Goal: Task Accomplishment & Management: Manage account settings

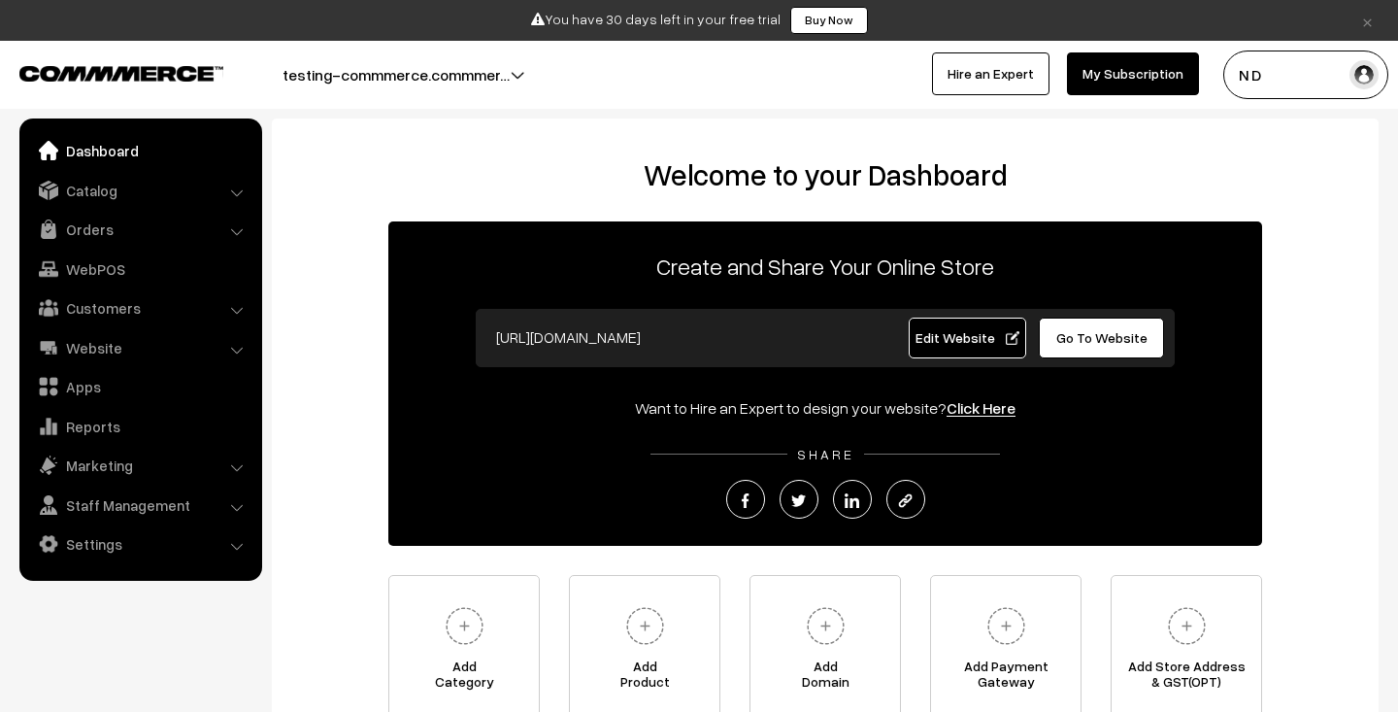
drag, startPoint x: 820, startPoint y: 345, endPoint x: 498, endPoint y: 336, distance: 322.4
click at [498, 336] on input "https://testing-commmerce.commmerce.com" at bounding box center [677, 336] width 383 height 39
click at [1128, 339] on span "Go To Website" at bounding box center [1101, 337] width 91 height 17
drag, startPoint x: 633, startPoint y: 407, endPoint x: 925, endPoint y: 403, distance: 292.2
click at [925, 403] on div "Want to Hire an Expert to design your website? Click Here" at bounding box center [825, 407] width 874 height 23
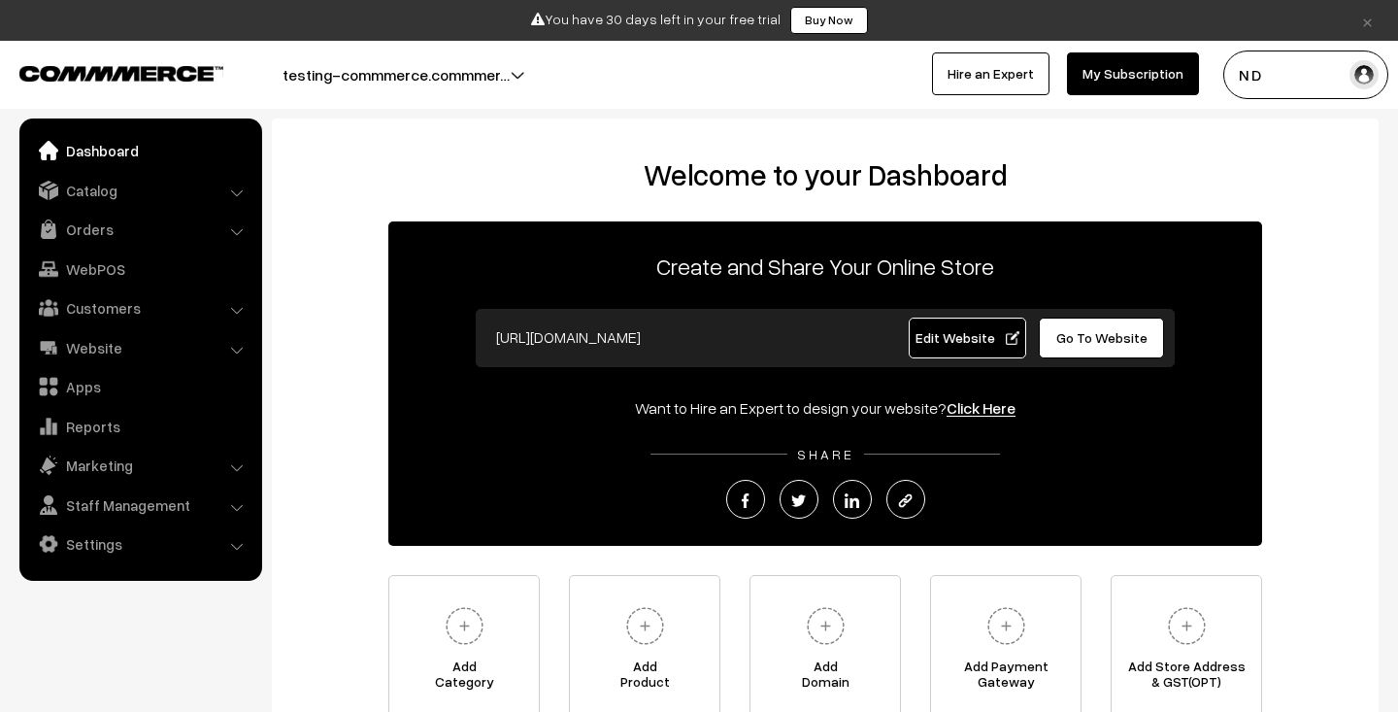
click at [971, 406] on link "Click Here" at bounding box center [981, 407] width 69 height 19
click at [340, 214] on div "Welcome to your Dashboard Create and Share Your Online Store https://testing-co…" at bounding box center [825, 438] width 1068 height 563
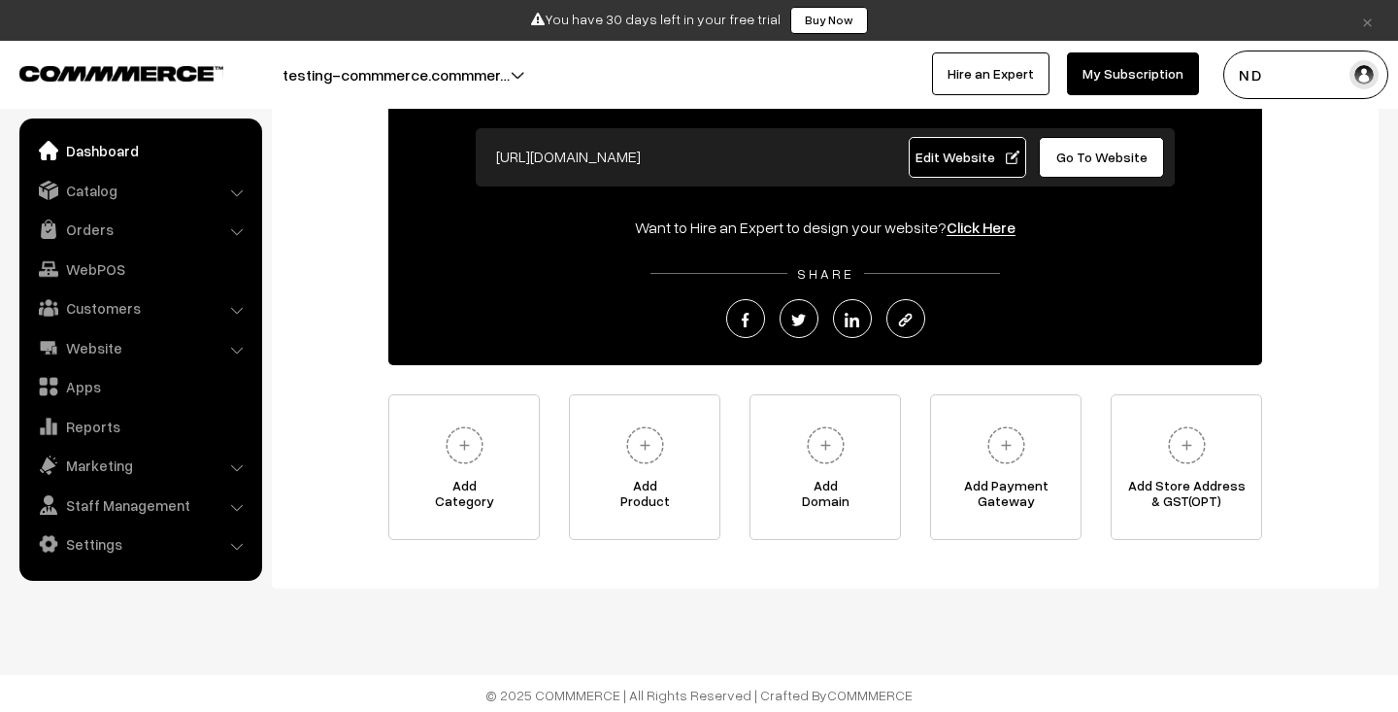
scroll to position [183, 0]
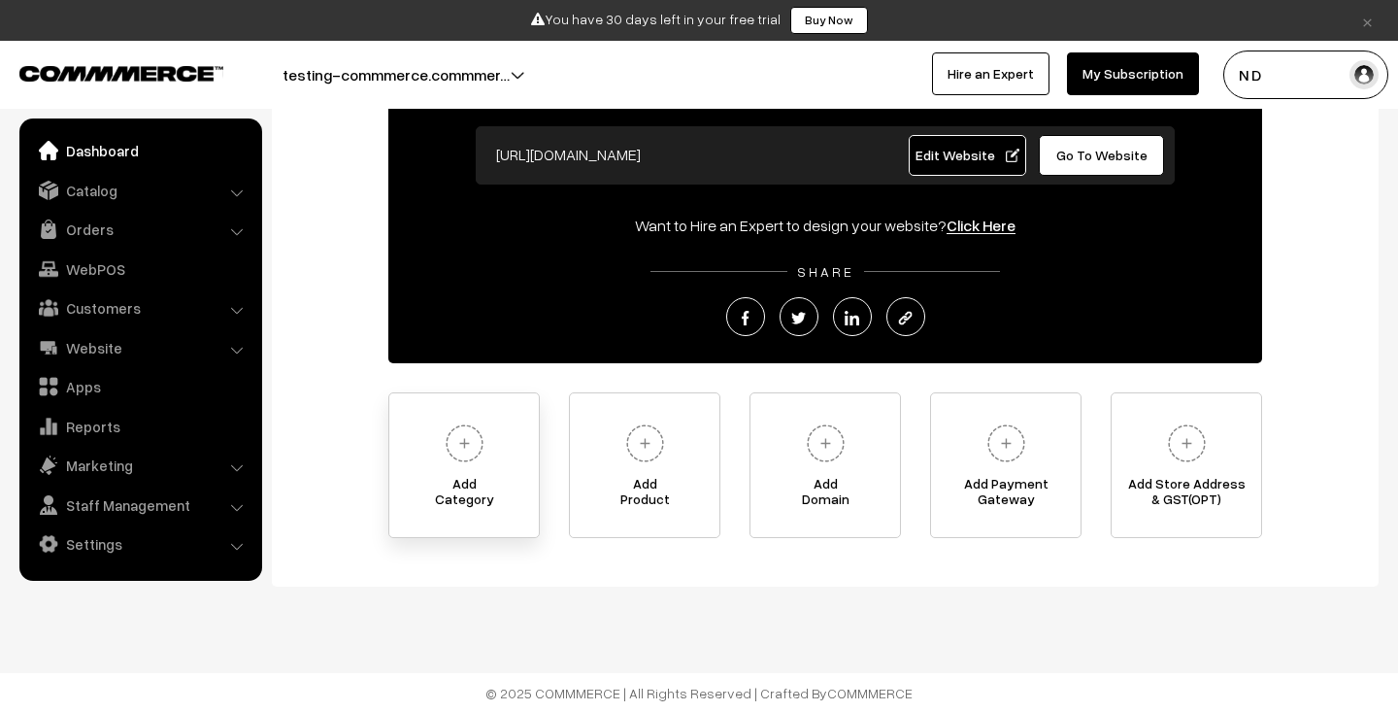
click at [474, 465] on img at bounding box center [464, 442] width 53 height 53
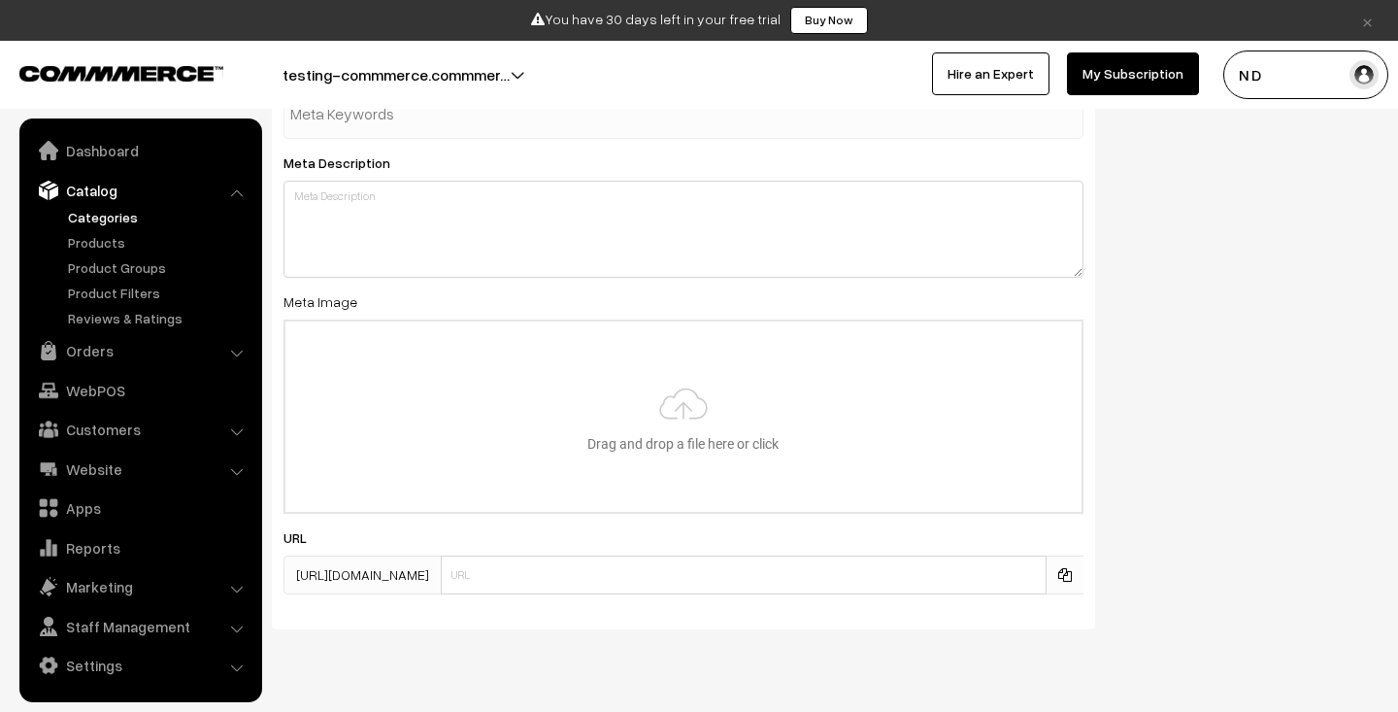
scroll to position [1057, 0]
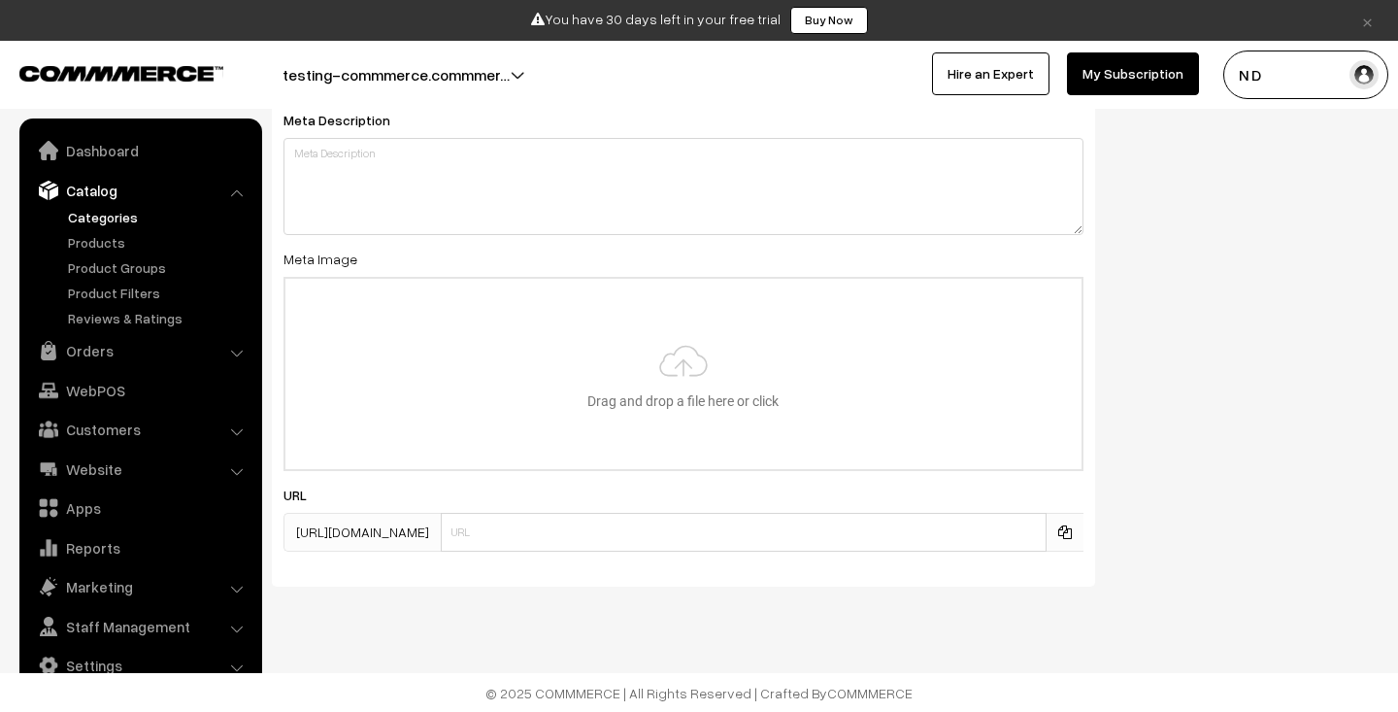
type input "Tshirts"
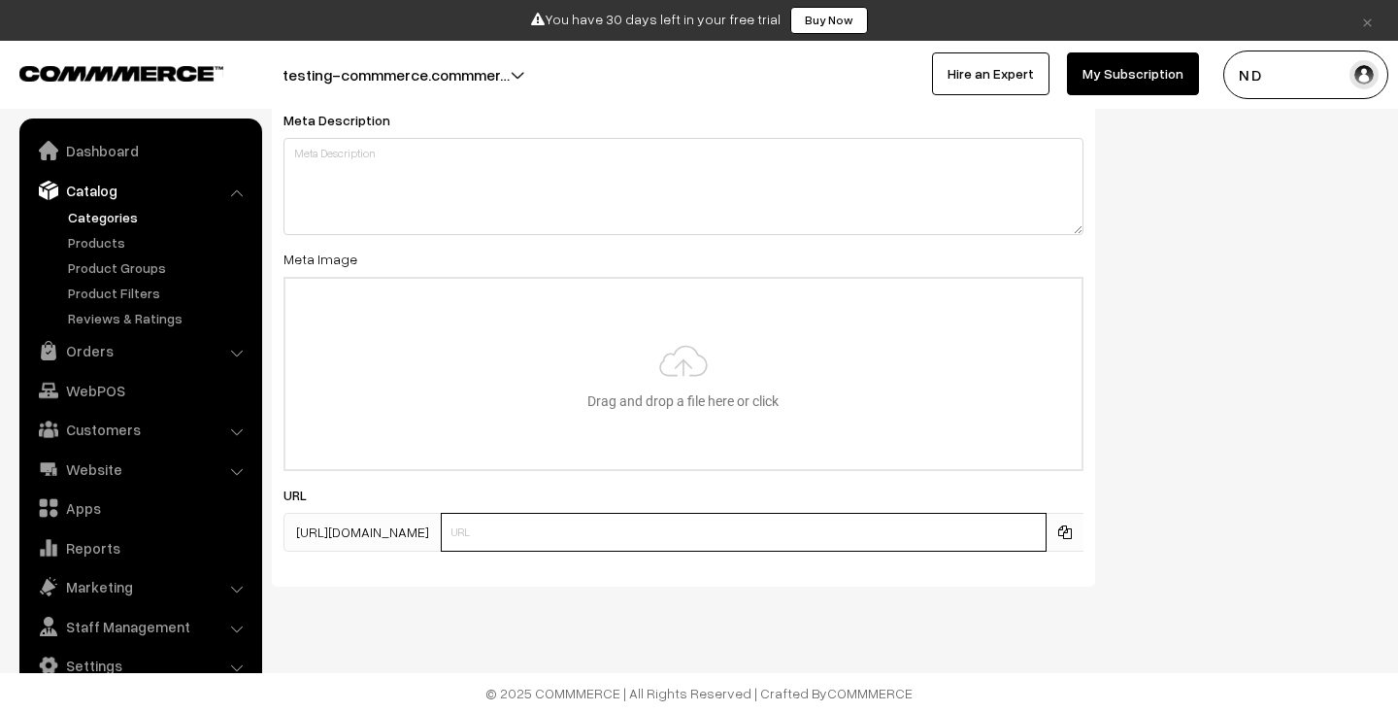
click at [687, 535] on input "text" at bounding box center [744, 532] width 606 height 39
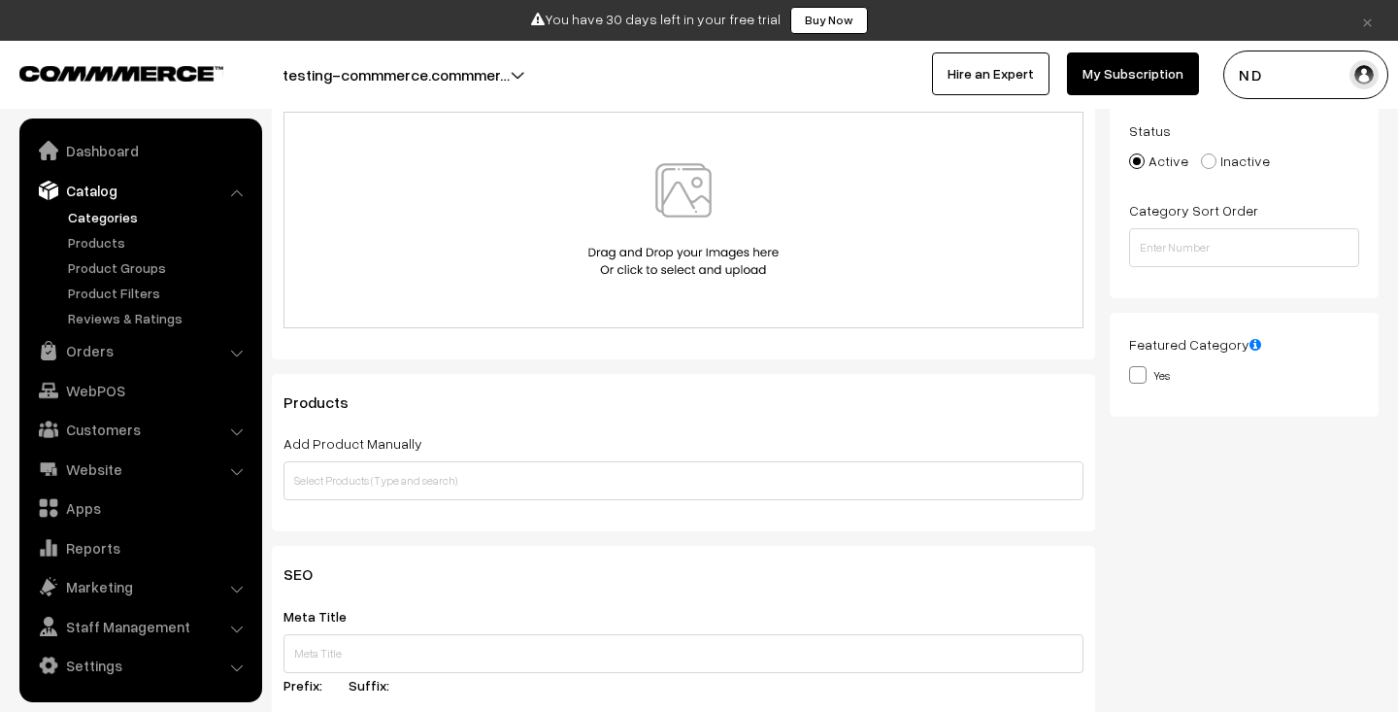
scroll to position [0, 0]
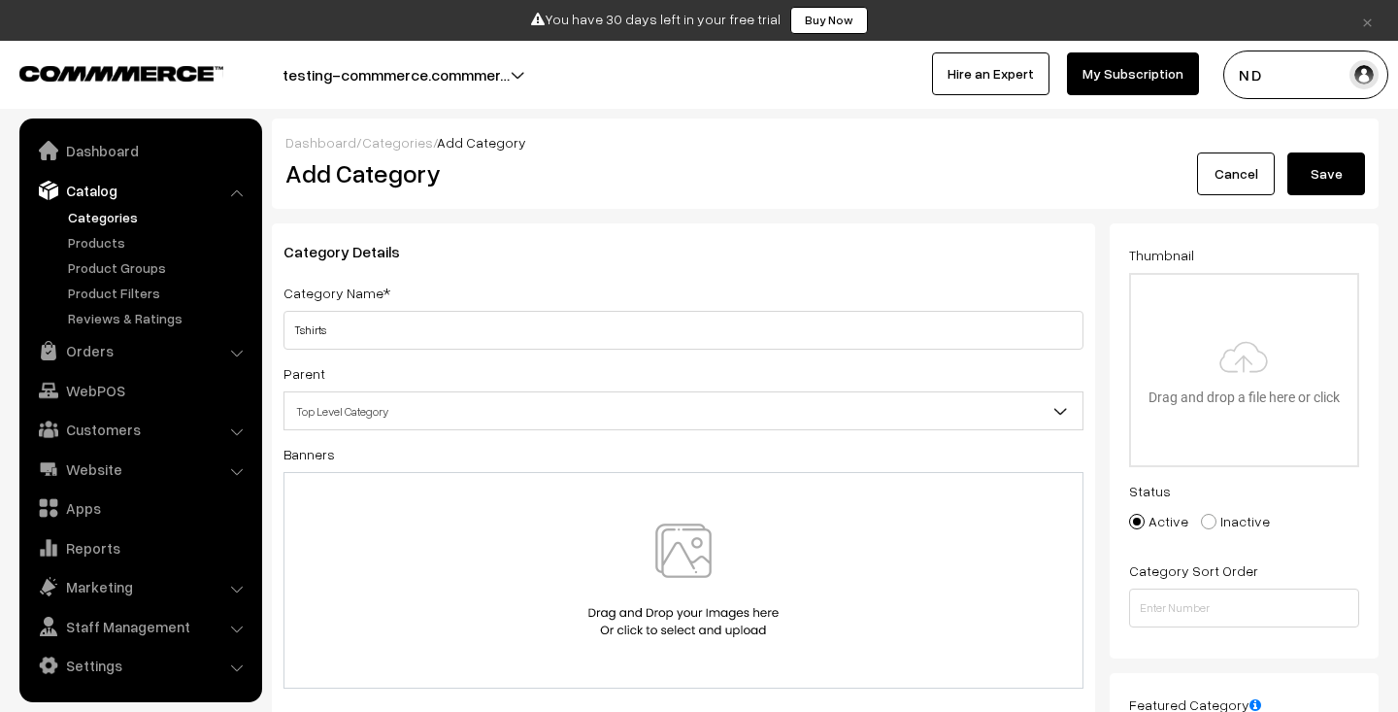
click at [1340, 176] on button "Save" at bounding box center [1326, 173] width 78 height 43
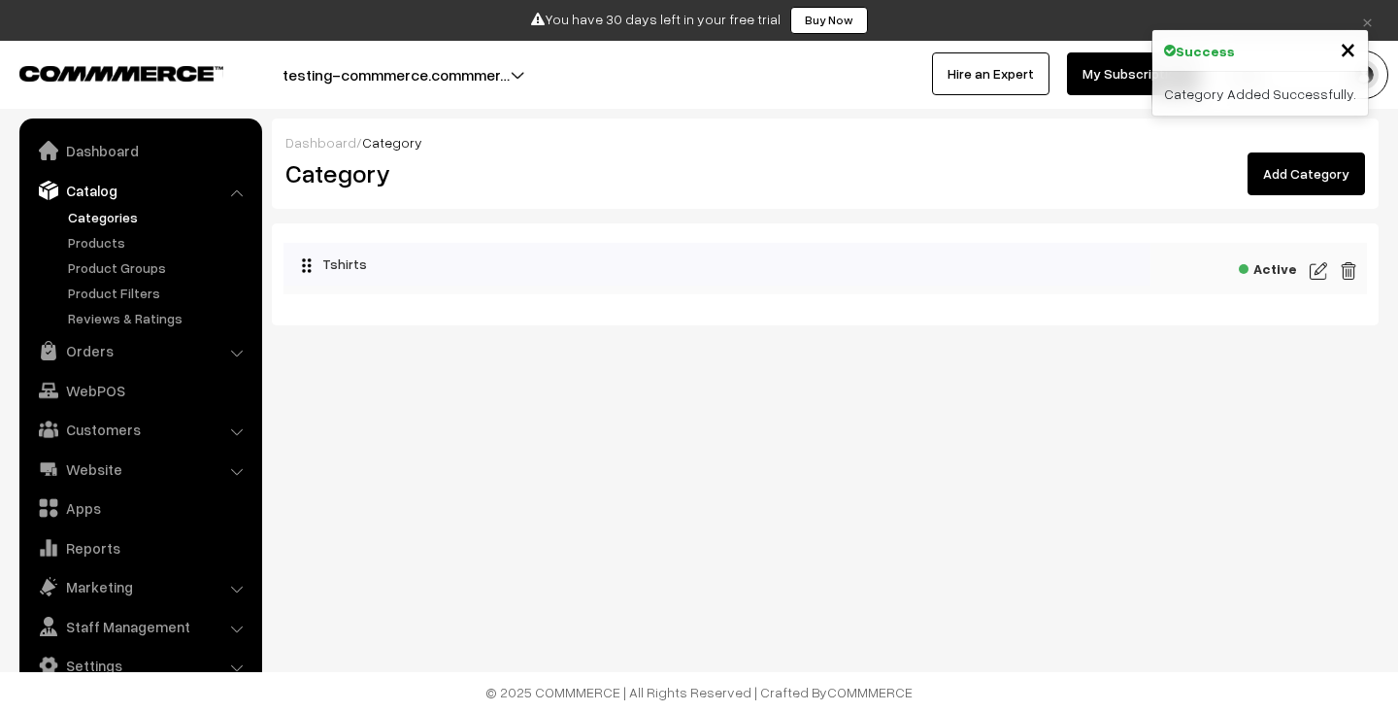
click at [1286, 180] on link "Add Category" at bounding box center [1305, 173] width 117 height 43
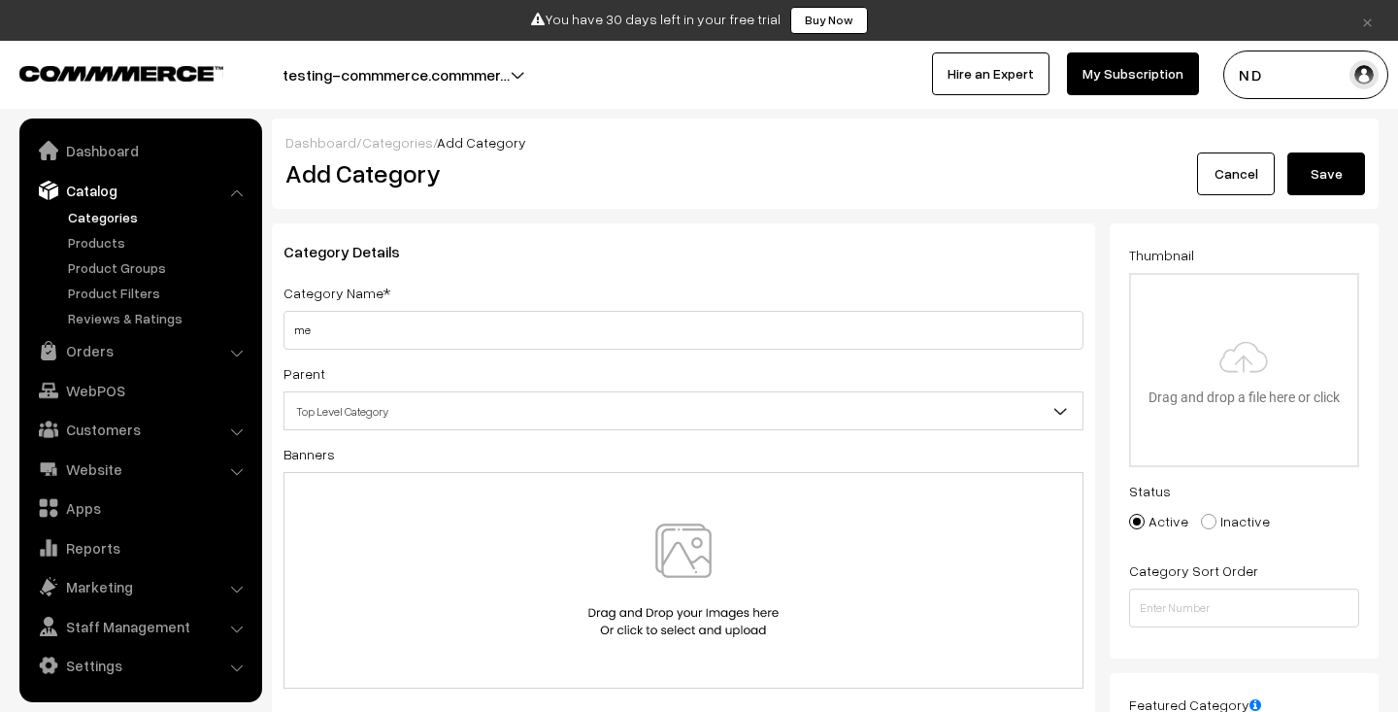
type input "m"
type input "Men tshirts"
click at [1317, 179] on button "Save" at bounding box center [1326, 173] width 78 height 43
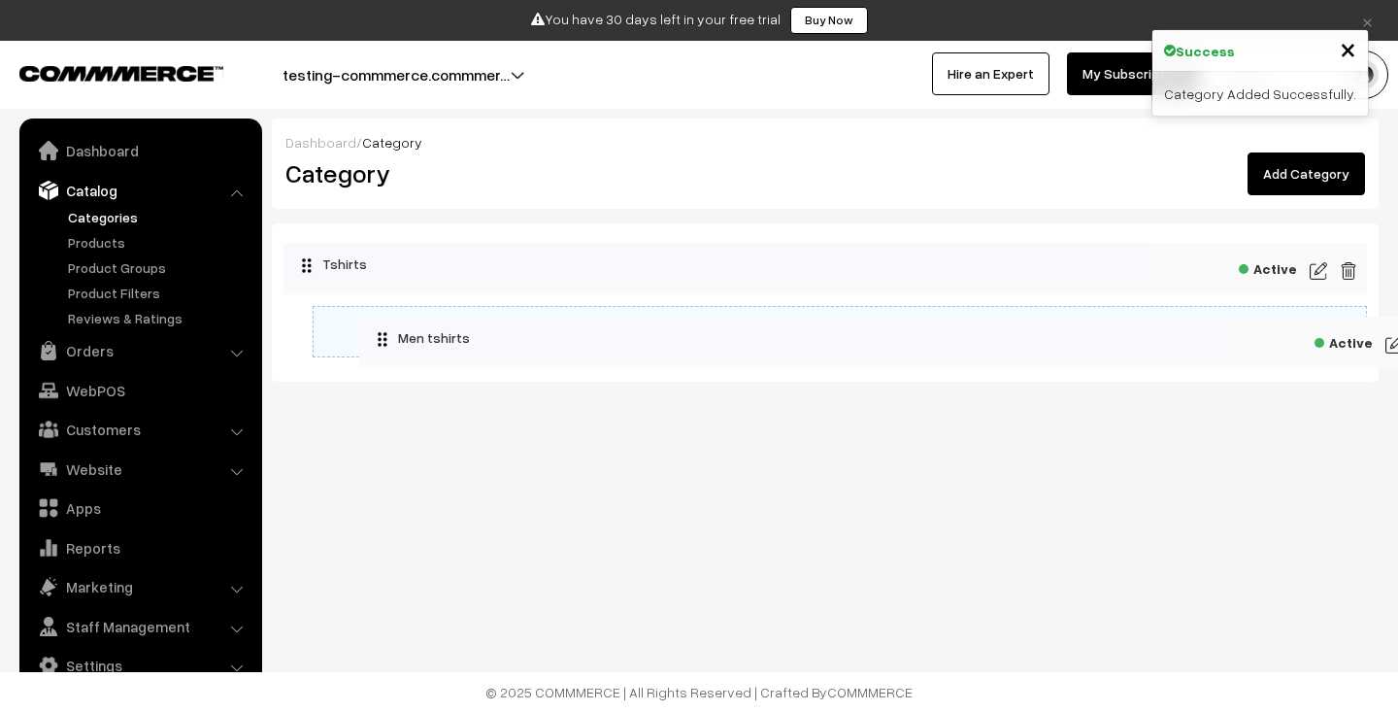
drag, startPoint x: 304, startPoint y: 328, endPoint x: 363, endPoint y: 324, distance: 59.3
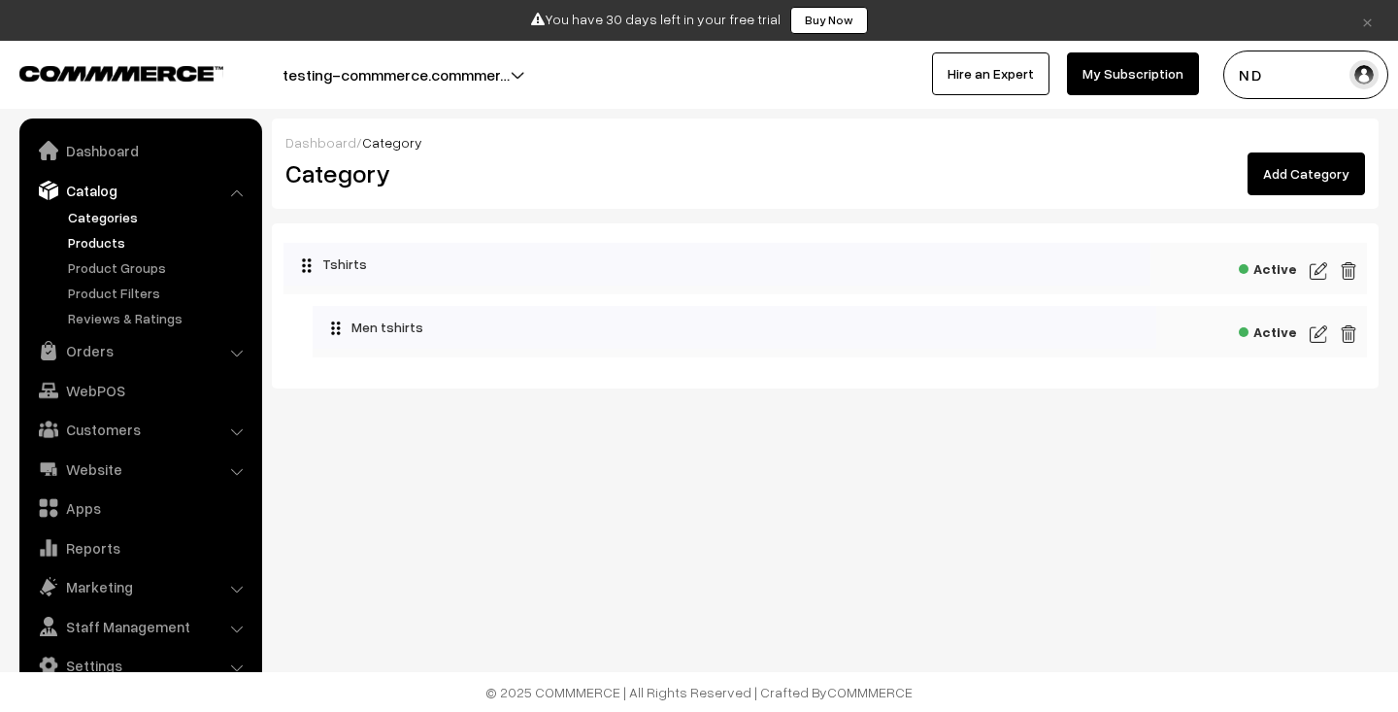
click at [138, 237] on link "Products" at bounding box center [159, 242] width 192 height 20
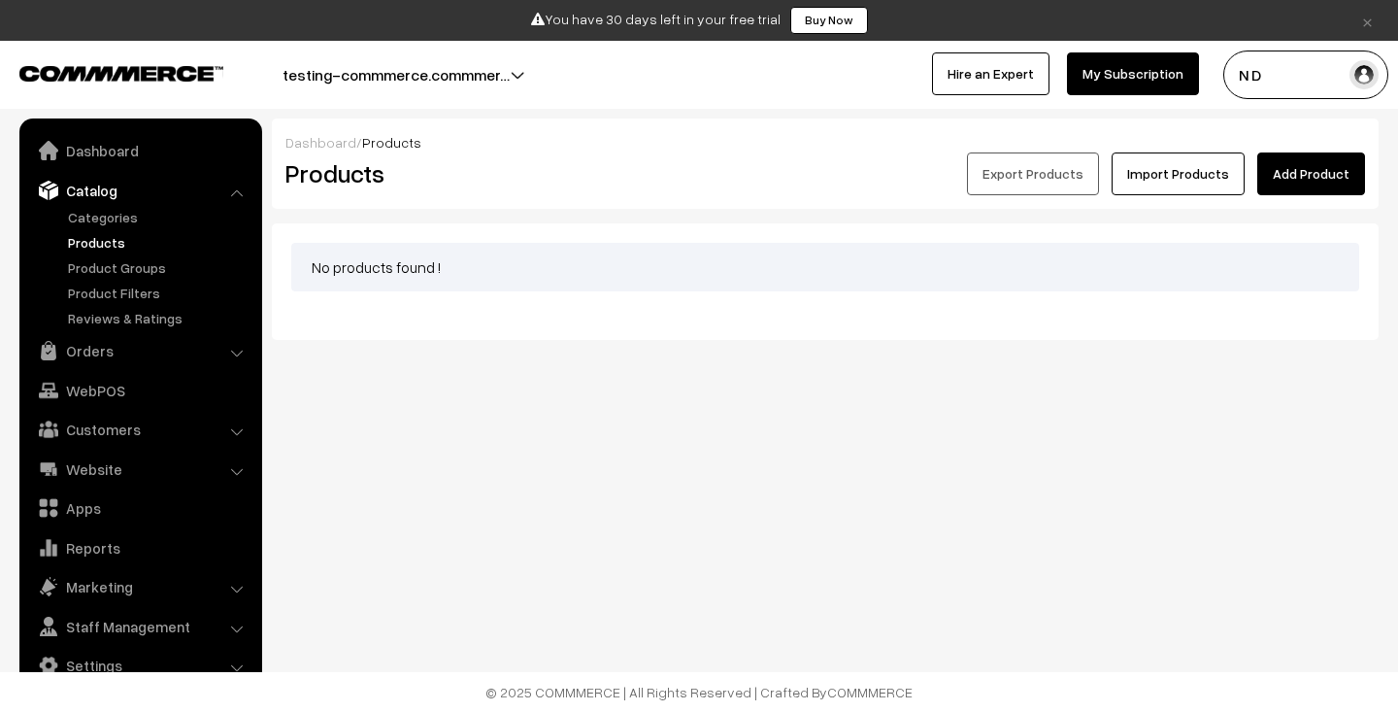
click at [1303, 176] on link "Add Product" at bounding box center [1311, 173] width 108 height 43
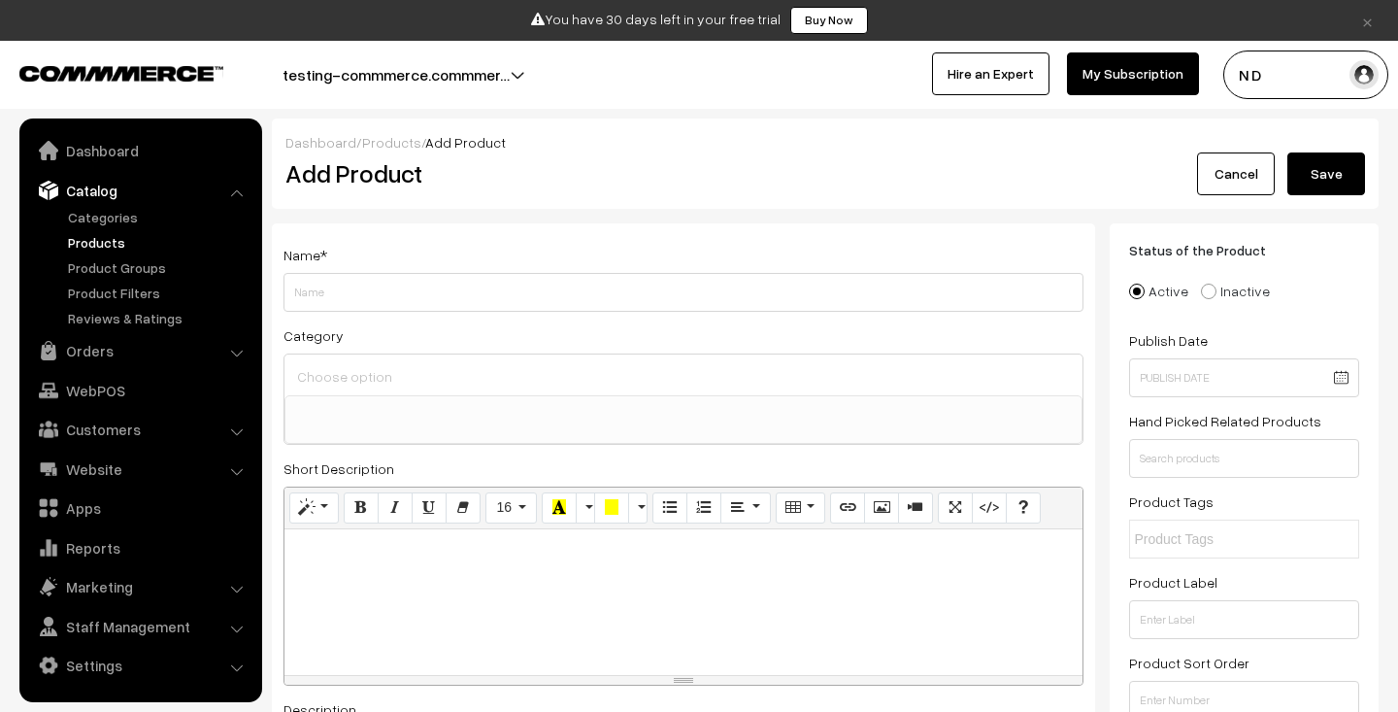
select select
type input "T"
type input "B"
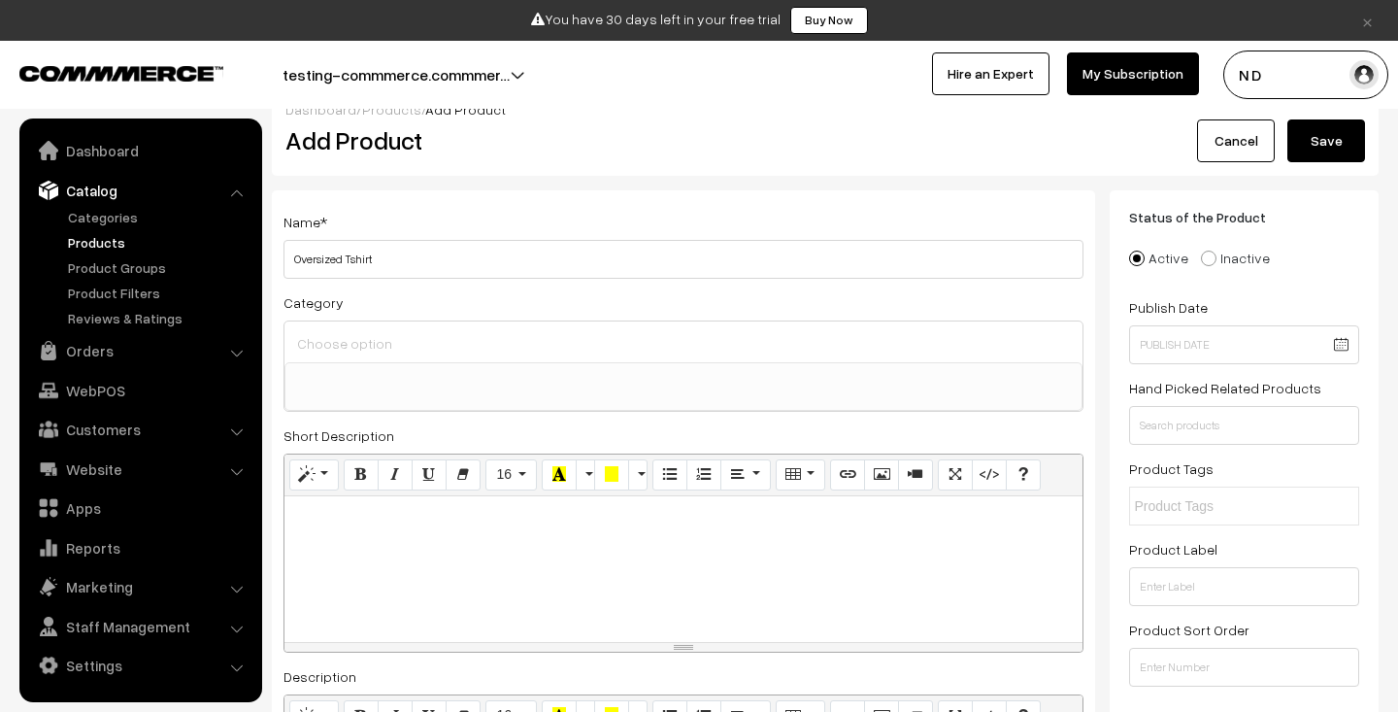
scroll to position [62, 0]
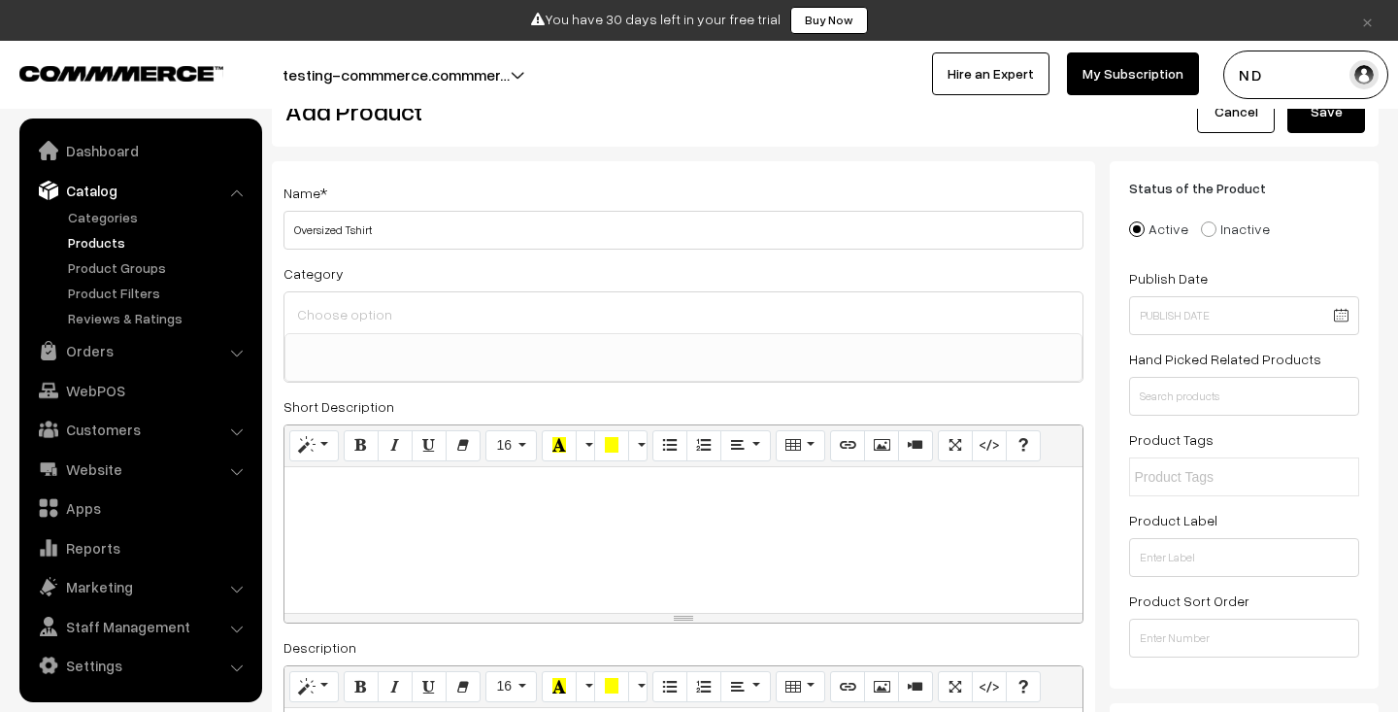
type input "Oversized Tshirt"
click at [416, 307] on input at bounding box center [683, 314] width 782 height 28
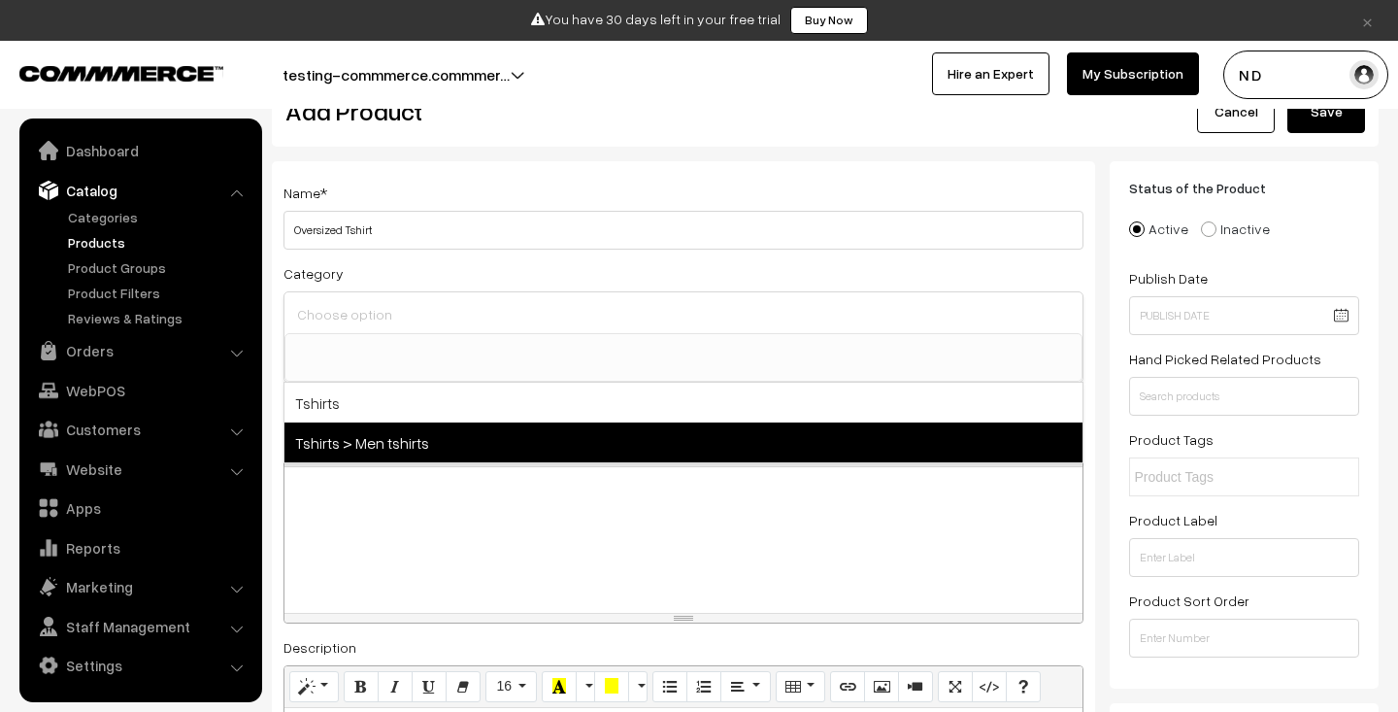
click at [390, 445] on span "Tshirts > Men tshirts" at bounding box center [683, 442] width 798 height 40
select select "2"
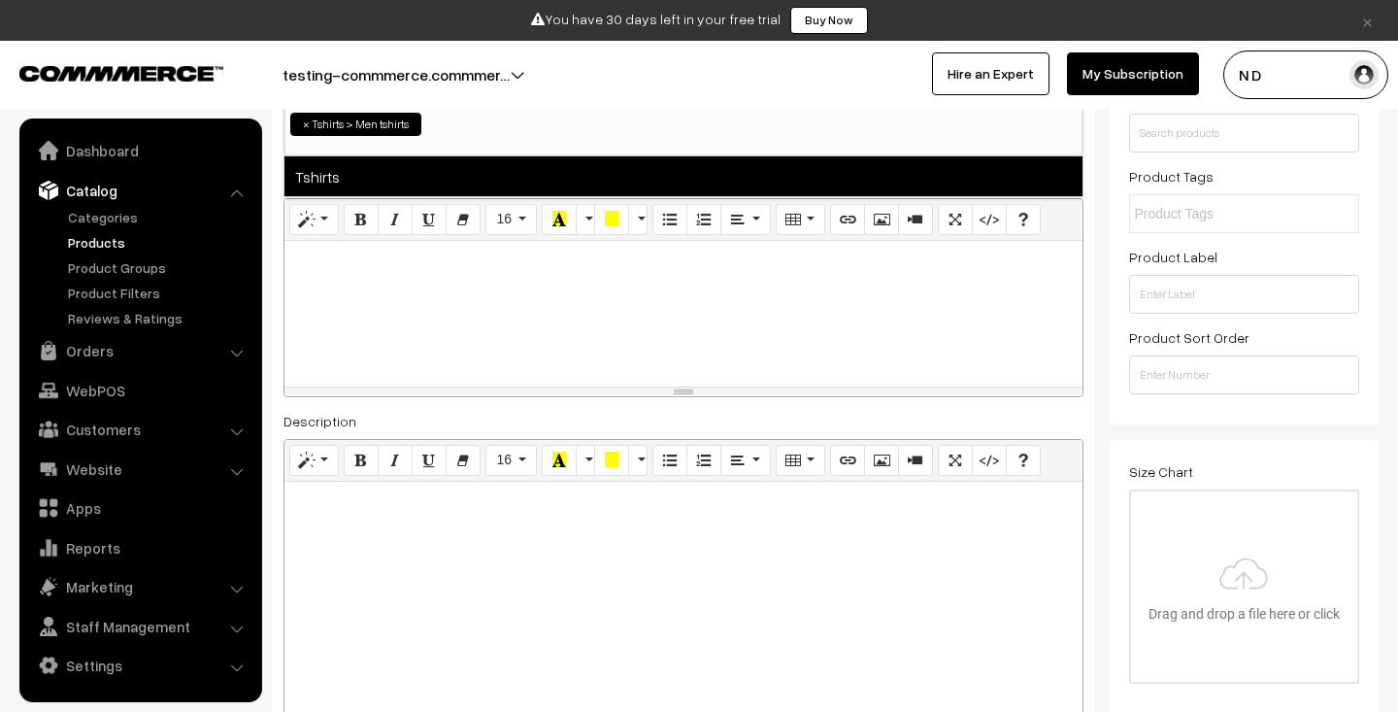
scroll to position [338, 0]
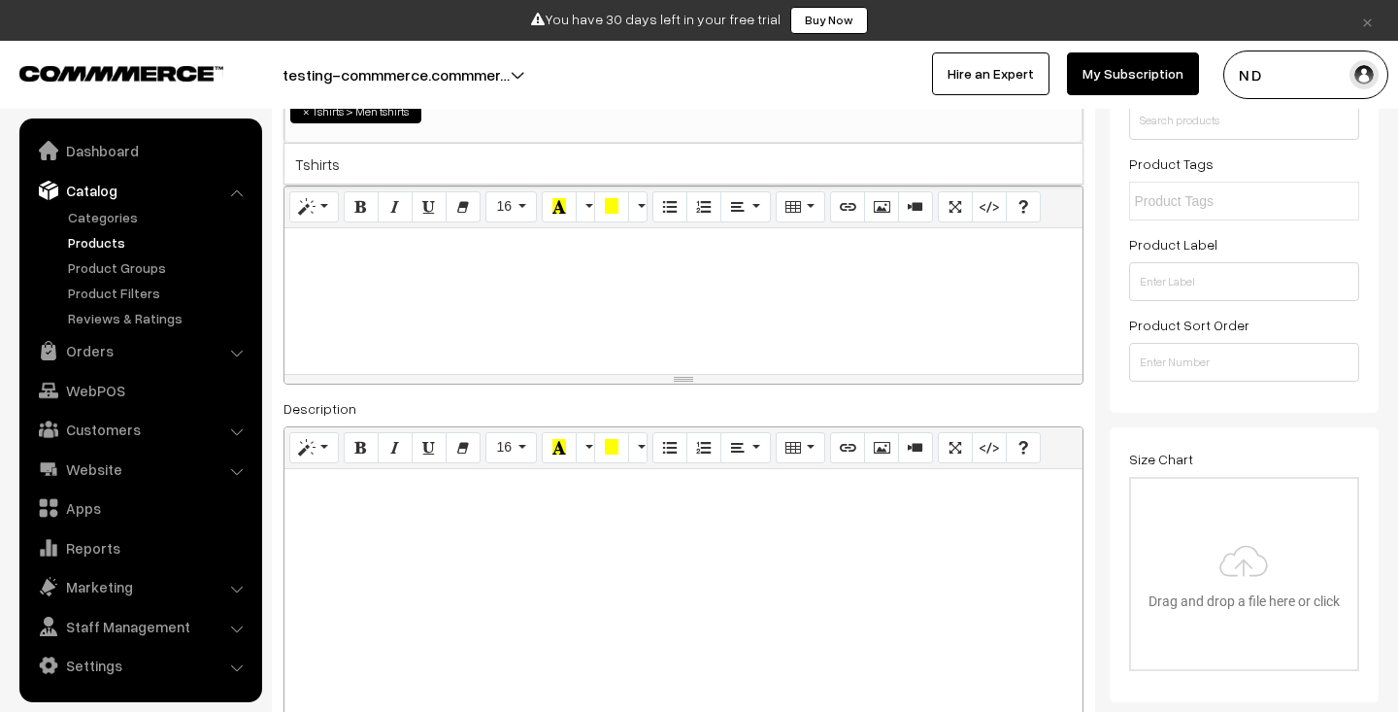
click at [441, 275] on div at bounding box center [683, 301] width 798 height 146
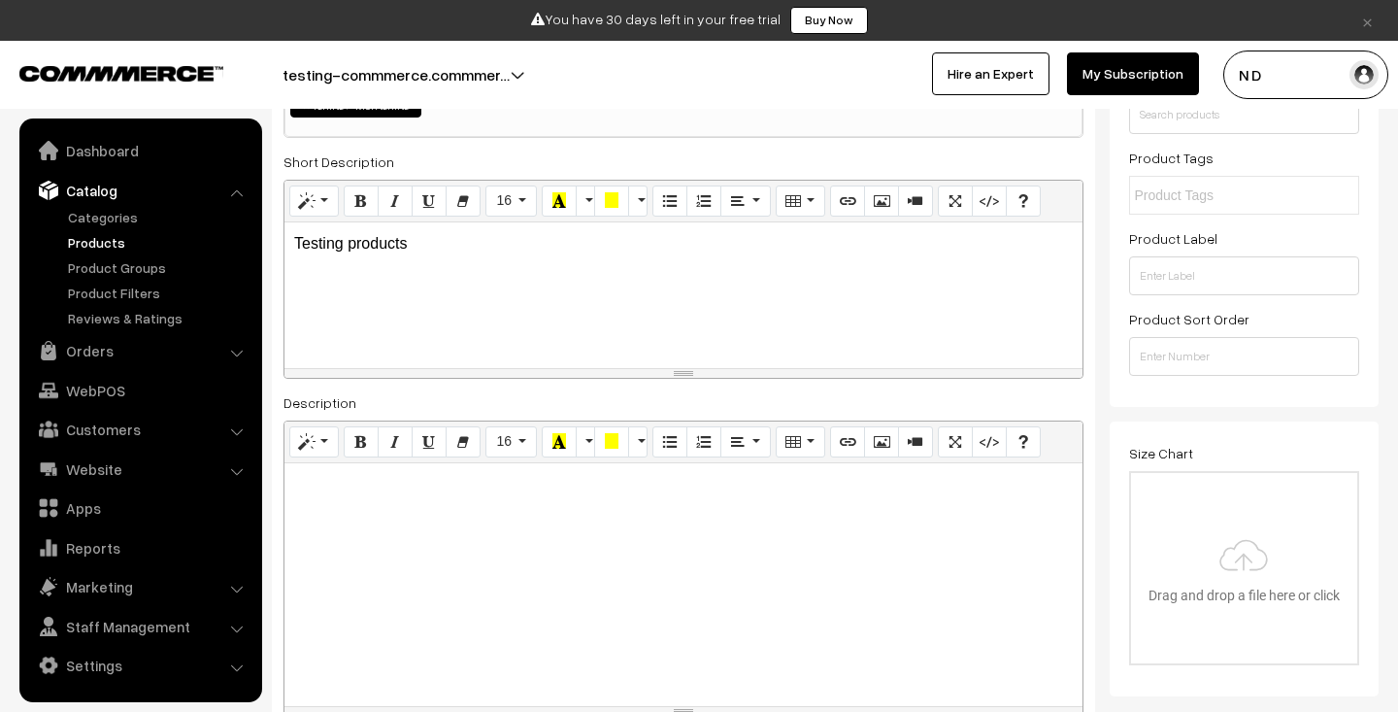
scroll to position [323, 0]
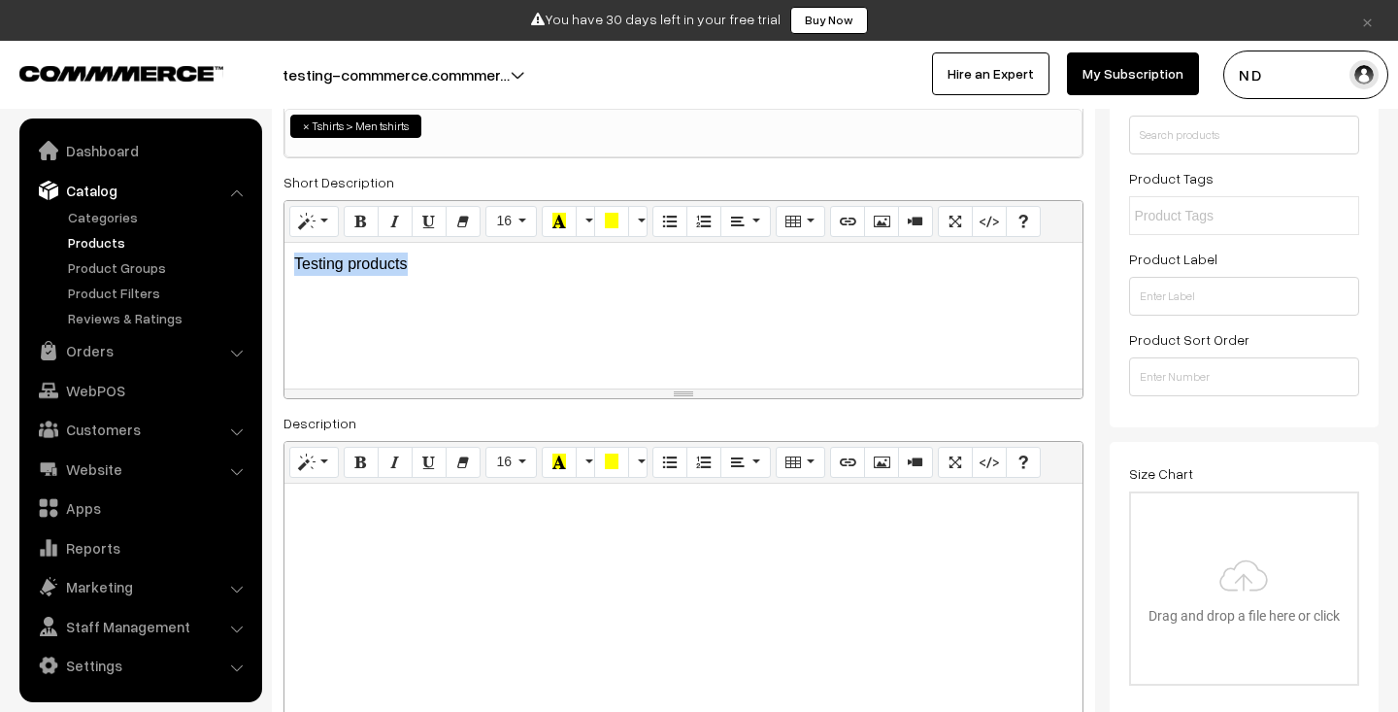
drag, startPoint x: 426, startPoint y: 266, endPoint x: 273, endPoint y: 266, distance: 153.4
click at [273, 266] on div "Name * Oversized Tshirt Category Tshirts > Men tshirts × Tshirts Tshirts > Men …" at bounding box center [683, 334] width 823 height 868
copy p "Testing products"
click at [480, 531] on div at bounding box center [683, 604] width 798 height 243
paste div
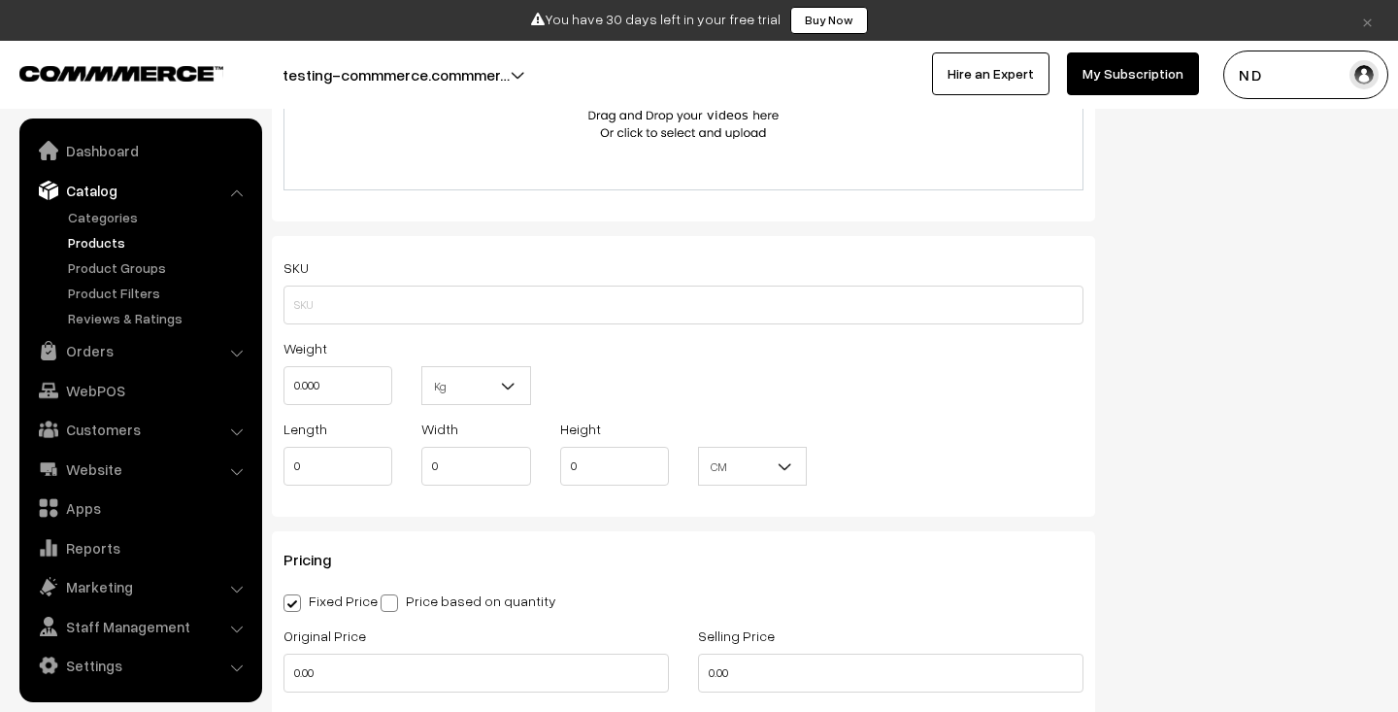
scroll to position [1443, 0]
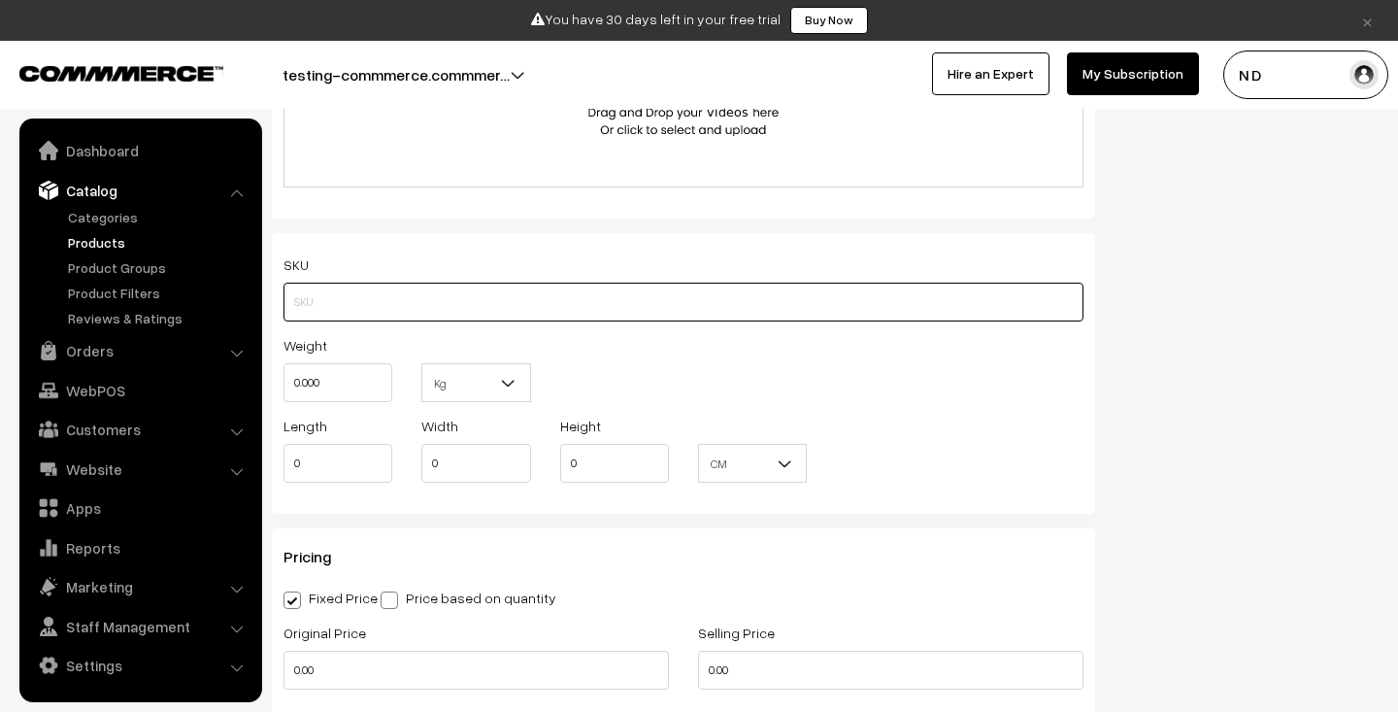
click at [424, 302] on input "text" at bounding box center [683, 301] width 800 height 39
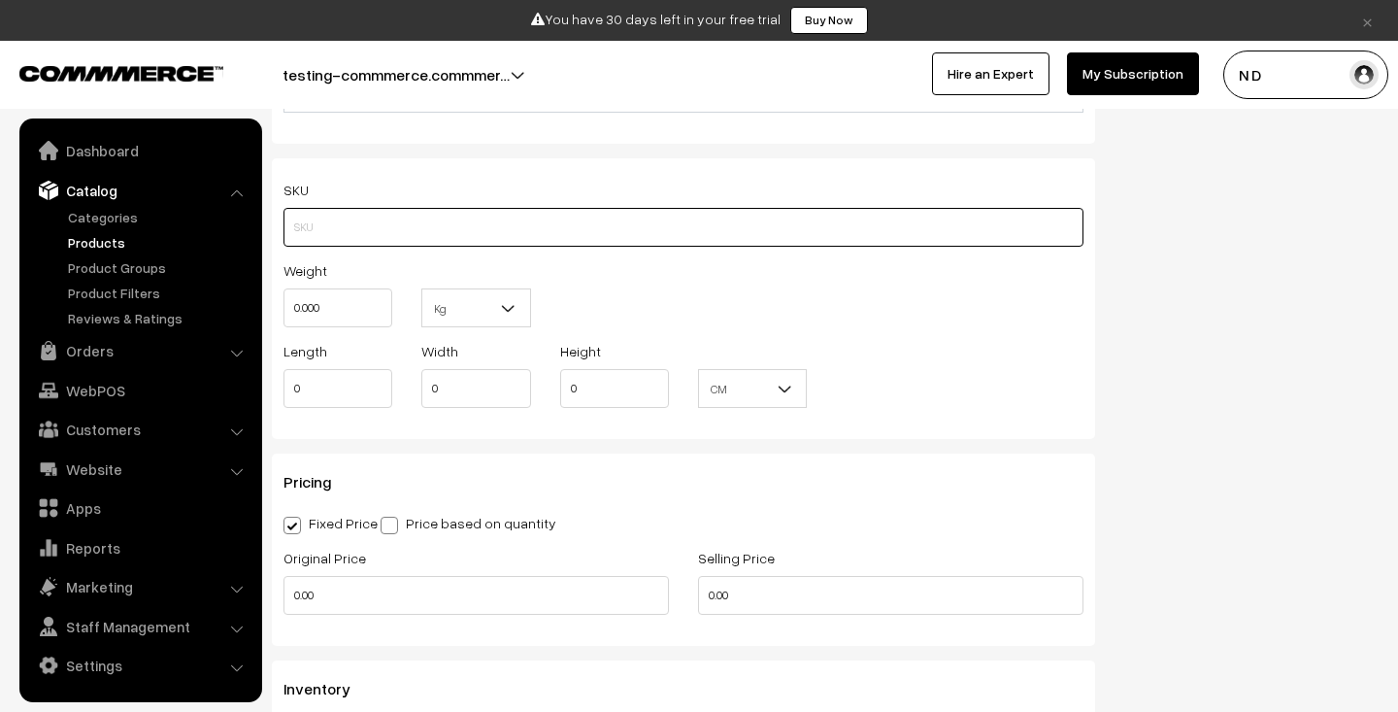
scroll to position [1558, 0]
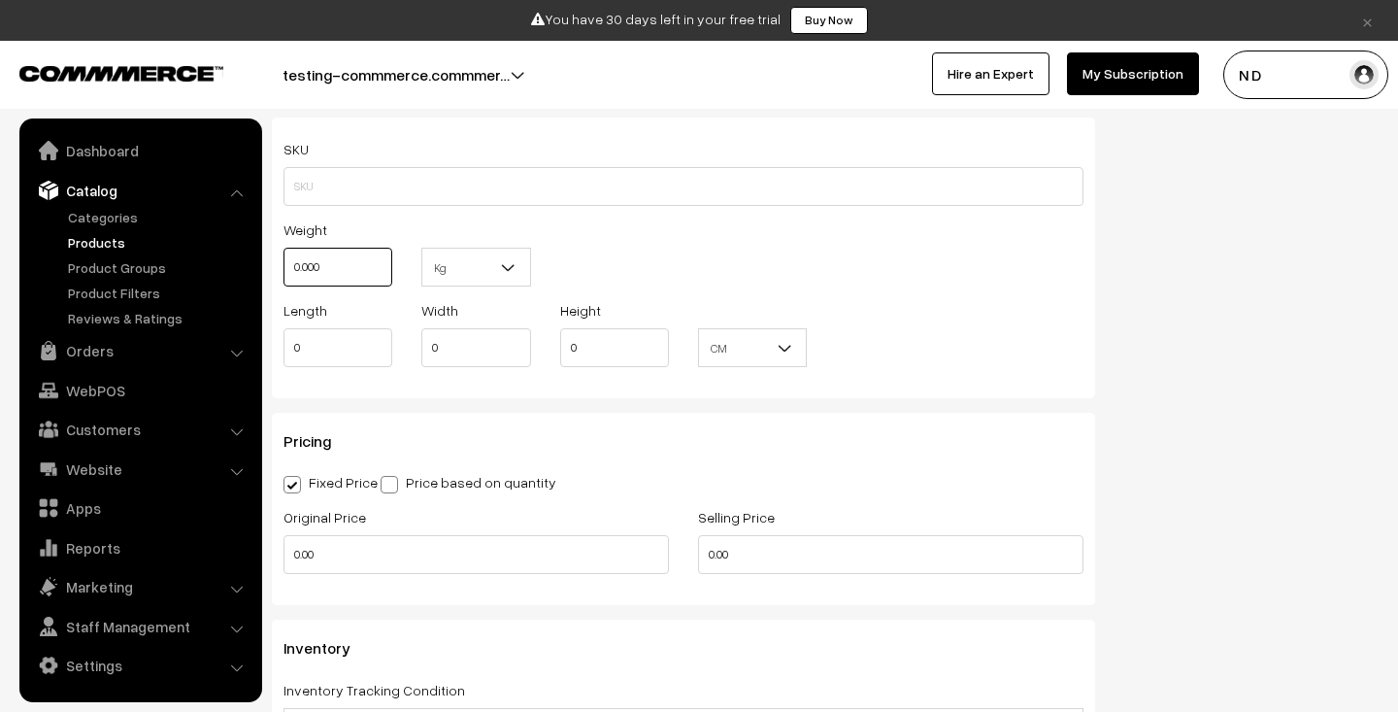
click at [335, 267] on input "0.000" at bounding box center [337, 267] width 109 height 39
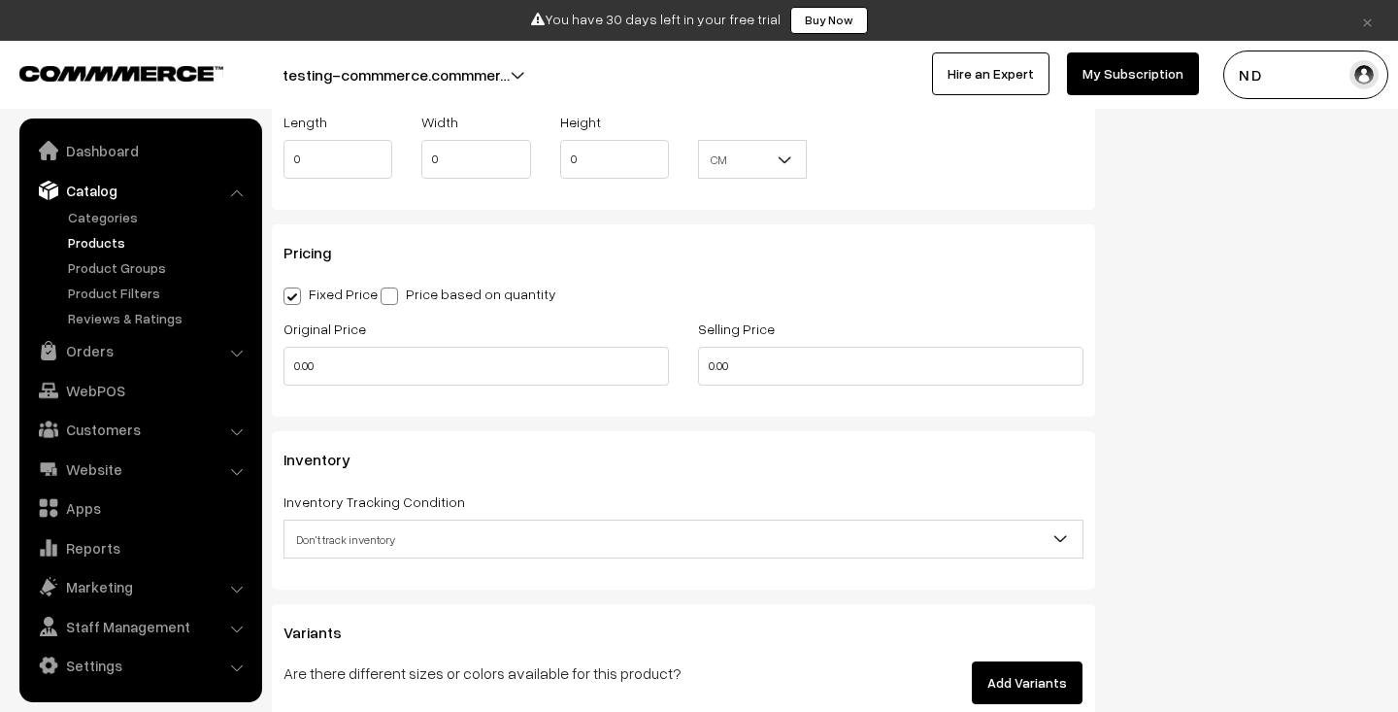
scroll to position [1777, 0]
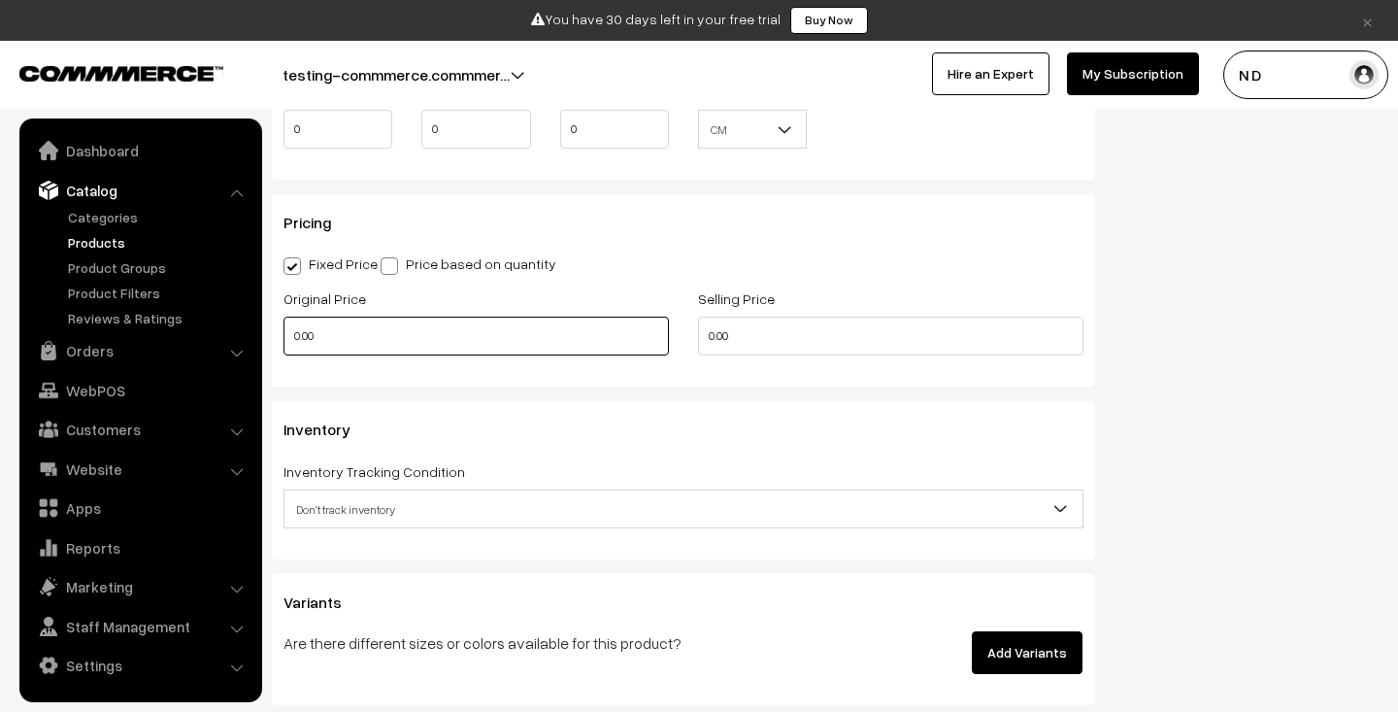
type input "0"
click at [405, 339] on input "0.00" at bounding box center [475, 335] width 385 height 39
click at [295, 337] on input "0.00" at bounding box center [475, 335] width 385 height 39
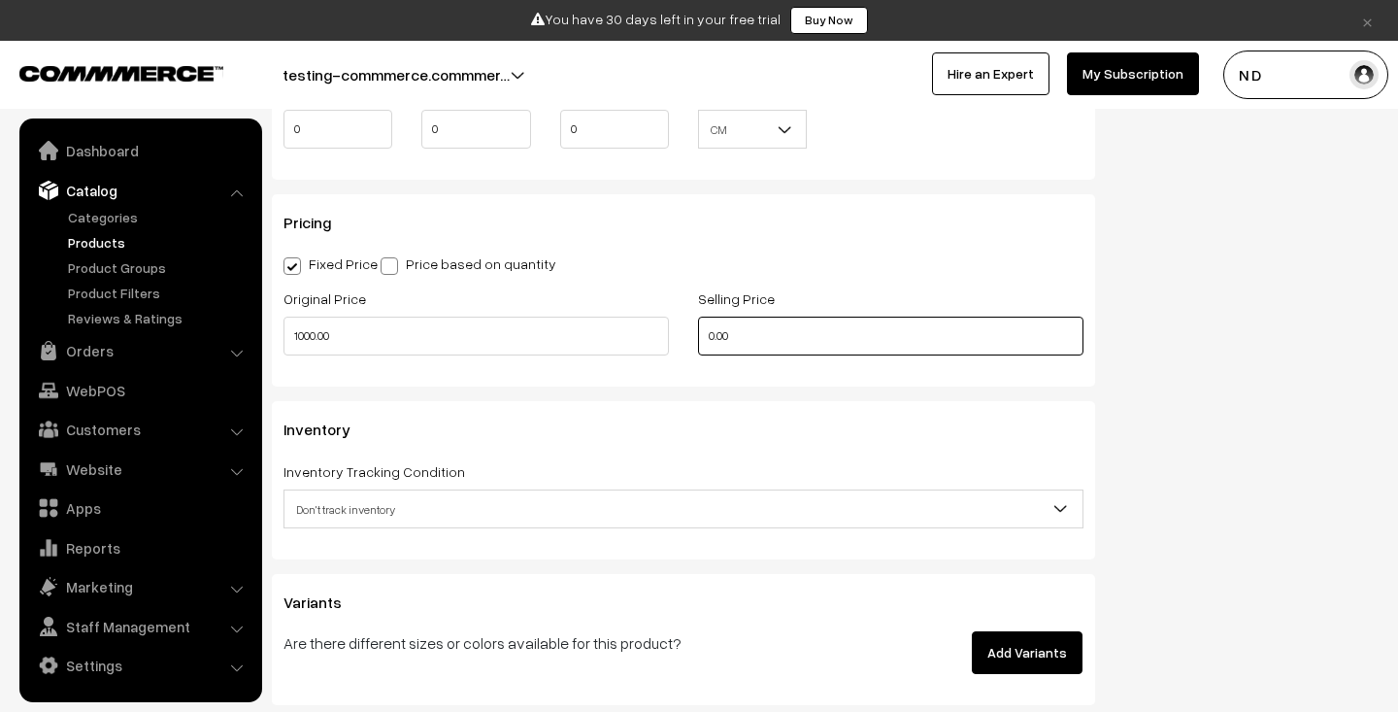
type input "1000"
click at [710, 343] on input "0.00" at bounding box center [890, 335] width 385 height 39
type input "800"
click at [739, 435] on h3 "Inventory" at bounding box center [683, 429] width 800 height 18
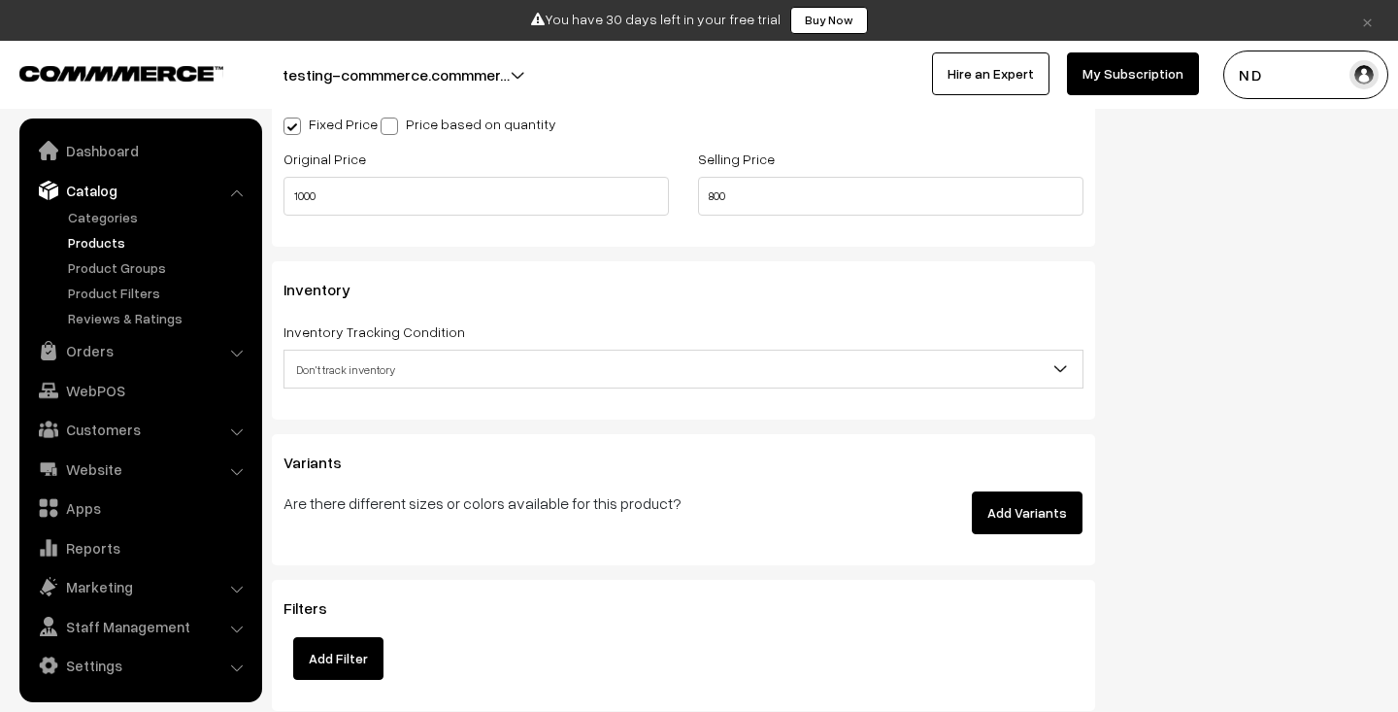
scroll to position [1918, 0]
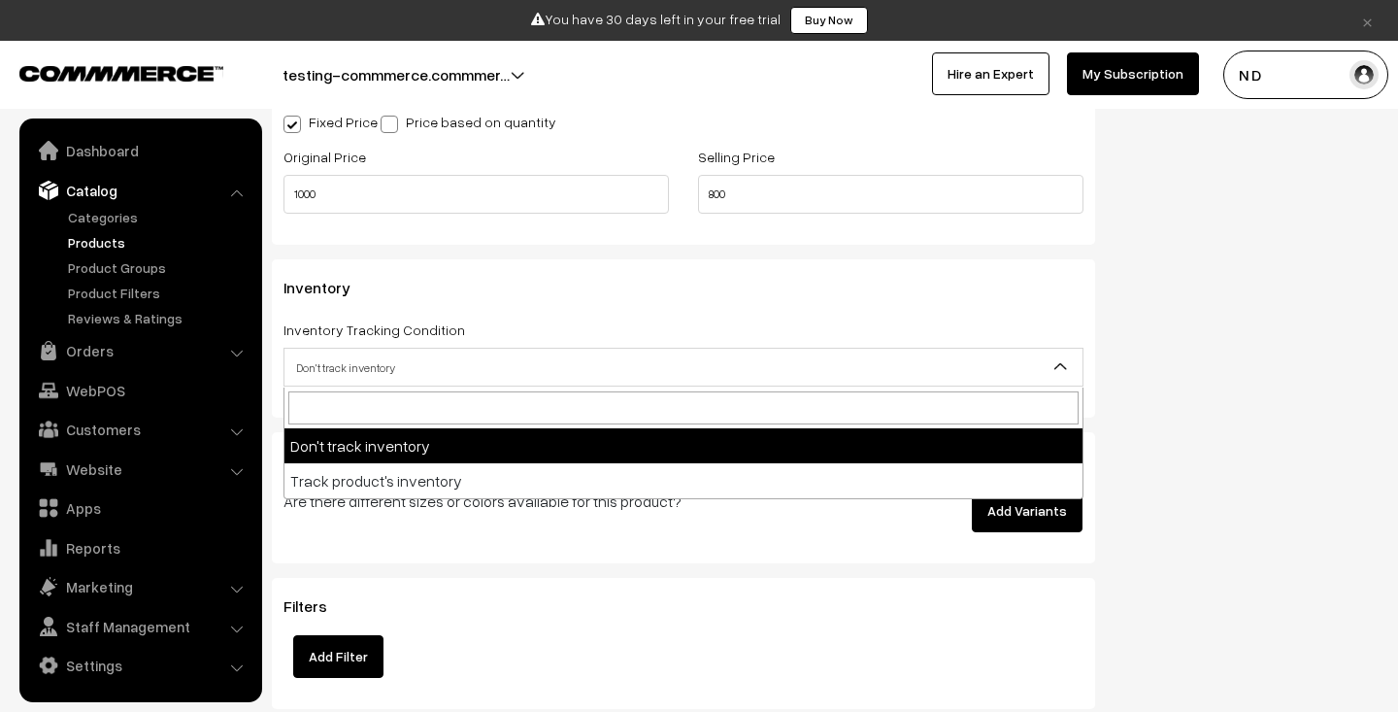
click at [492, 372] on span "Don't track inventory" at bounding box center [683, 367] width 798 height 34
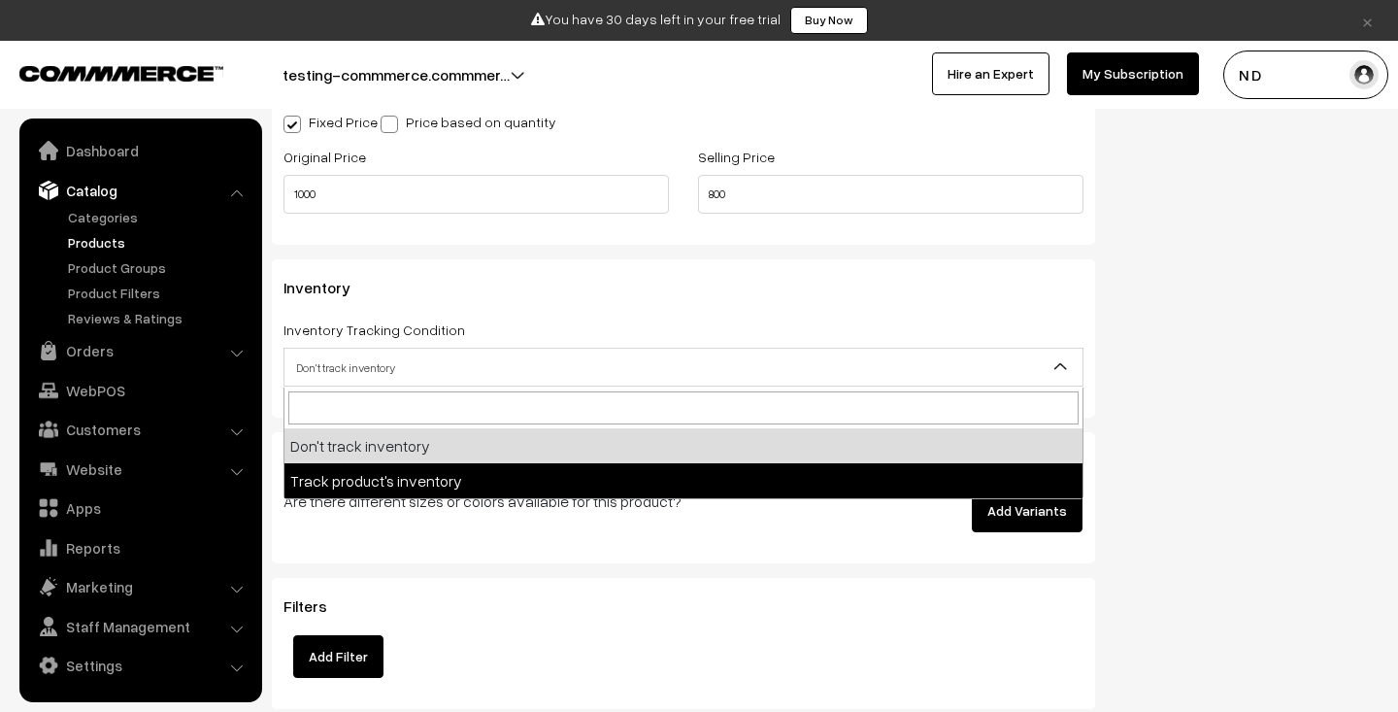
select select "2"
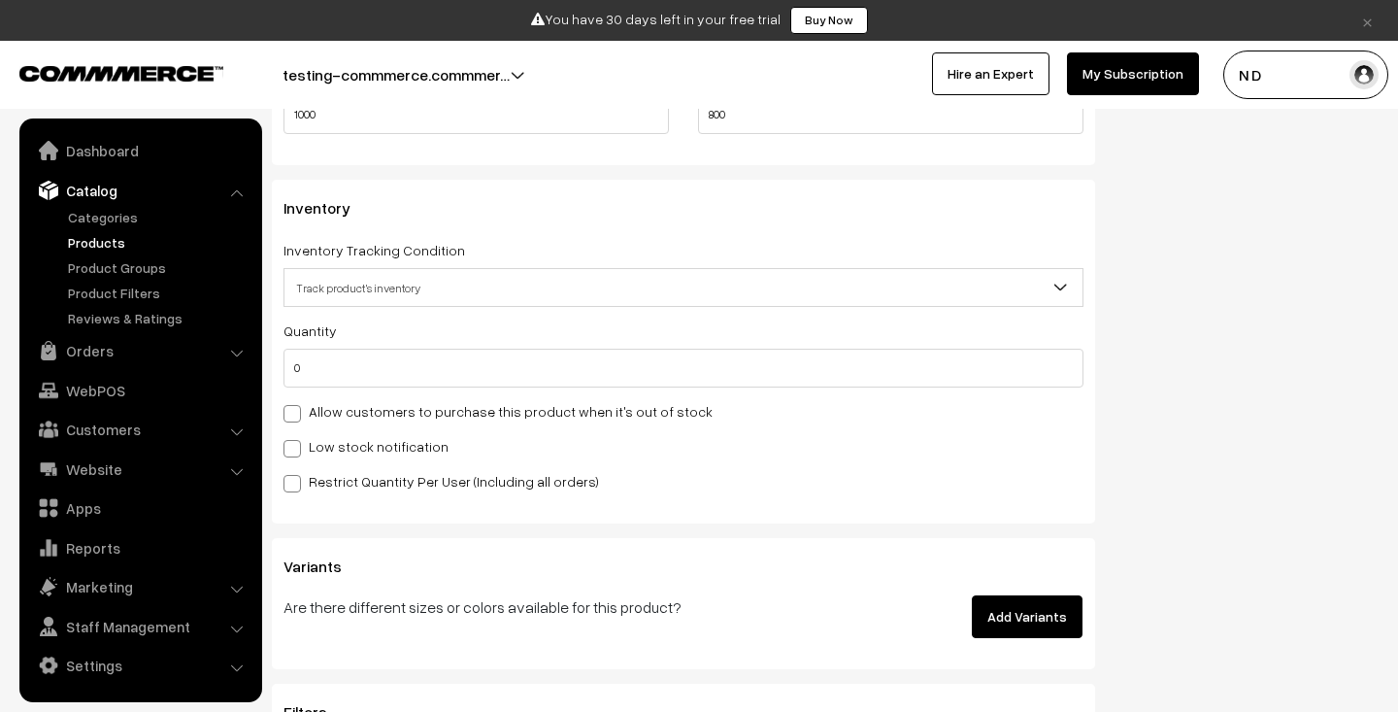
scroll to position [2036, 0]
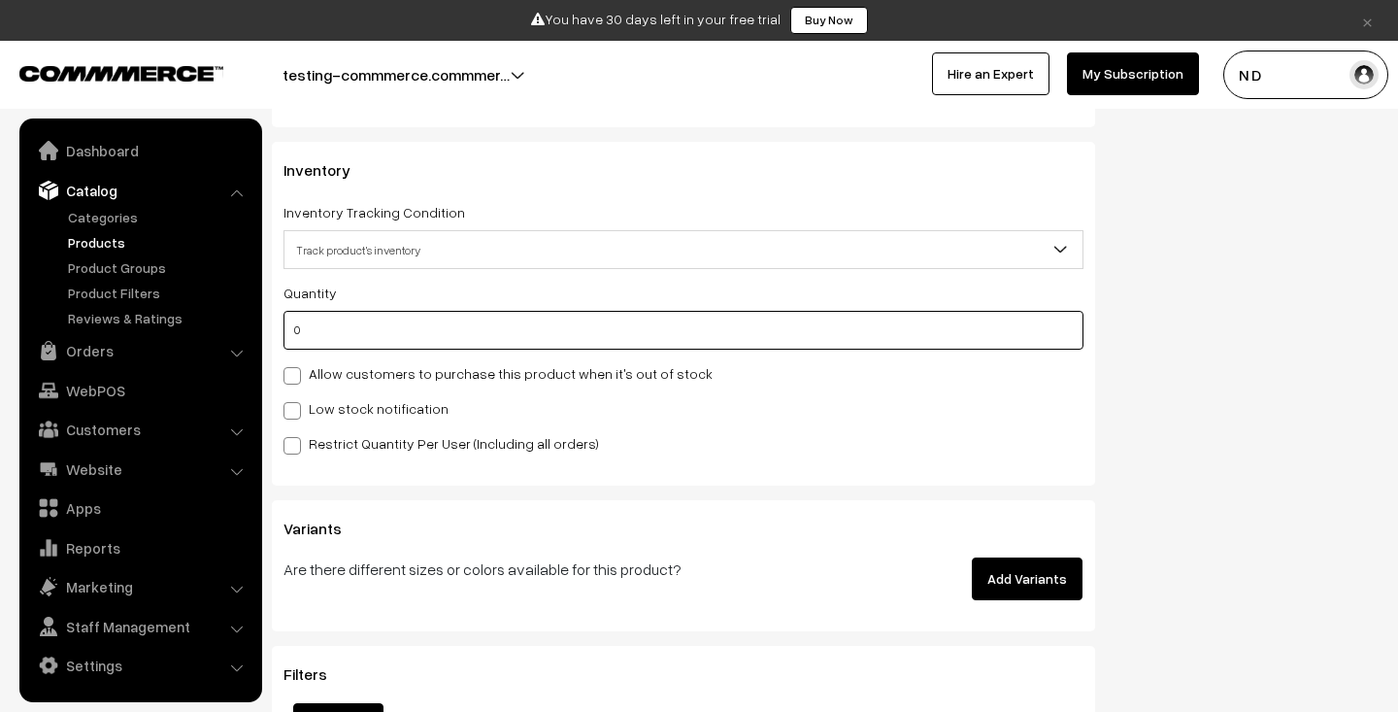
drag, startPoint x: 348, startPoint y: 328, endPoint x: 255, endPoint y: 328, distance: 92.2
type input "10"
click at [328, 388] on div "Quantity 10 Allow customers to purchase this product when it's out of stock Low…" at bounding box center [683, 368] width 800 height 174
click at [293, 375] on span at bounding box center [291, 375] width 17 height 17
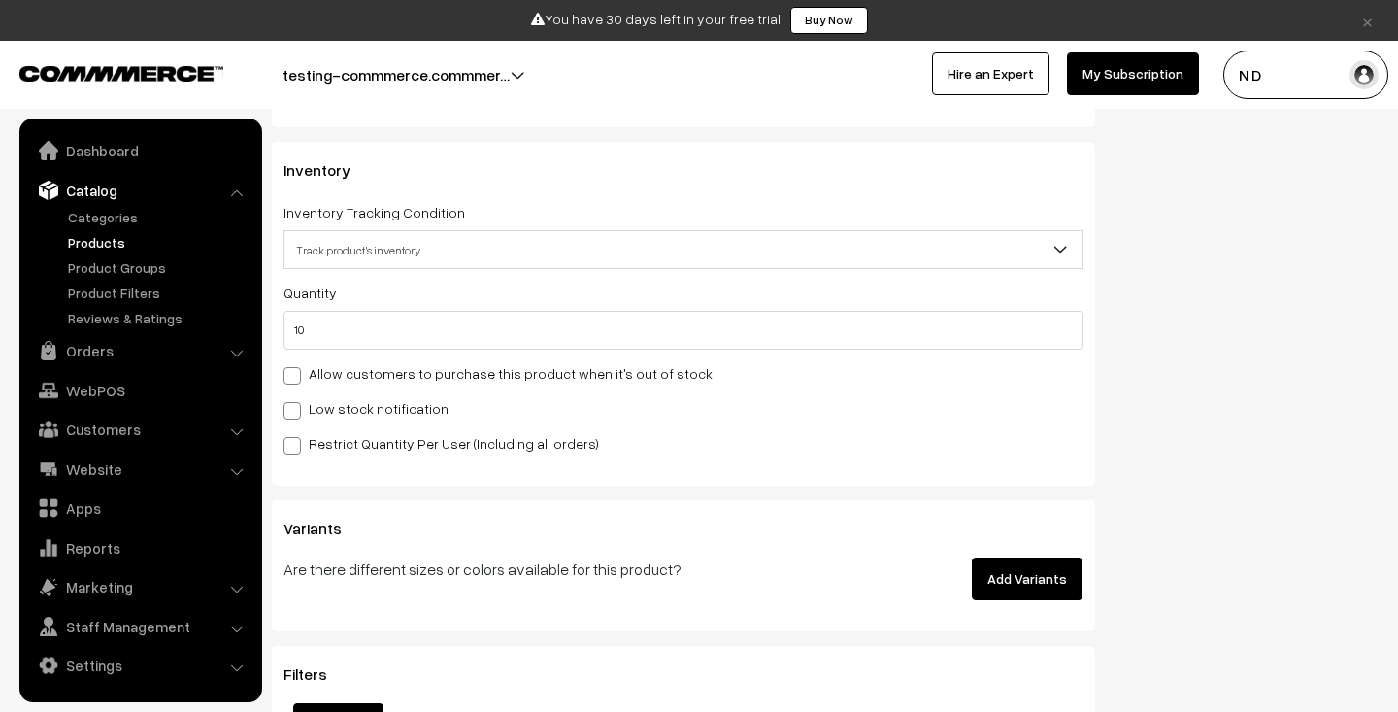
click at [293, 375] on input "Allow customers to purchase this product when it's out of stock" at bounding box center [289, 372] width 13 height 13
checkbox input "true"
click at [292, 412] on span at bounding box center [291, 410] width 17 height 17
click at [292, 412] on input "Low stock notification" at bounding box center [289, 407] width 13 height 13
checkbox input "true"
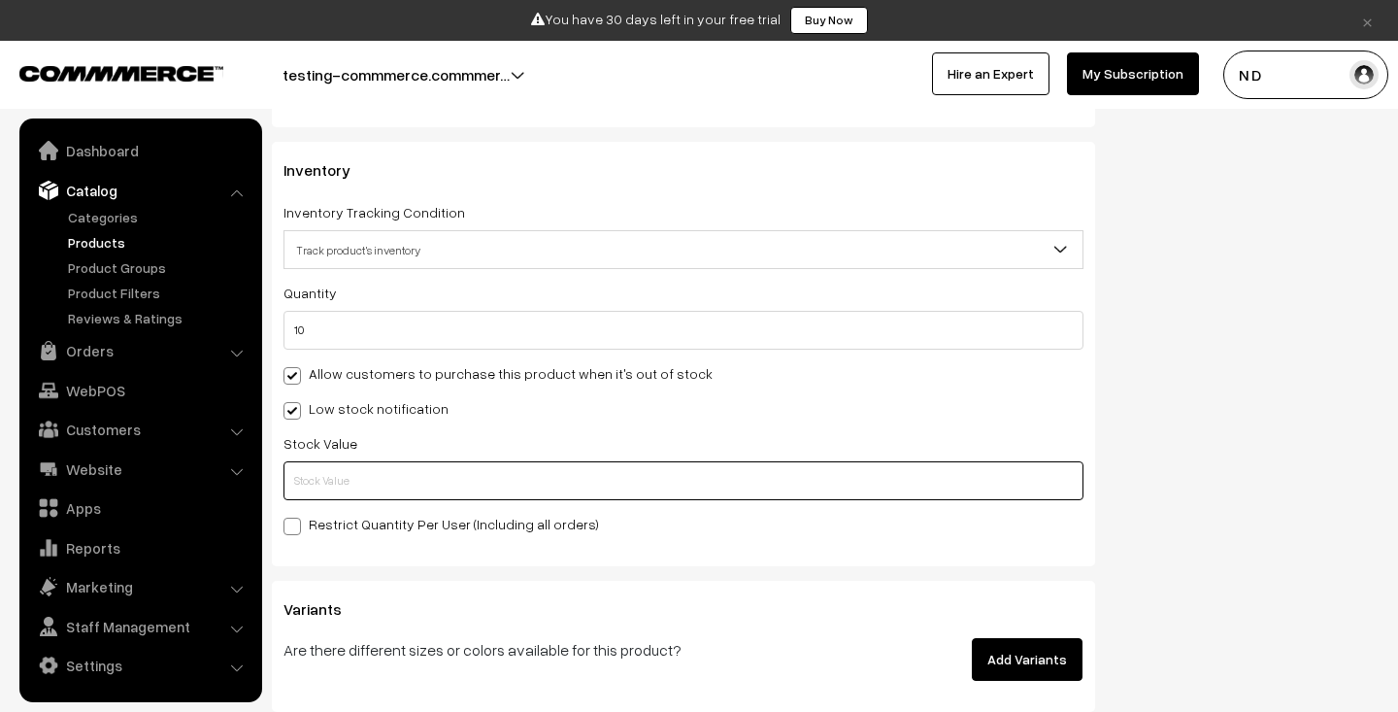
click at [324, 496] on input "text" at bounding box center [683, 480] width 800 height 39
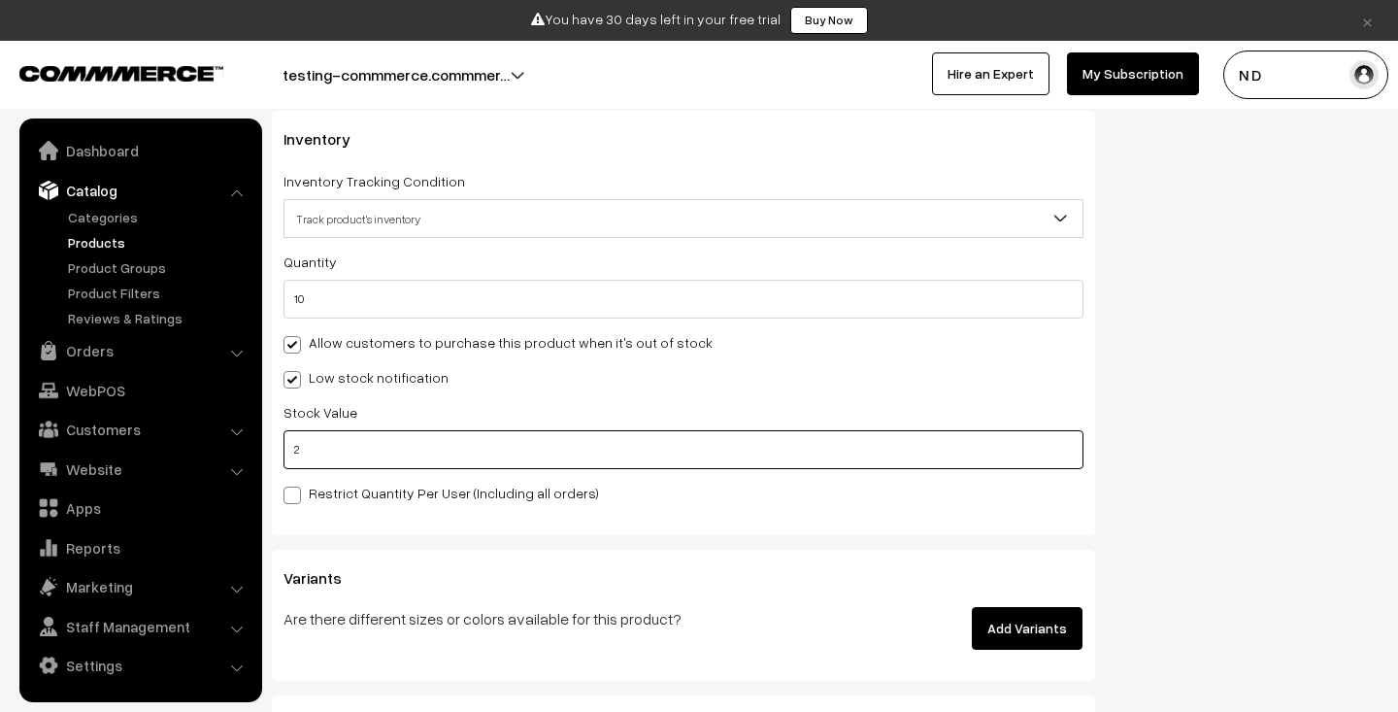
scroll to position [2106, 0]
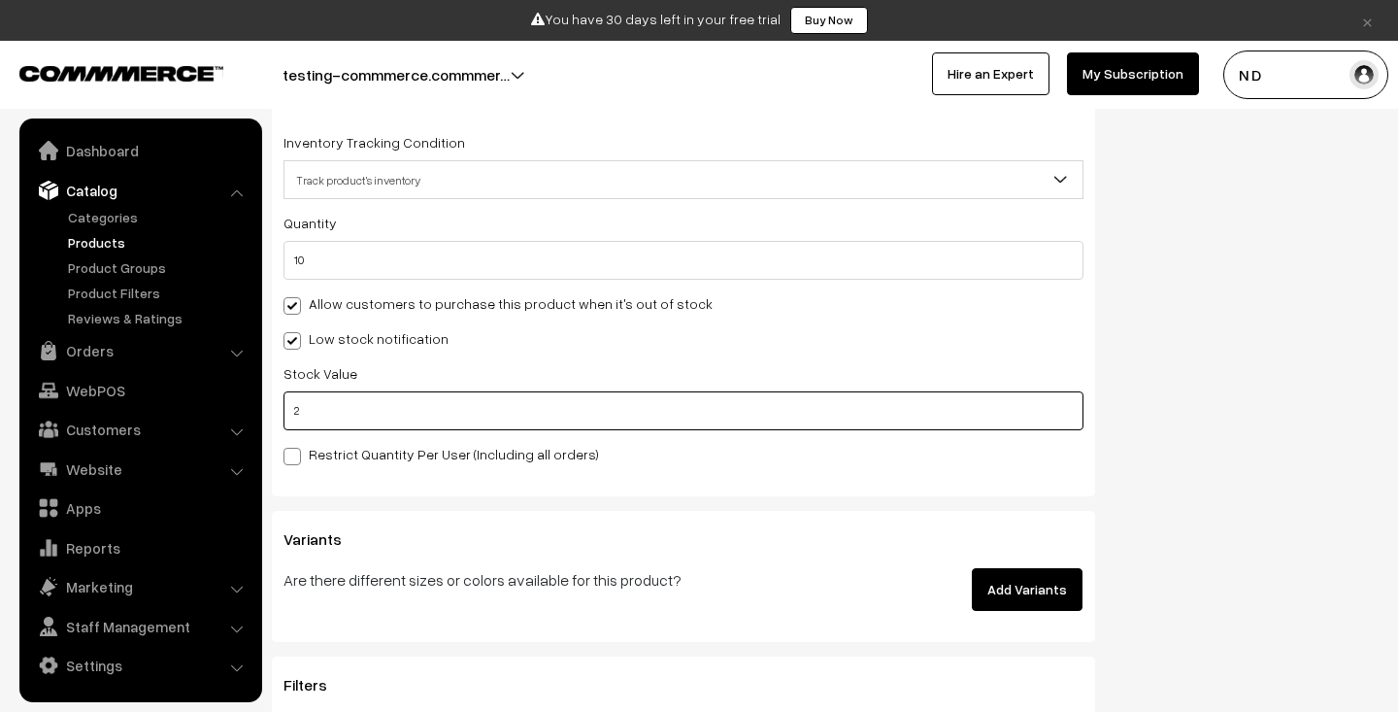
type input "2"
click at [295, 458] on span at bounding box center [291, 456] width 17 height 17
click at [295, 458] on input "Restrict Quantity Per User (Including all orders)" at bounding box center [289, 453] width 13 height 13
checkbox input "true"
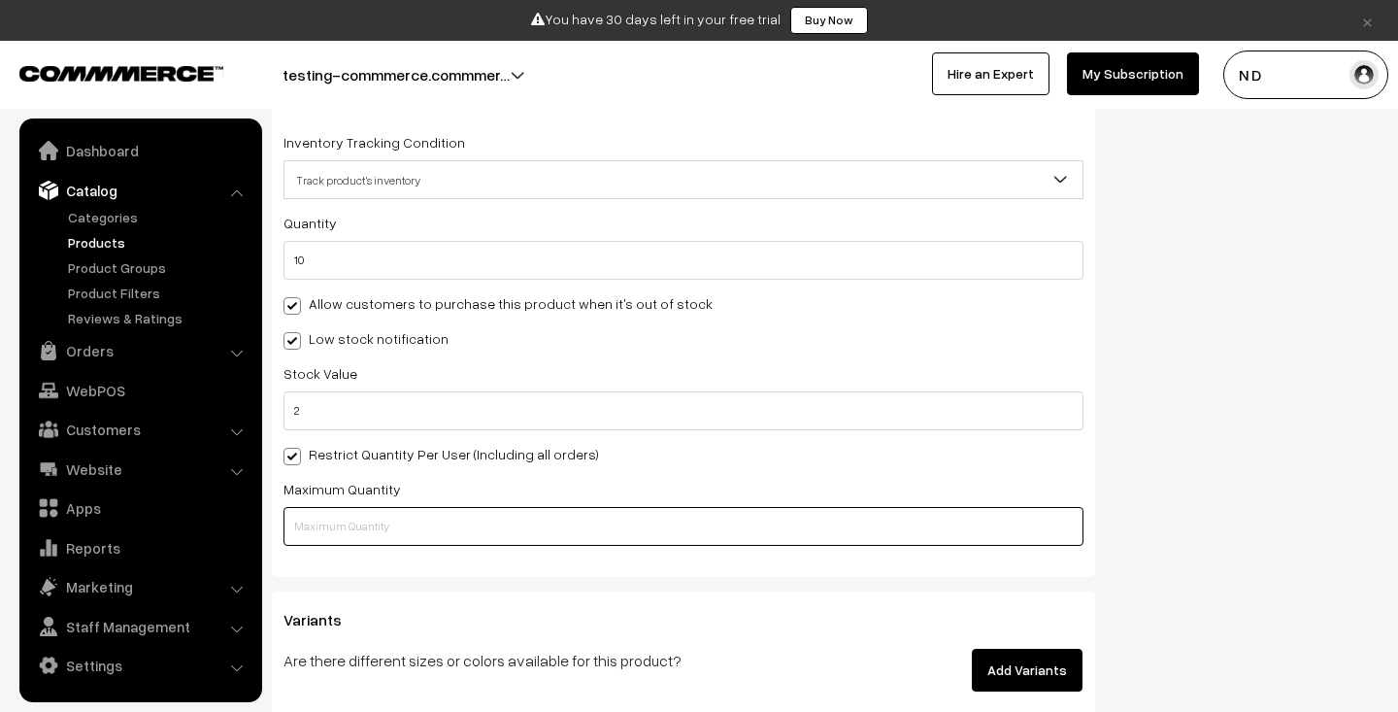
click at [409, 514] on input "text" at bounding box center [683, 526] width 800 height 39
type input "1"
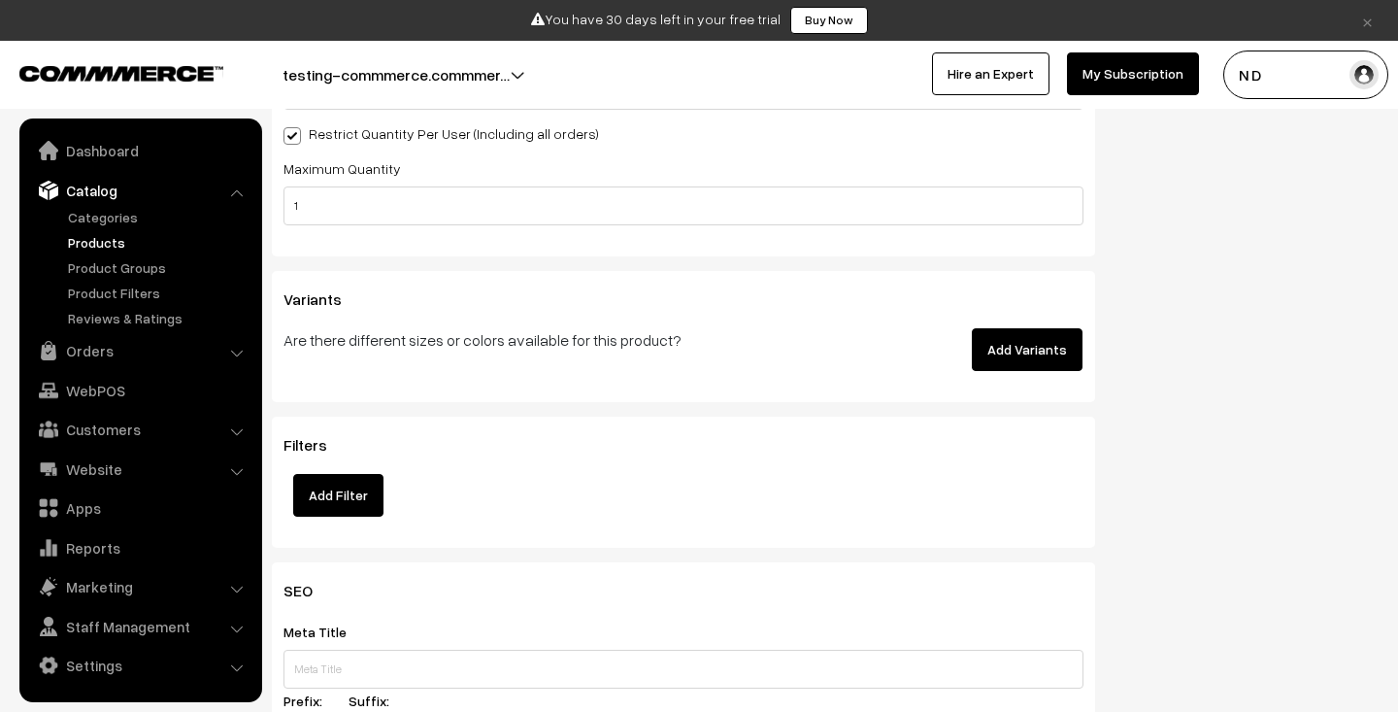
scroll to position [2435, 0]
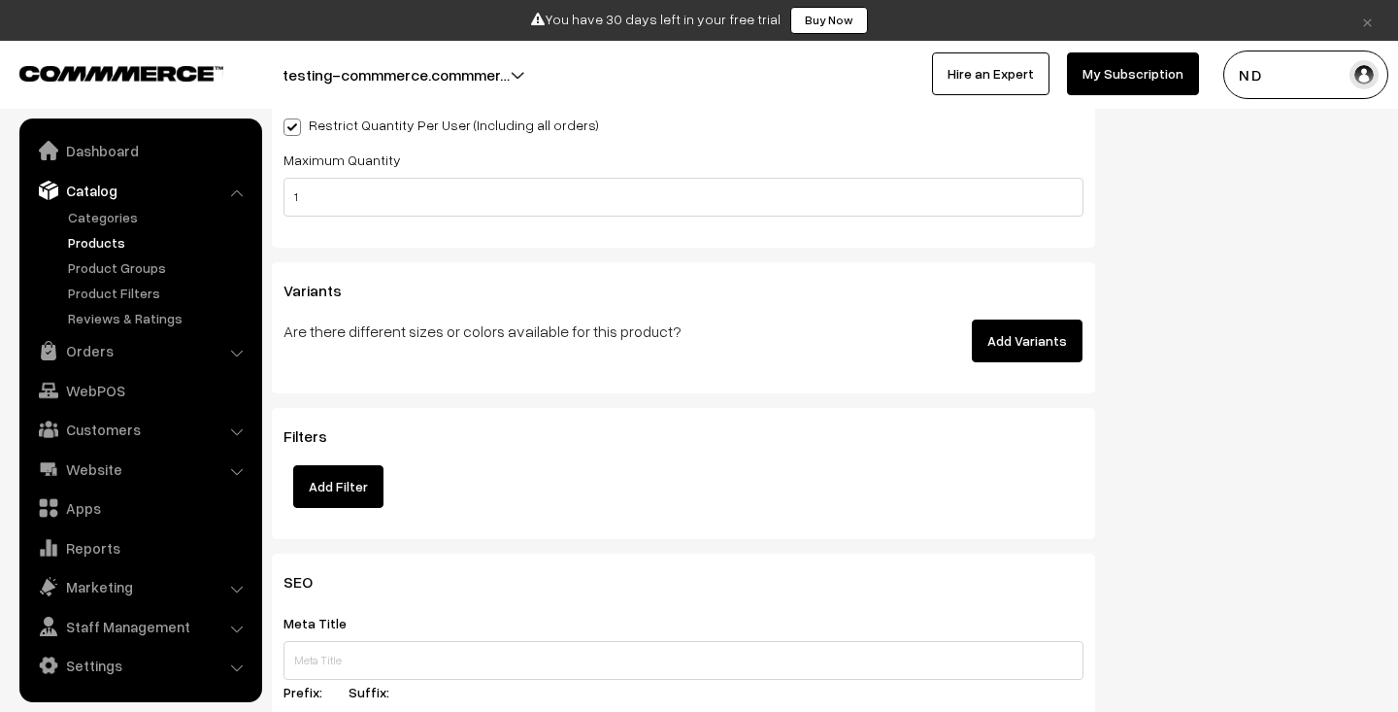
click at [1034, 340] on button "Add Variants" at bounding box center [1027, 340] width 111 height 43
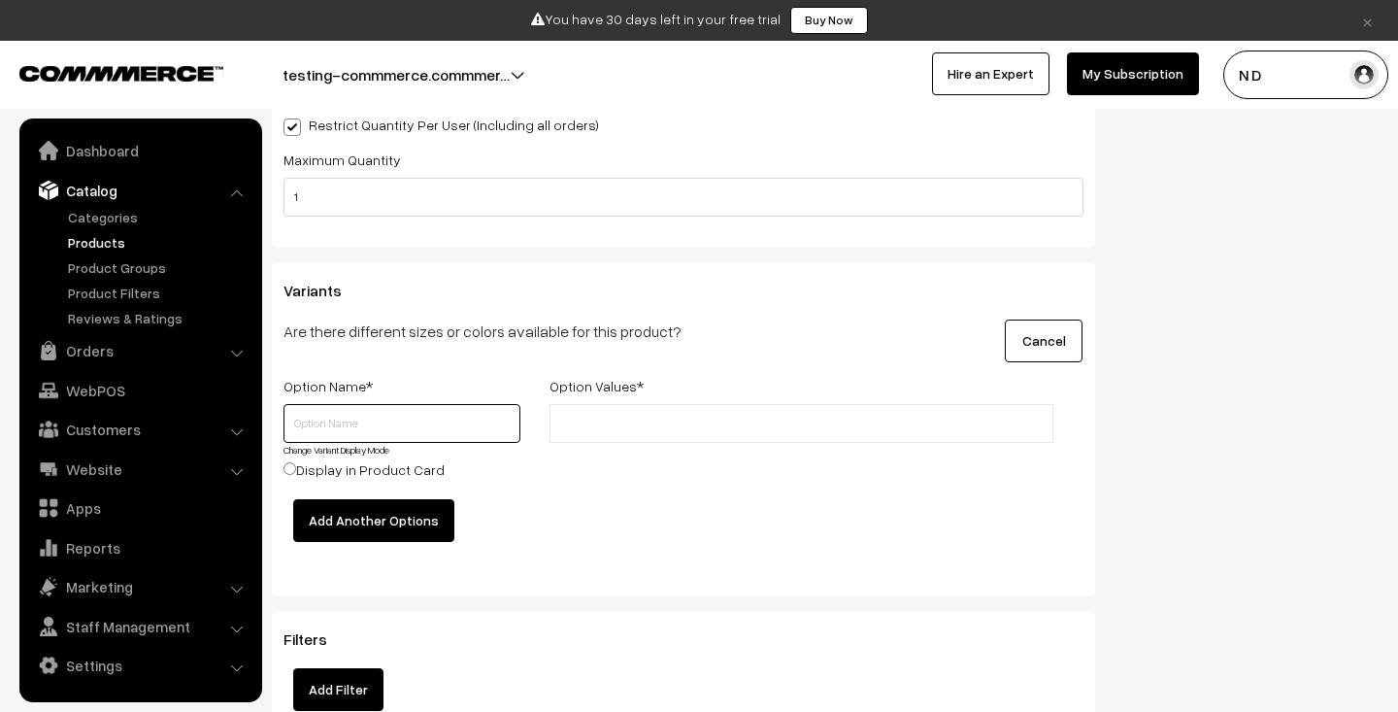
click at [465, 427] on input "text" at bounding box center [401, 423] width 237 height 39
type input "s"
type input "Size"
click at [665, 417] on input "text" at bounding box center [640, 424] width 170 height 20
type input "S"
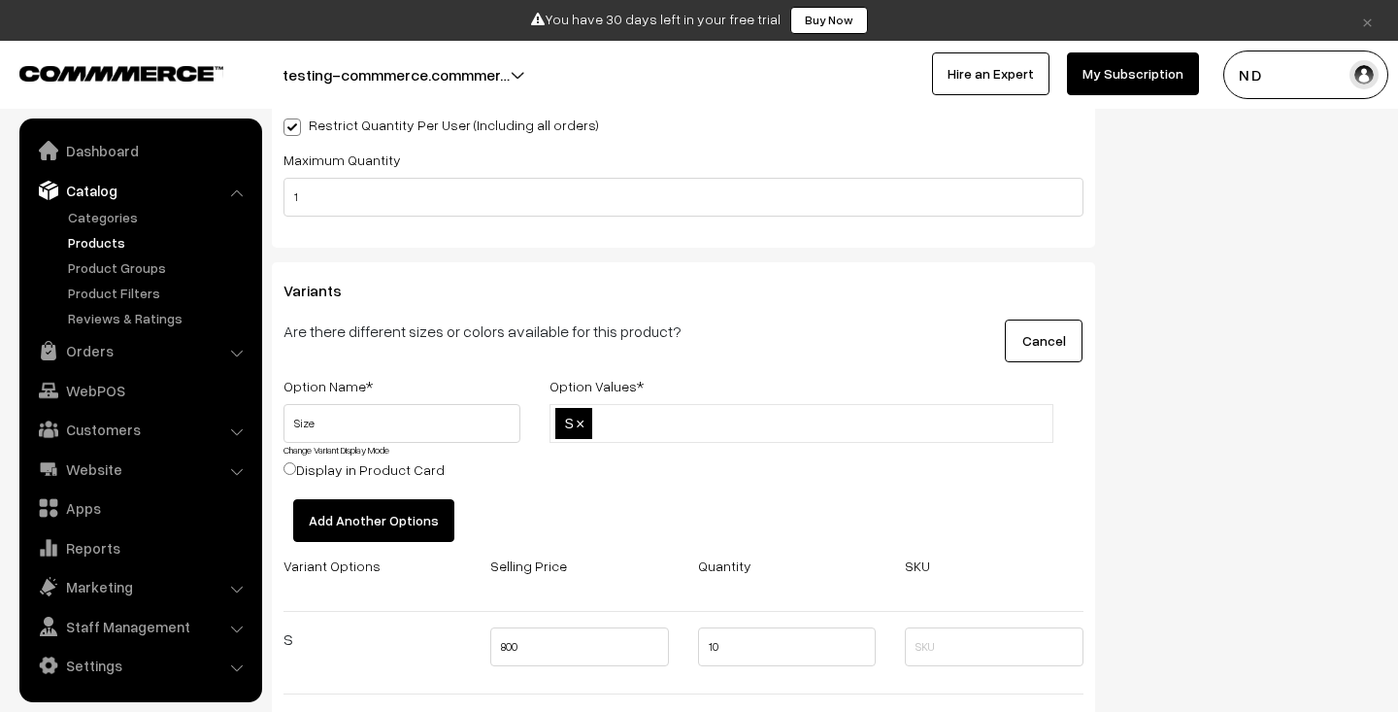
type input "M"
type input "L"
type input "XL"
type input "XXL"
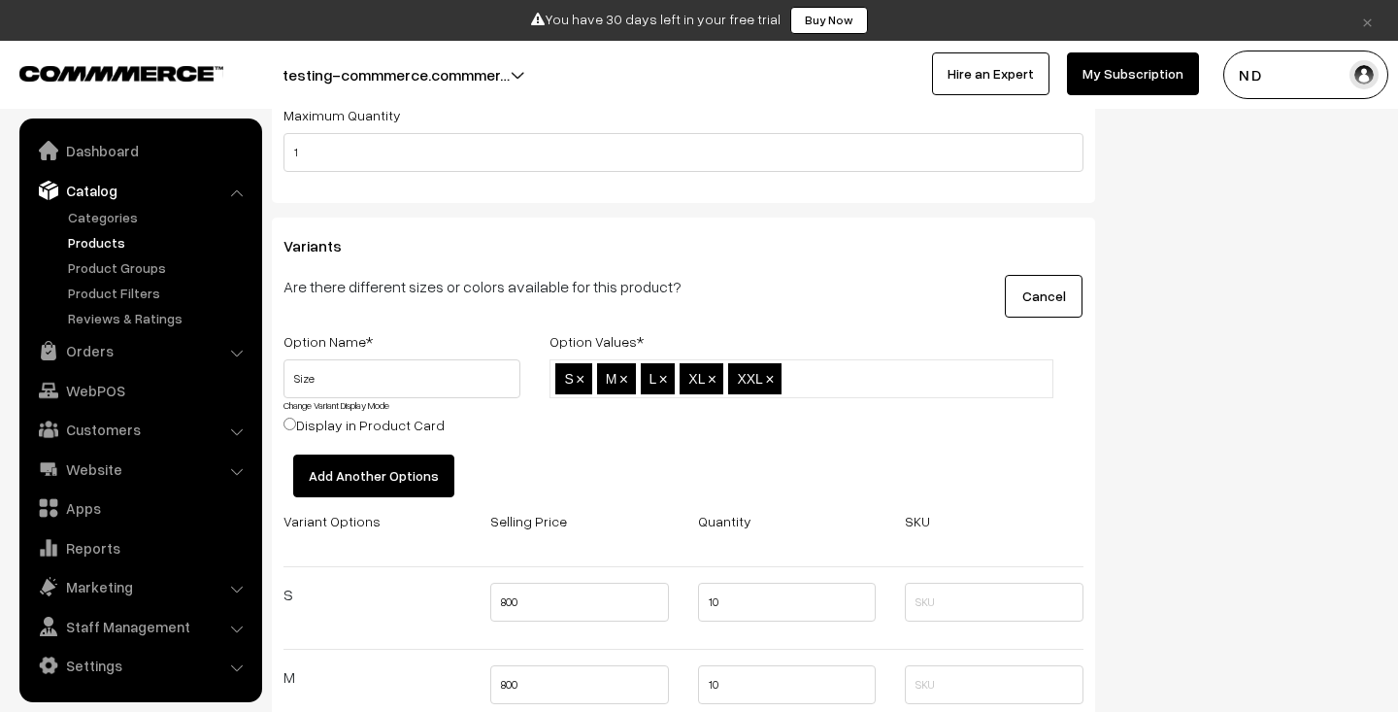
scroll to position [2508, 0]
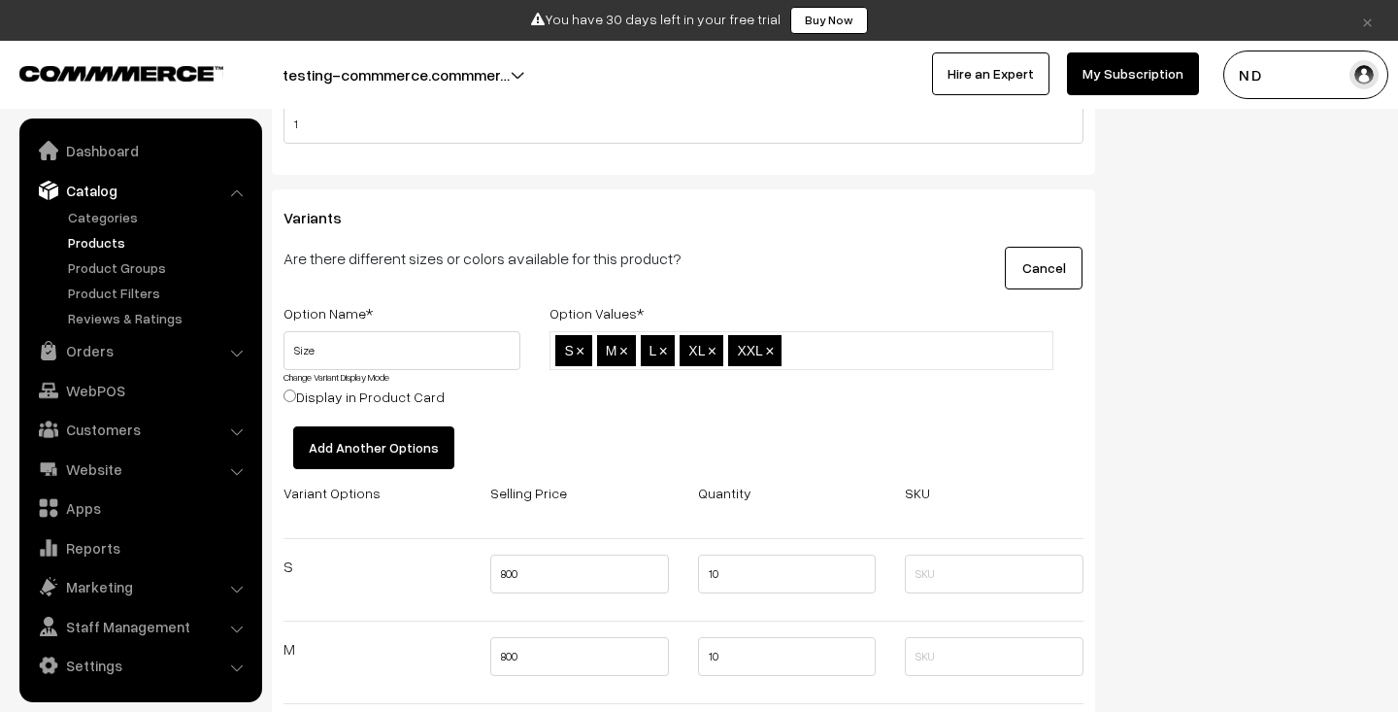
click at [332, 453] on button "Add Another Options" at bounding box center [373, 447] width 161 height 43
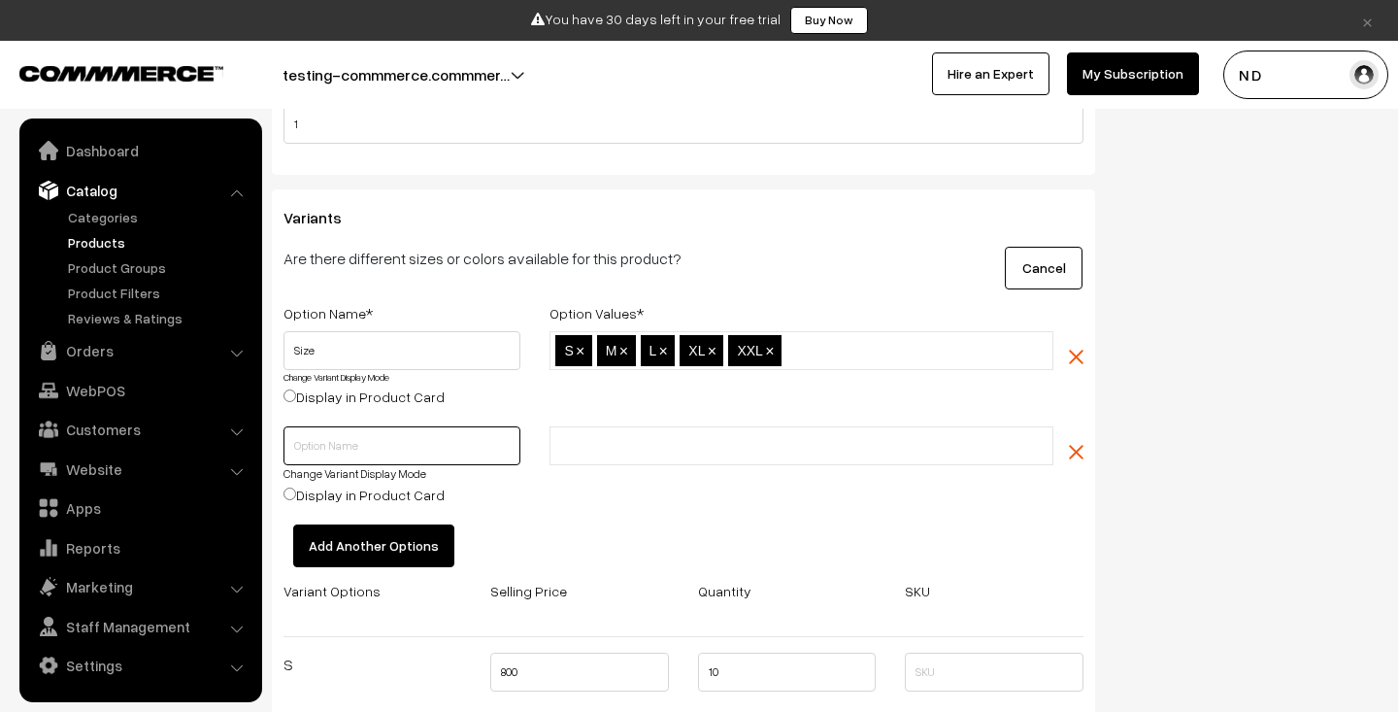
click at [325, 446] on input "text" at bounding box center [401, 445] width 237 height 39
type input "Color"
click at [566, 434] on li at bounding box center [642, 445] width 174 height 31
type input "Blue"
type input "Black"
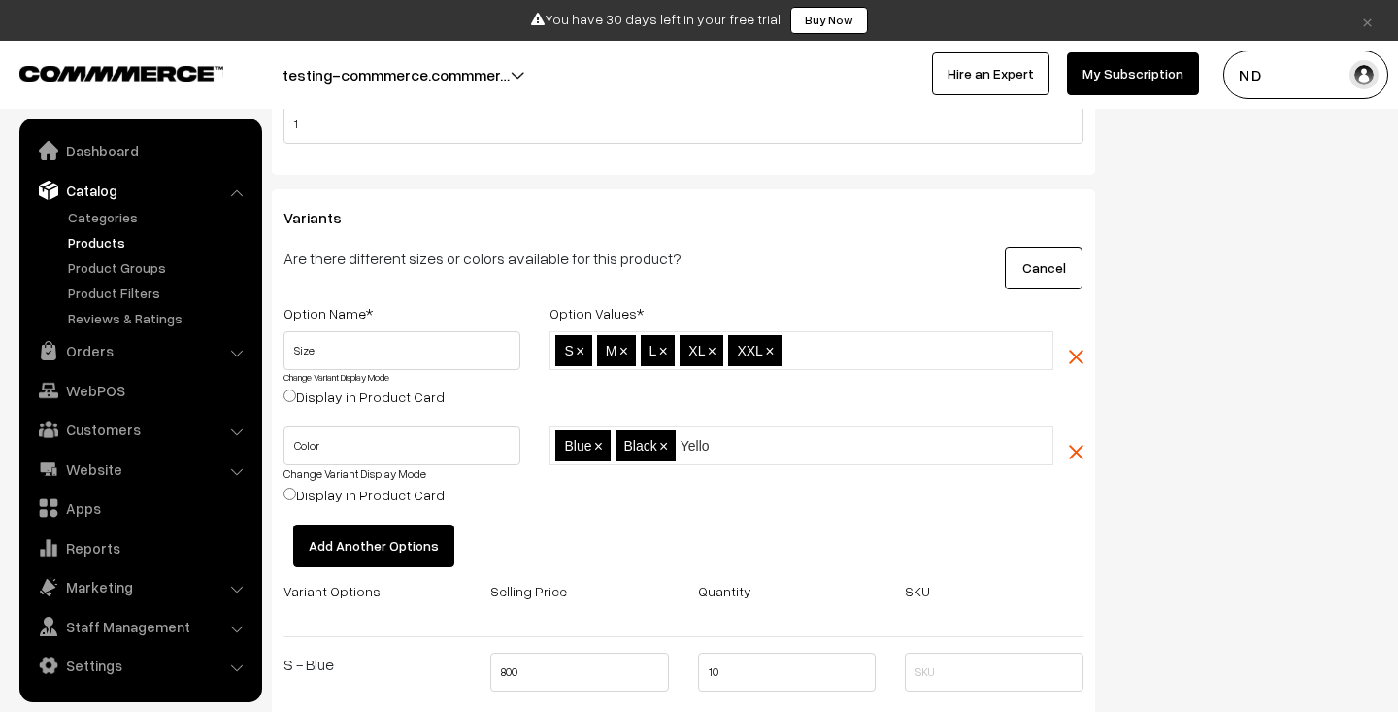
type input "Yellow"
type input "Red"
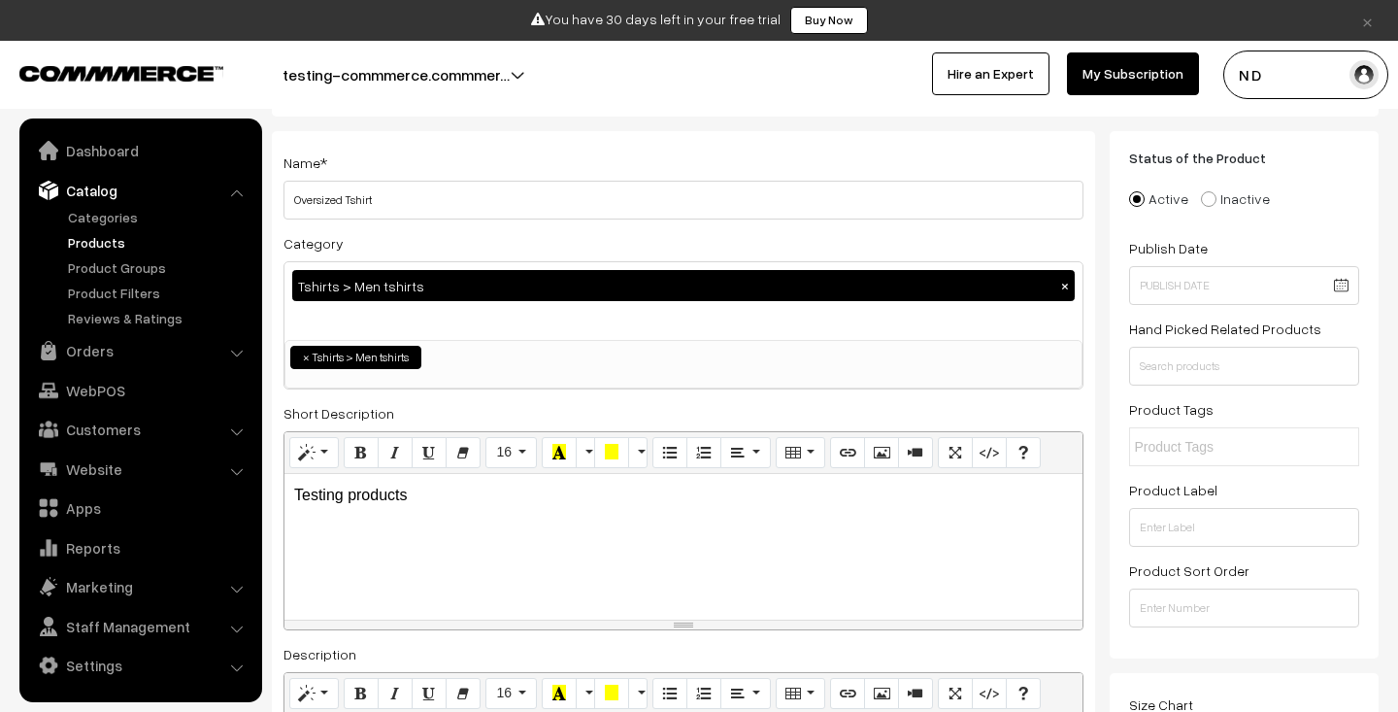
scroll to position [0, 0]
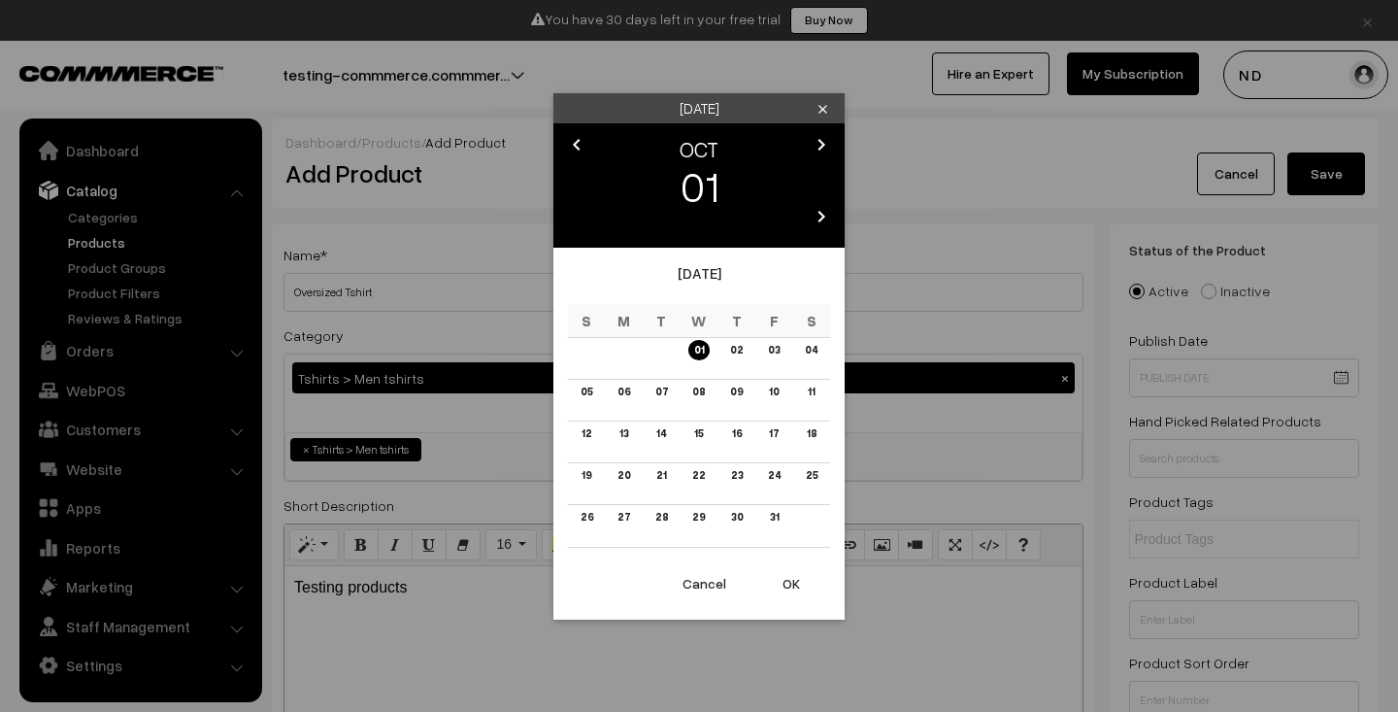
click at [702, 348] on link "01" at bounding box center [698, 350] width 21 height 20
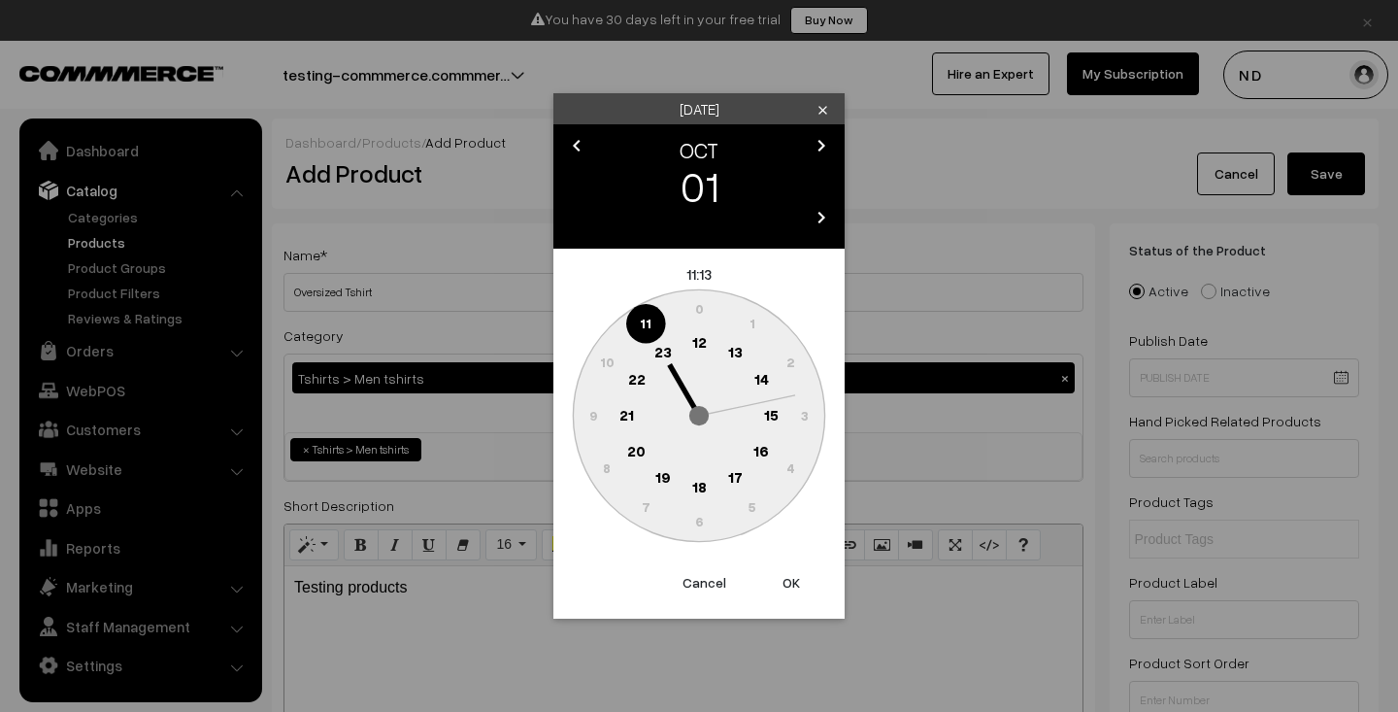
click at [706, 570] on button "Cancel" at bounding box center [704, 582] width 78 height 43
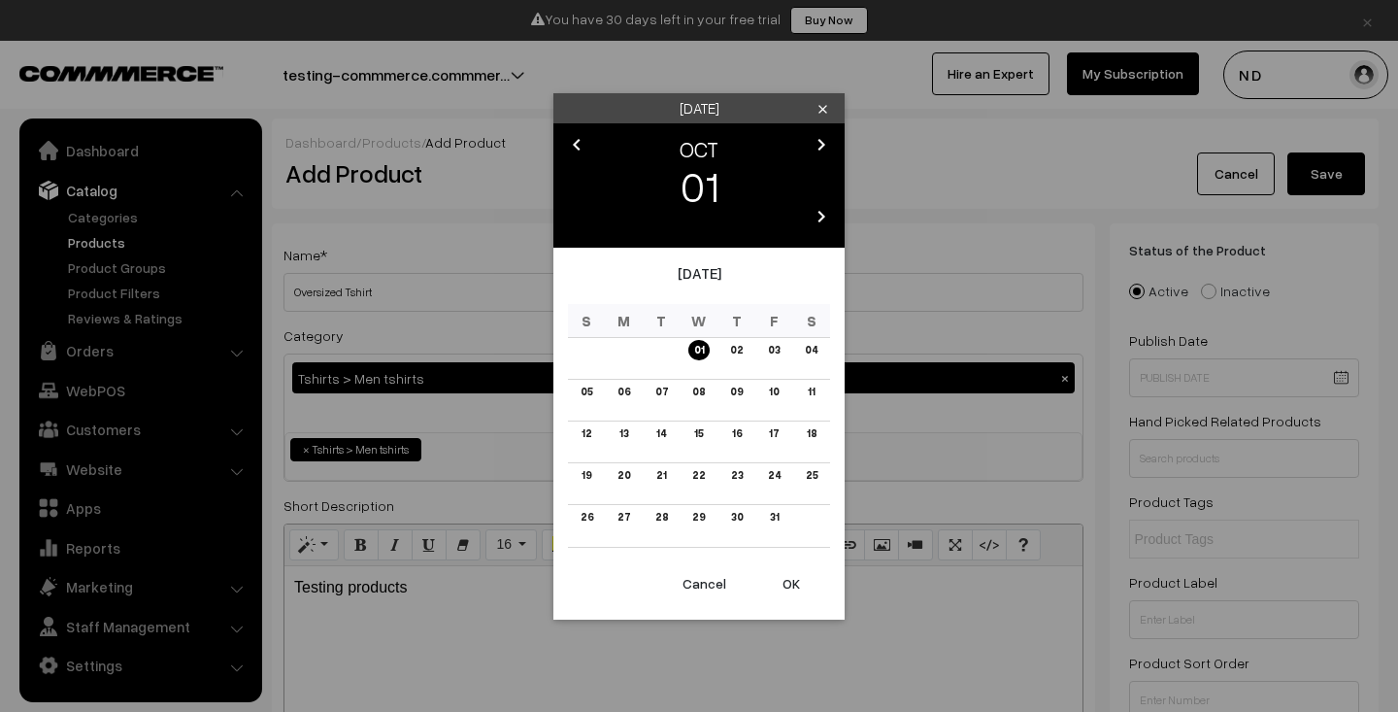
click at [705, 582] on button "Cancel" at bounding box center [704, 583] width 78 height 43
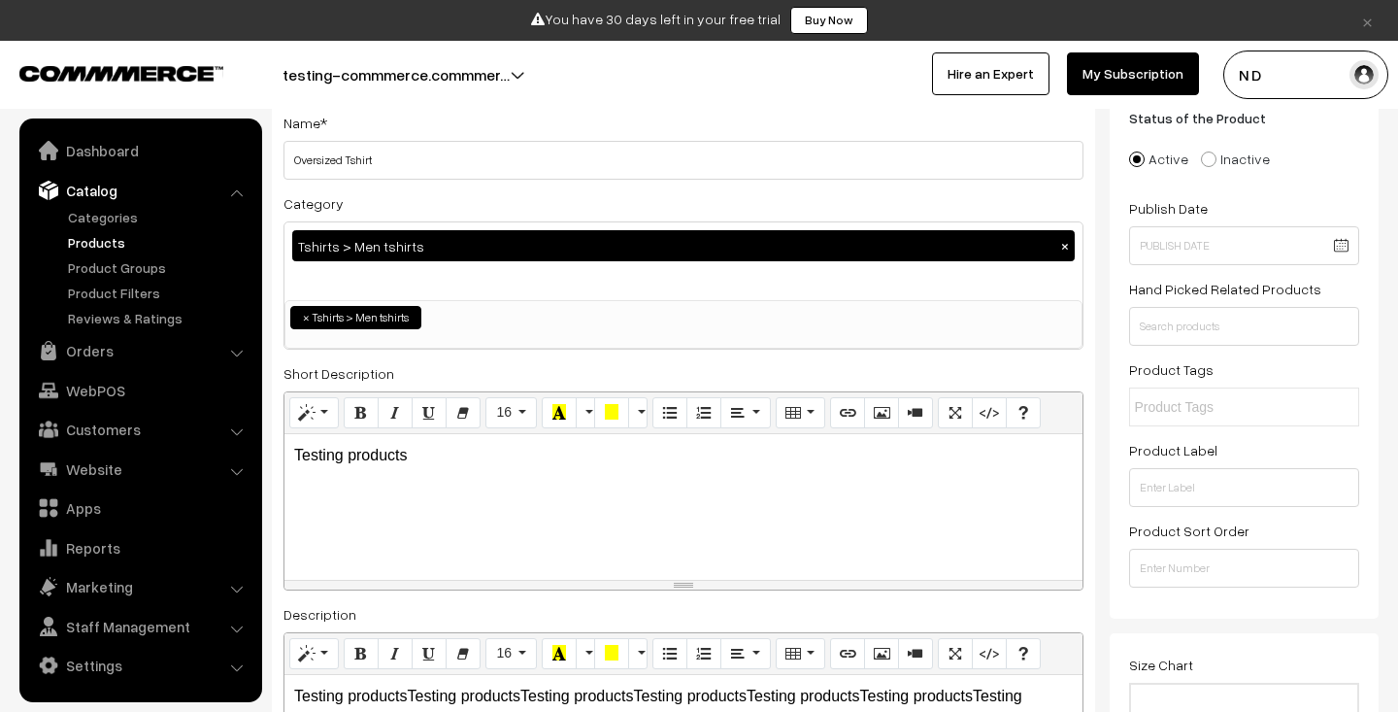
scroll to position [185, 0]
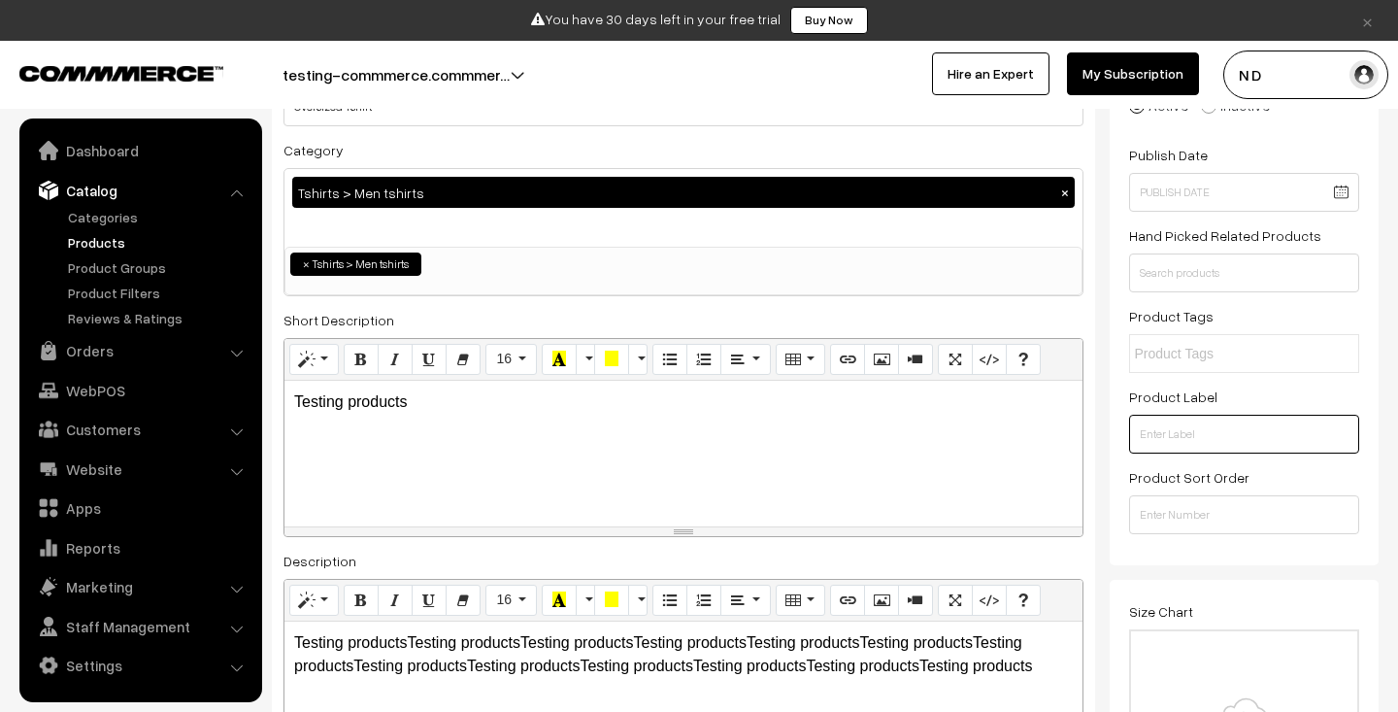
click at [1214, 440] on input "text" at bounding box center [1244, 434] width 231 height 39
click at [1203, 523] on input "number" at bounding box center [1244, 514] width 231 height 39
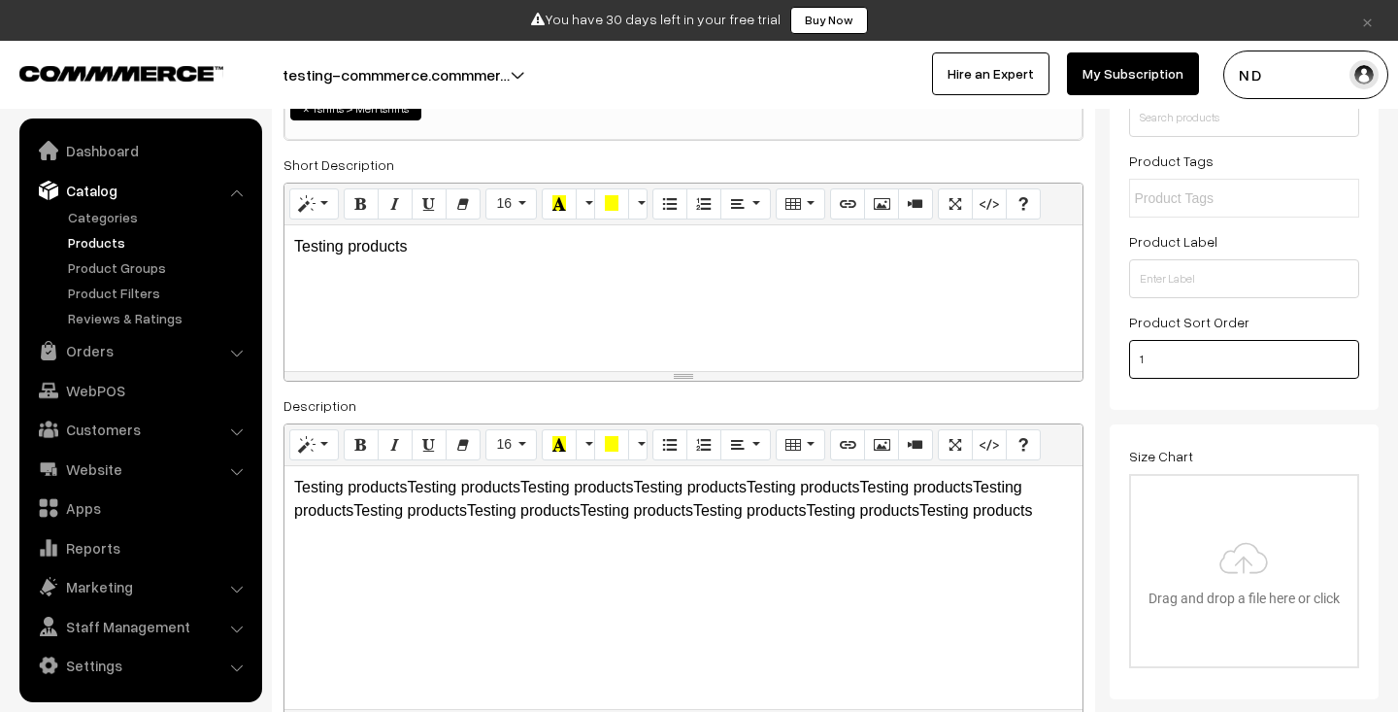
scroll to position [0, 0]
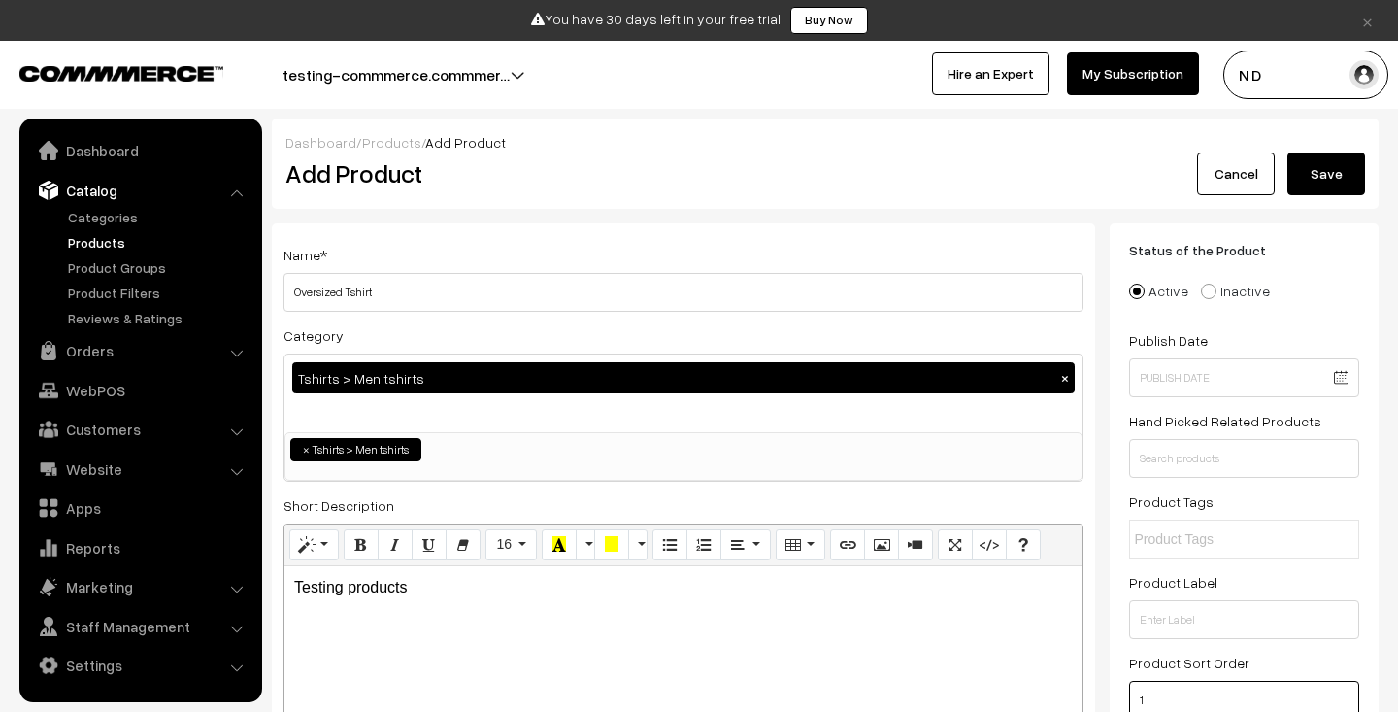
type input "1"
click at [1334, 183] on button "Save" at bounding box center [1326, 173] width 78 height 43
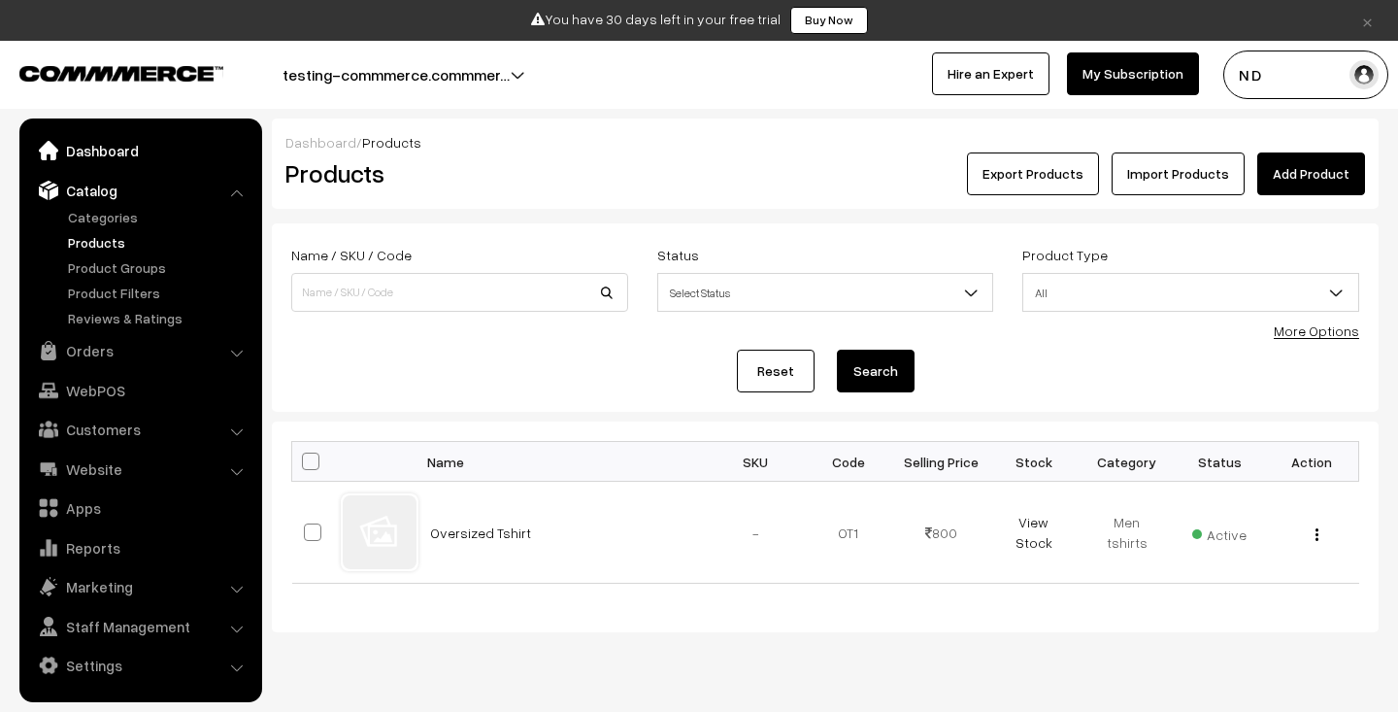
click at [83, 145] on link "Dashboard" at bounding box center [139, 150] width 231 height 35
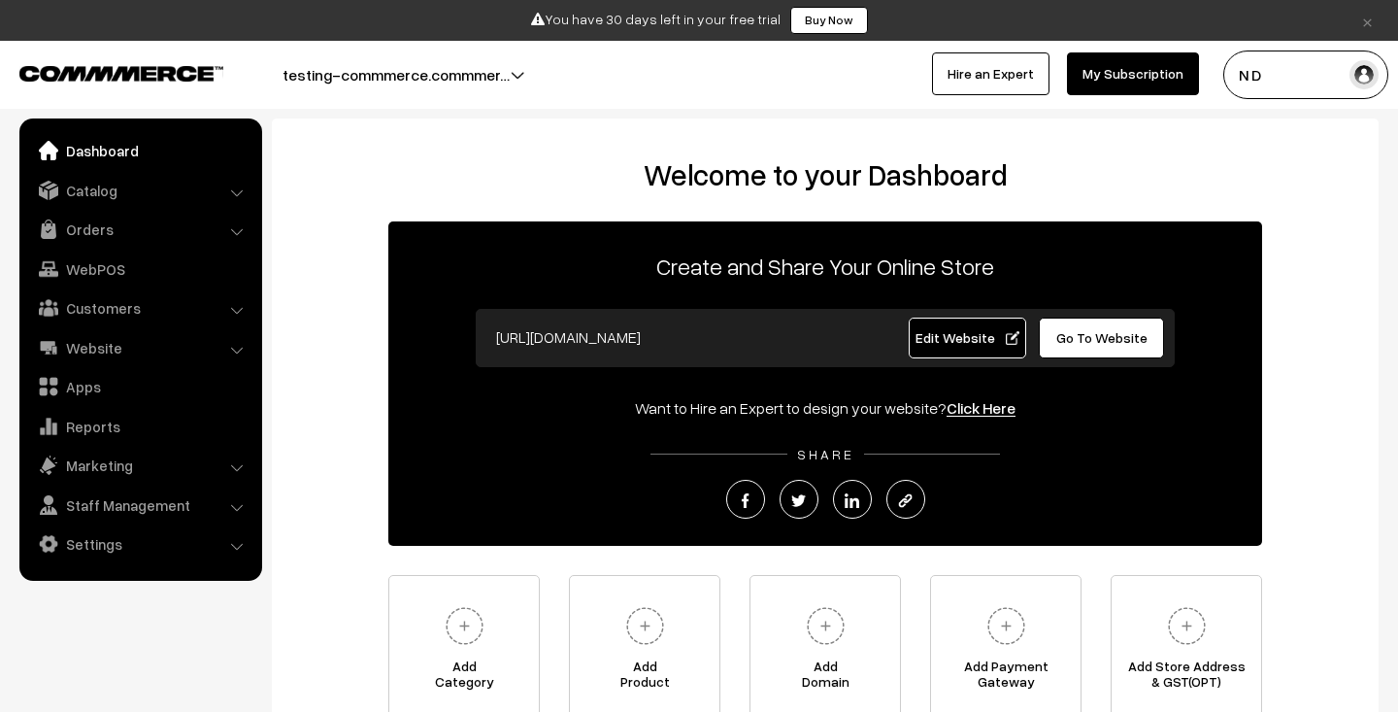
click at [955, 349] on link "Edit Website" at bounding box center [968, 337] width 118 height 41
click at [135, 335] on link "Website" at bounding box center [139, 347] width 231 height 35
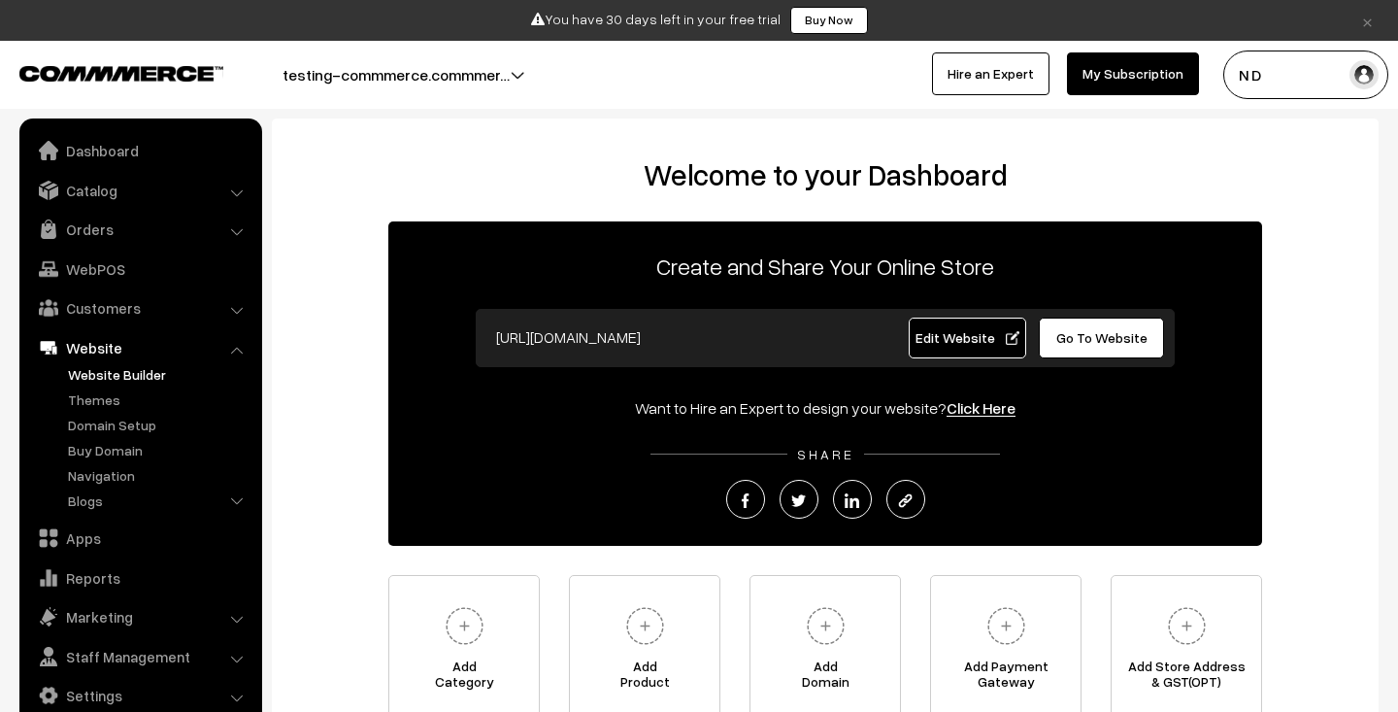
click at [109, 373] on link "Website Builder" at bounding box center [159, 374] width 192 height 20
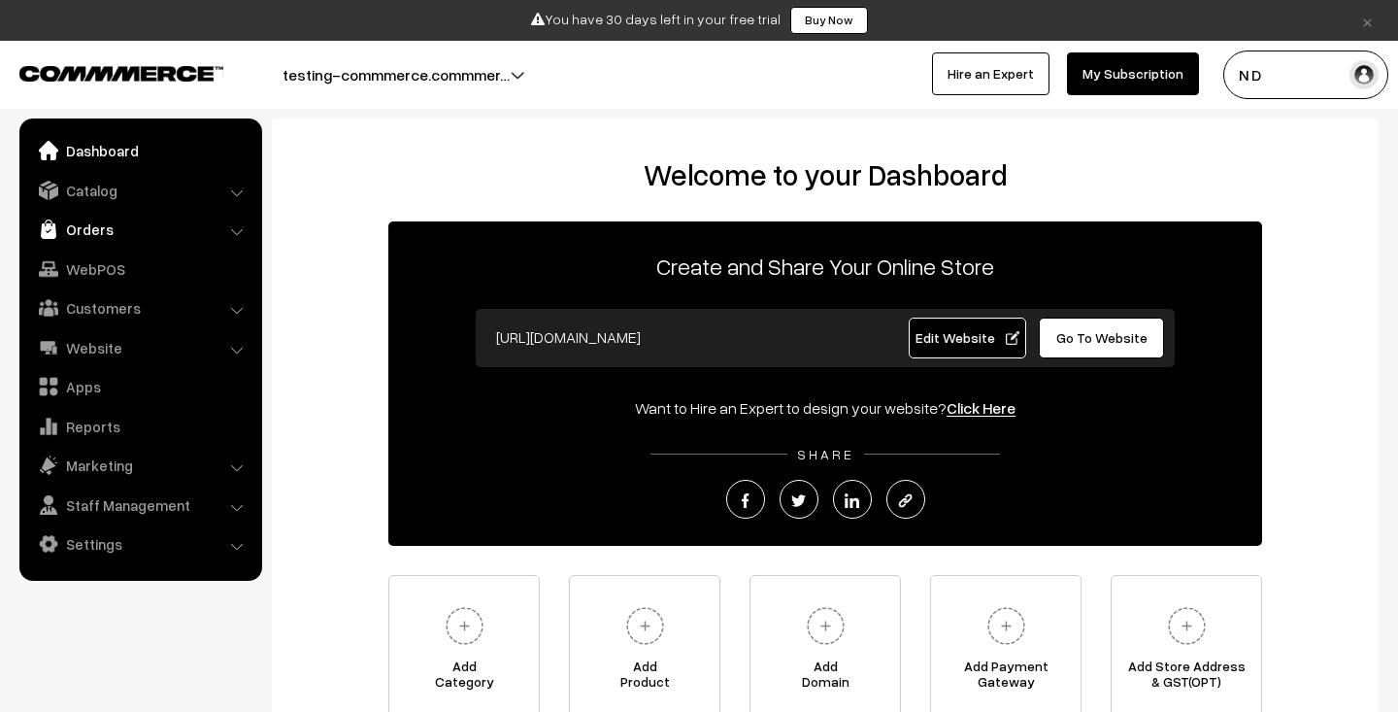
click at [141, 223] on link "Orders" at bounding box center [139, 229] width 231 height 35
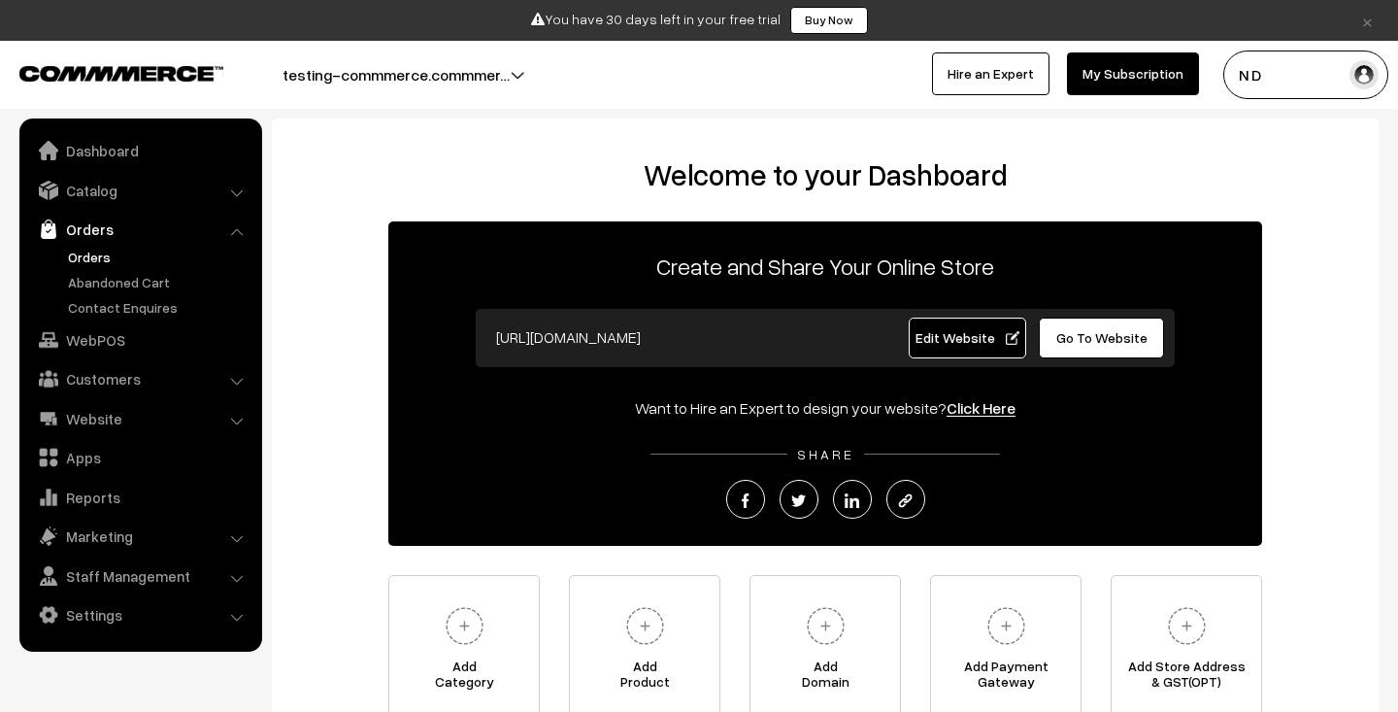
click at [139, 255] on link "Orders" at bounding box center [159, 257] width 192 height 20
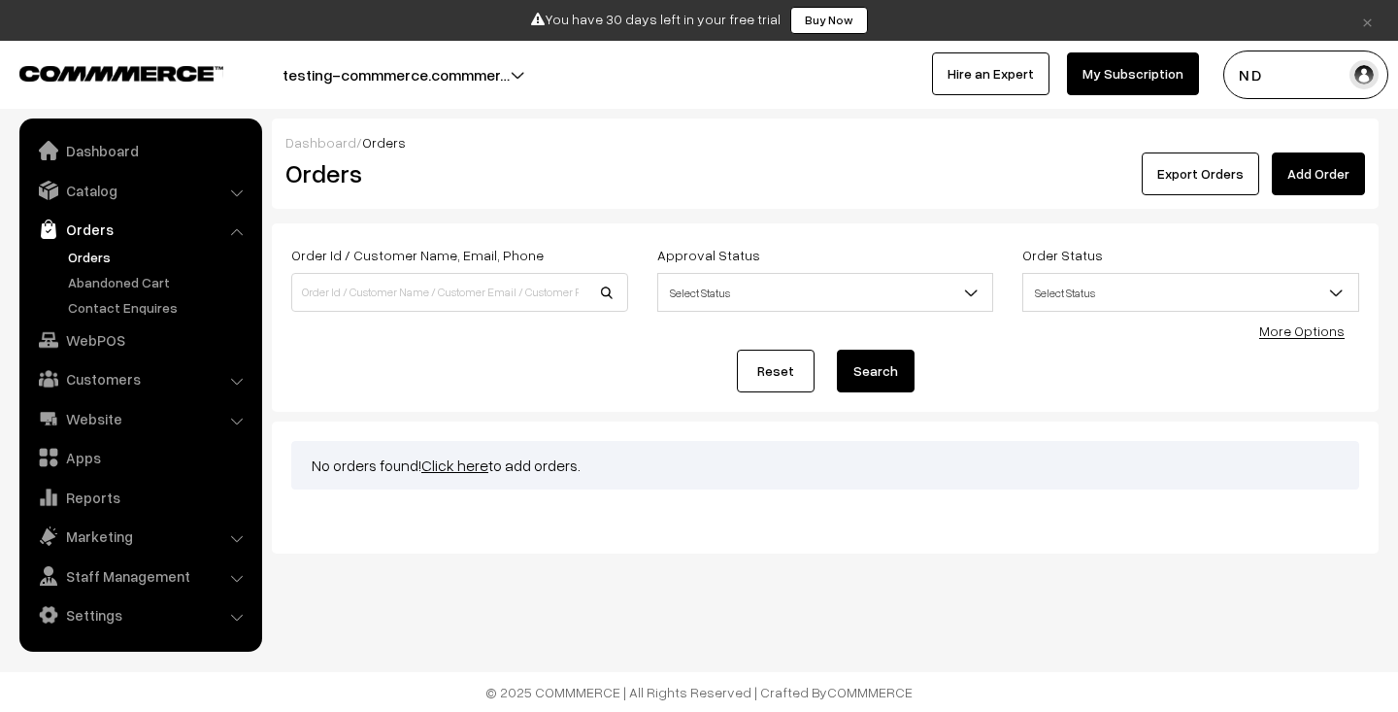
click at [1323, 177] on link "Add Order" at bounding box center [1318, 173] width 93 height 43
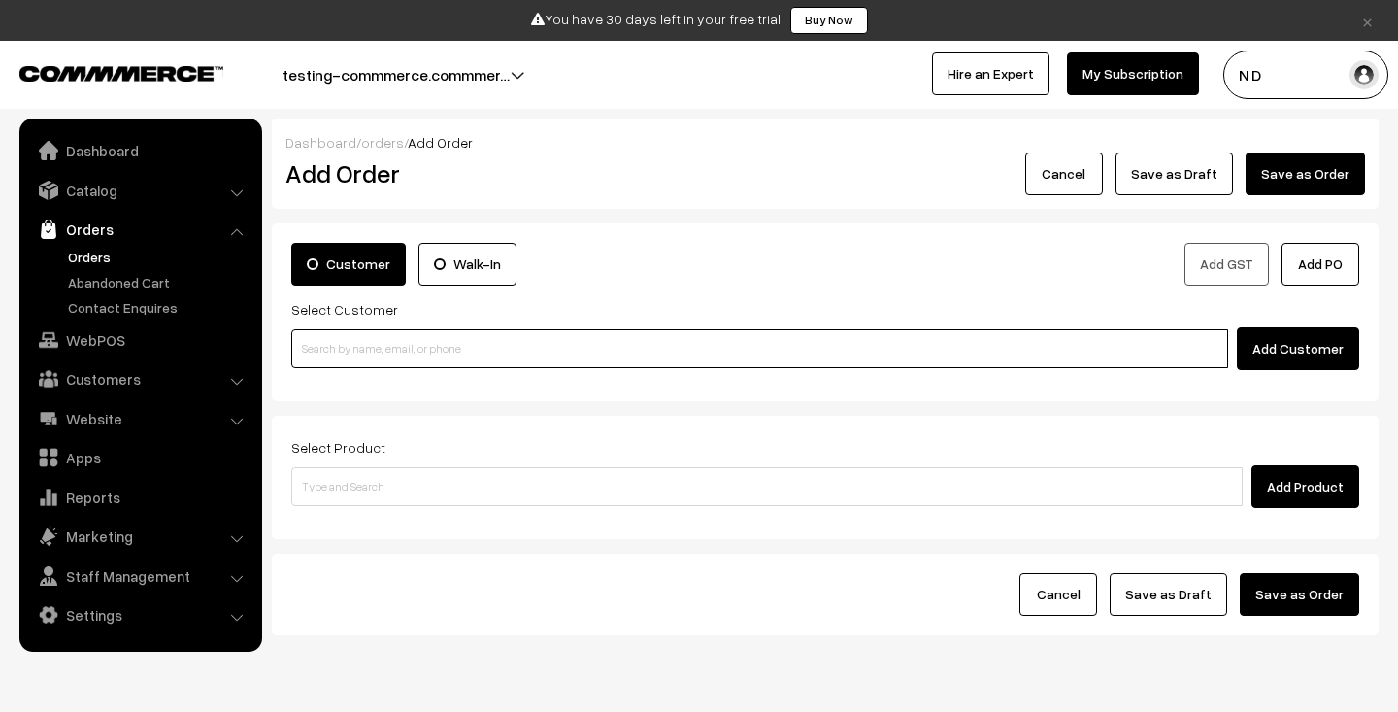
click at [487, 345] on input at bounding box center [759, 348] width 937 height 39
type input "s"
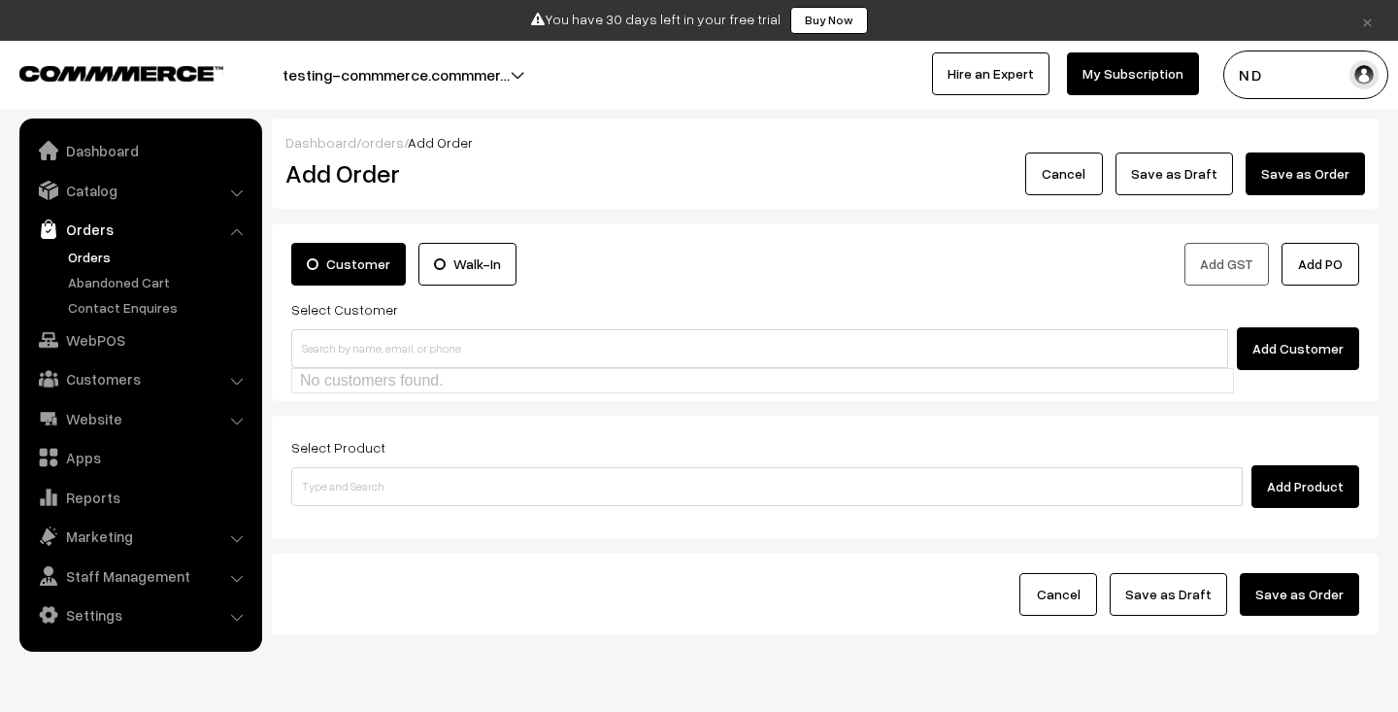
click at [1309, 354] on button "Add Customer" at bounding box center [1298, 348] width 122 height 43
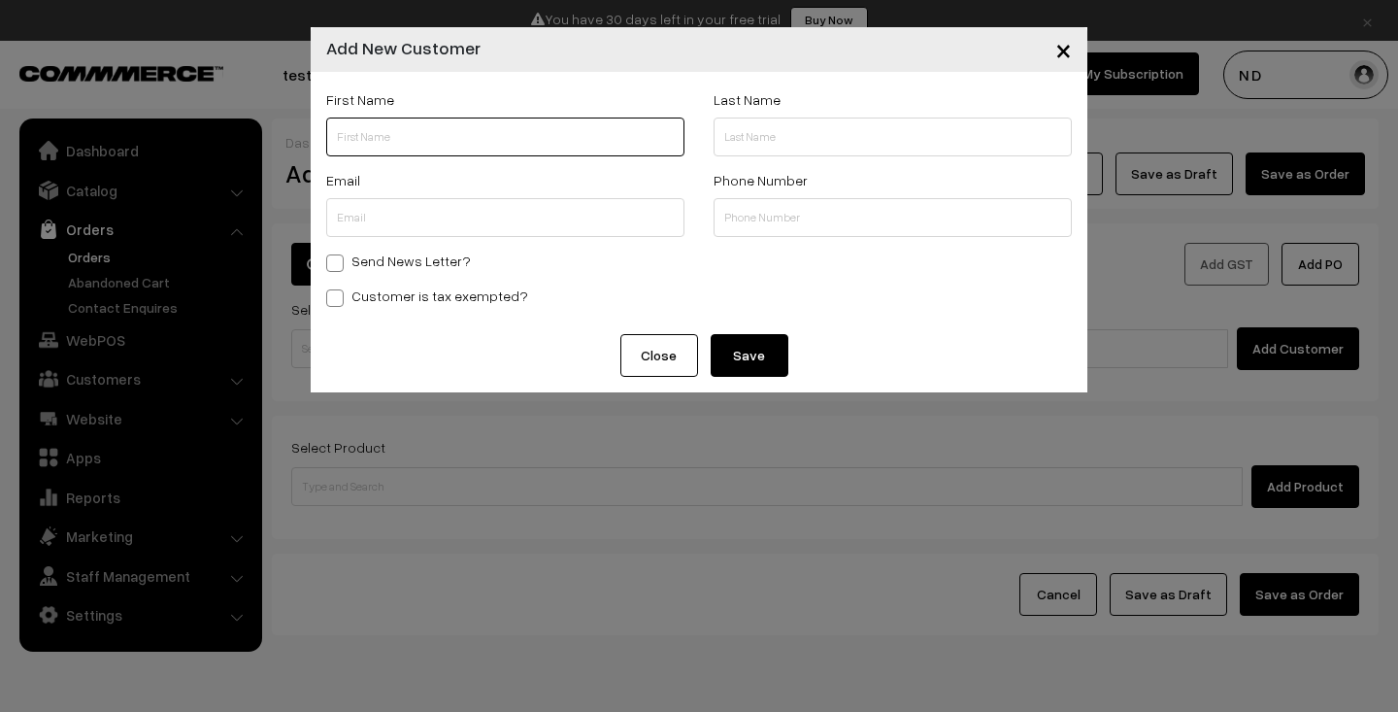
click at [446, 137] on input "text" at bounding box center [505, 136] width 358 height 39
type input "Test"
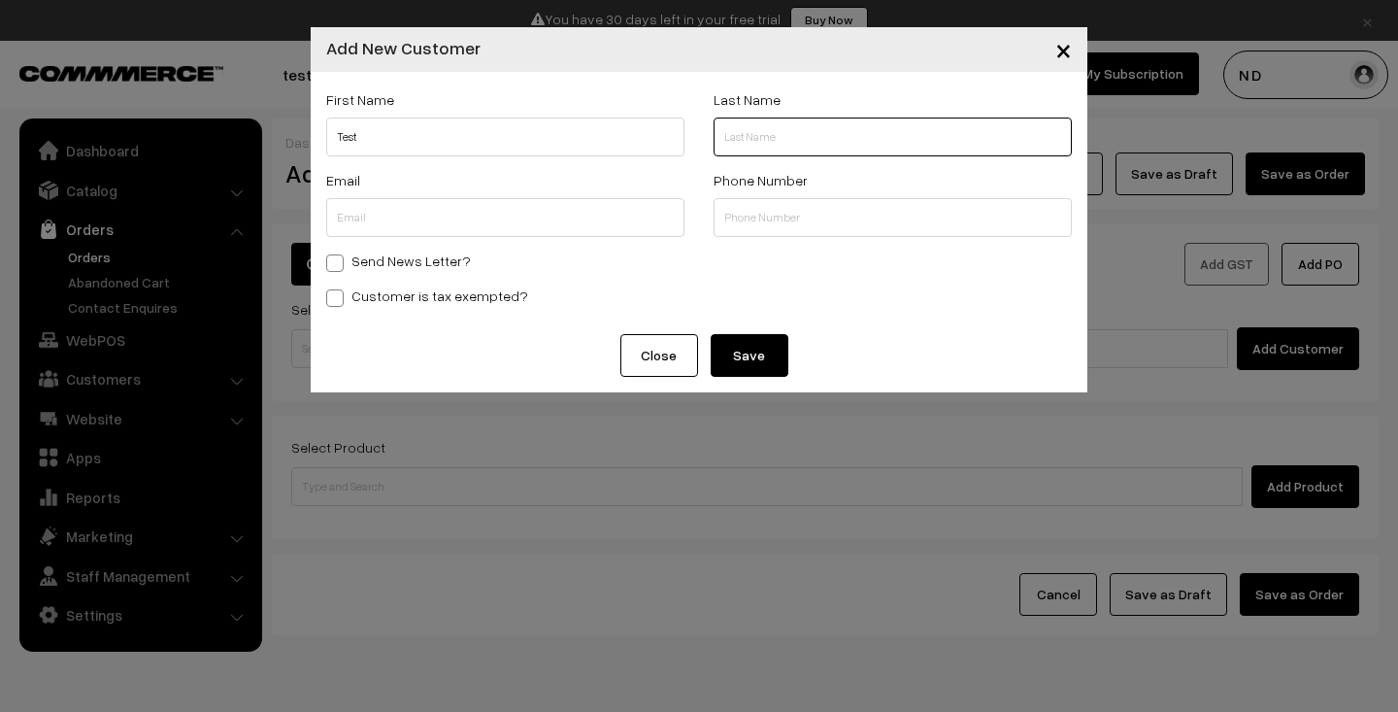
click at [835, 143] on input "text" at bounding box center [893, 136] width 358 height 39
type input "Test"
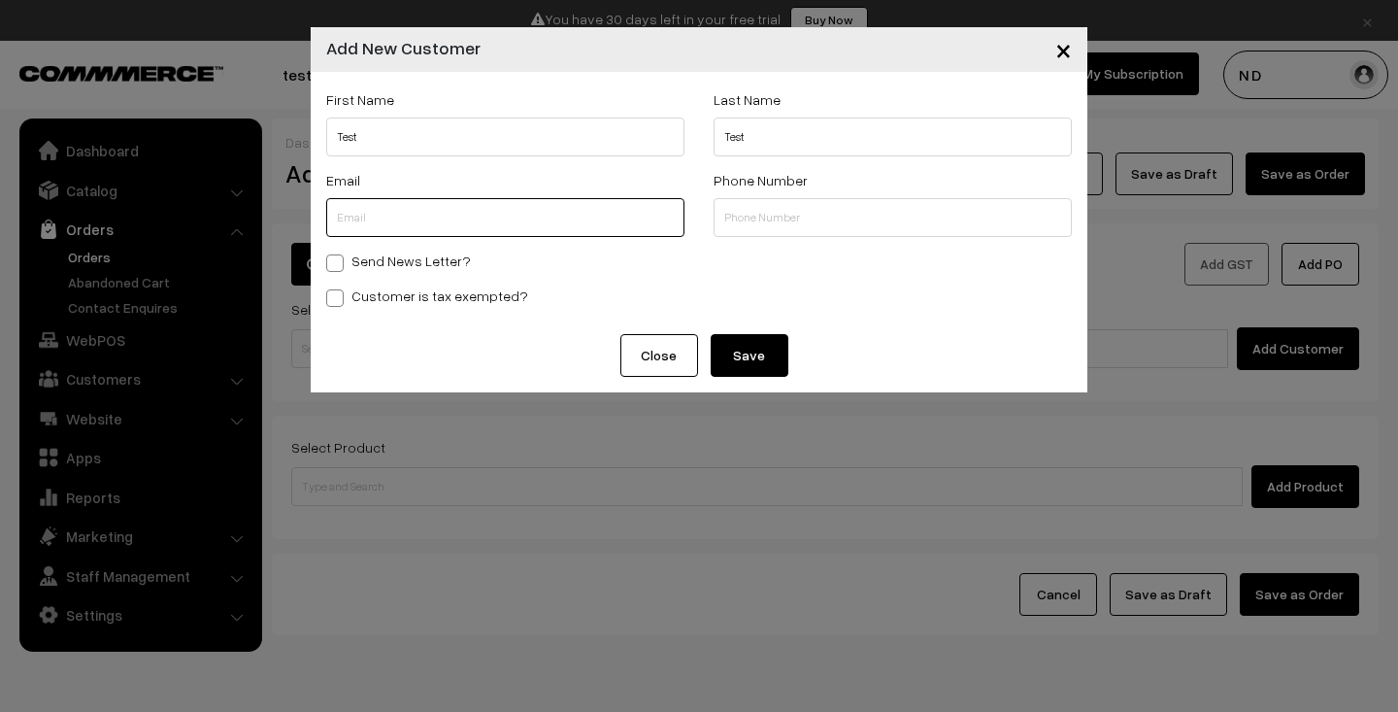
click at [468, 224] on input "text" at bounding box center [505, 217] width 358 height 39
type input "test@commmerce.com"
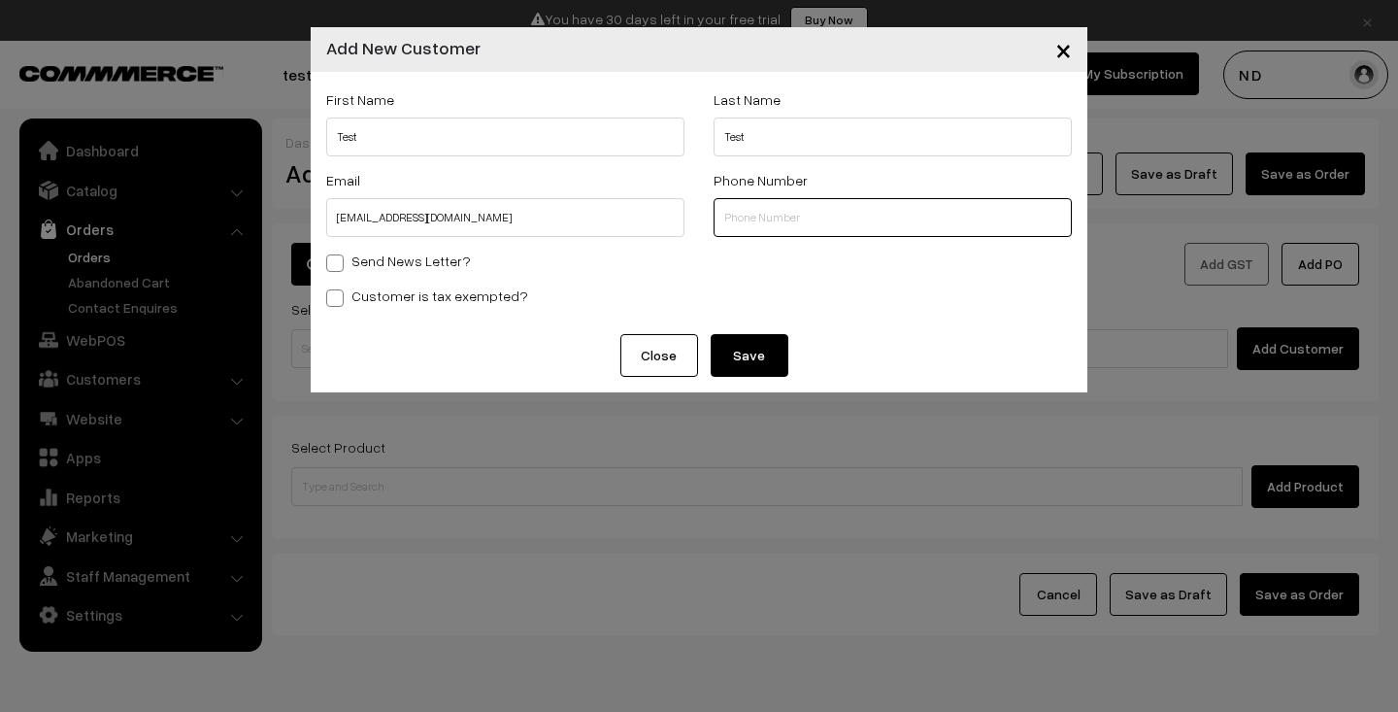
click at [779, 220] on input "text" at bounding box center [893, 217] width 358 height 39
type input "9876543210"
click at [749, 355] on button "Save" at bounding box center [750, 355] width 78 height 43
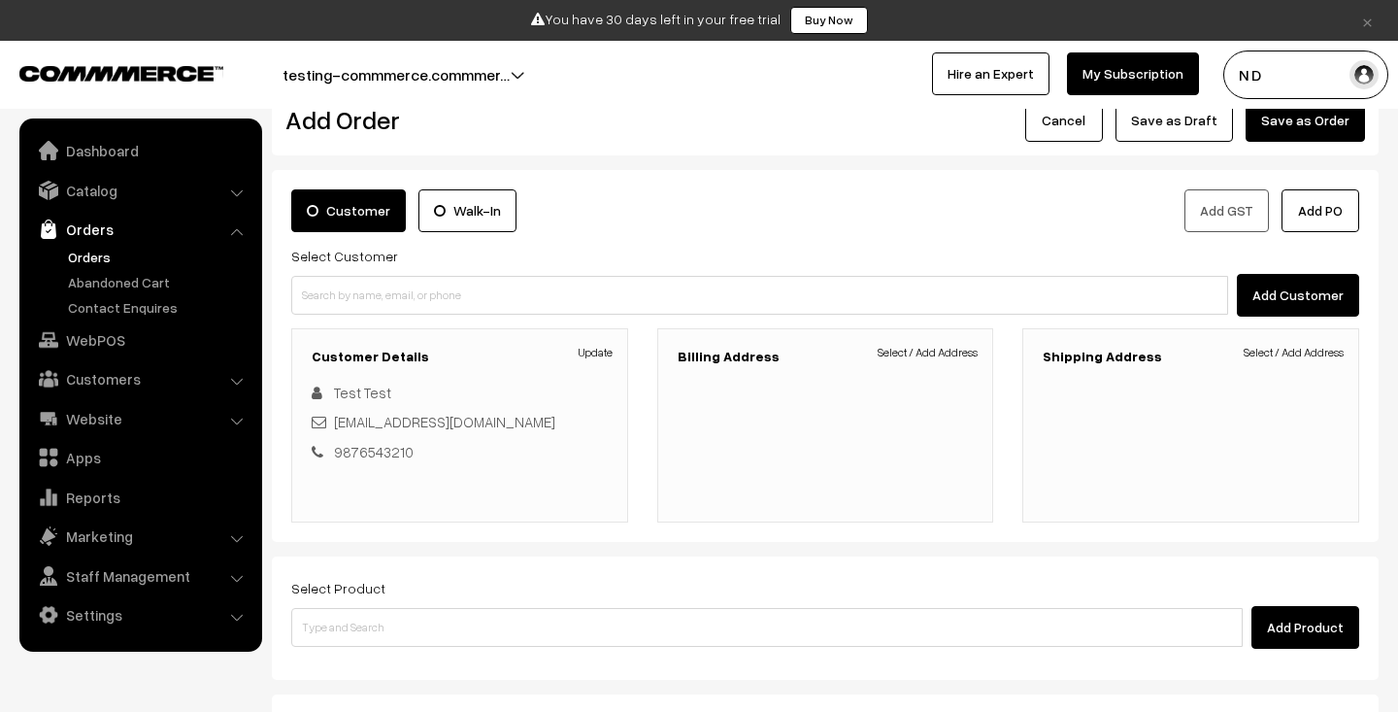
scroll to position [94, 0]
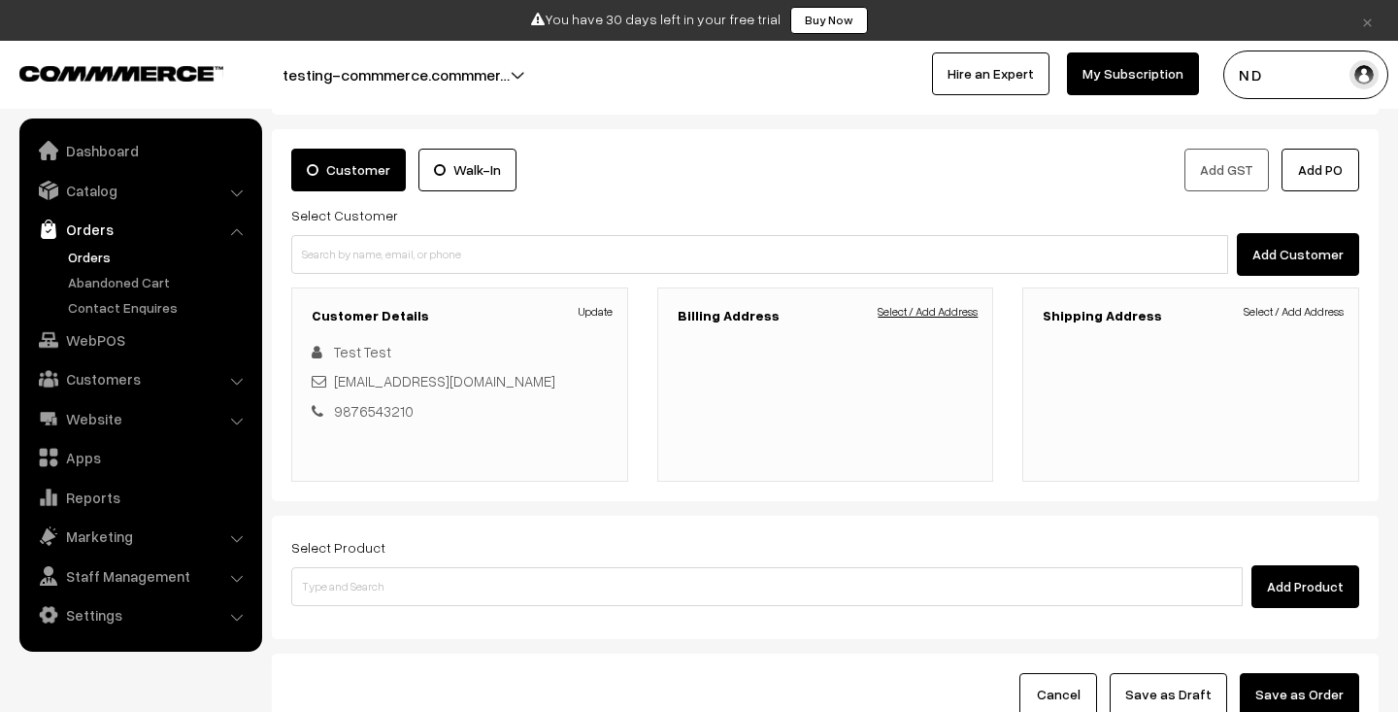
click at [939, 315] on link "Select / Add Address" at bounding box center [928, 311] width 100 height 17
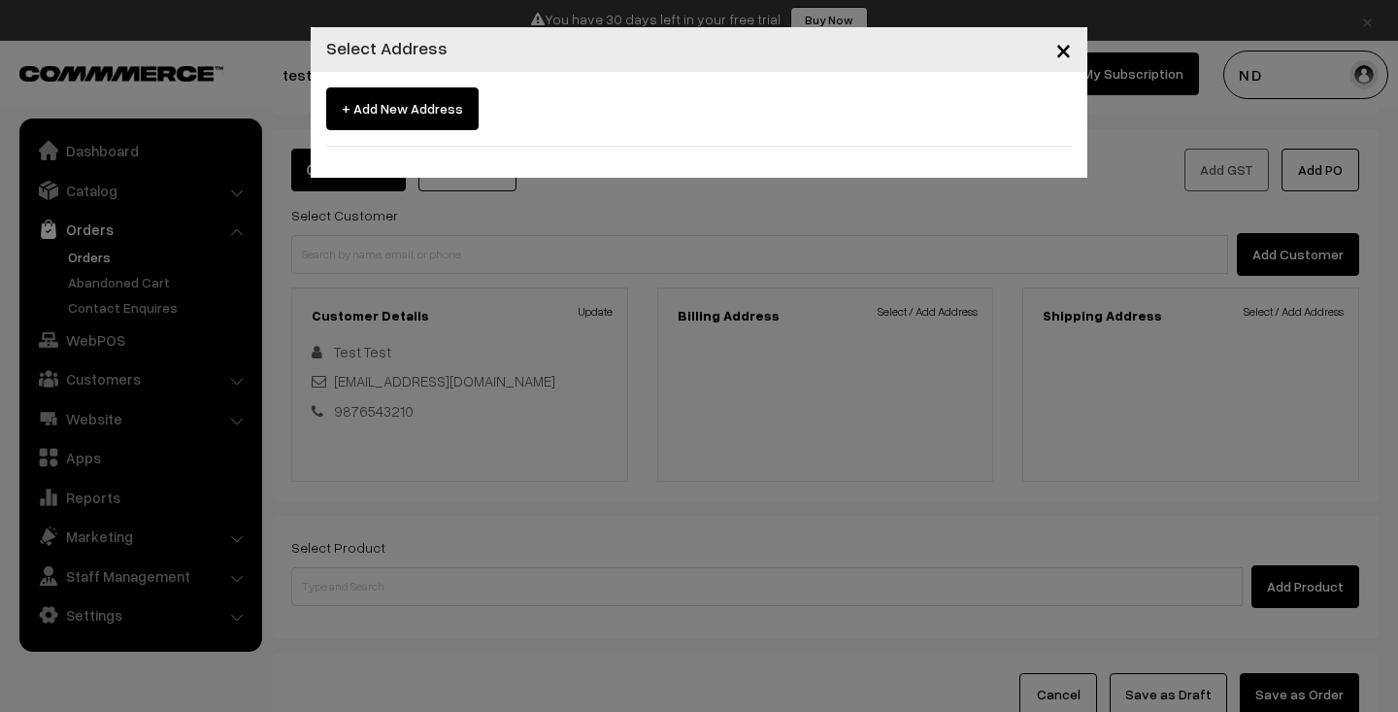
click at [396, 115] on span "+ Add New Address" at bounding box center [402, 108] width 152 height 43
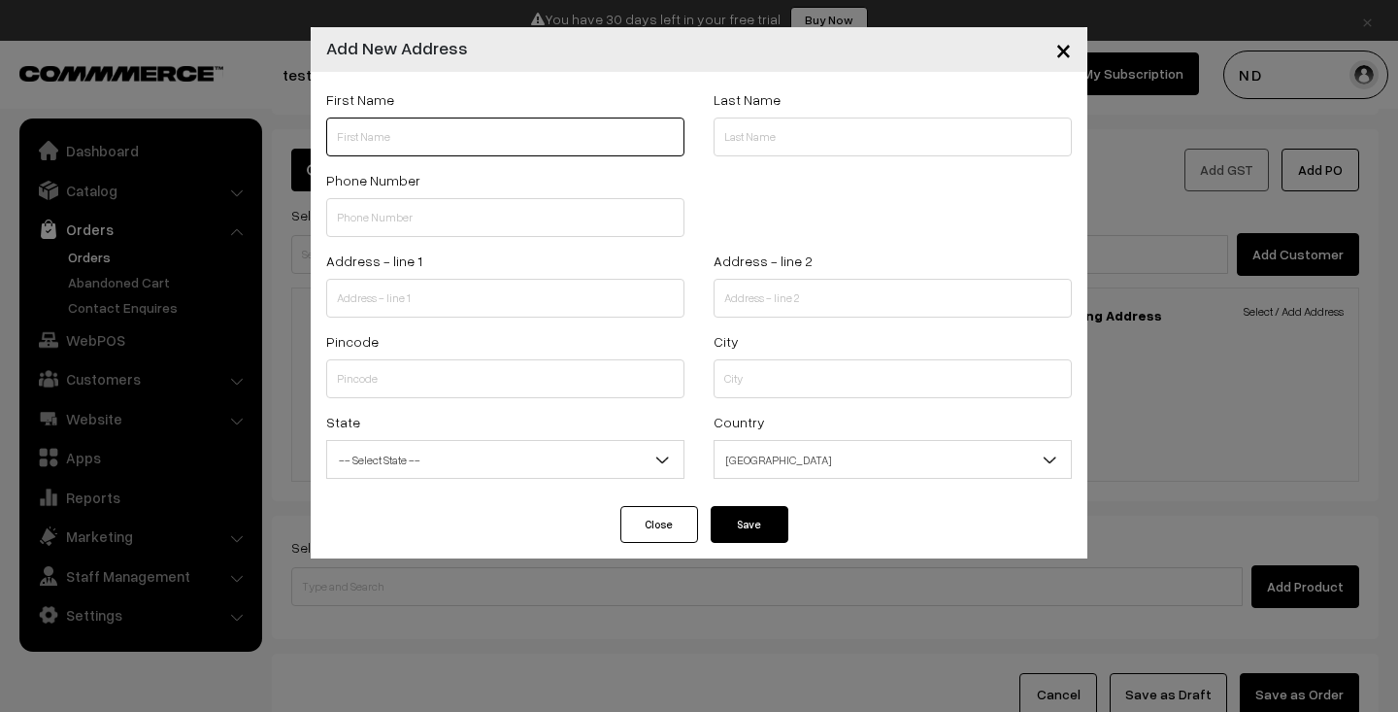
click at [433, 135] on input "text" at bounding box center [505, 136] width 358 height 39
type input "test"
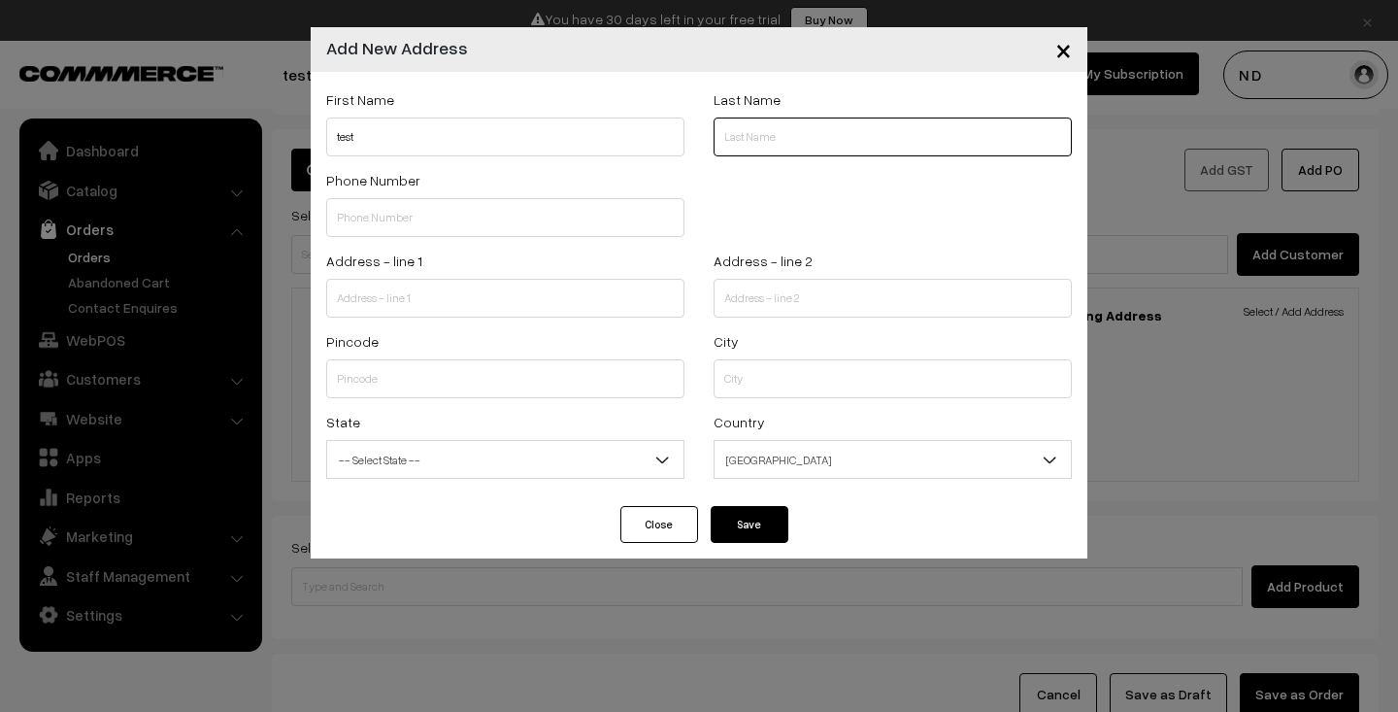
click at [872, 129] on input "text" at bounding box center [893, 136] width 358 height 39
type input "test"
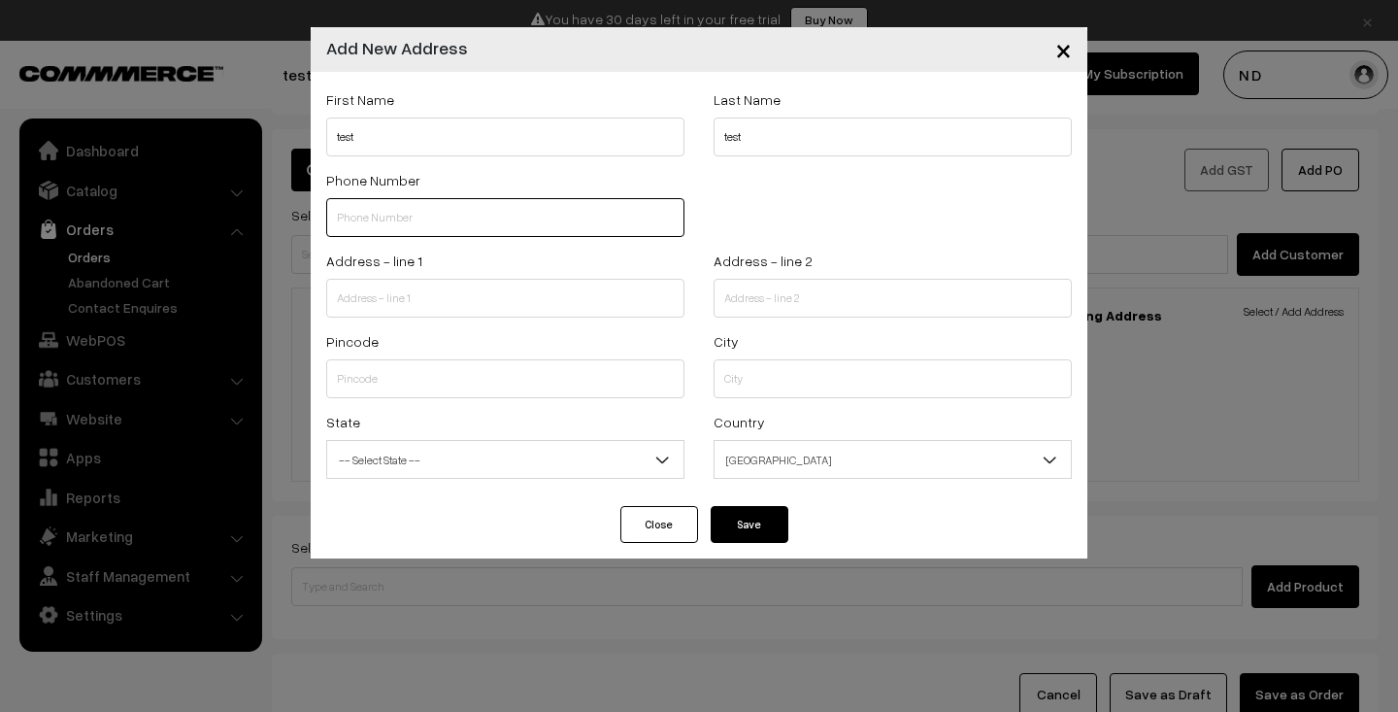
click at [486, 222] on input "text" at bounding box center [505, 217] width 358 height 39
type input "9"
type input "9876543210"
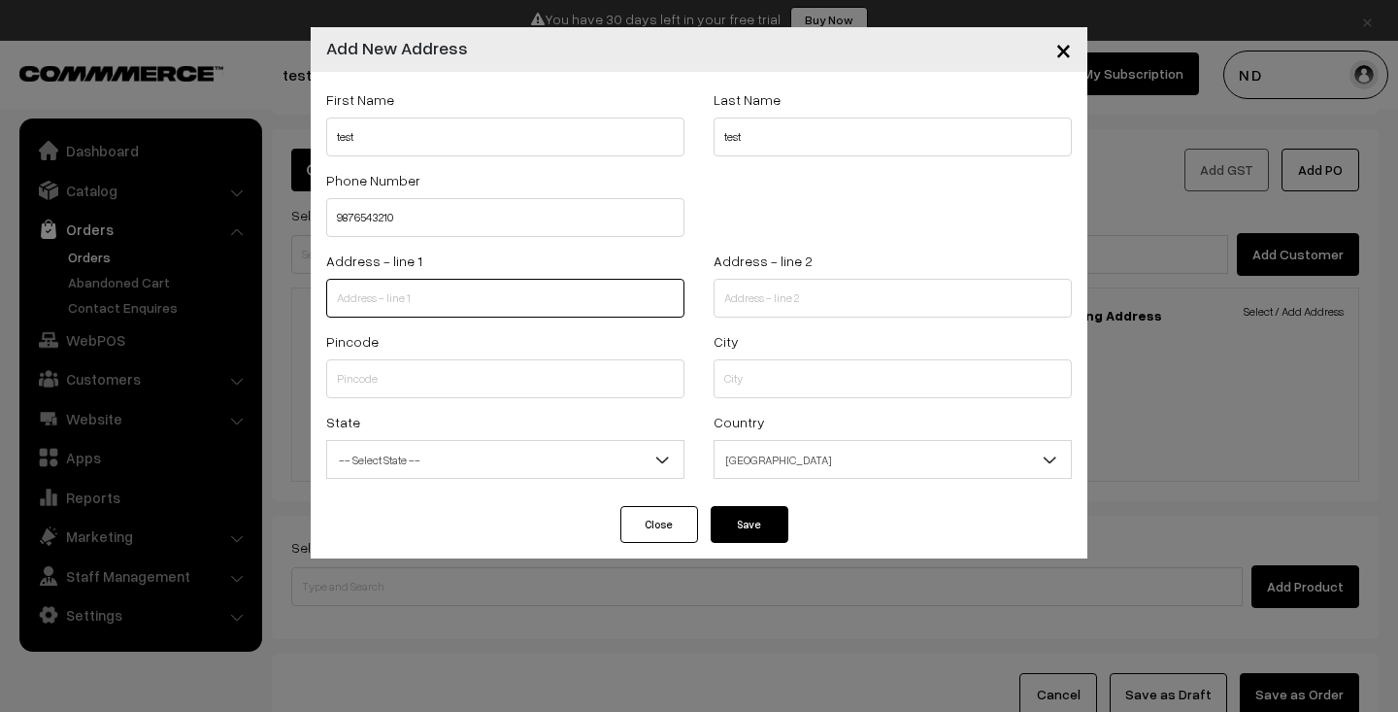
click at [540, 294] on input "text" at bounding box center [505, 298] width 358 height 39
click at [1067, 54] on span "×" at bounding box center [1063, 49] width 17 height 36
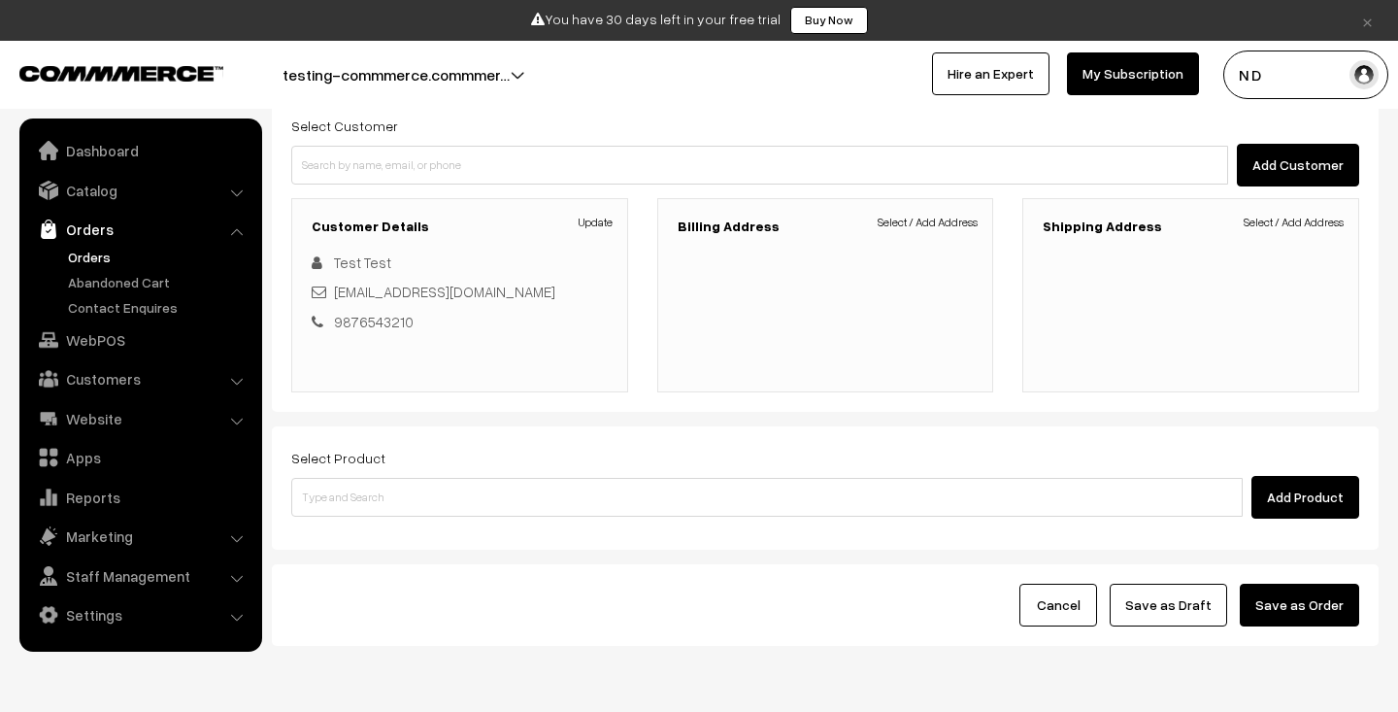
scroll to position [0, 0]
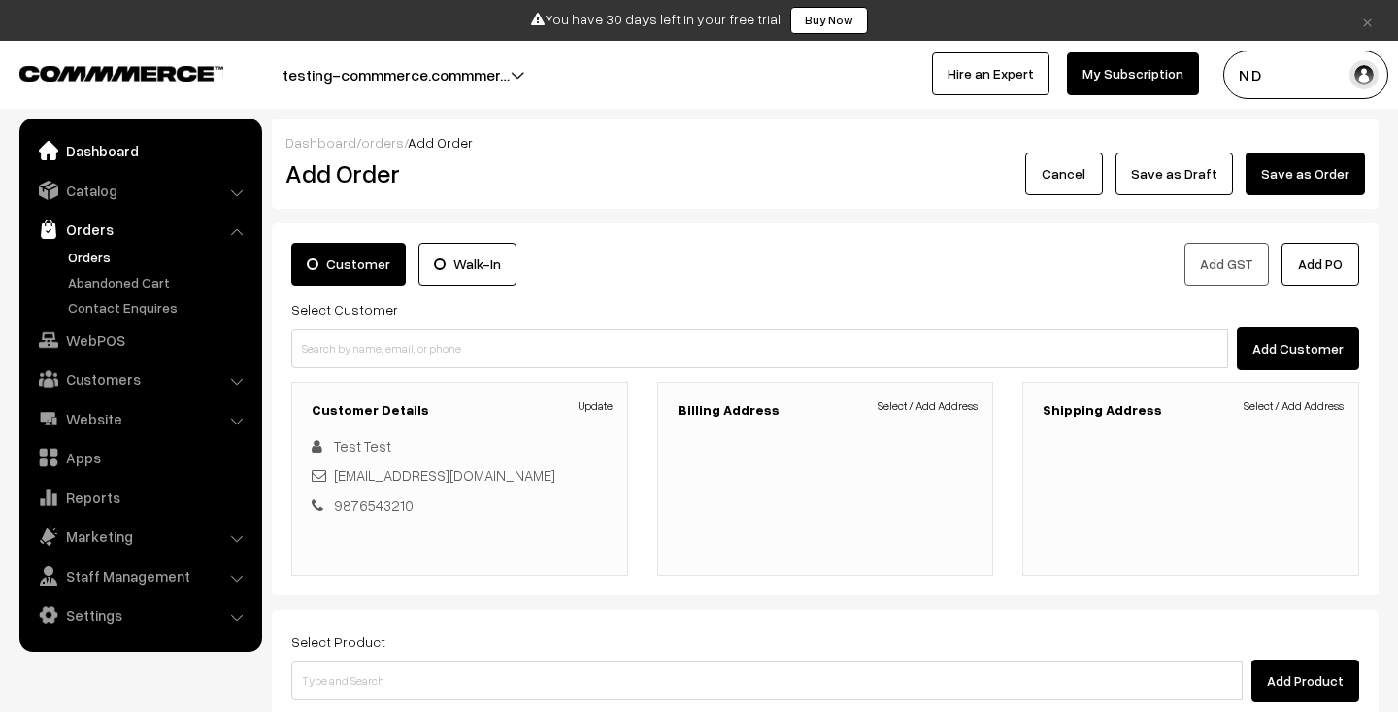
click at [151, 156] on link "Dashboard" at bounding box center [139, 150] width 231 height 35
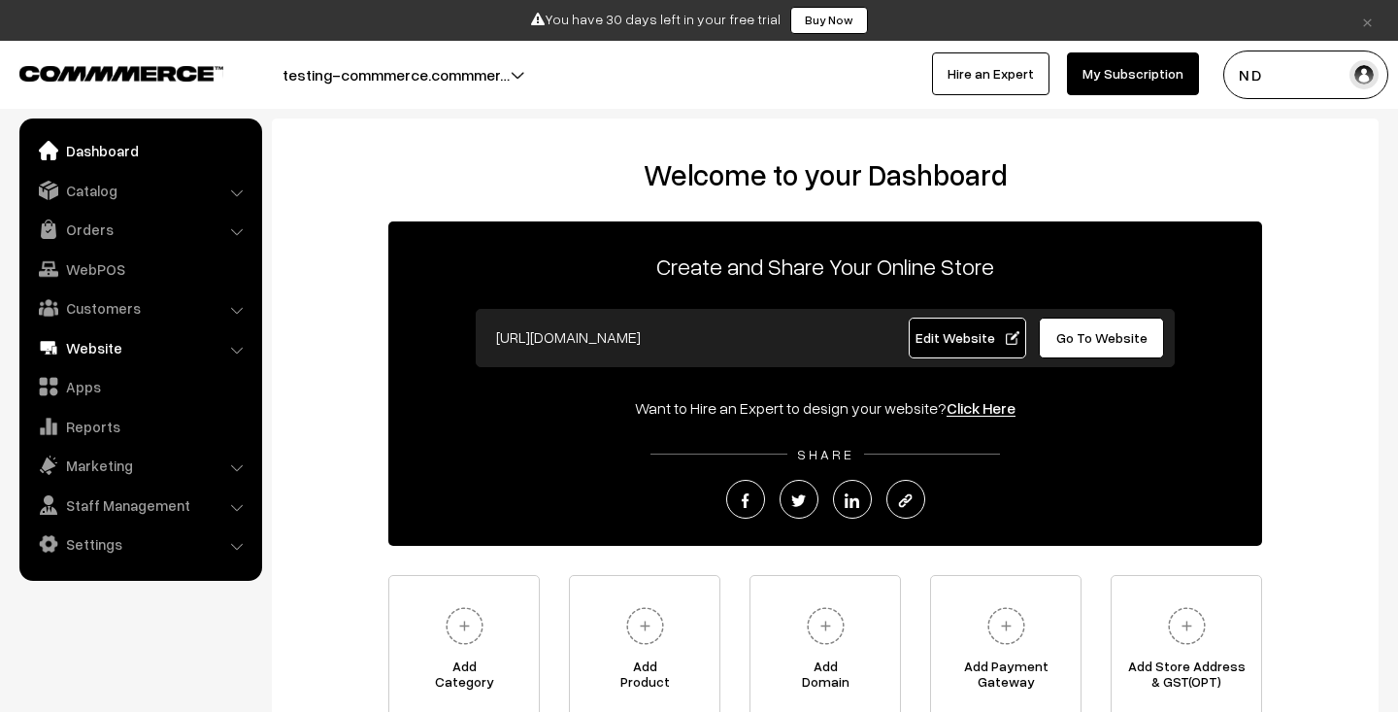
click at [129, 348] on link "Website" at bounding box center [139, 347] width 231 height 35
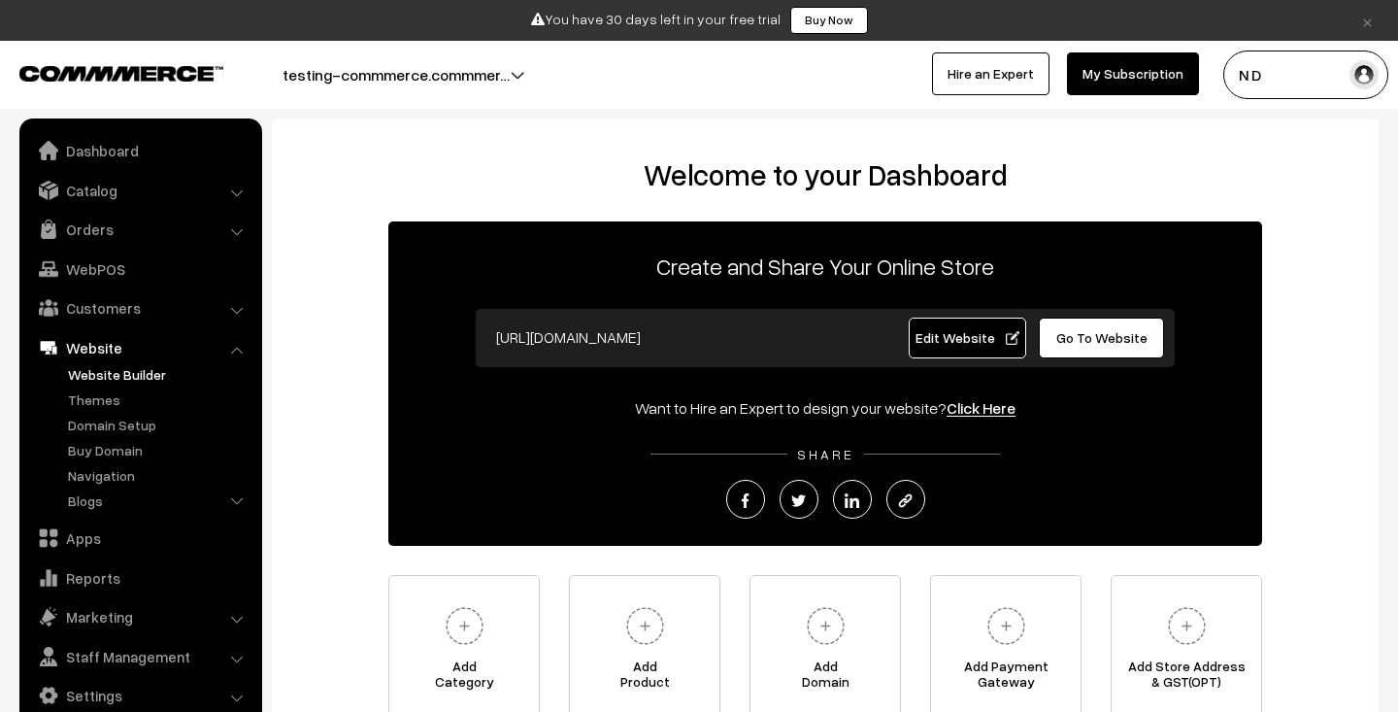
click at [109, 382] on link "Website Builder" at bounding box center [159, 374] width 192 height 20
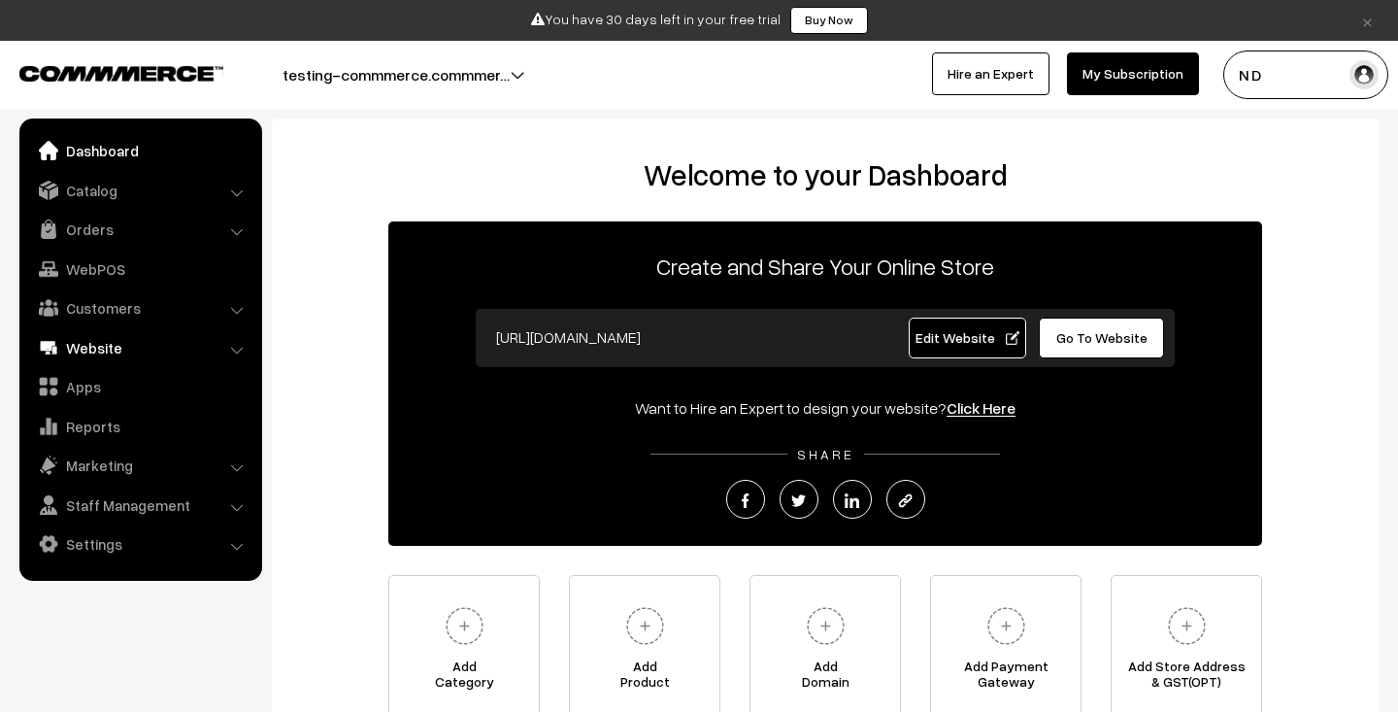
click at [126, 353] on link "Website" at bounding box center [139, 347] width 231 height 35
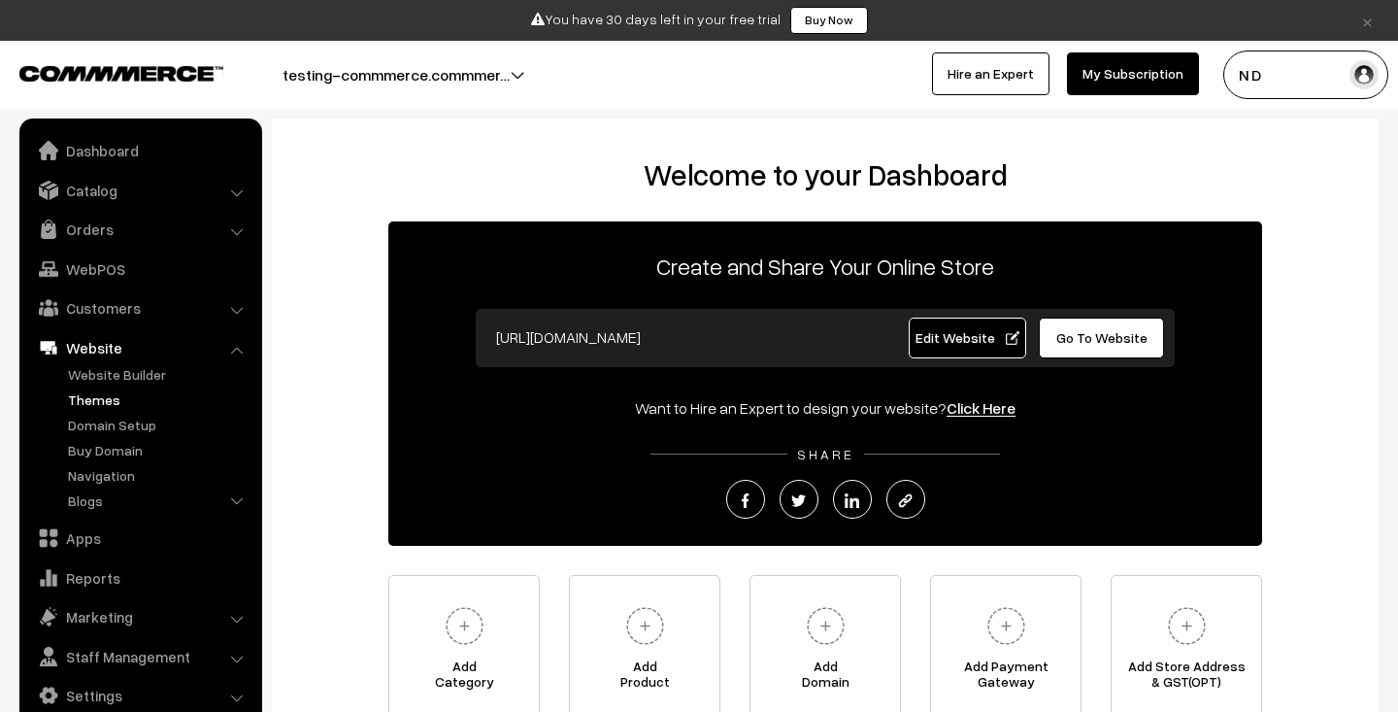
click at [129, 402] on link "Themes" at bounding box center [159, 399] width 192 height 20
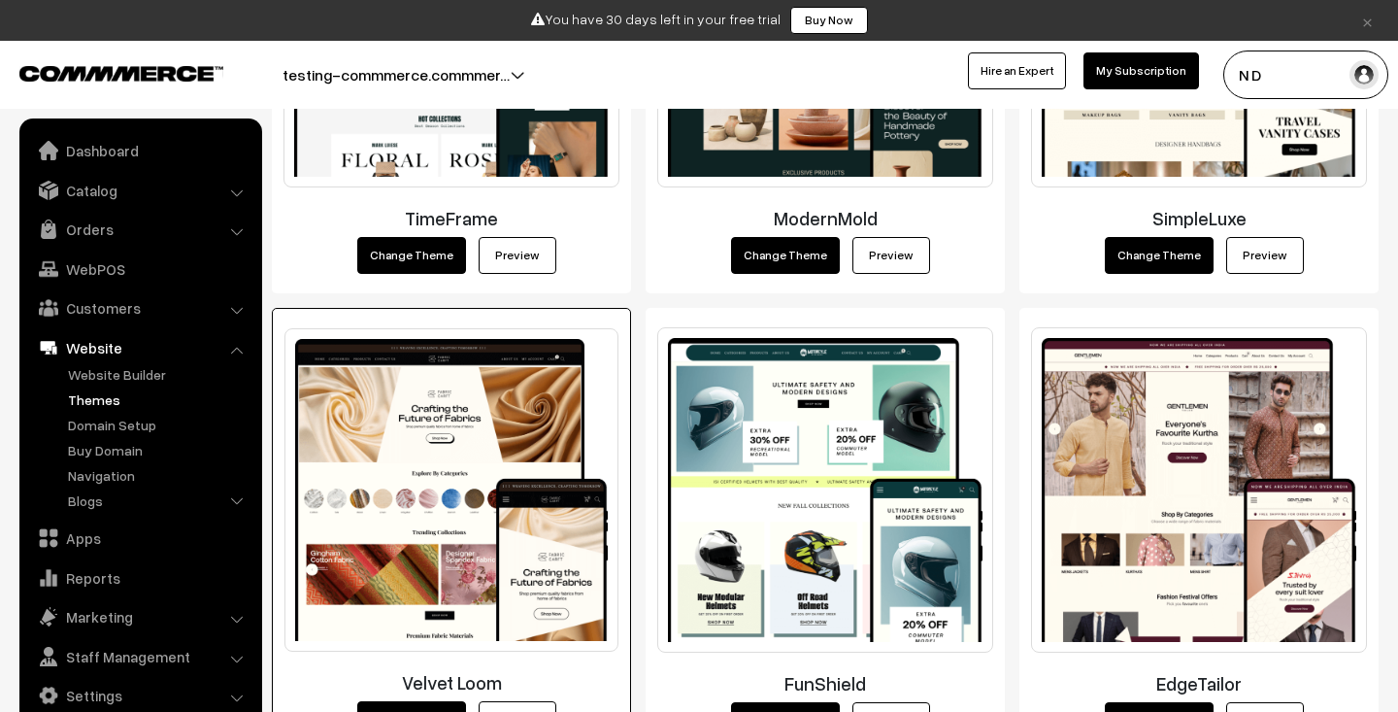
scroll to position [2112, 0]
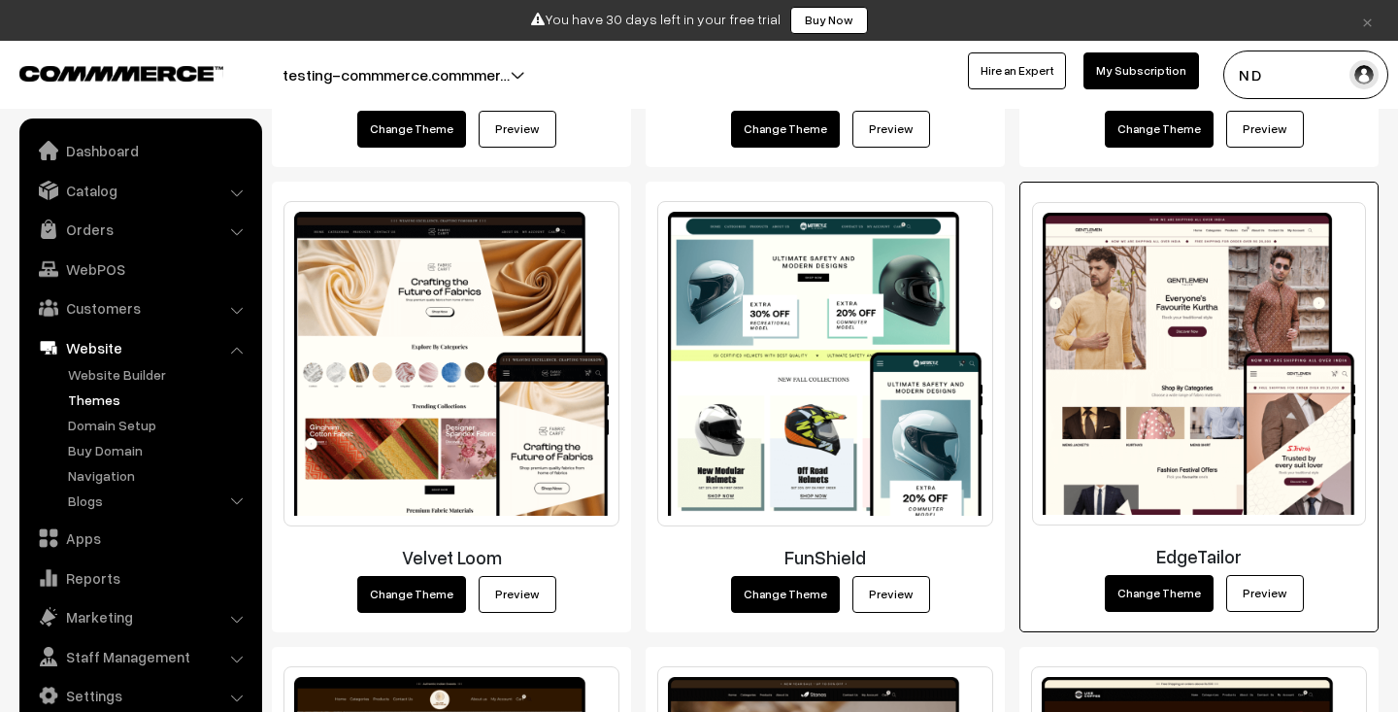
click at [1145, 601] on button "Change Theme" at bounding box center [1159, 593] width 109 height 37
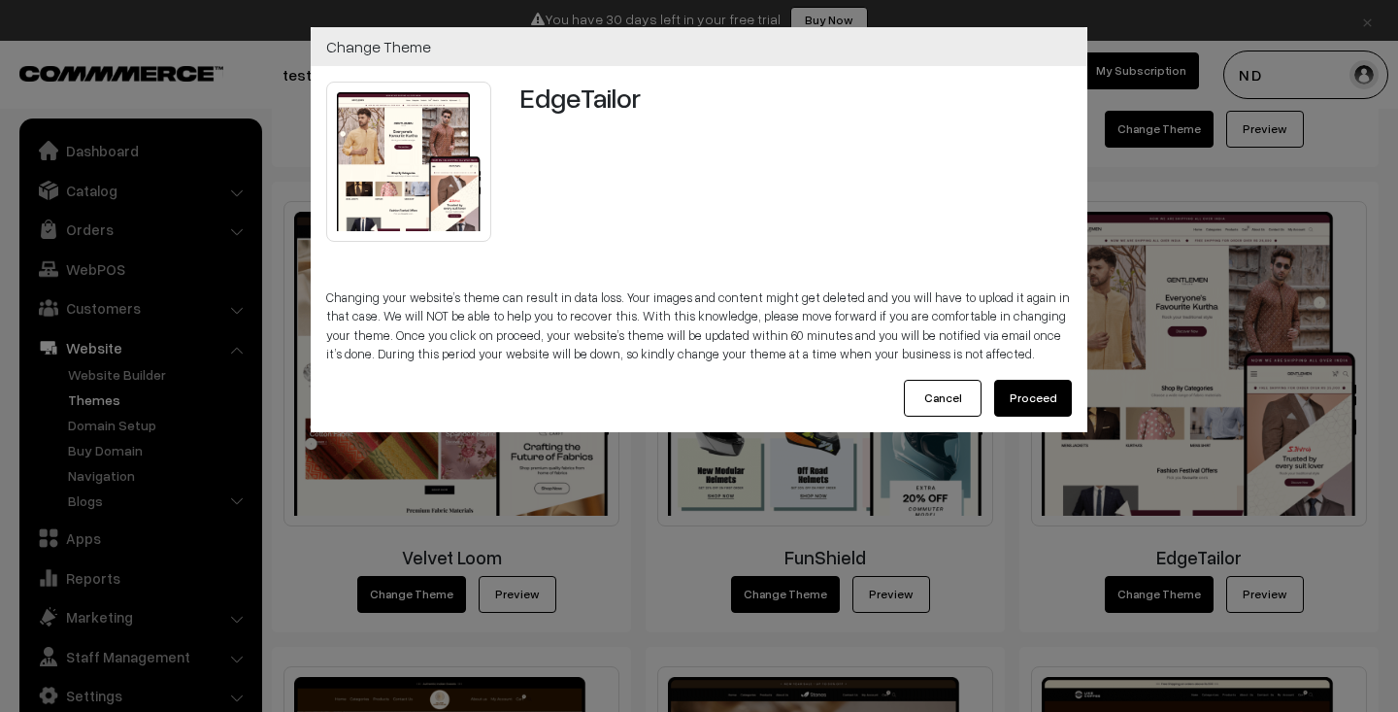
click at [1043, 397] on button "Proceed" at bounding box center [1033, 398] width 78 height 37
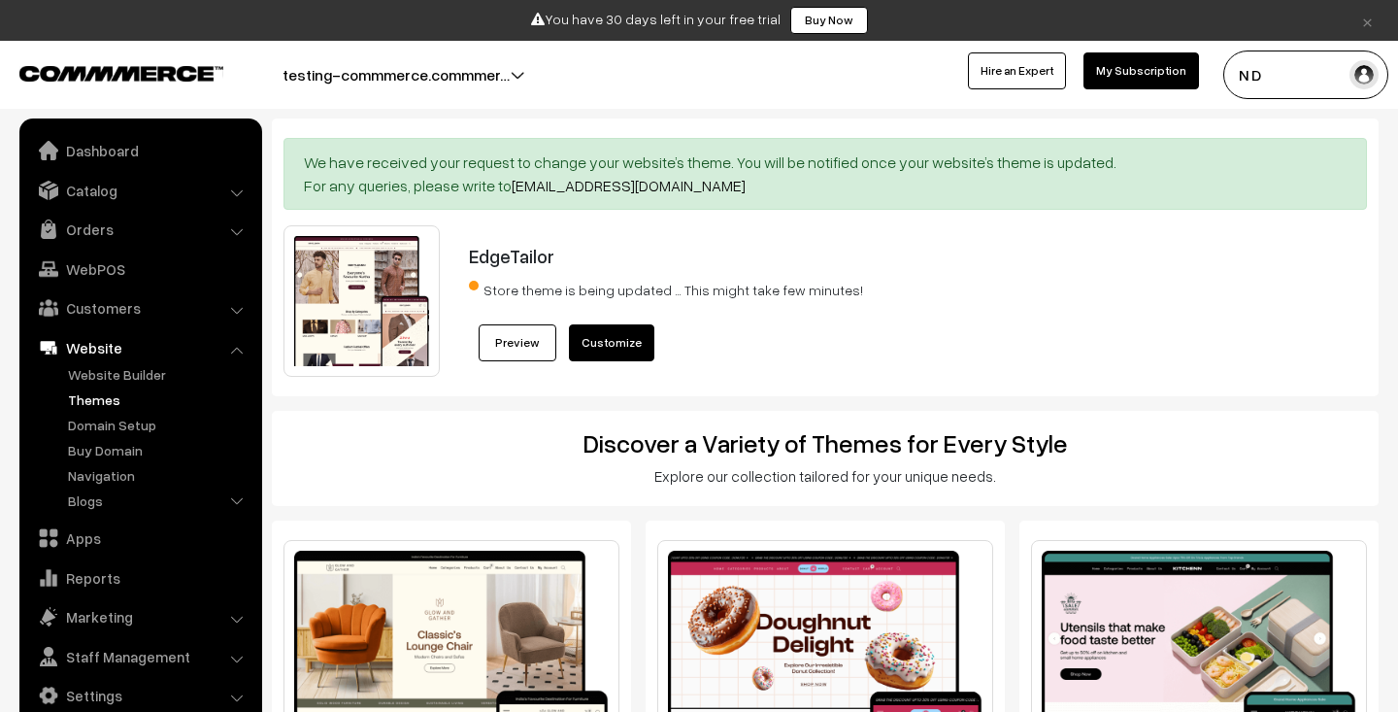
click at [112, 399] on link "Themes" at bounding box center [159, 399] width 192 height 20
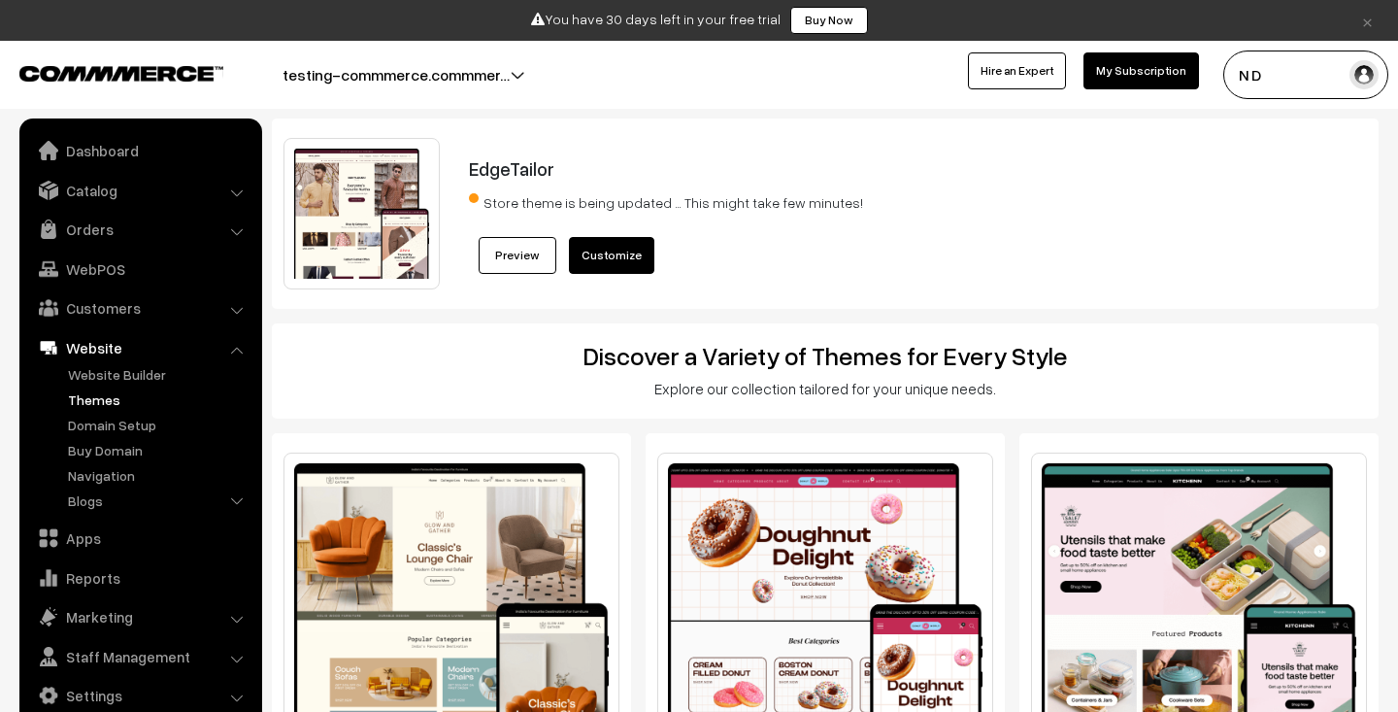
click at [85, 398] on link "Themes" at bounding box center [159, 399] width 192 height 20
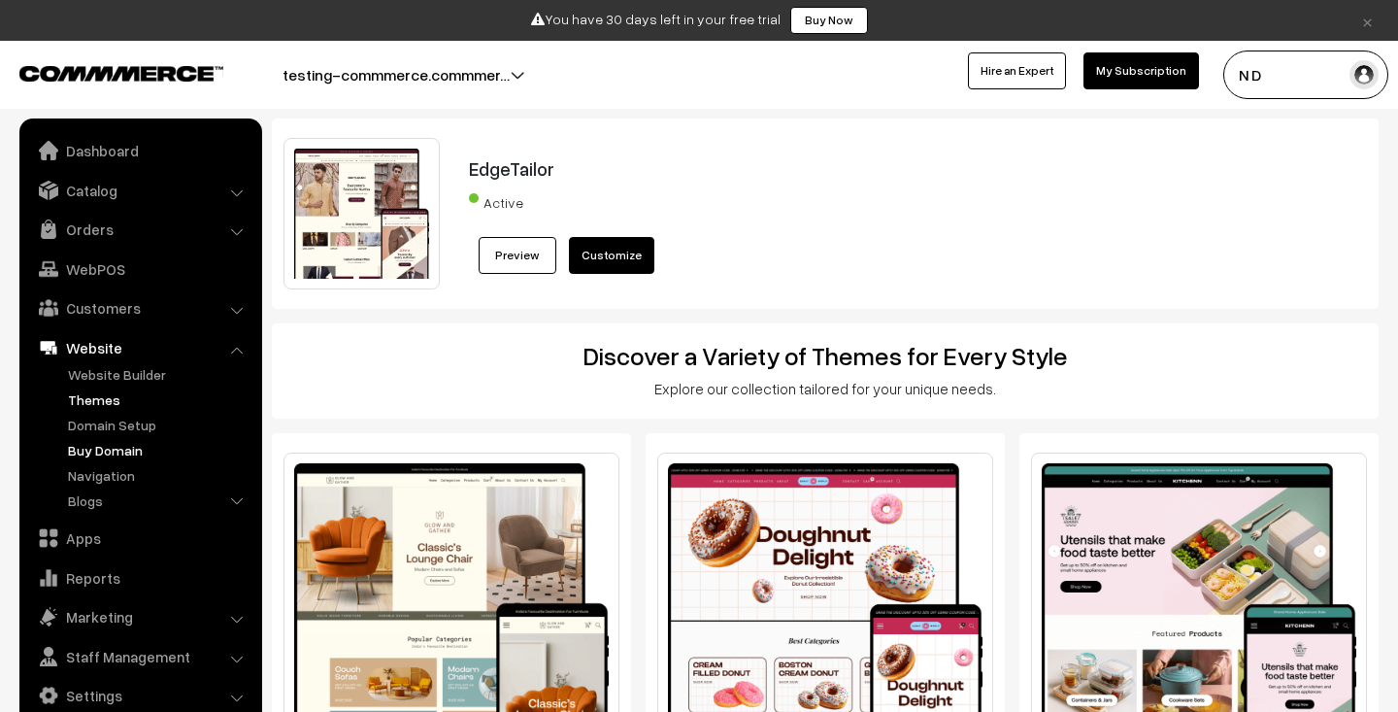
click at [116, 453] on link "Buy Domain" at bounding box center [159, 450] width 192 height 20
click at [101, 151] on link "Dashboard" at bounding box center [139, 150] width 231 height 35
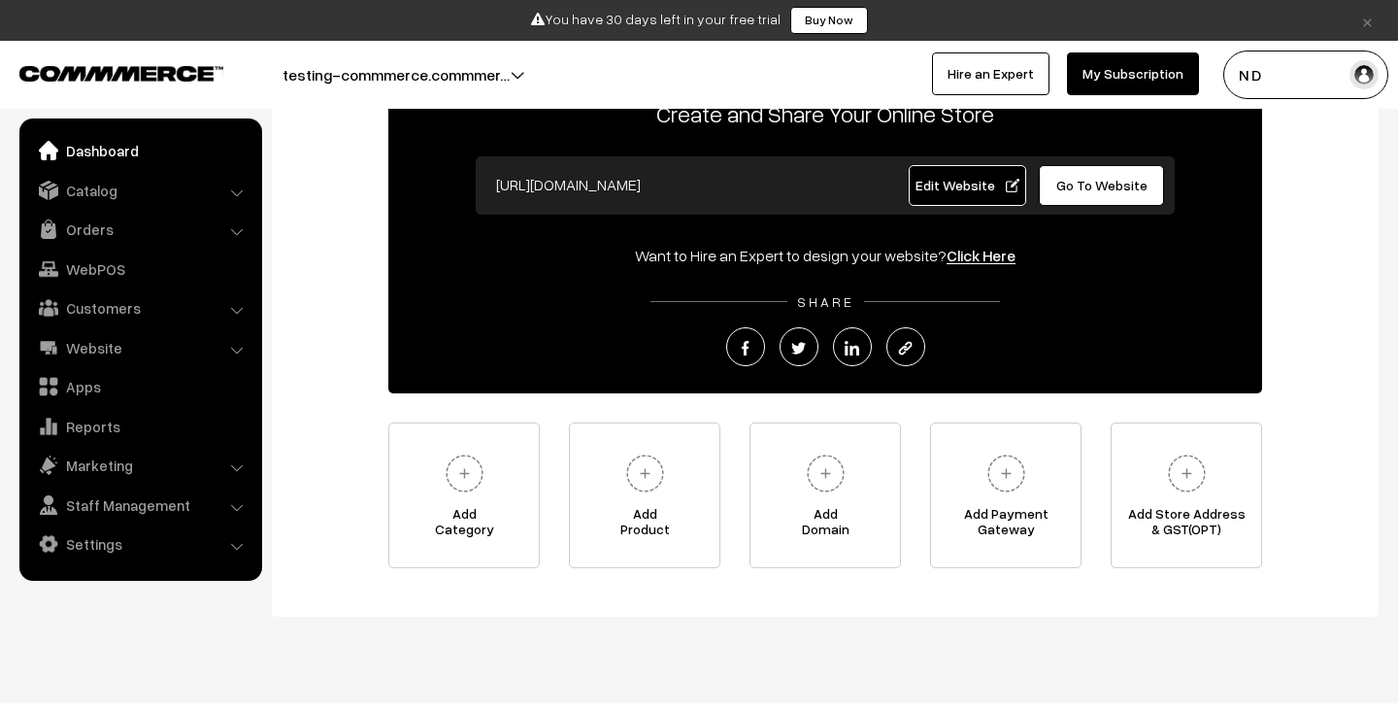
scroll to position [154, 0]
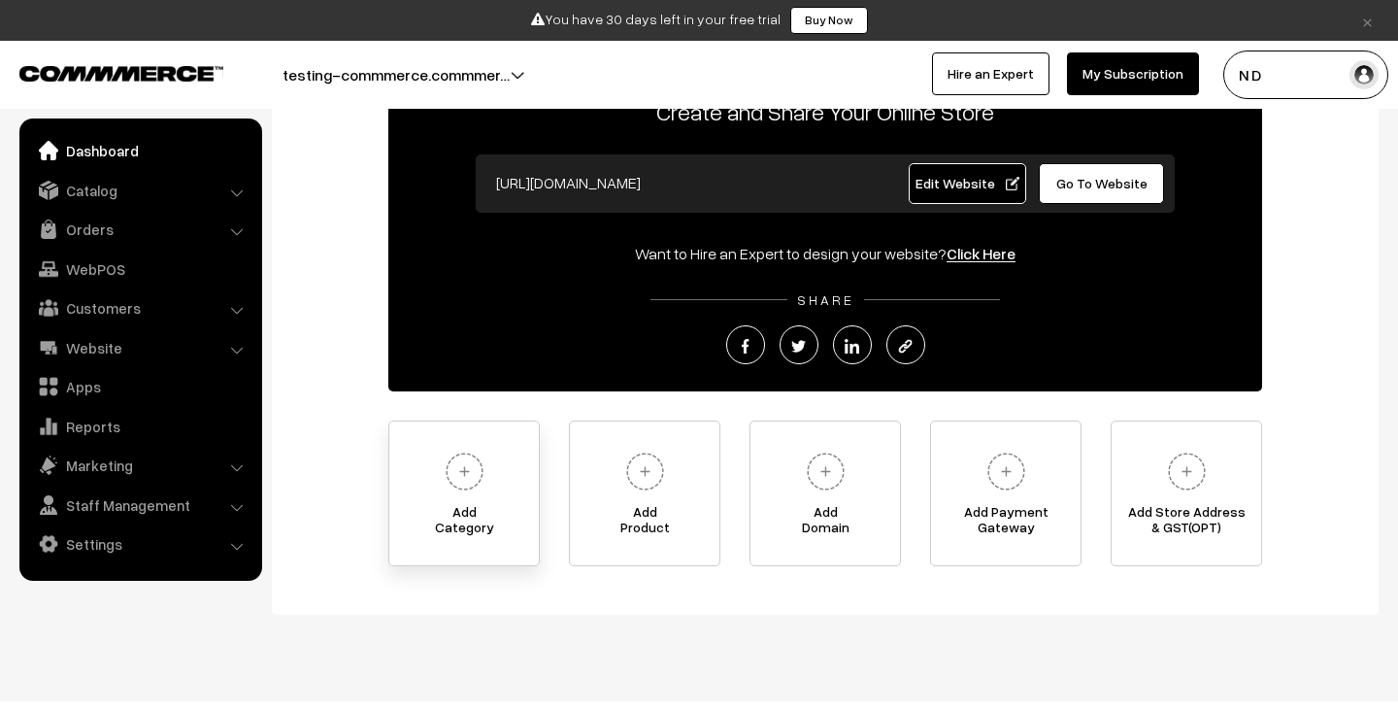
click at [439, 523] on span "Add Category" at bounding box center [464, 523] width 150 height 39
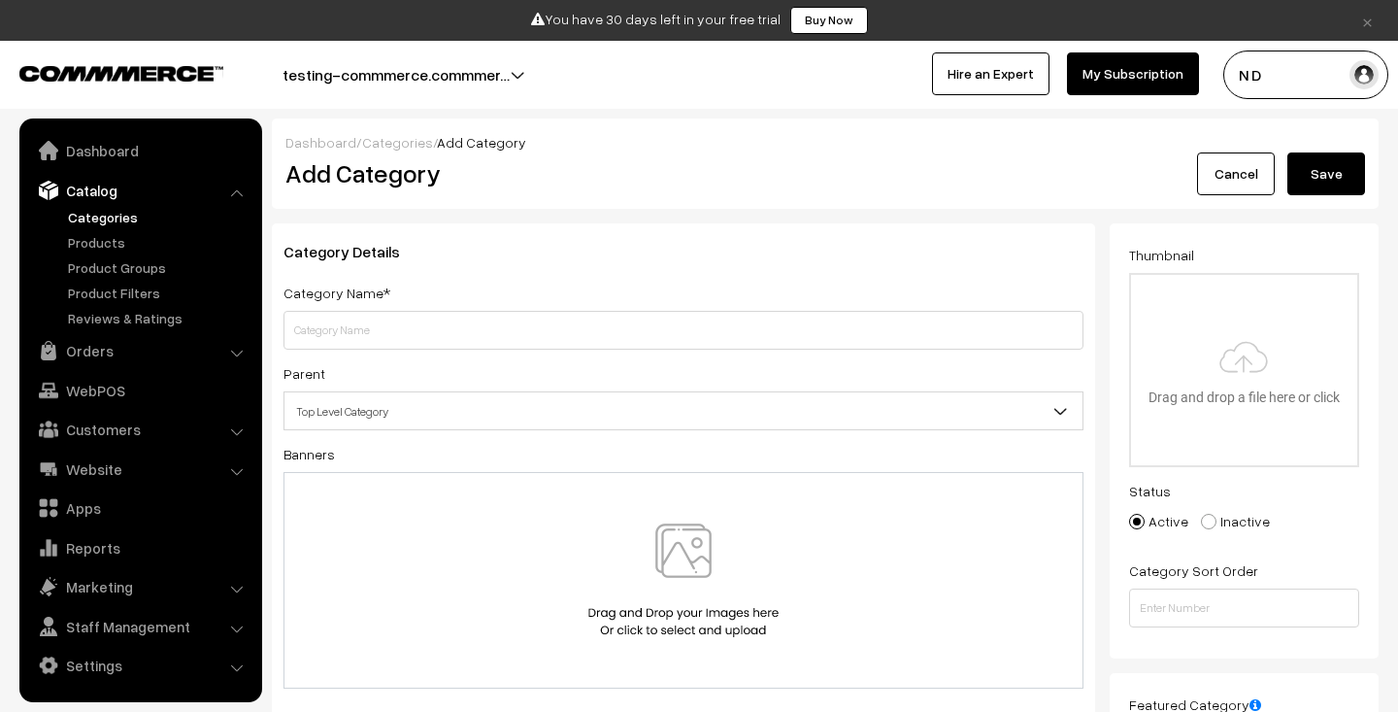
click at [379, 141] on link "Categories" at bounding box center [397, 142] width 71 height 17
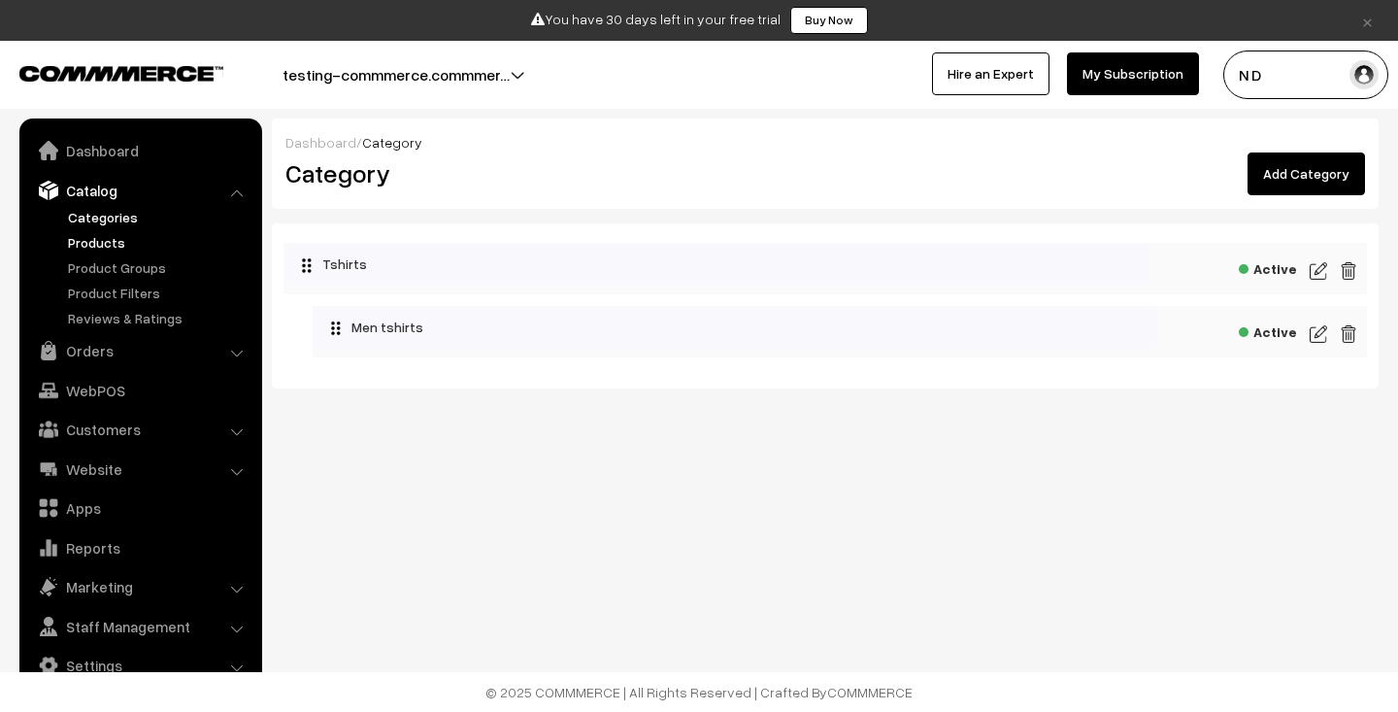
click at [115, 246] on link "Products" at bounding box center [159, 242] width 192 height 20
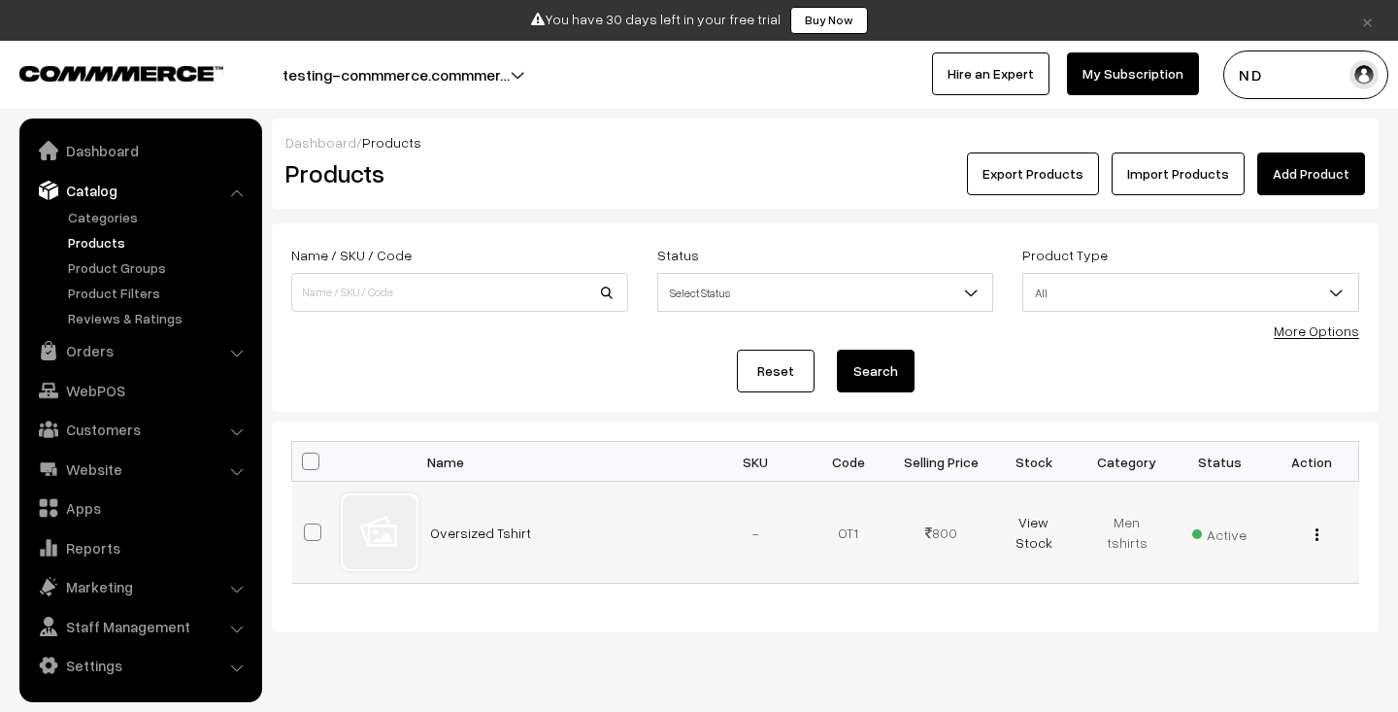
click at [1317, 536] on img "button" at bounding box center [1316, 534] width 3 height 13
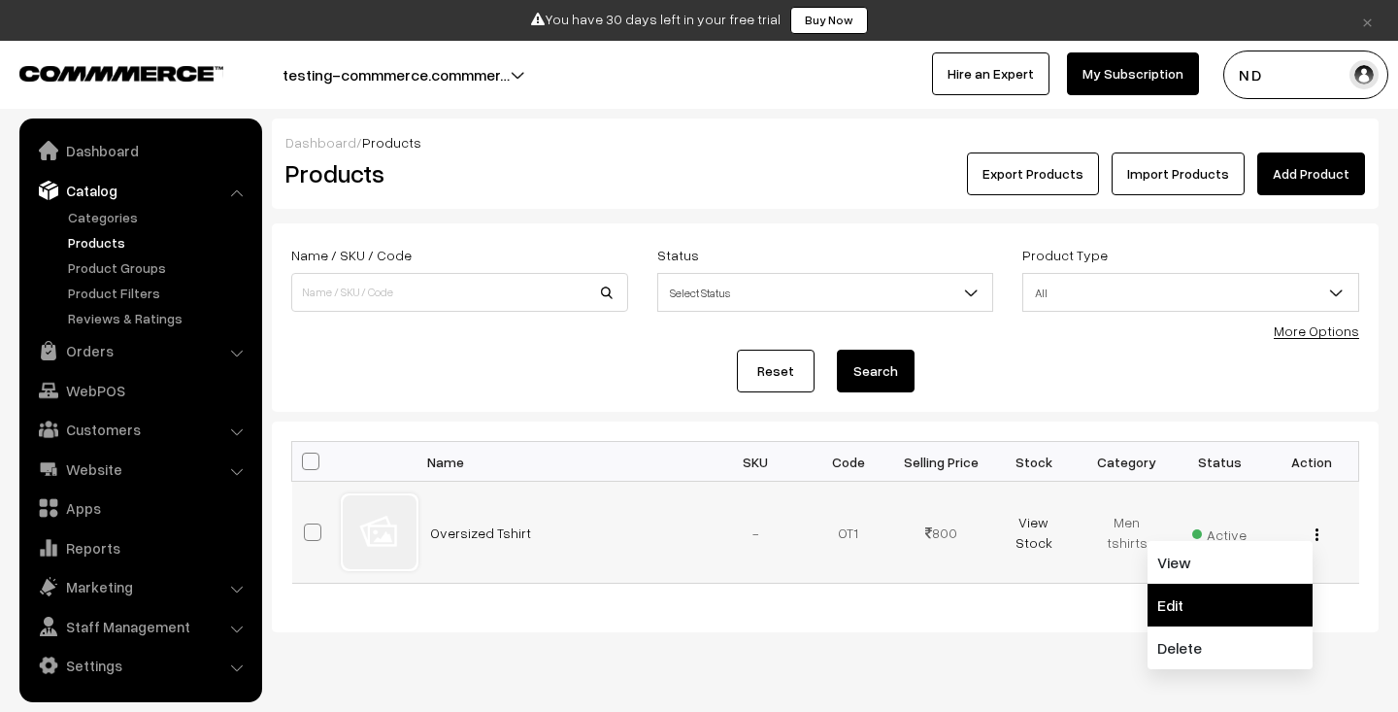
click at [1213, 607] on link "Edit" at bounding box center [1229, 604] width 165 height 43
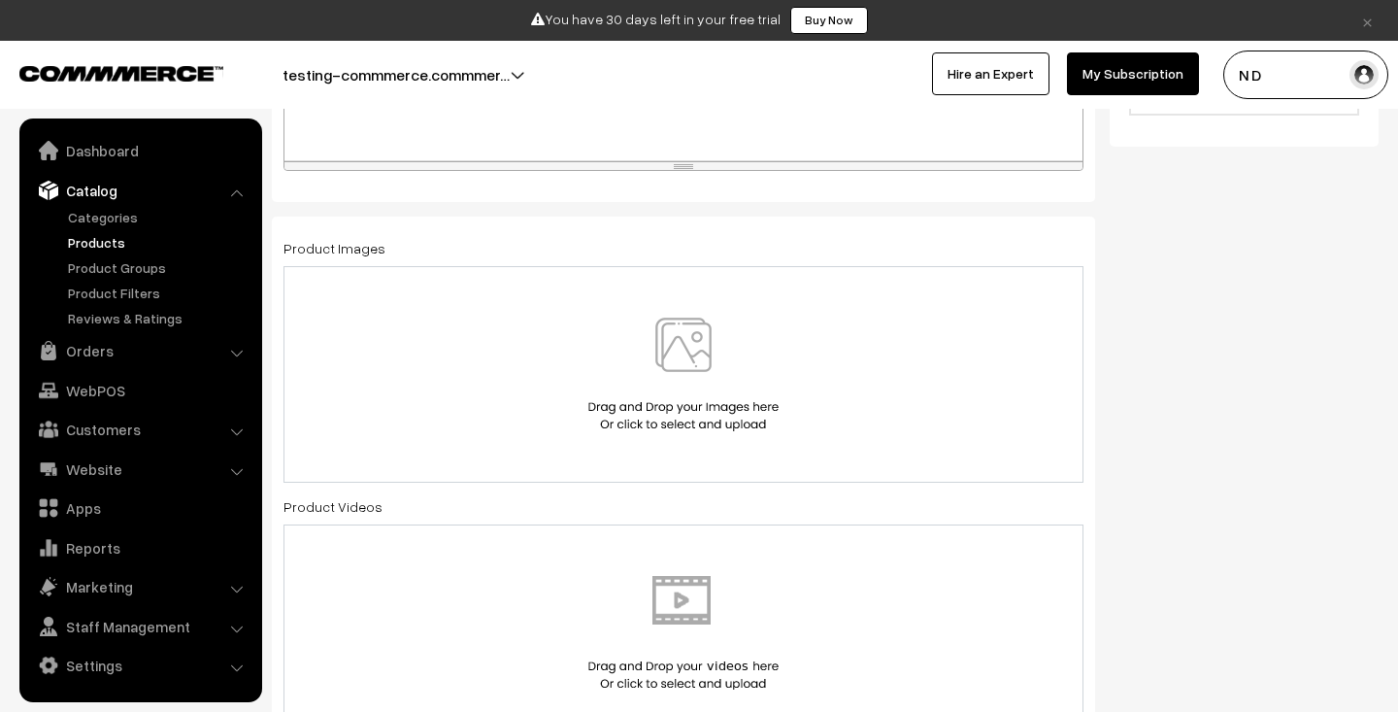
scroll to position [924, 0]
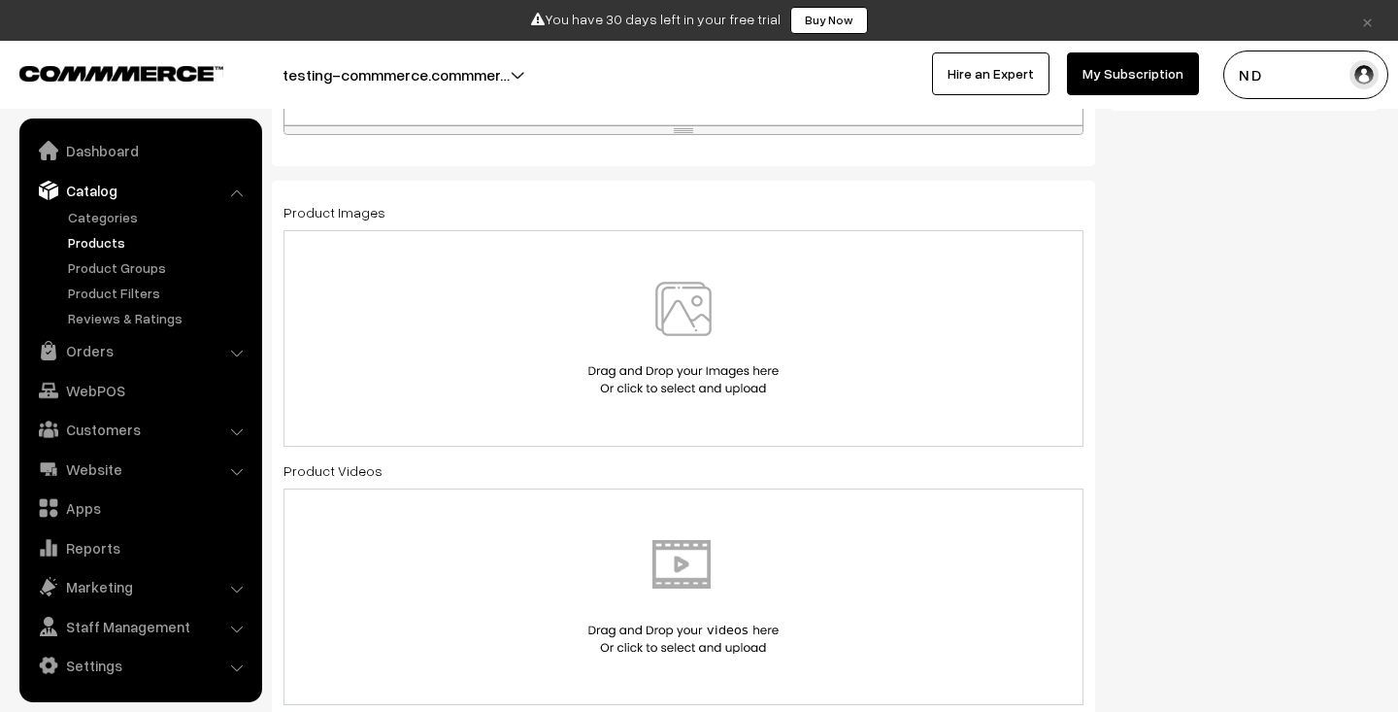
click at [644, 326] on img at bounding box center [683, 339] width 200 height 114
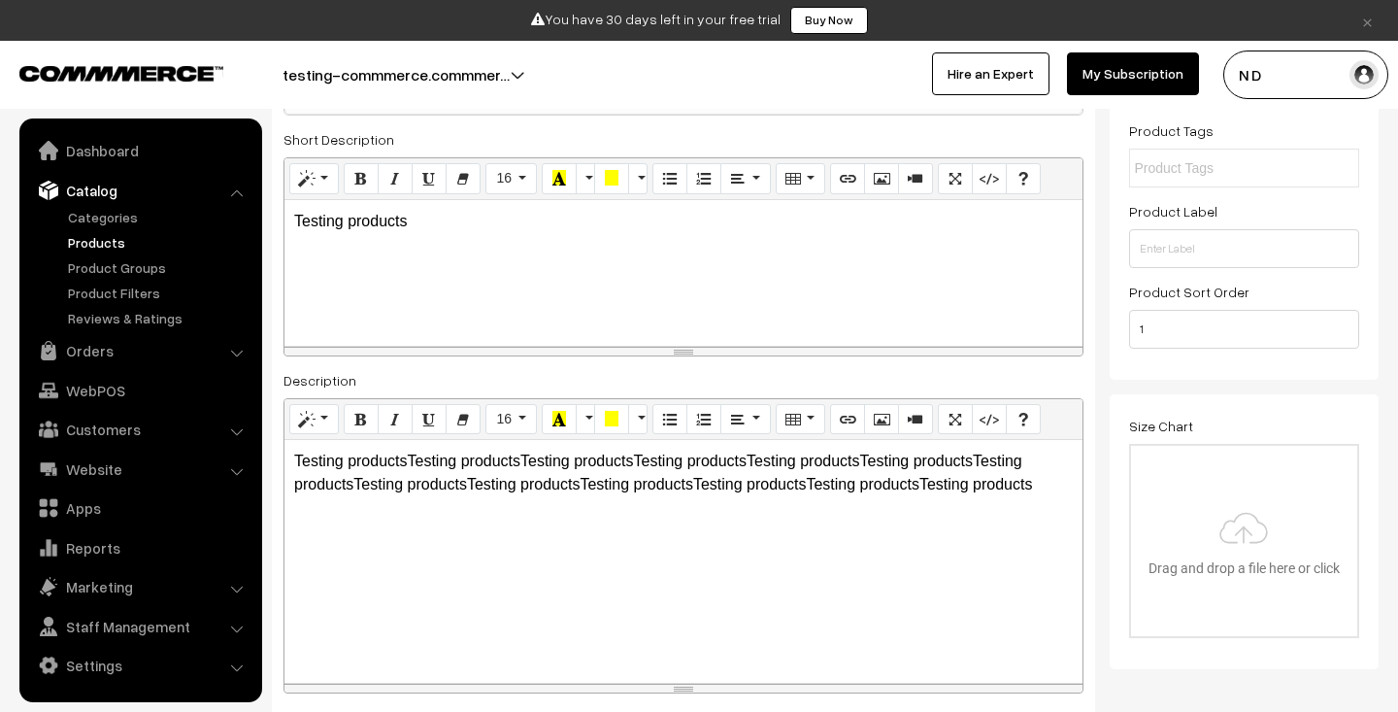
scroll to position [0, 0]
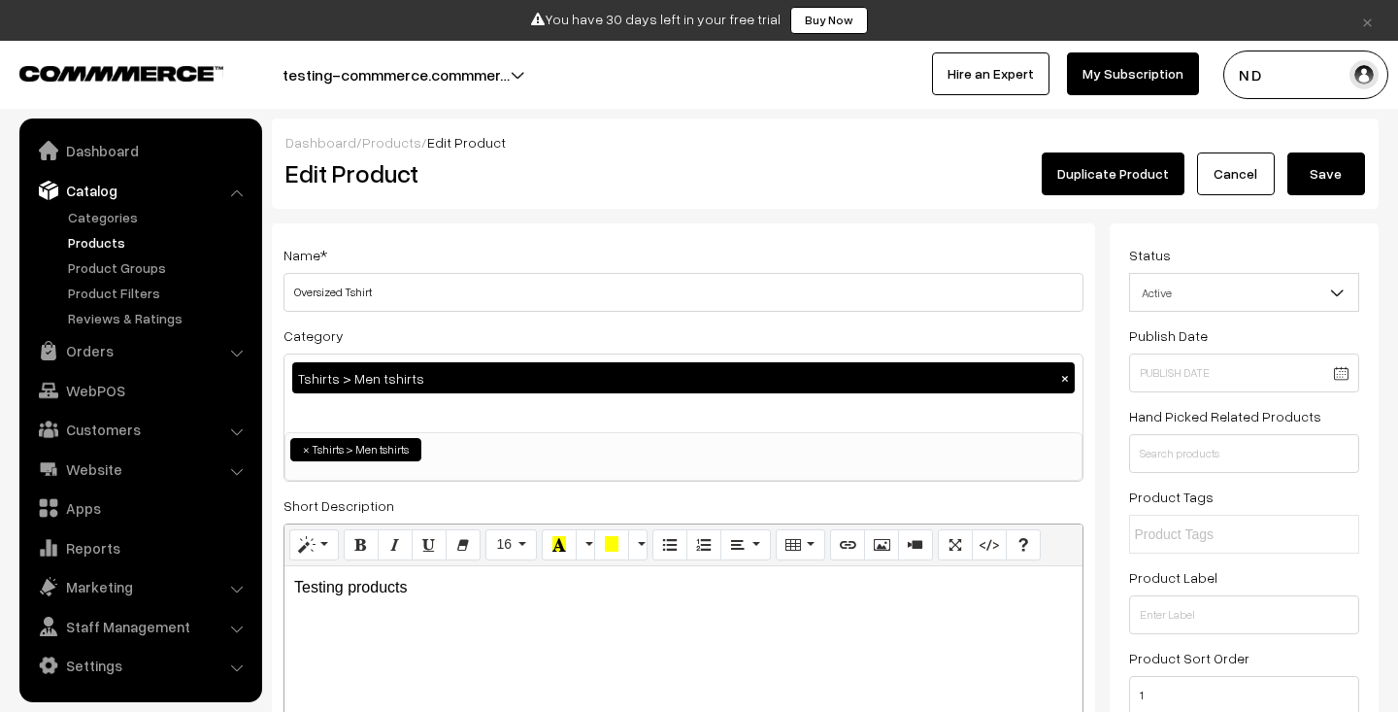
click at [1323, 170] on button "Save" at bounding box center [1326, 173] width 78 height 43
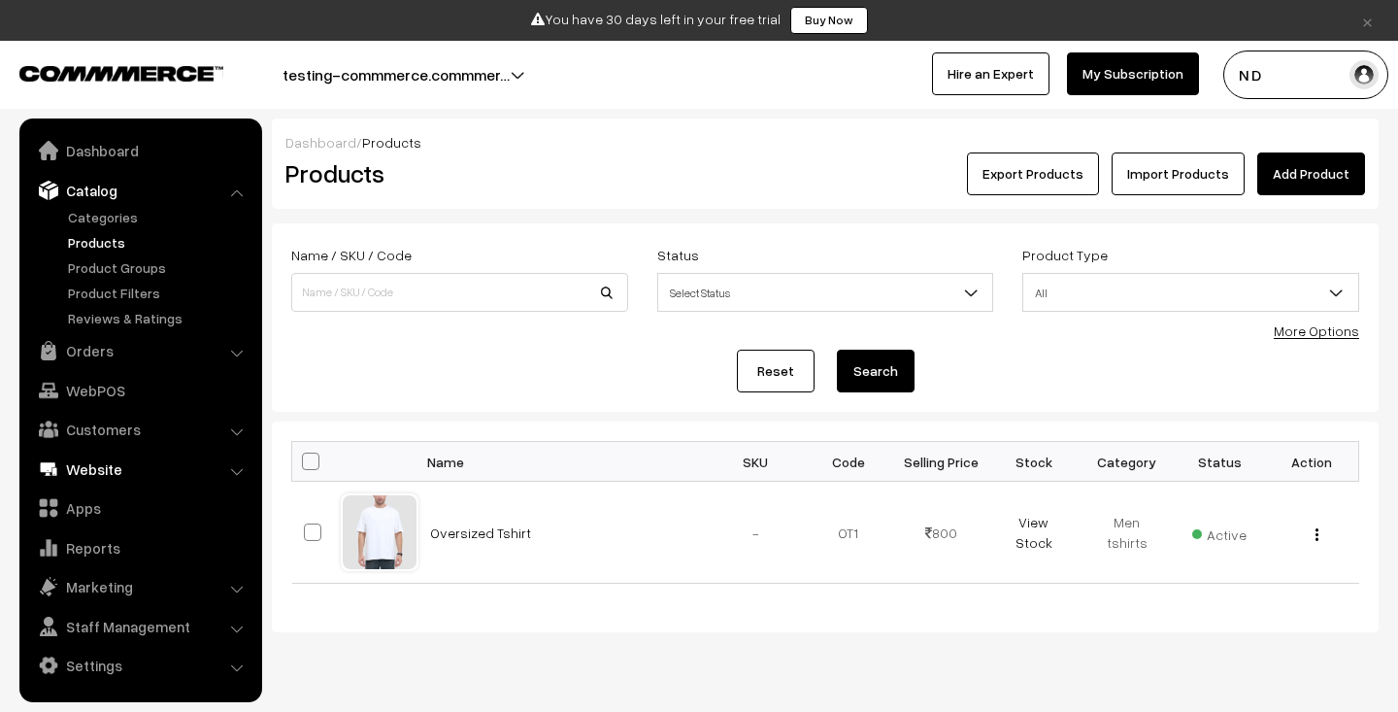
click at [133, 465] on link "Website" at bounding box center [139, 468] width 231 height 35
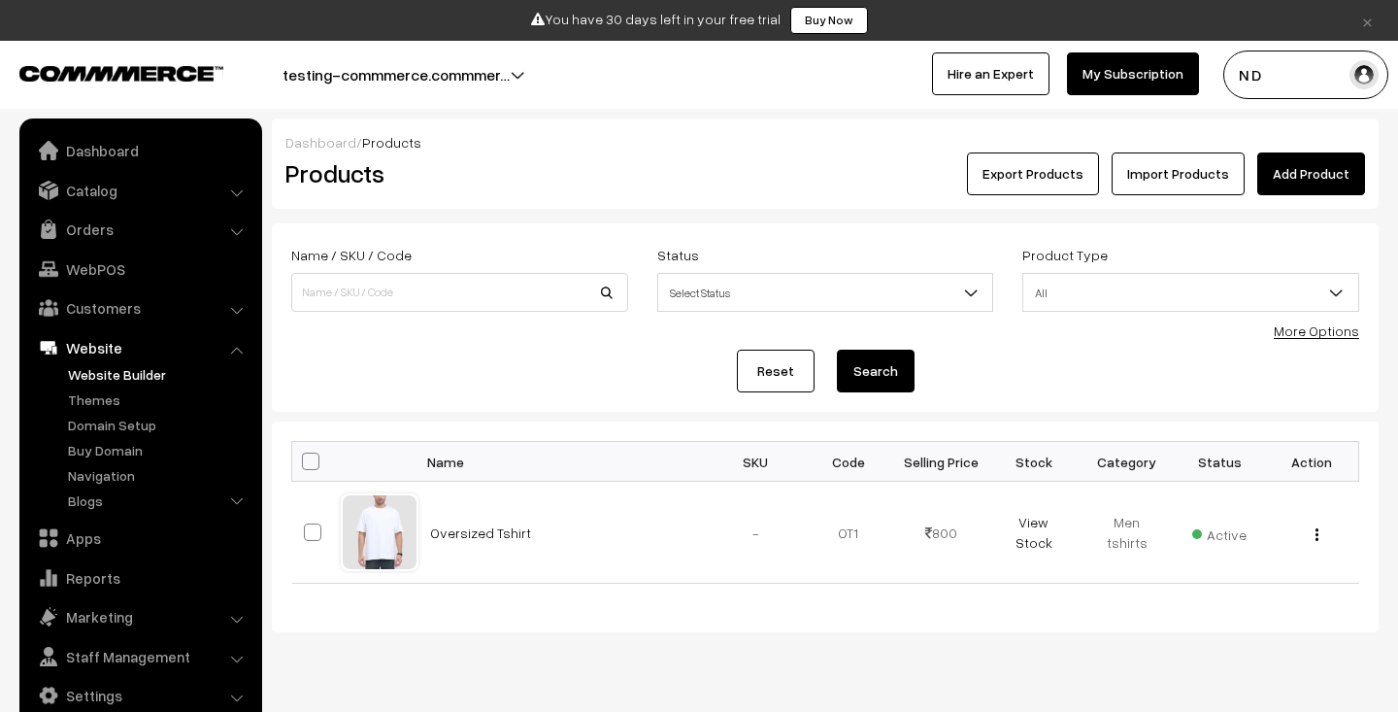
click at [117, 367] on link "Website Builder" at bounding box center [159, 374] width 192 height 20
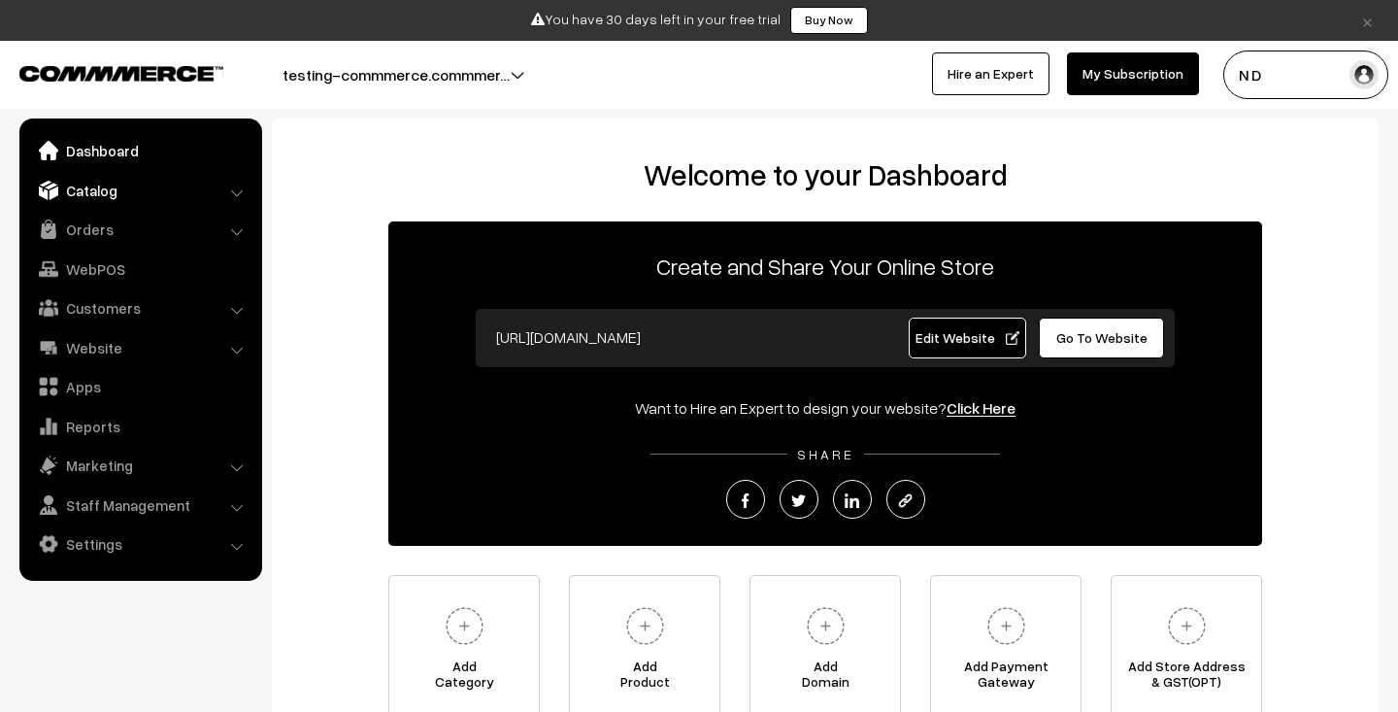
click at [177, 185] on link "Catalog" at bounding box center [139, 190] width 231 height 35
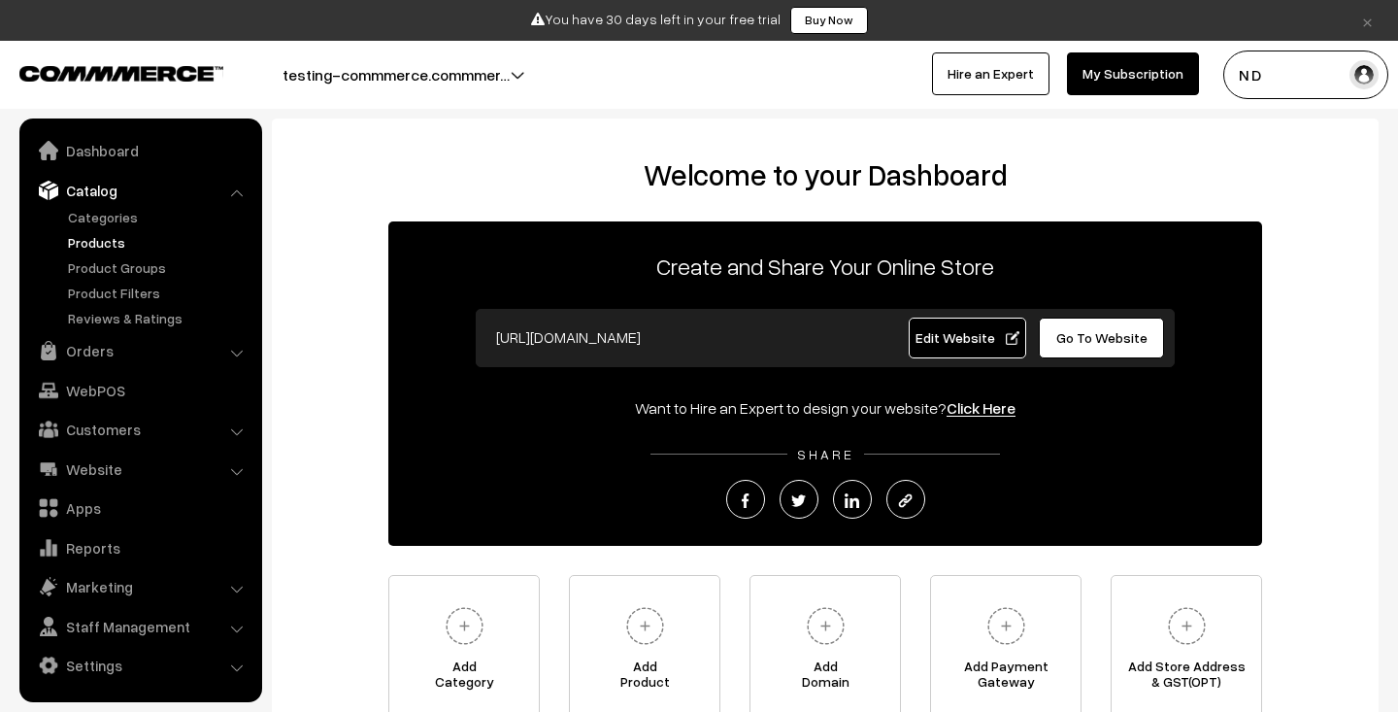
click at [149, 239] on link "Products" at bounding box center [159, 242] width 192 height 20
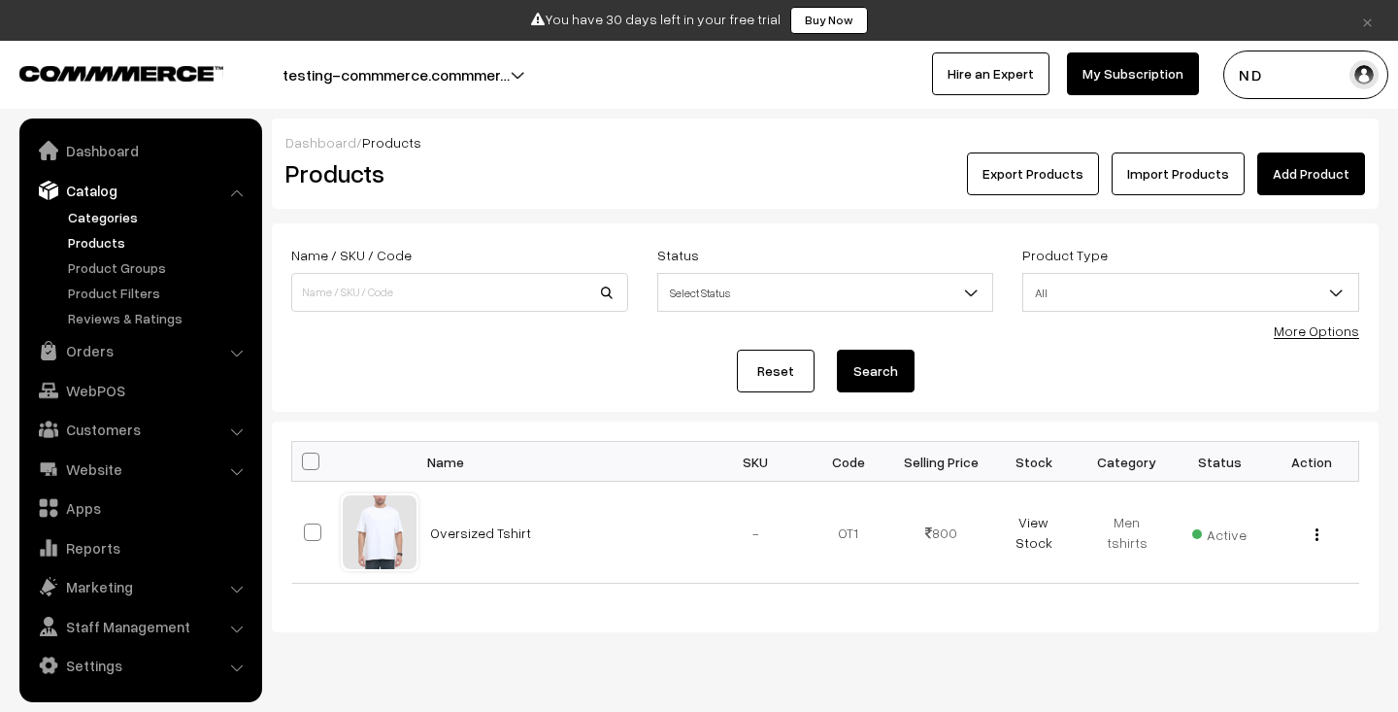
click at [119, 217] on link "Categories" at bounding box center [159, 217] width 192 height 20
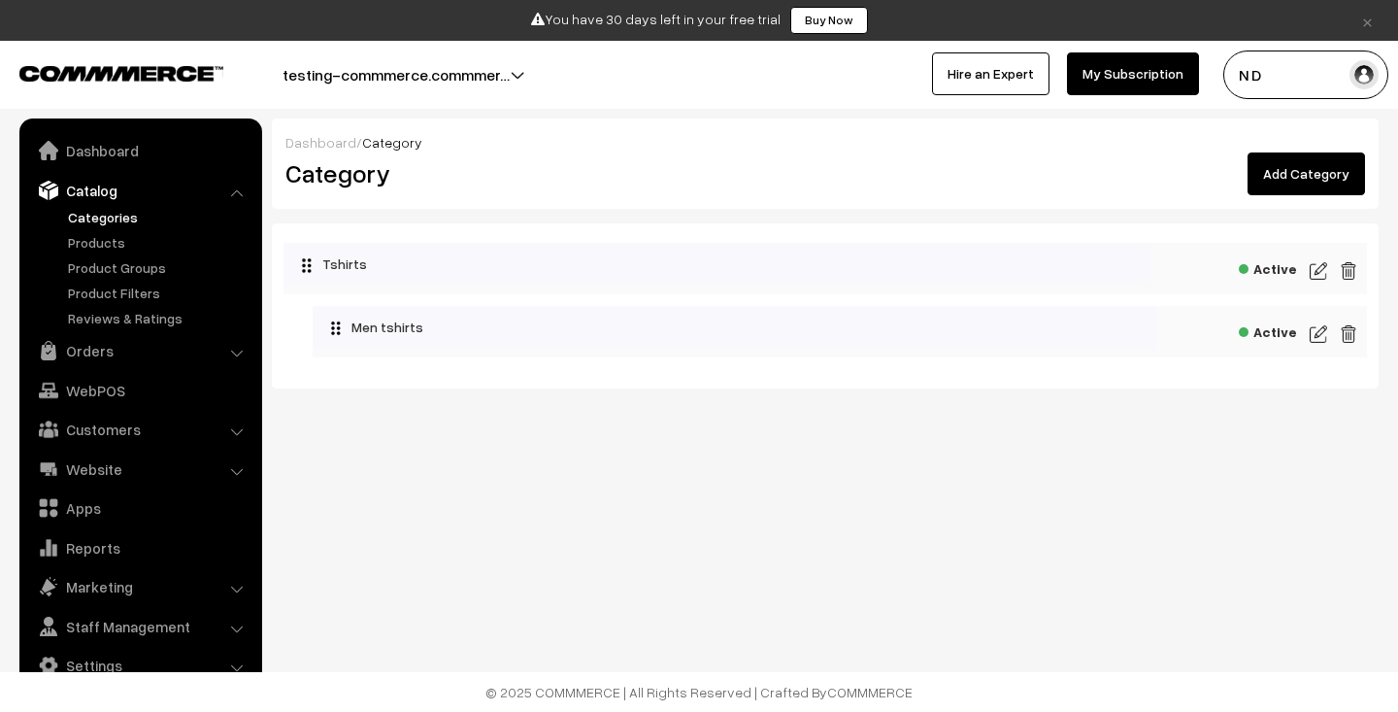
click at [1321, 268] on img at bounding box center [1318, 270] width 17 height 23
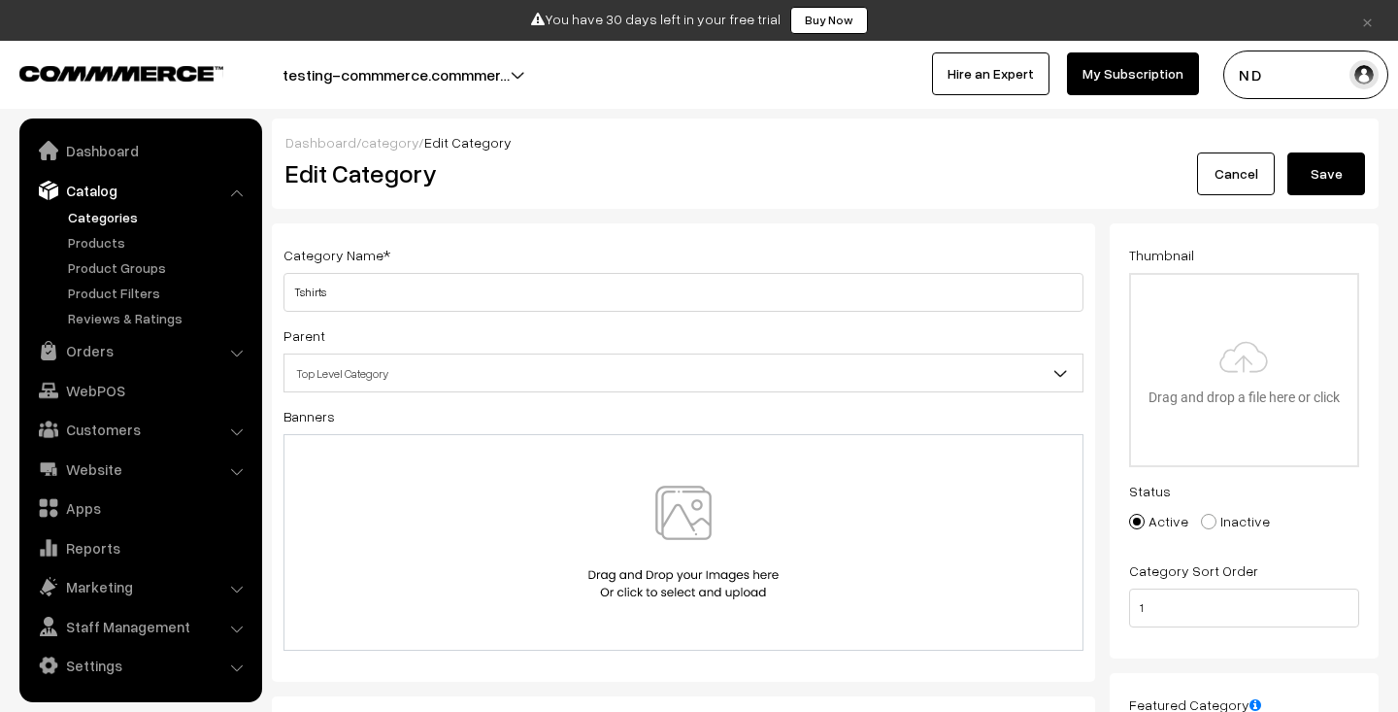
scroll to position [2, 0]
click at [680, 525] on img at bounding box center [683, 540] width 200 height 114
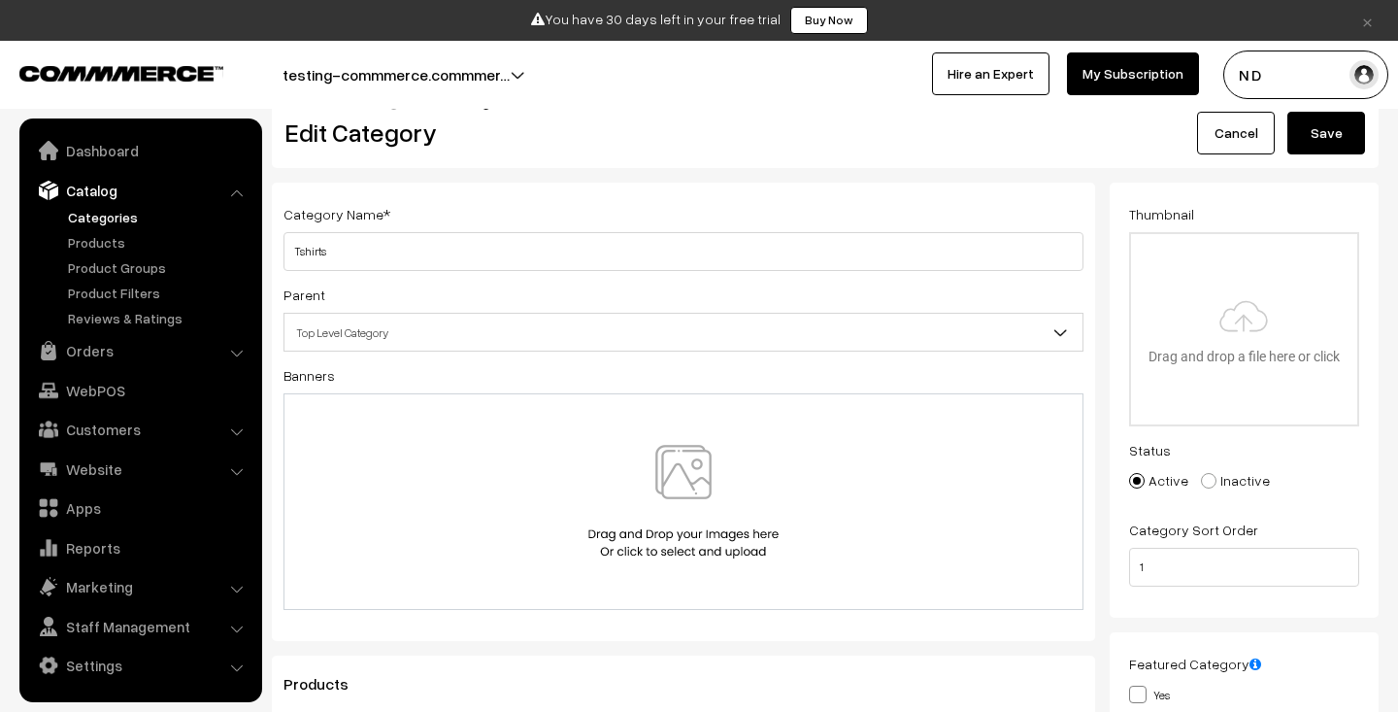
scroll to position [27, 0]
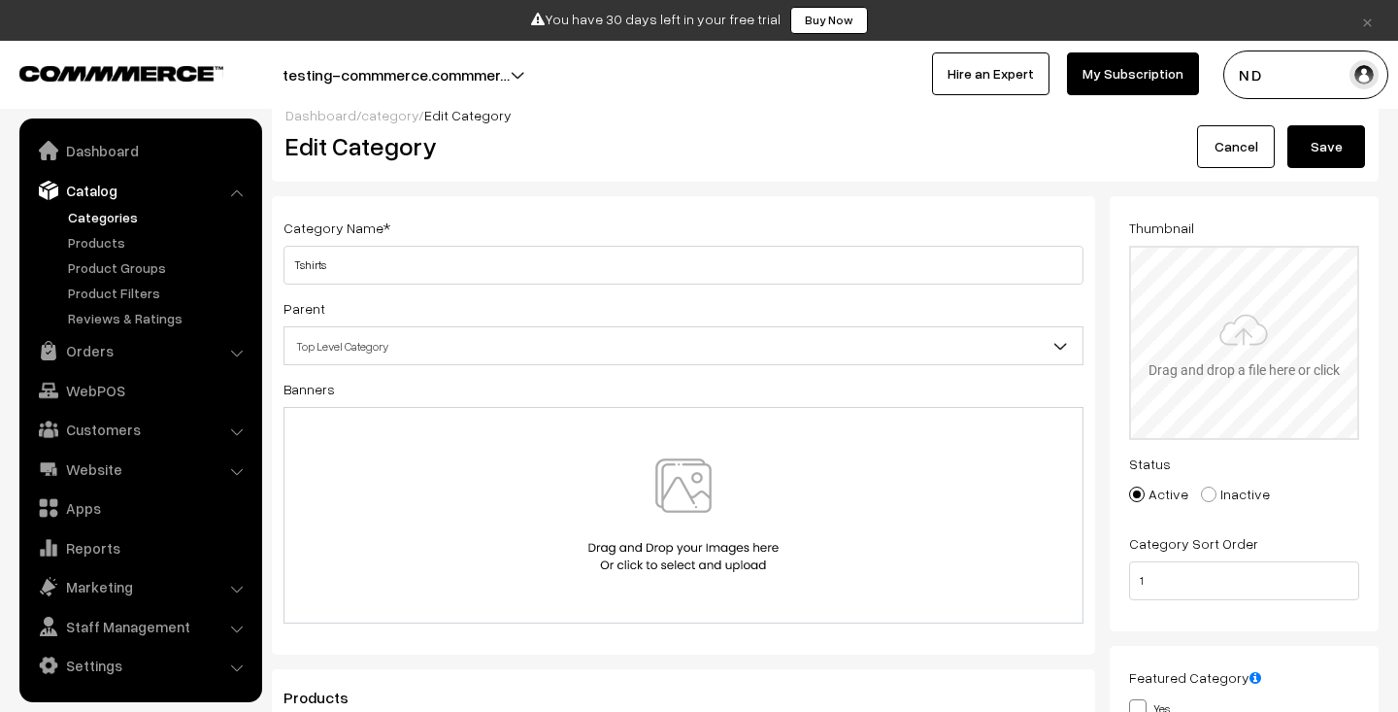
click at [1205, 273] on input "file" at bounding box center [1244, 343] width 227 height 190
type input "C:\fakepath\l-tts-665-anime-white-thalasi-original-imah4gs56qxgmmre.webp"
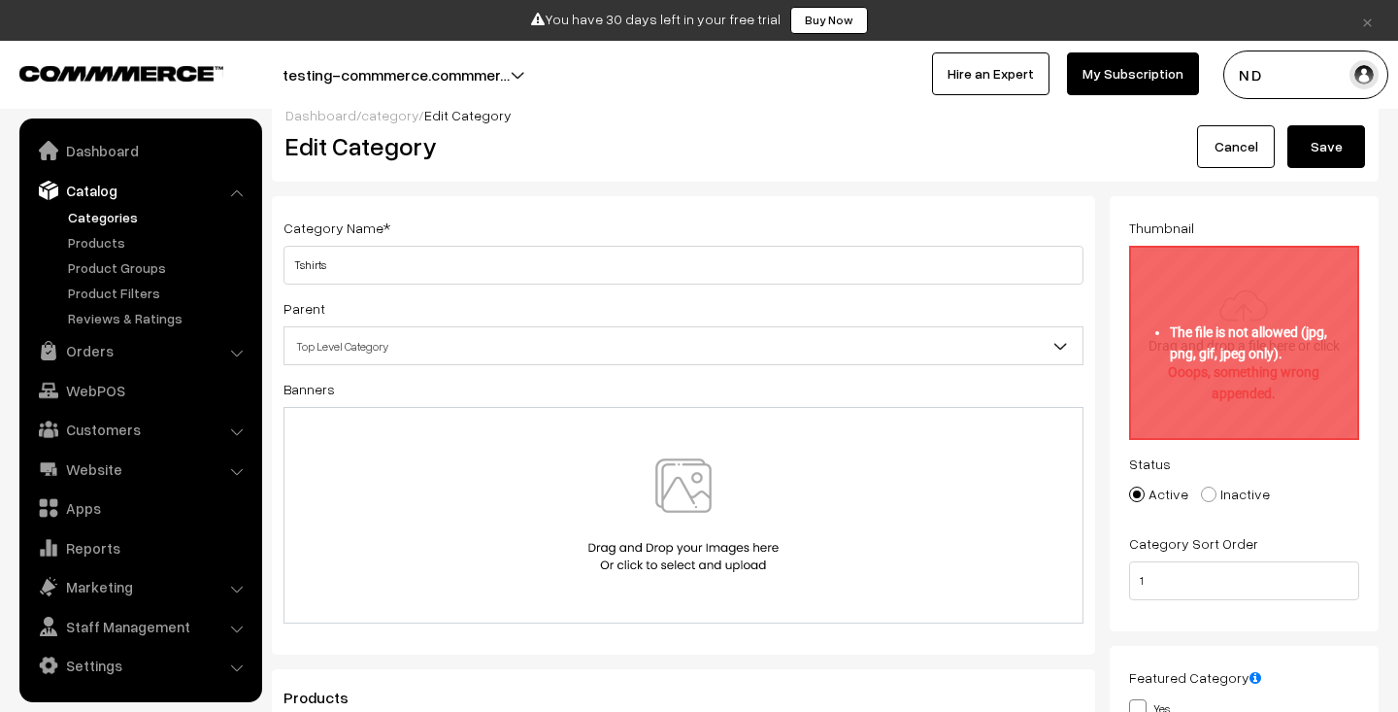
click at [1300, 365] on input "file" at bounding box center [1244, 343] width 227 height 190
type input "C:\fakepath\s-l400.png"
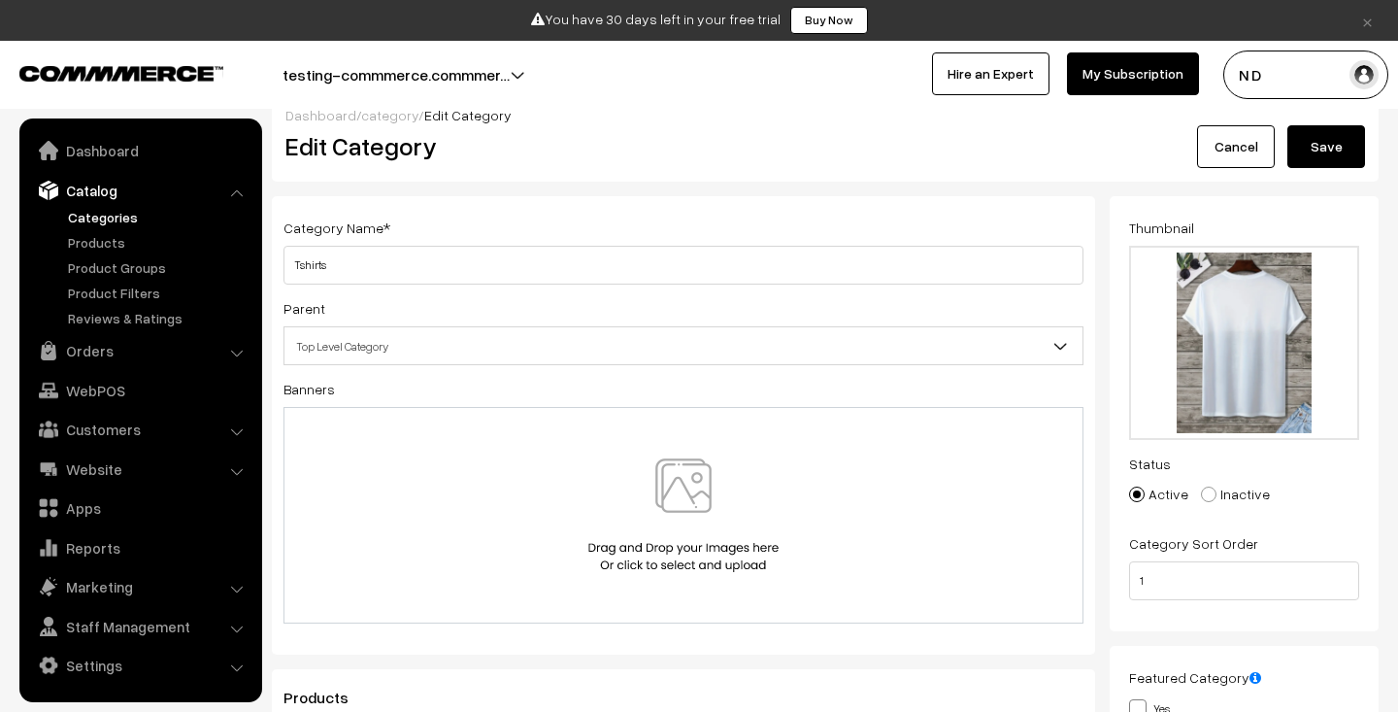
click at [1326, 146] on button "Save" at bounding box center [1326, 146] width 78 height 43
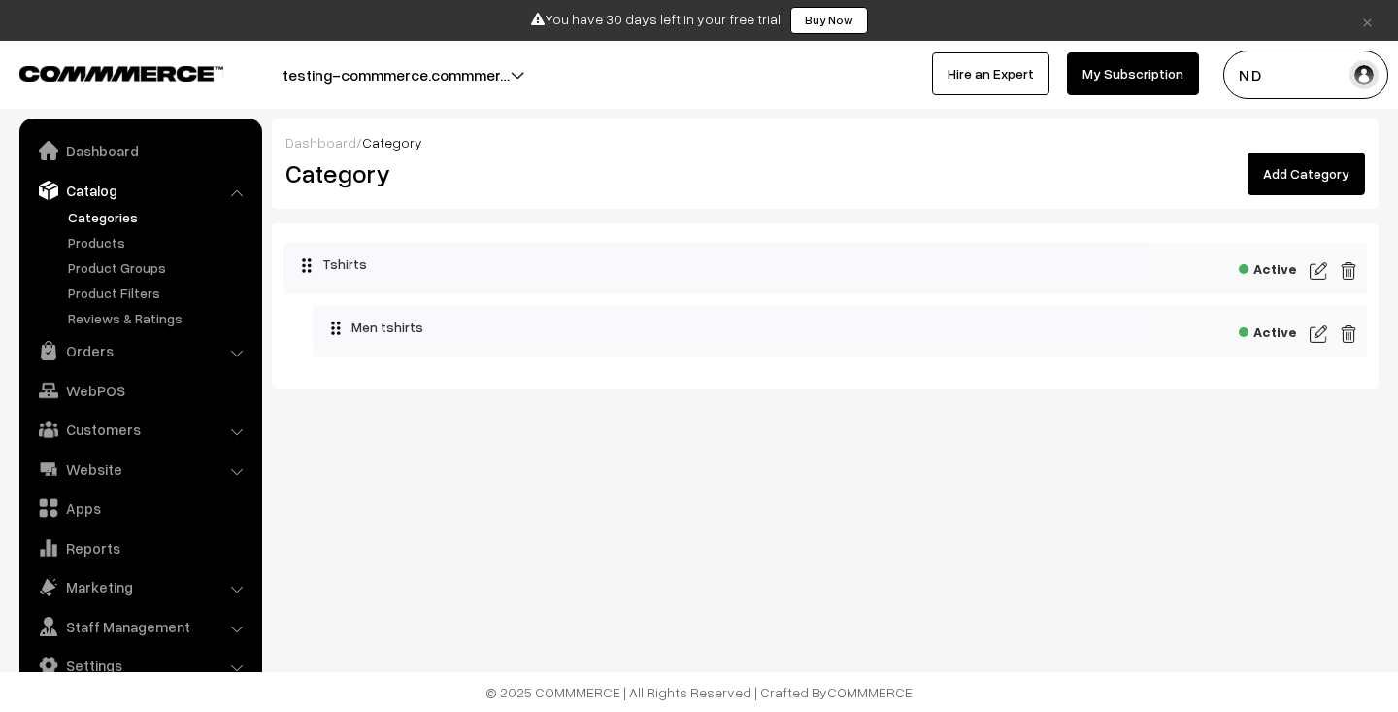
click at [1322, 337] on img at bounding box center [1318, 333] width 17 height 23
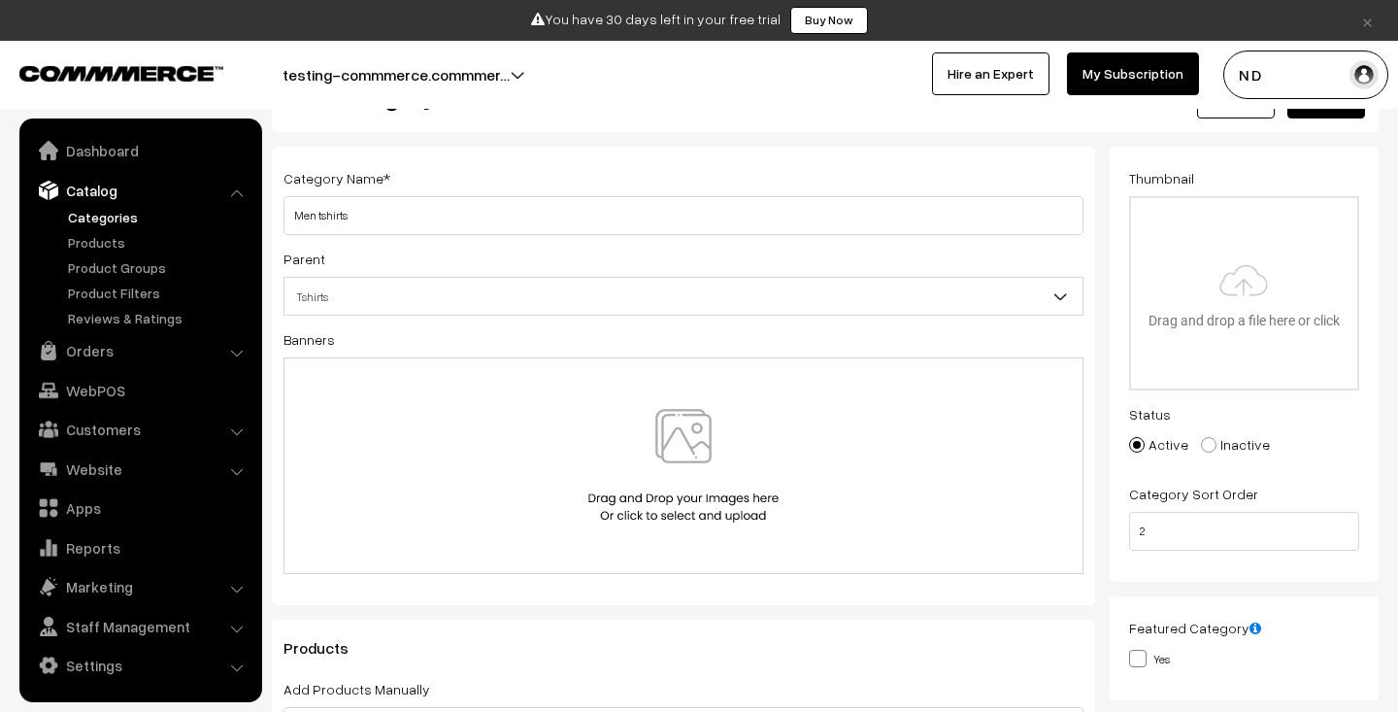
scroll to position [165, 0]
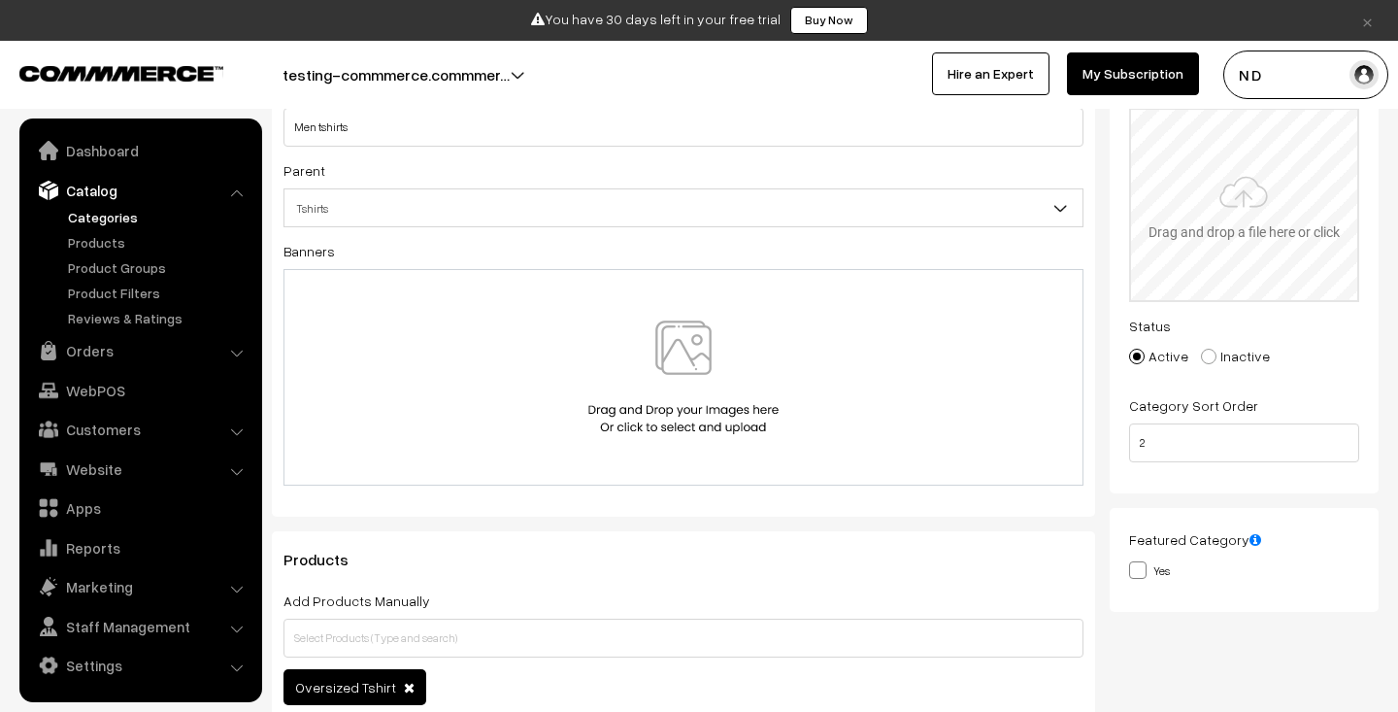
click at [1204, 215] on input "file" at bounding box center [1244, 205] width 227 height 190
type input "C:\fakepath\realistic-blue-t-shirt-mockup-on-wooden-background-8k-resolution-ph…"
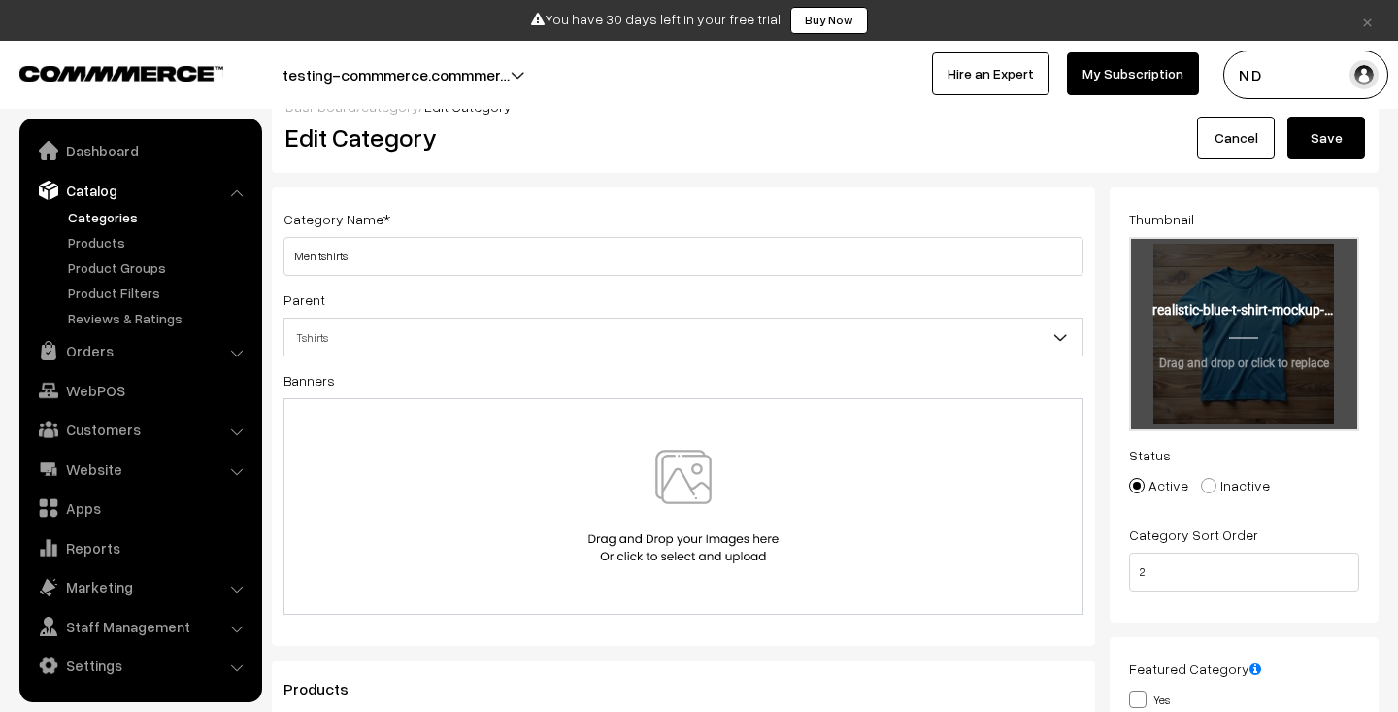
scroll to position [0, 0]
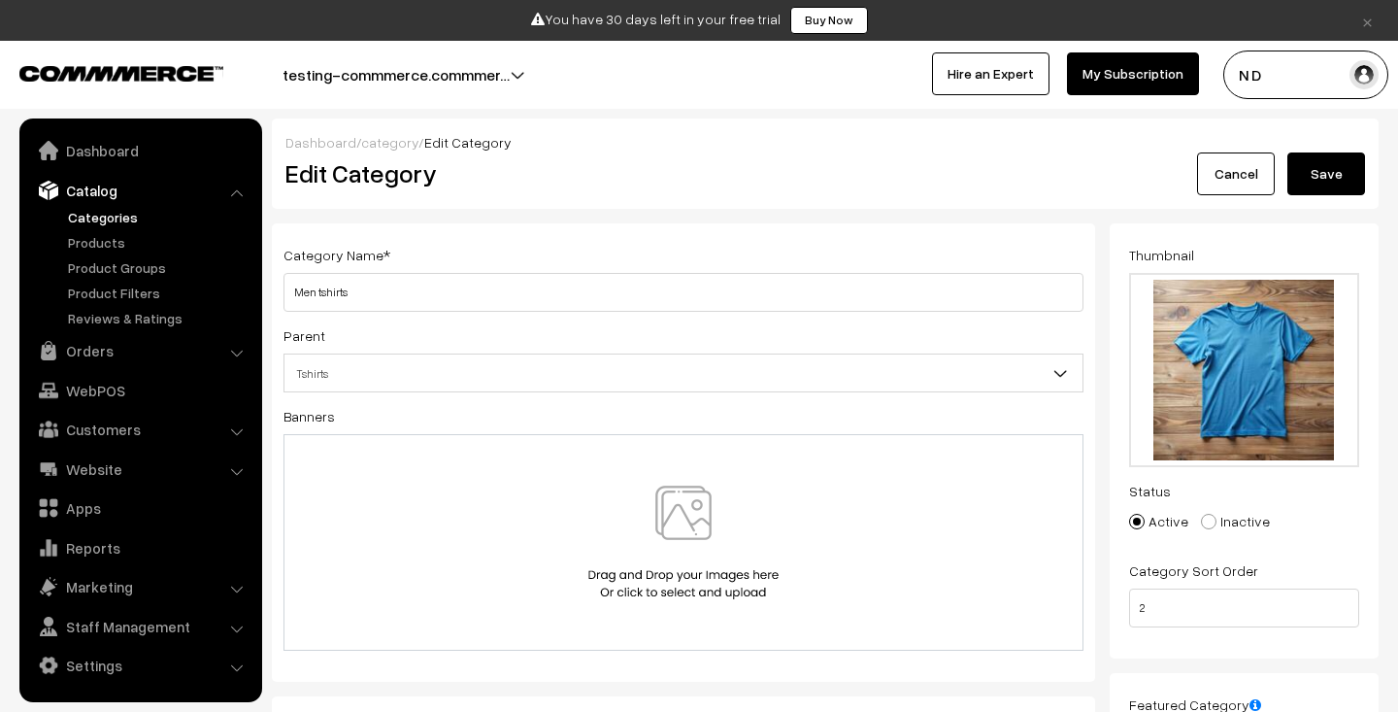
click at [1332, 172] on button "Save" at bounding box center [1326, 173] width 78 height 43
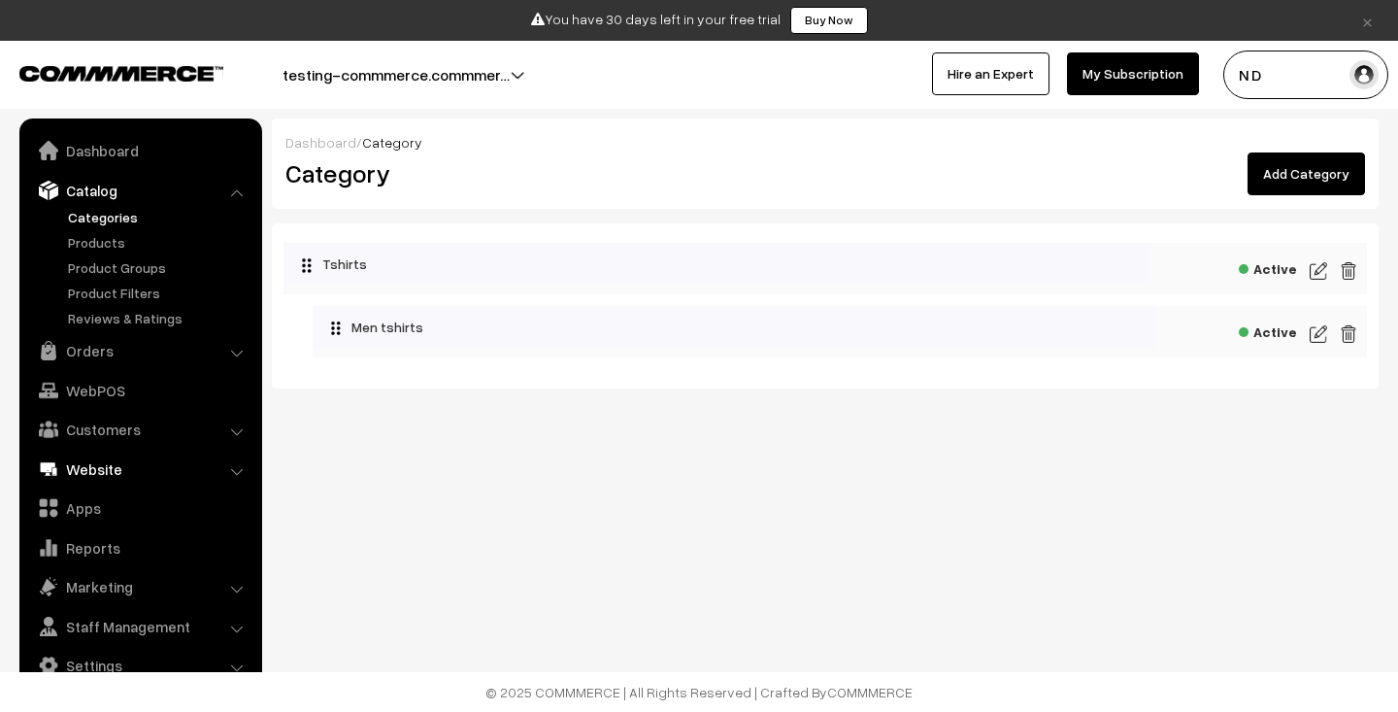
click at [136, 478] on link "Website" at bounding box center [139, 468] width 231 height 35
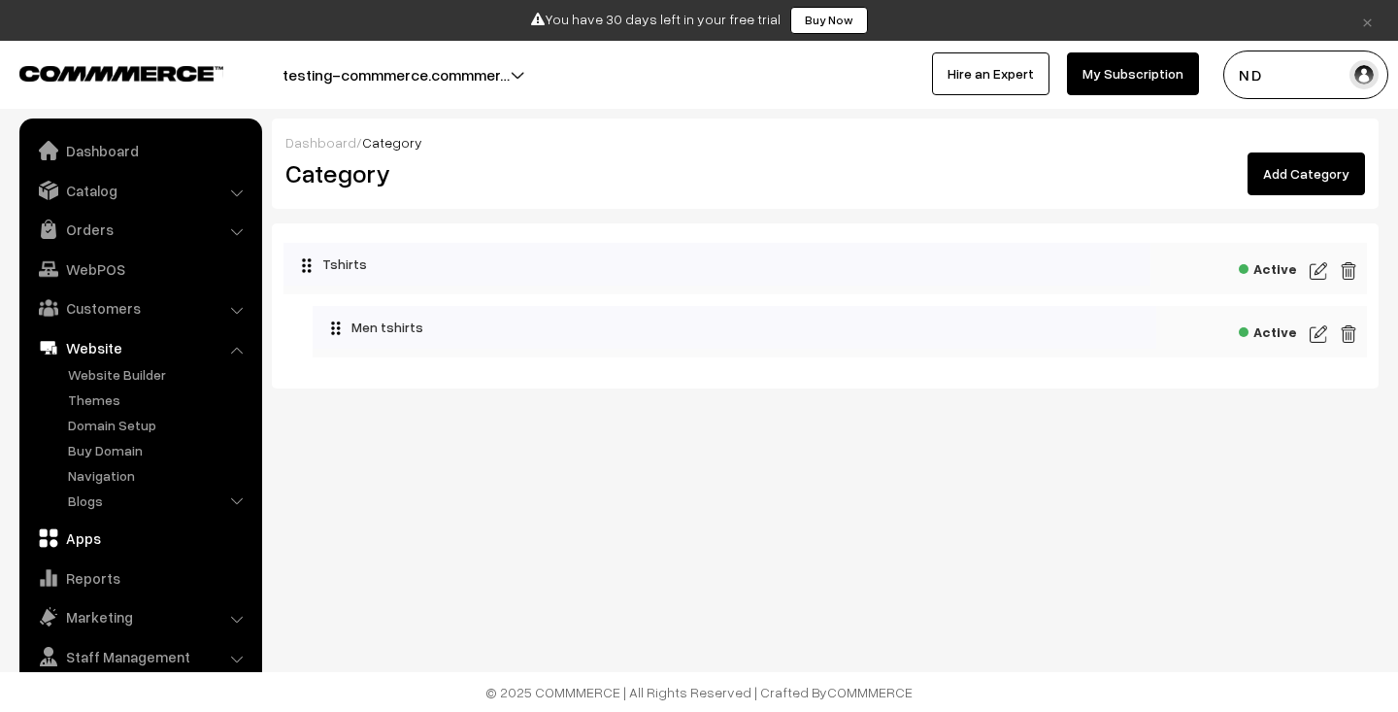
click at [142, 534] on link "Apps" at bounding box center [139, 537] width 231 height 35
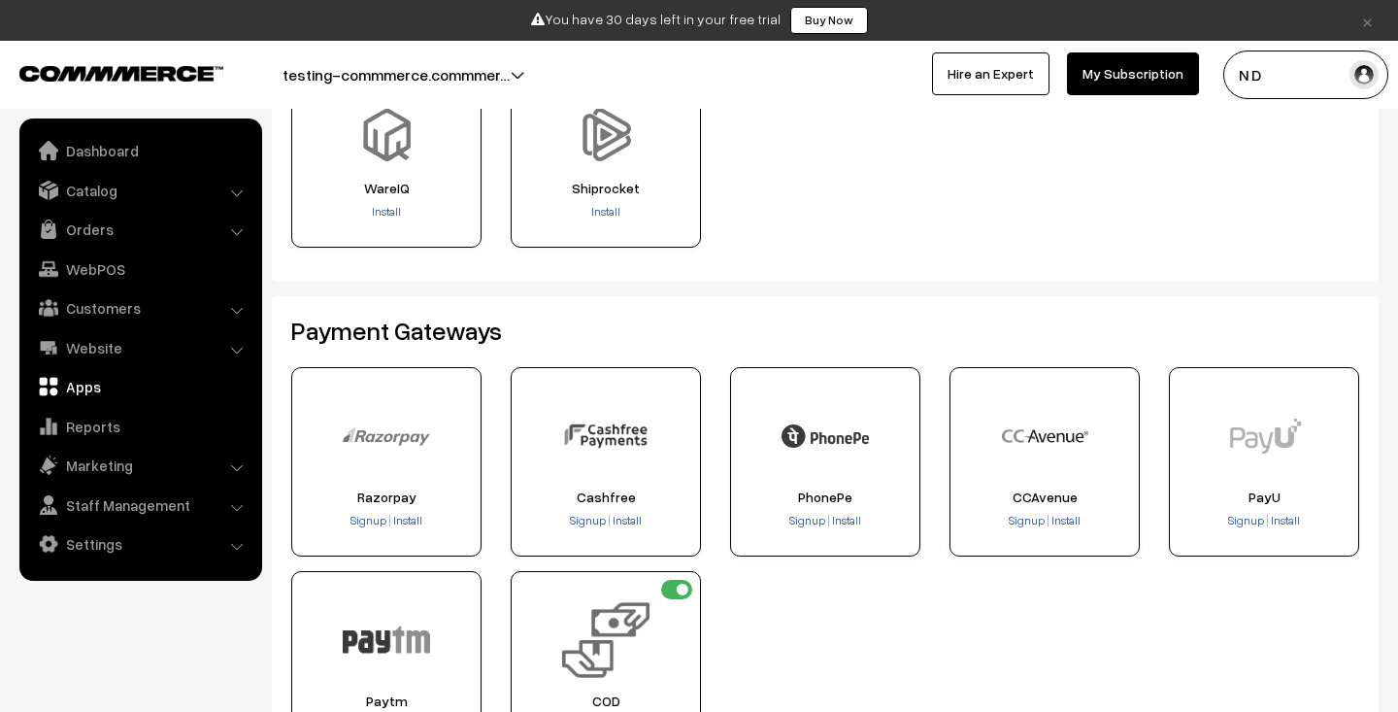
scroll to position [223, 0]
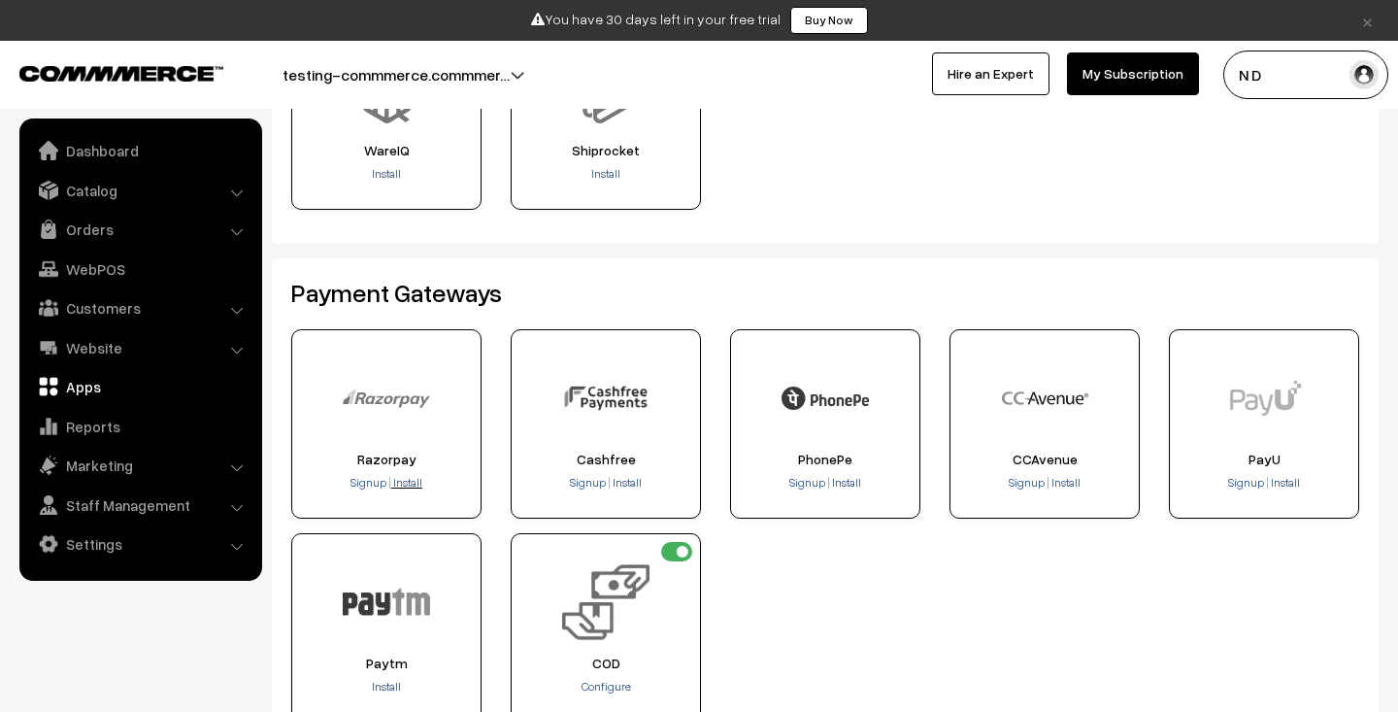
click at [408, 481] on span "Install" at bounding box center [407, 482] width 29 height 15
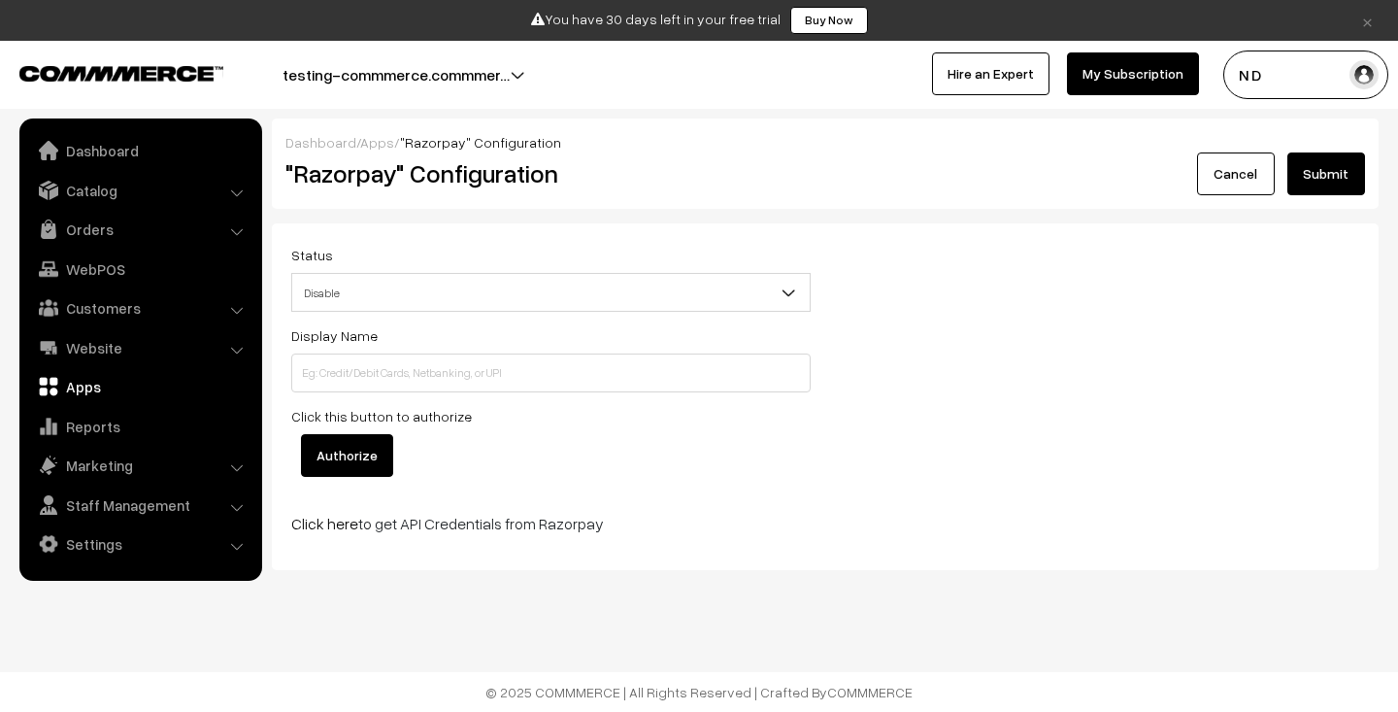
click at [373, 458] on input "Authorize" at bounding box center [347, 455] width 92 height 43
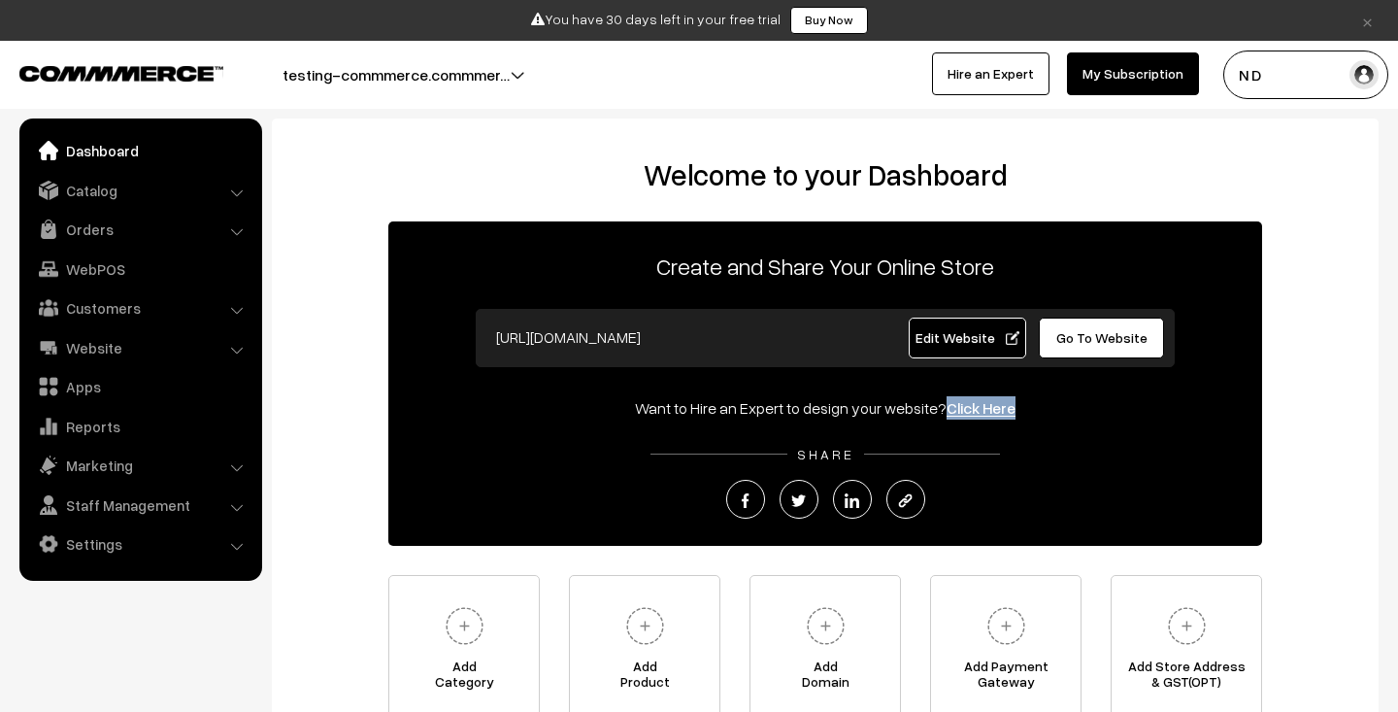
click at [969, 411] on link "Click Here" at bounding box center [981, 407] width 69 height 19
click at [998, 415] on div "Want to Hire an Expert to design your website? Click Here" at bounding box center [825, 407] width 874 height 23
click at [983, 404] on link "Click Here" at bounding box center [981, 407] width 69 height 19
click at [959, 404] on link "Click Here" at bounding box center [981, 407] width 69 height 19
drag, startPoint x: 1063, startPoint y: 406, endPoint x: 633, endPoint y: 398, distance: 430.1
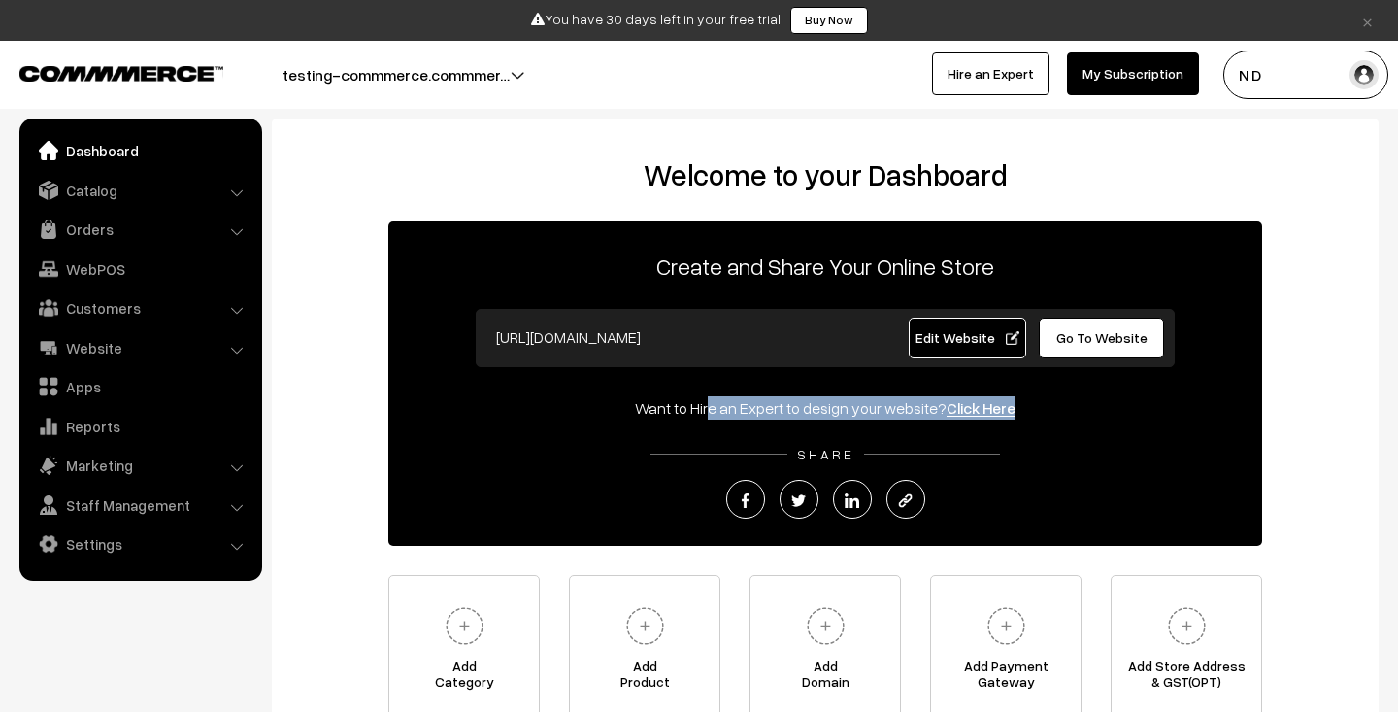
click at [633, 398] on div "Want to Hire an Expert to design your website? Click Here" at bounding box center [825, 407] width 874 height 23
click at [307, 250] on div "Welcome to your Dashboard Create and Share Your Online Store https://testing-co…" at bounding box center [825, 438] width 1068 height 563
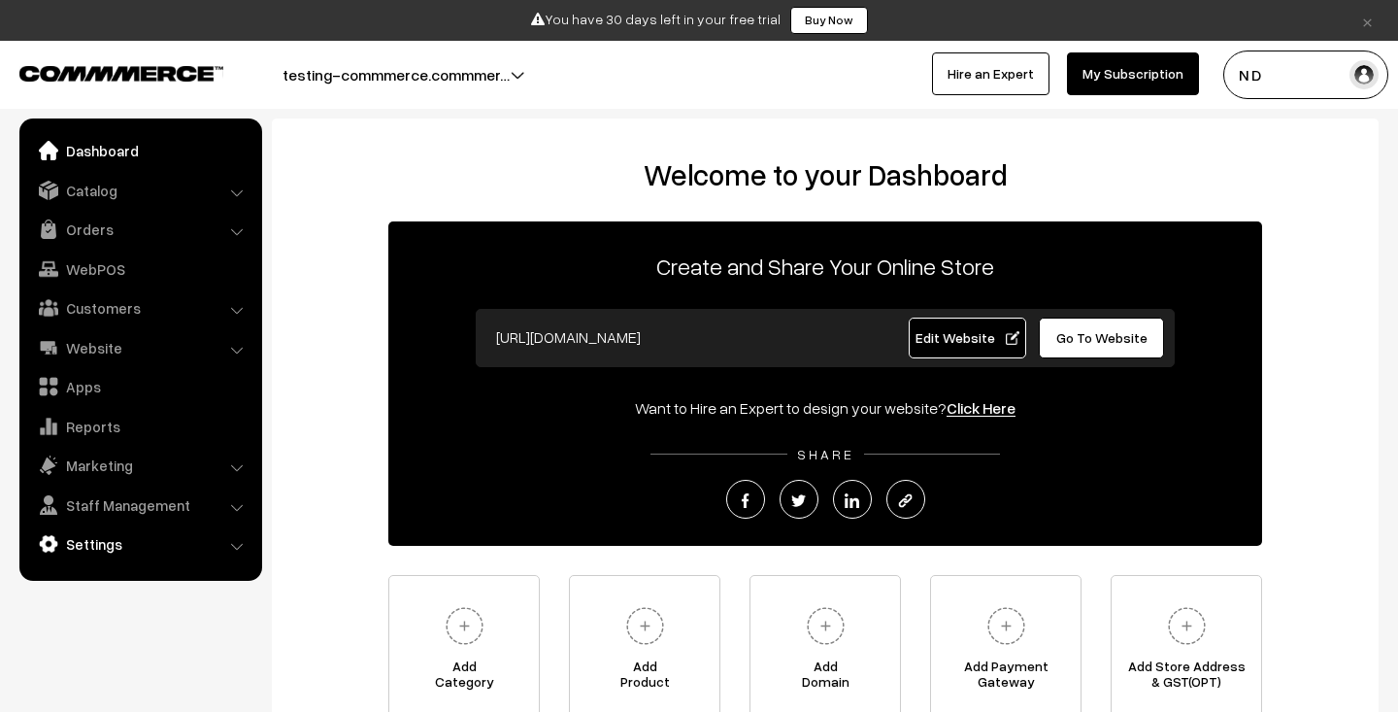
click at [199, 545] on link "Settings" at bounding box center [139, 543] width 231 height 35
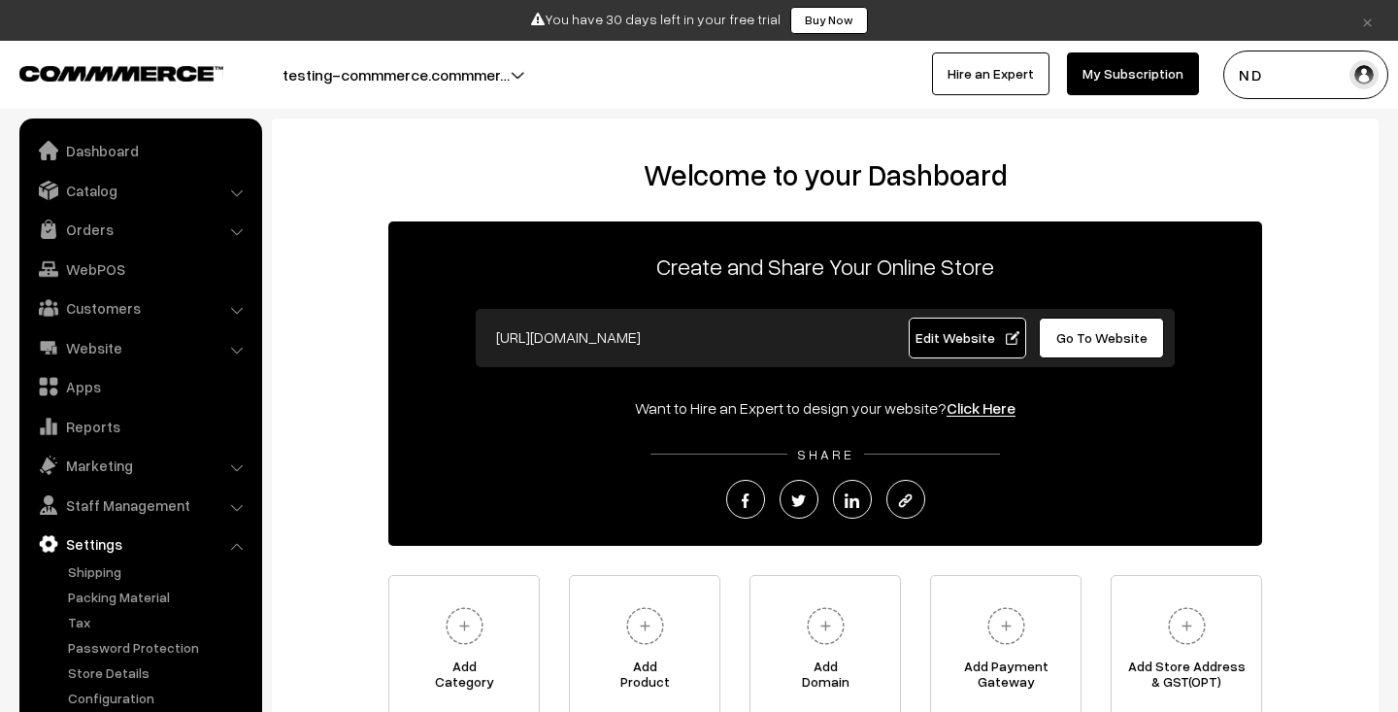
click at [1371, 17] on link "×" at bounding box center [1367, 20] width 26 height 23
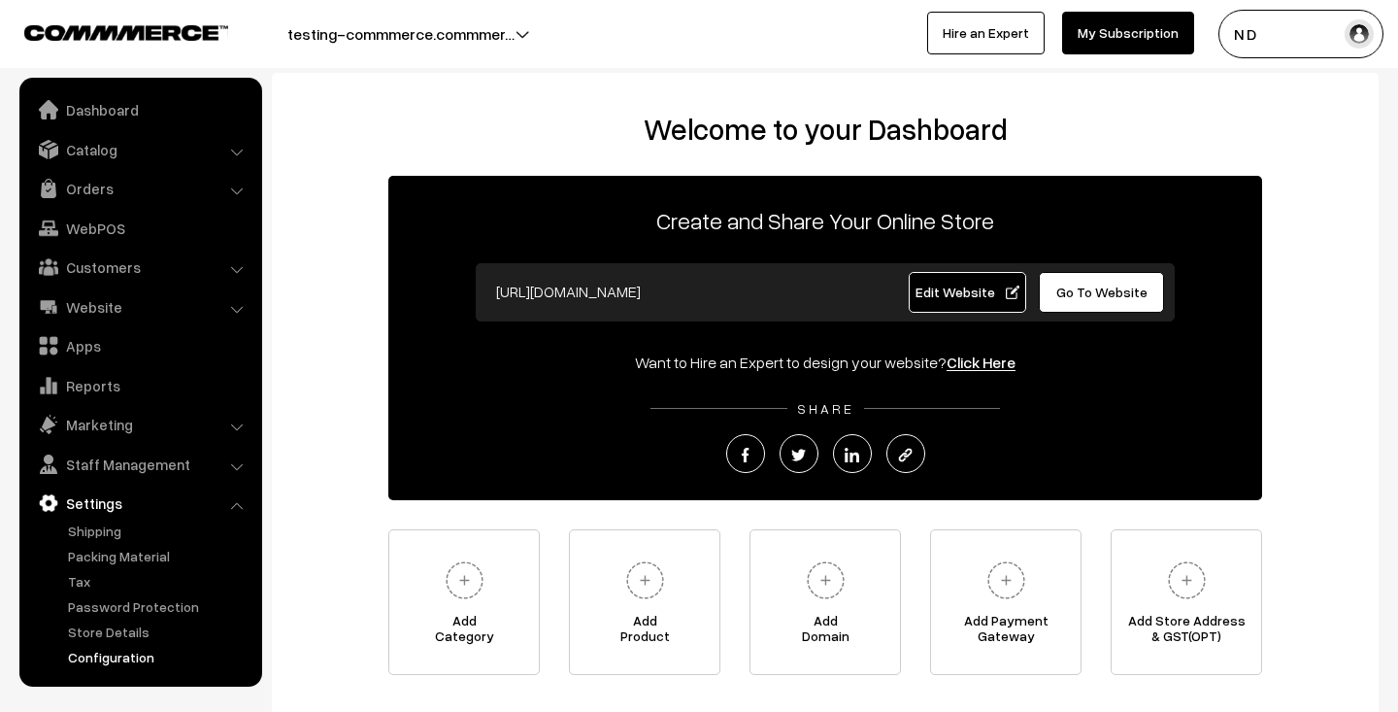
click at [131, 652] on link "Configuration" at bounding box center [159, 657] width 192 height 20
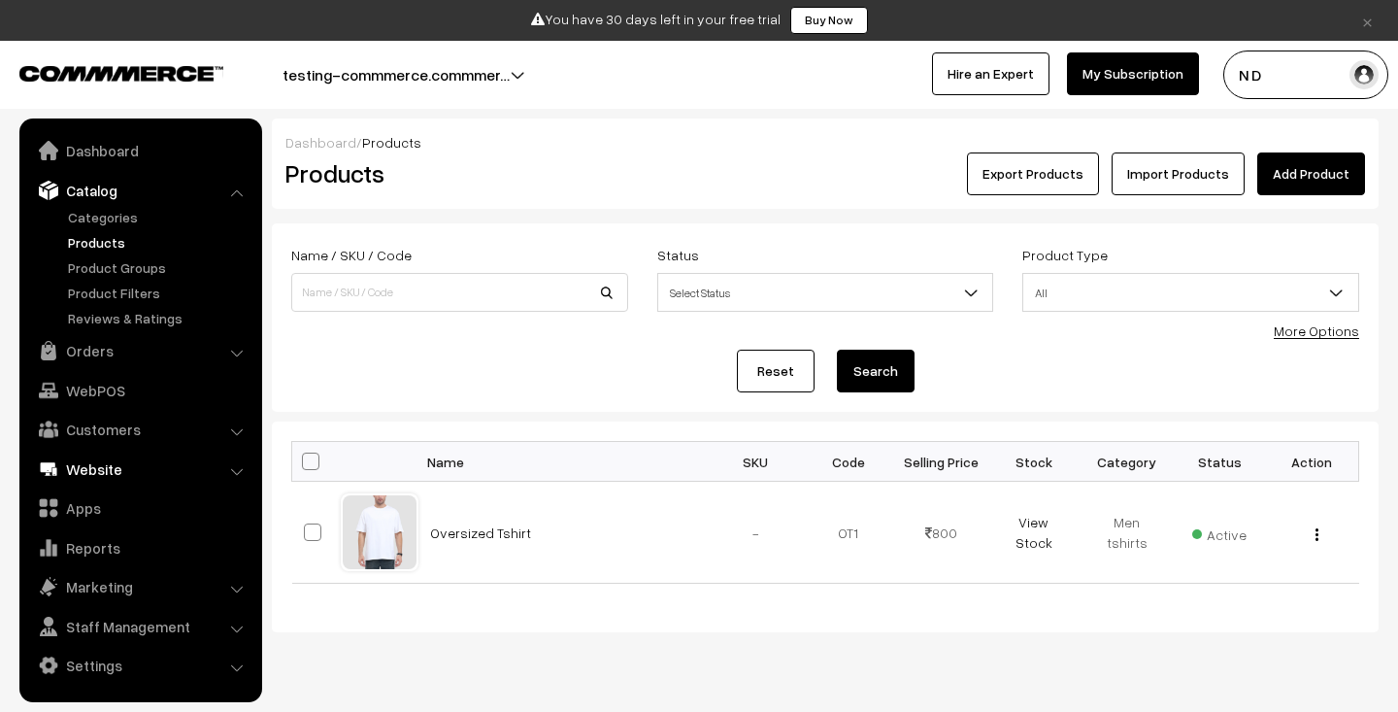
click at [155, 471] on link "Website" at bounding box center [139, 468] width 231 height 35
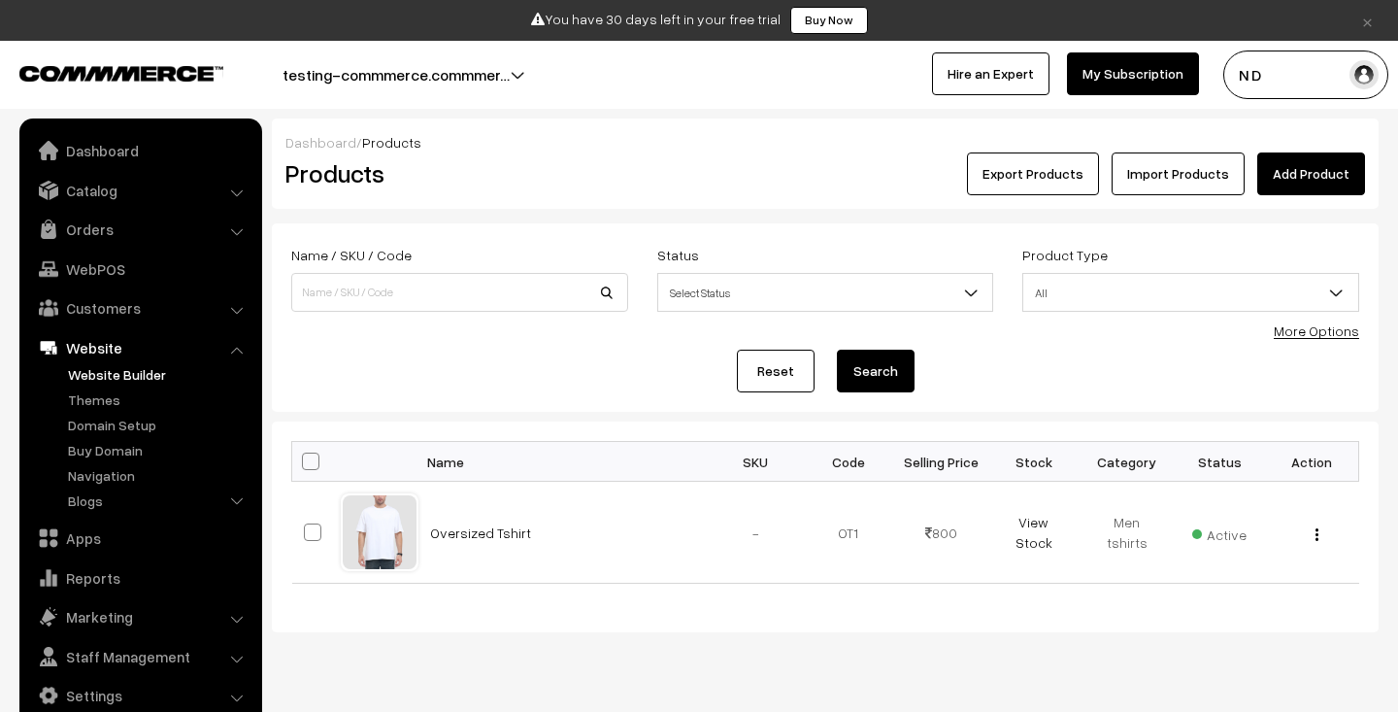
click at [113, 379] on link "Website Builder" at bounding box center [159, 374] width 192 height 20
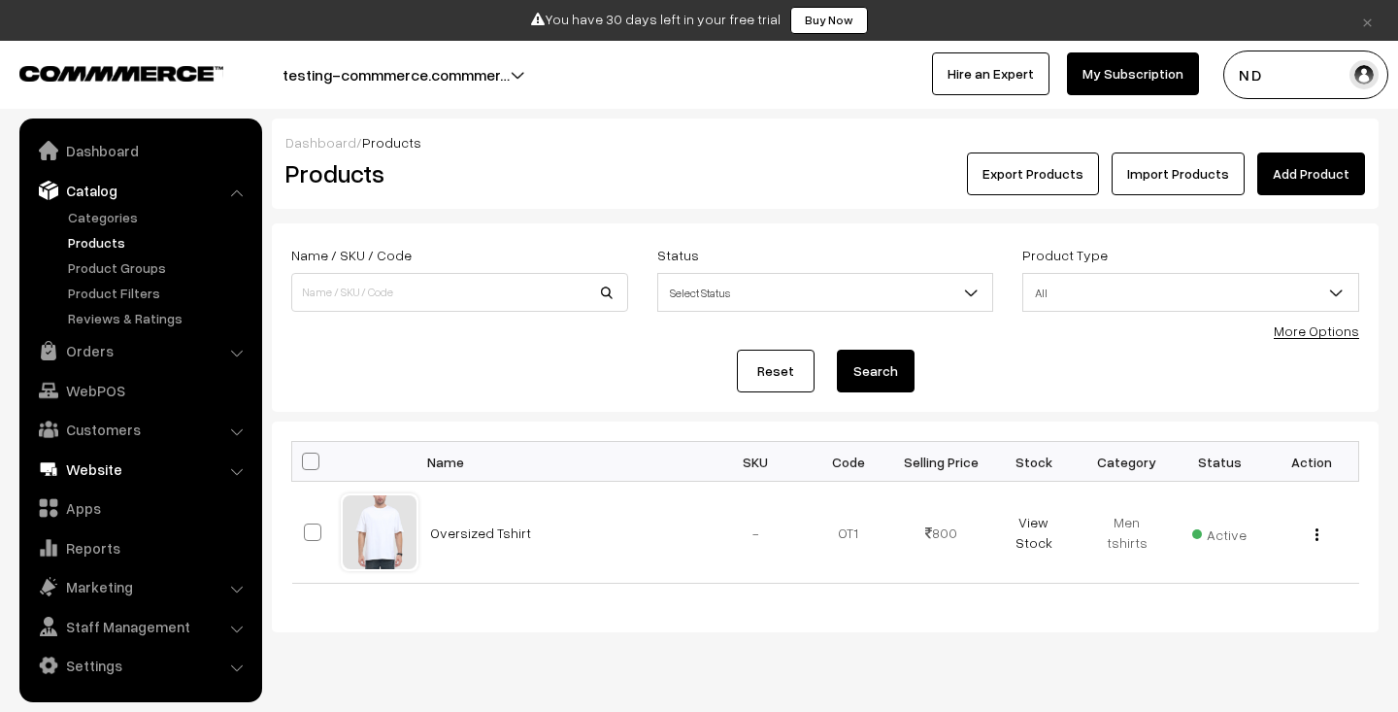
click at [175, 467] on link "Website" at bounding box center [139, 468] width 231 height 35
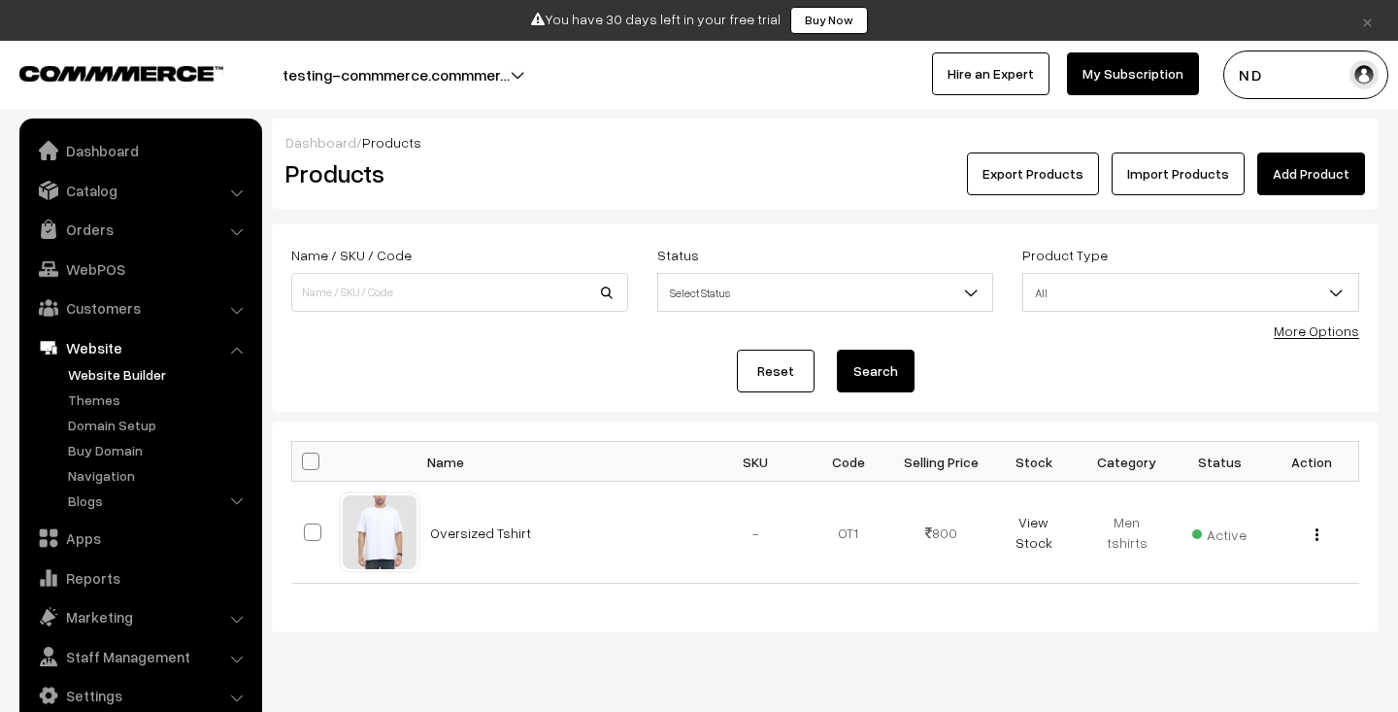
click at [133, 370] on link "Website Builder" at bounding box center [159, 374] width 192 height 20
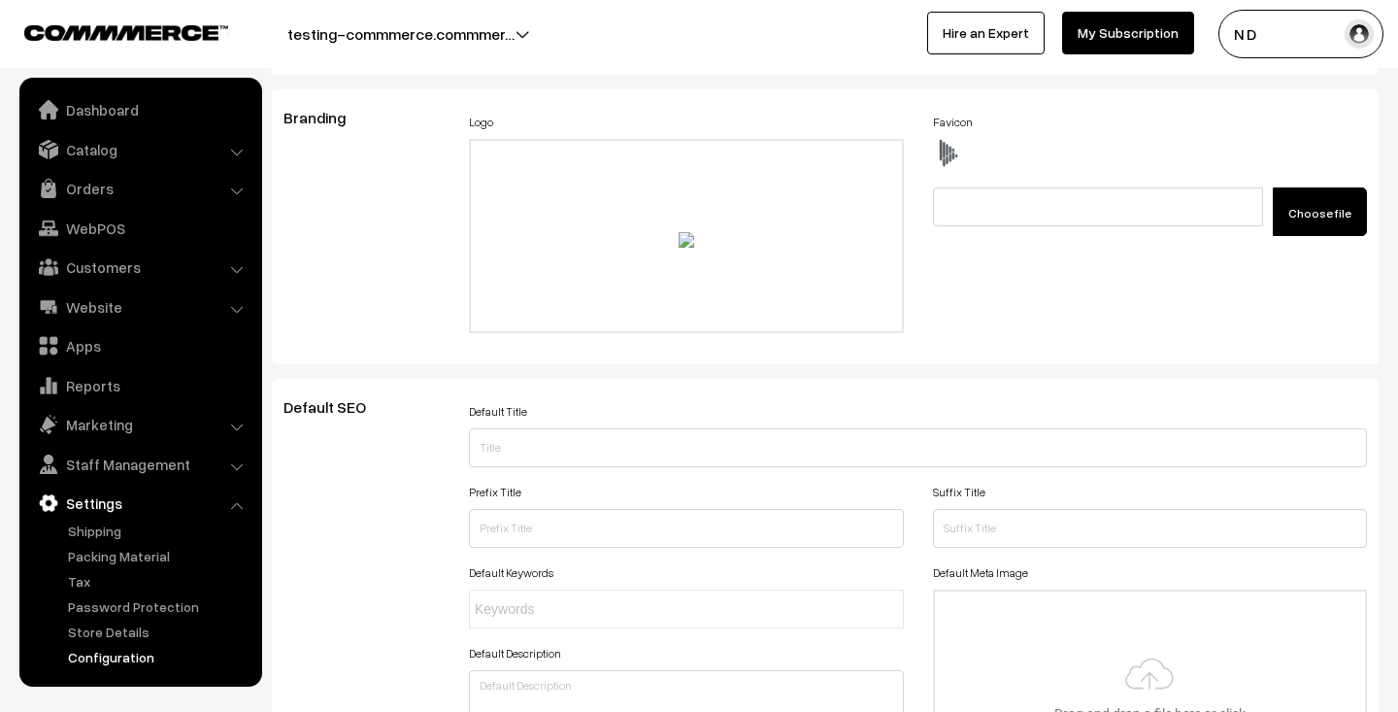
scroll to position [120, 0]
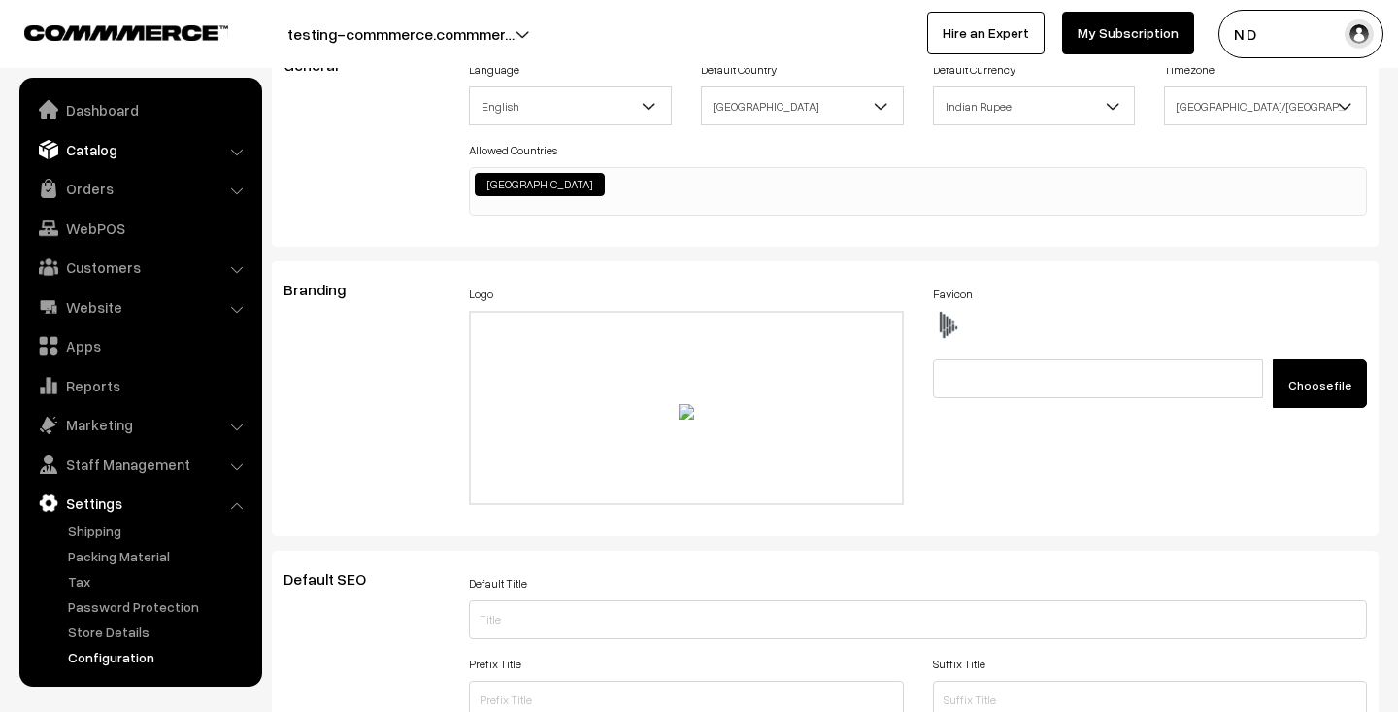
click at [119, 156] on link "Catalog" at bounding box center [139, 149] width 231 height 35
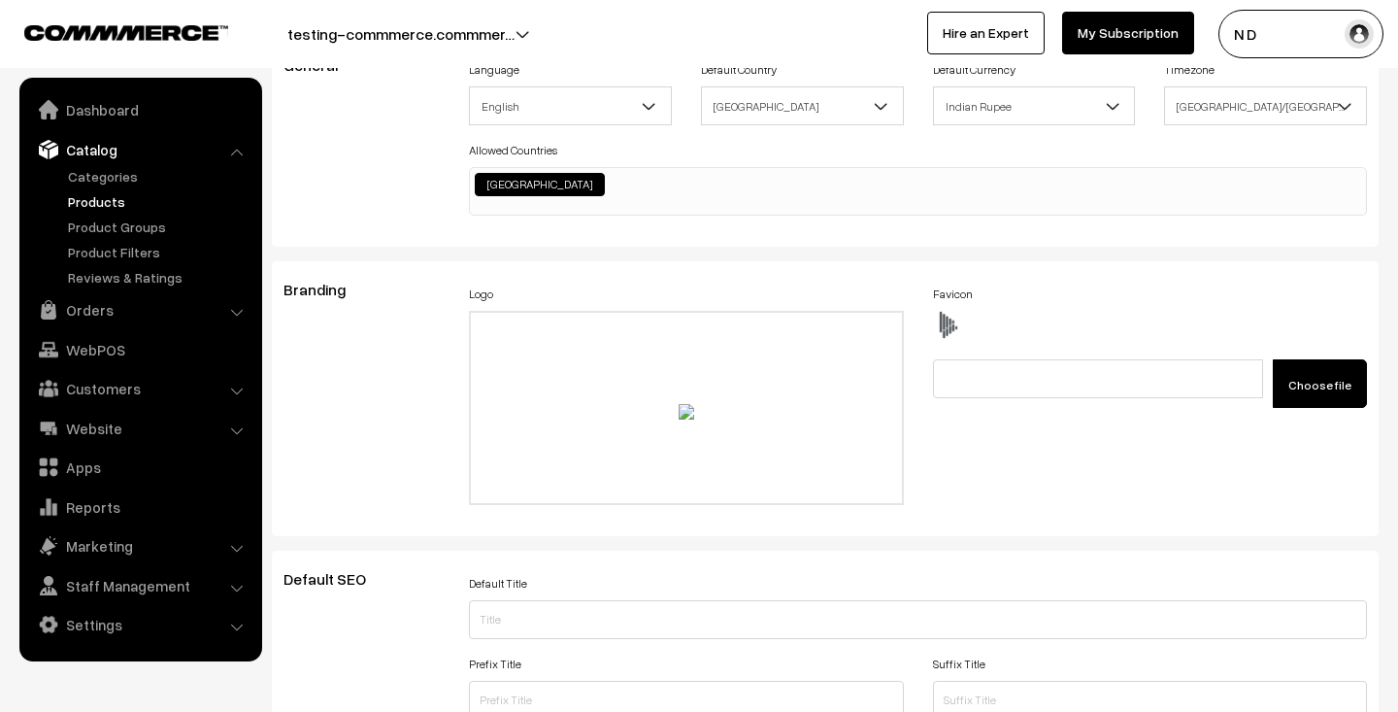
click at [119, 196] on link "Products" at bounding box center [159, 201] width 192 height 20
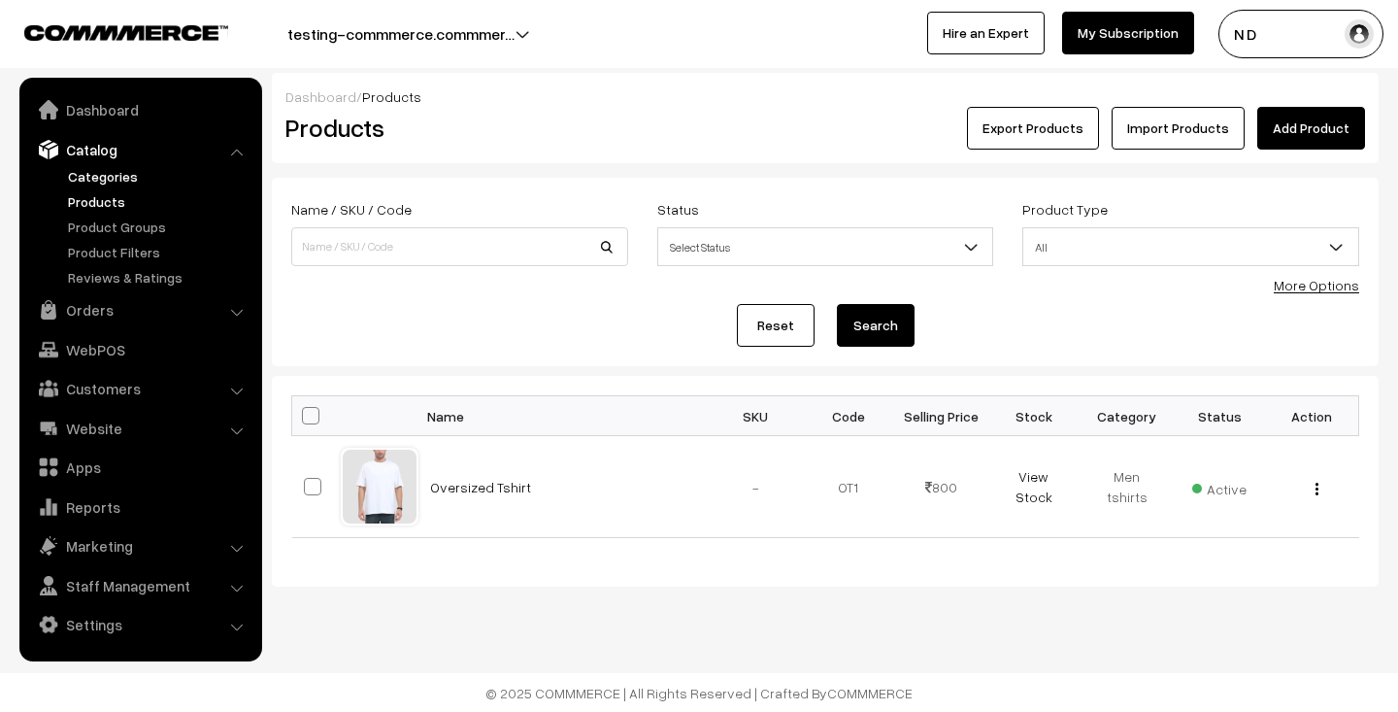
click at [115, 174] on link "Categories" at bounding box center [159, 176] width 192 height 20
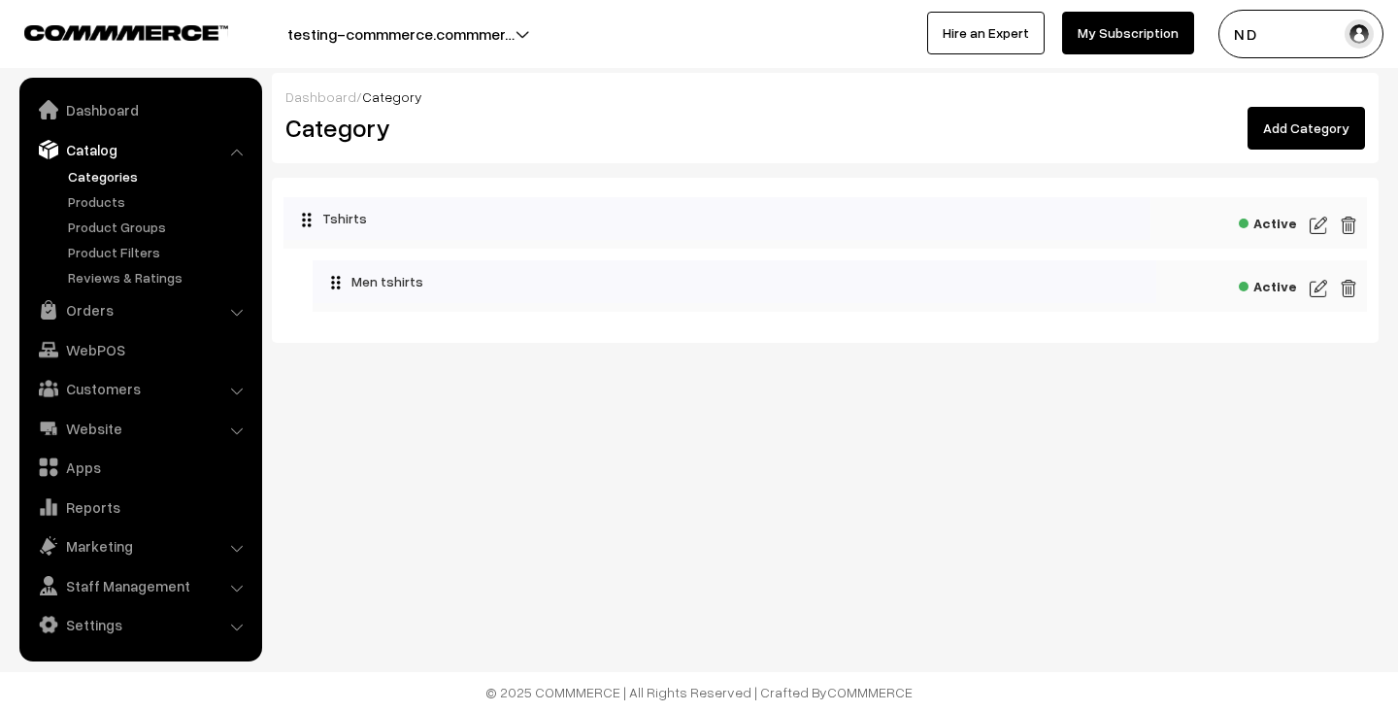
click at [1317, 279] on img at bounding box center [1318, 288] width 17 height 23
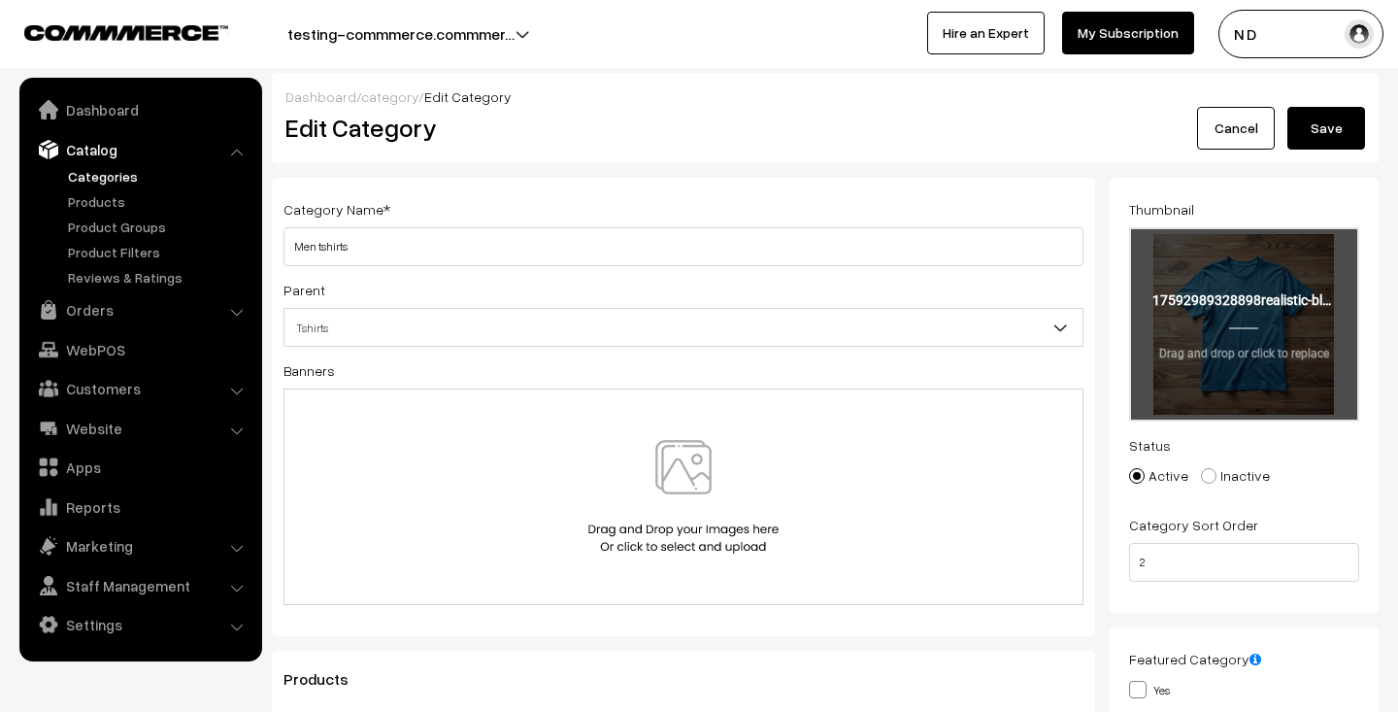
click at [1258, 315] on input "file" at bounding box center [1244, 324] width 227 height 190
type input "C:\fakepath\l-tts-665-anime-white-thalasi-original-imah4gs56qxgmmre.webp"
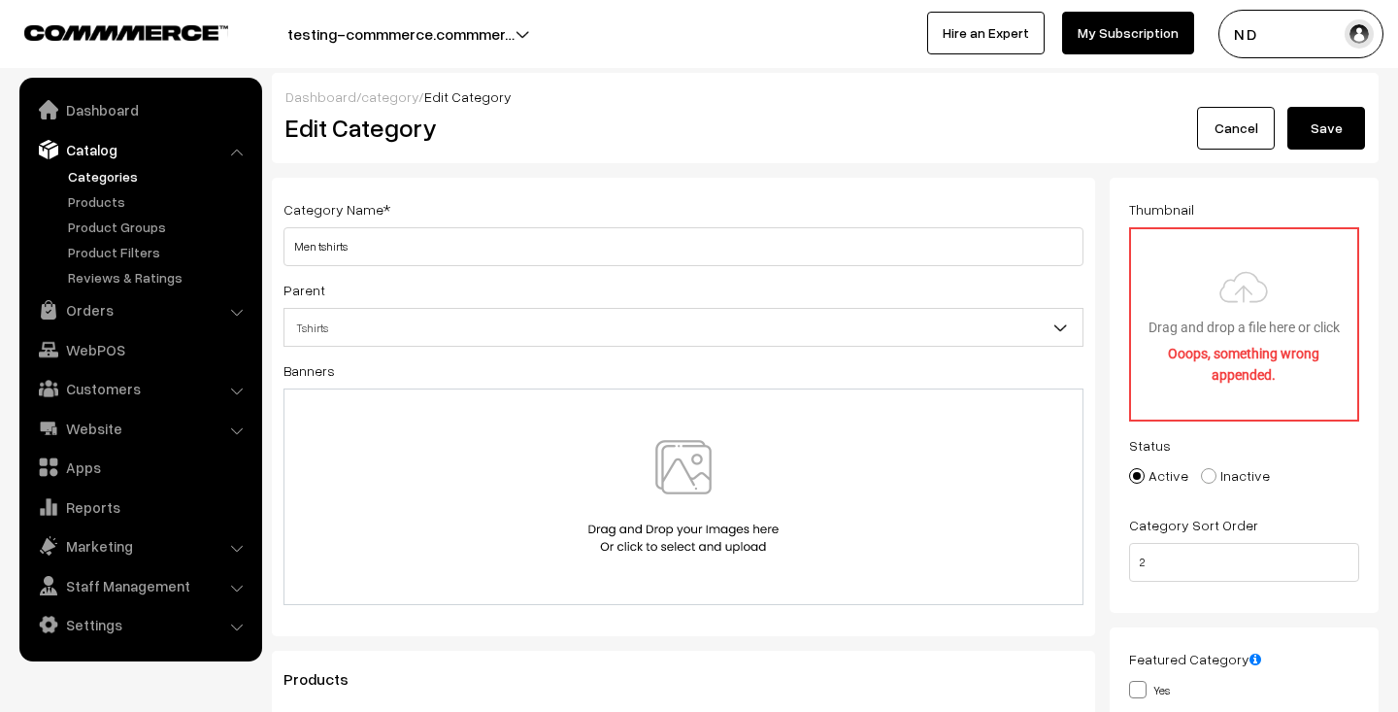
click at [374, 97] on link "category" at bounding box center [389, 96] width 57 height 17
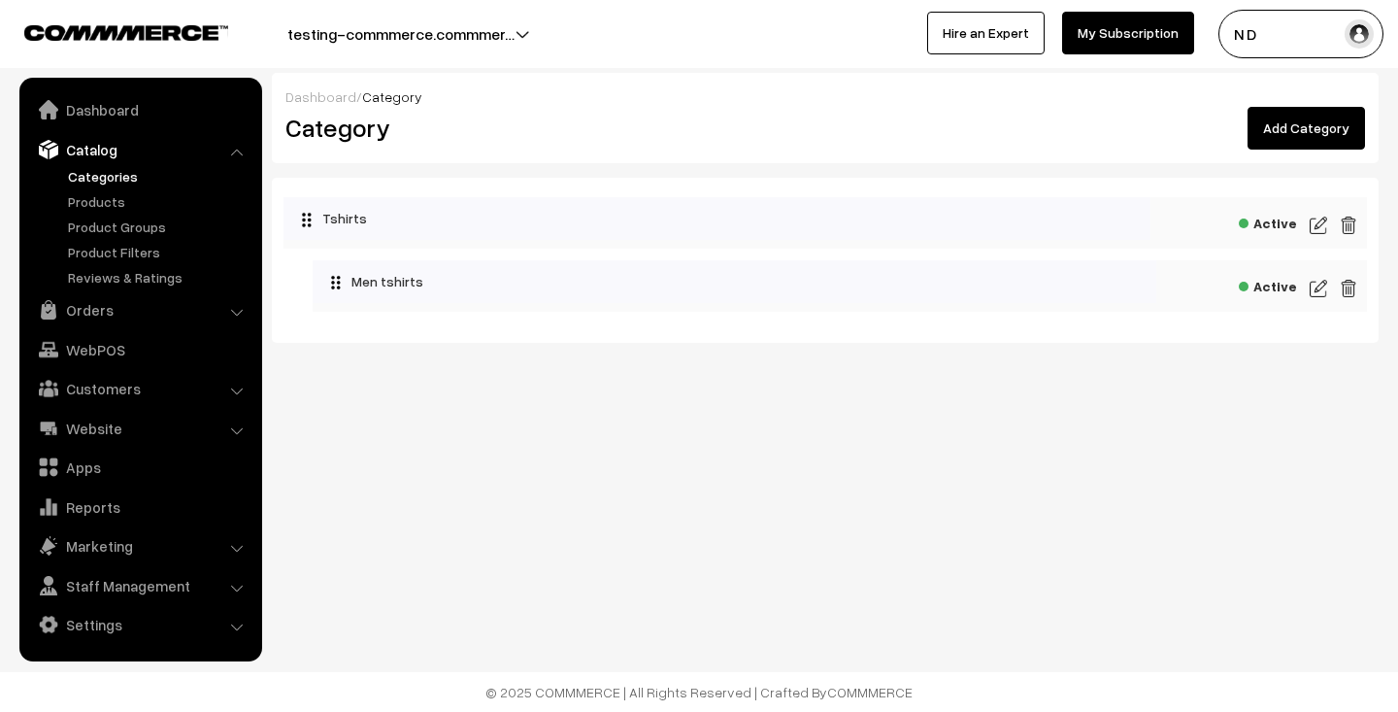
click at [1317, 221] on img at bounding box center [1318, 225] width 17 height 23
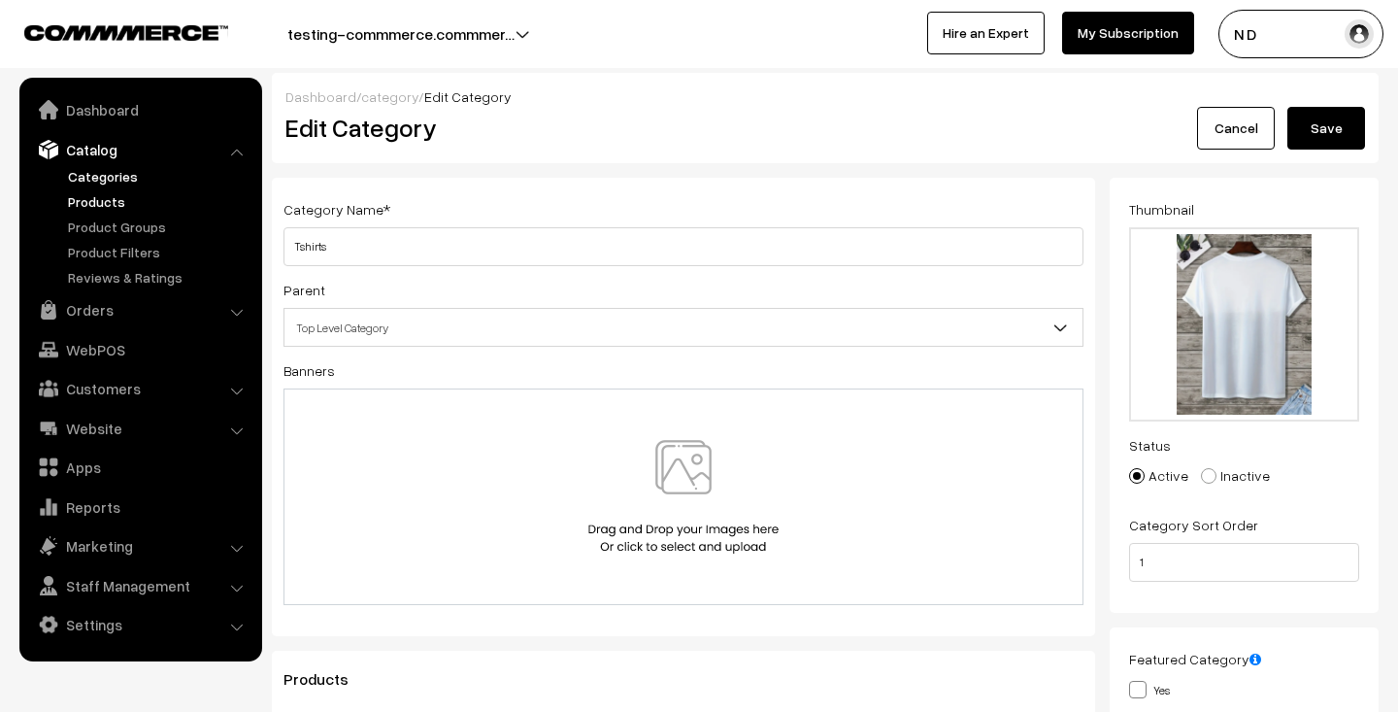
click at [109, 207] on link "Products" at bounding box center [159, 201] width 192 height 20
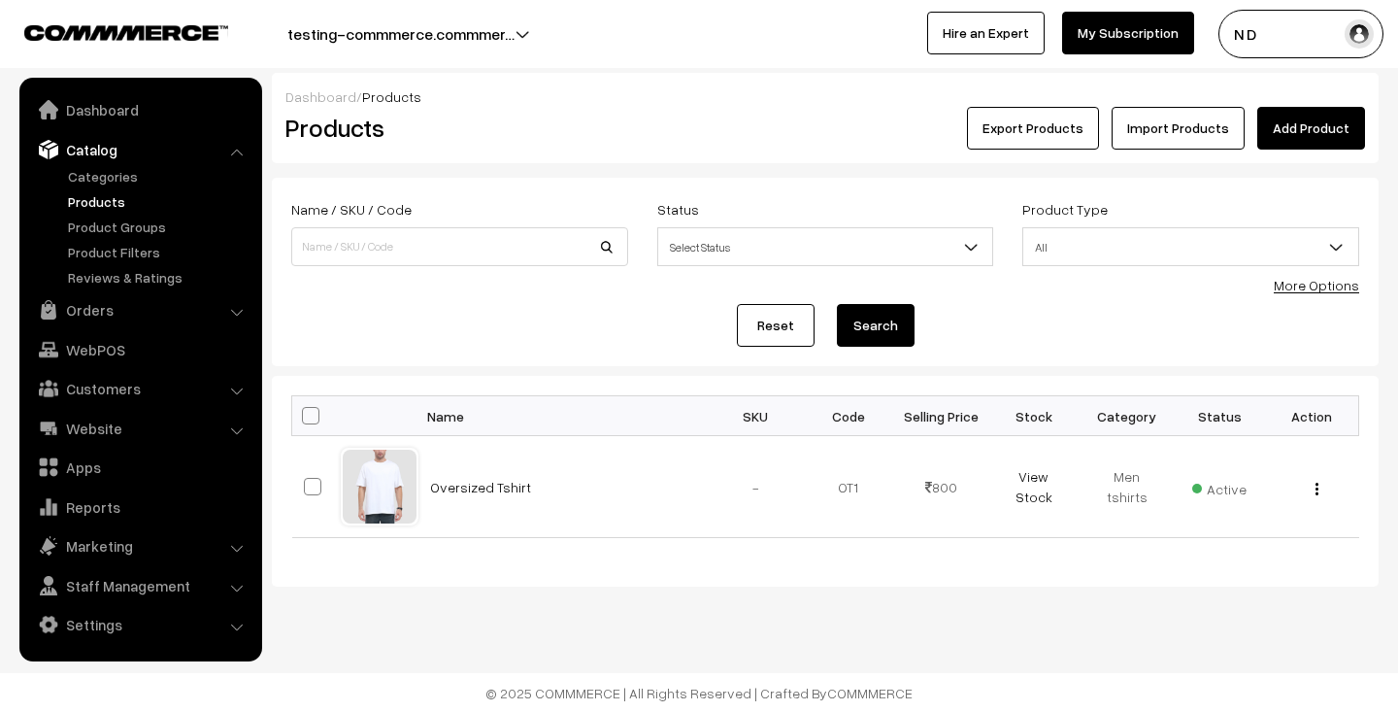
click at [1308, 287] on link "More Options" at bounding box center [1316, 285] width 85 height 17
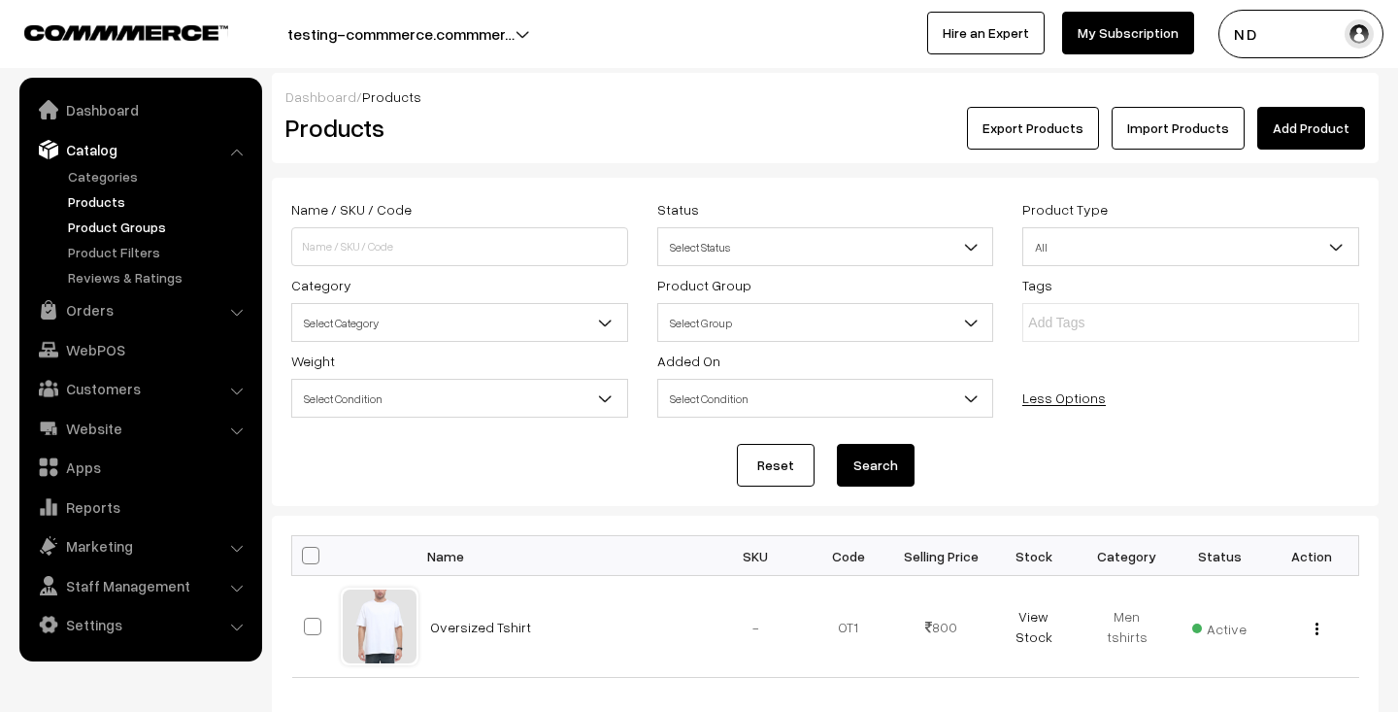
click at [129, 224] on link "Product Groups" at bounding box center [159, 226] width 192 height 20
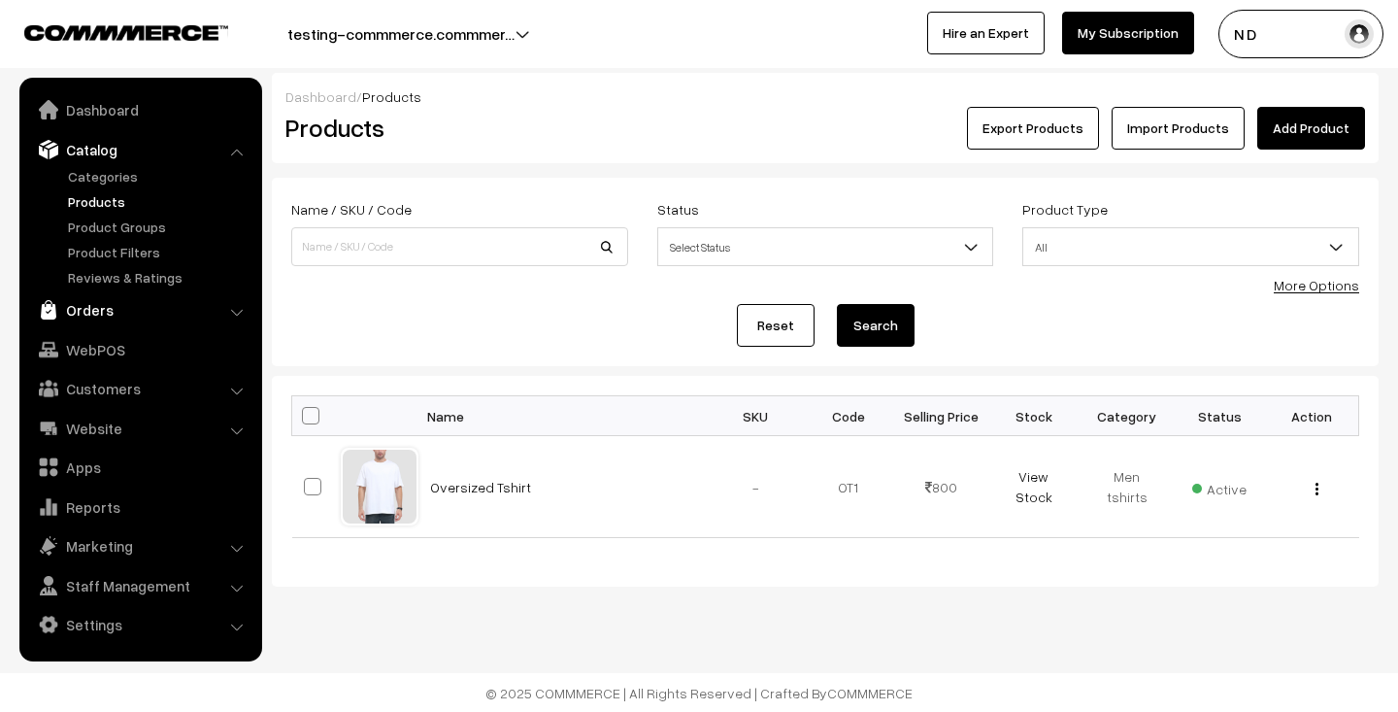
click at [101, 309] on link "Orders" at bounding box center [139, 309] width 231 height 35
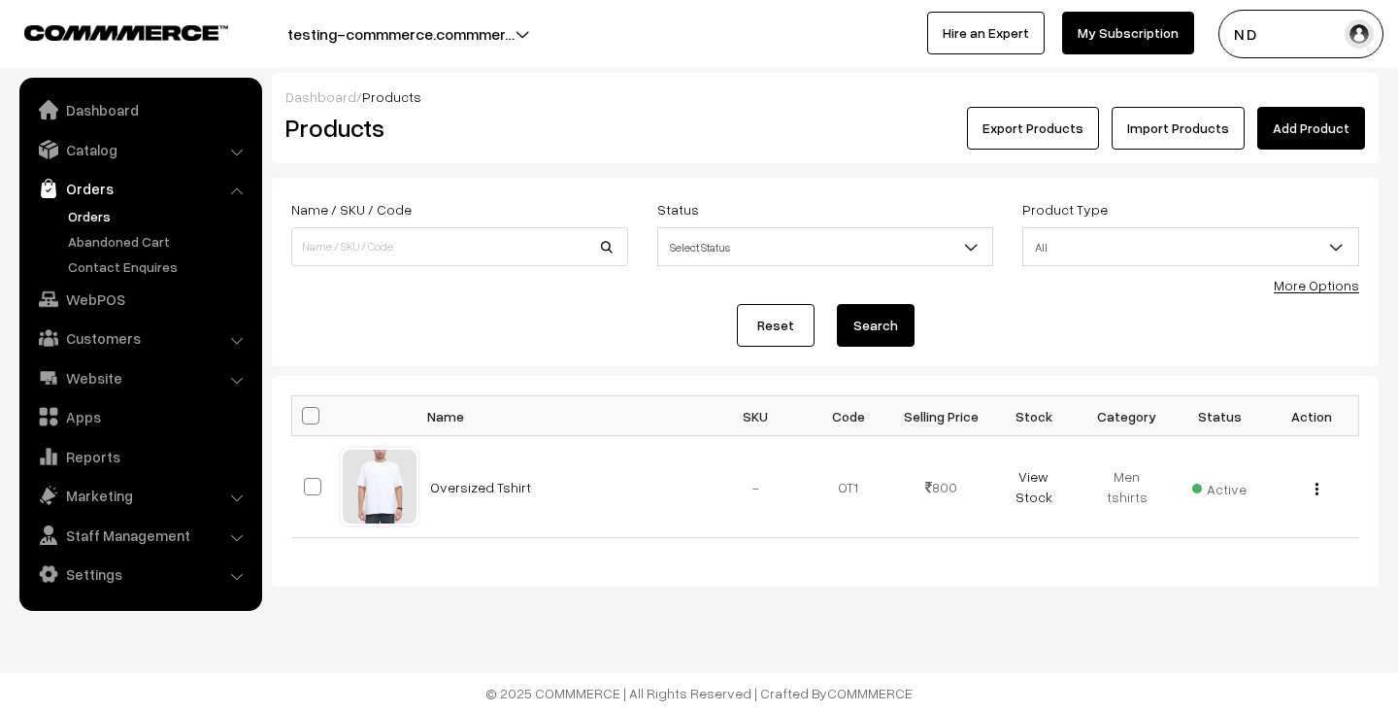
click at [97, 216] on link "Orders" at bounding box center [159, 216] width 192 height 20
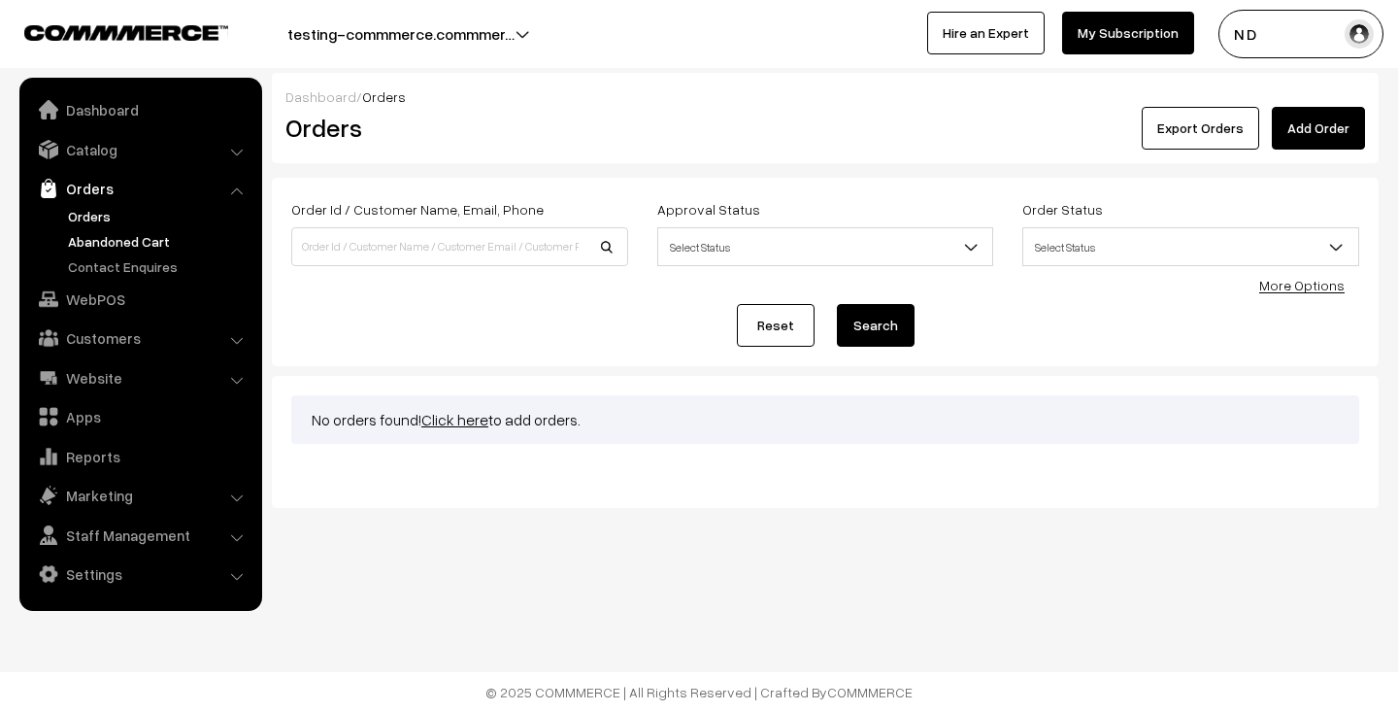
click at [159, 245] on link "Abandoned Cart" at bounding box center [159, 241] width 192 height 20
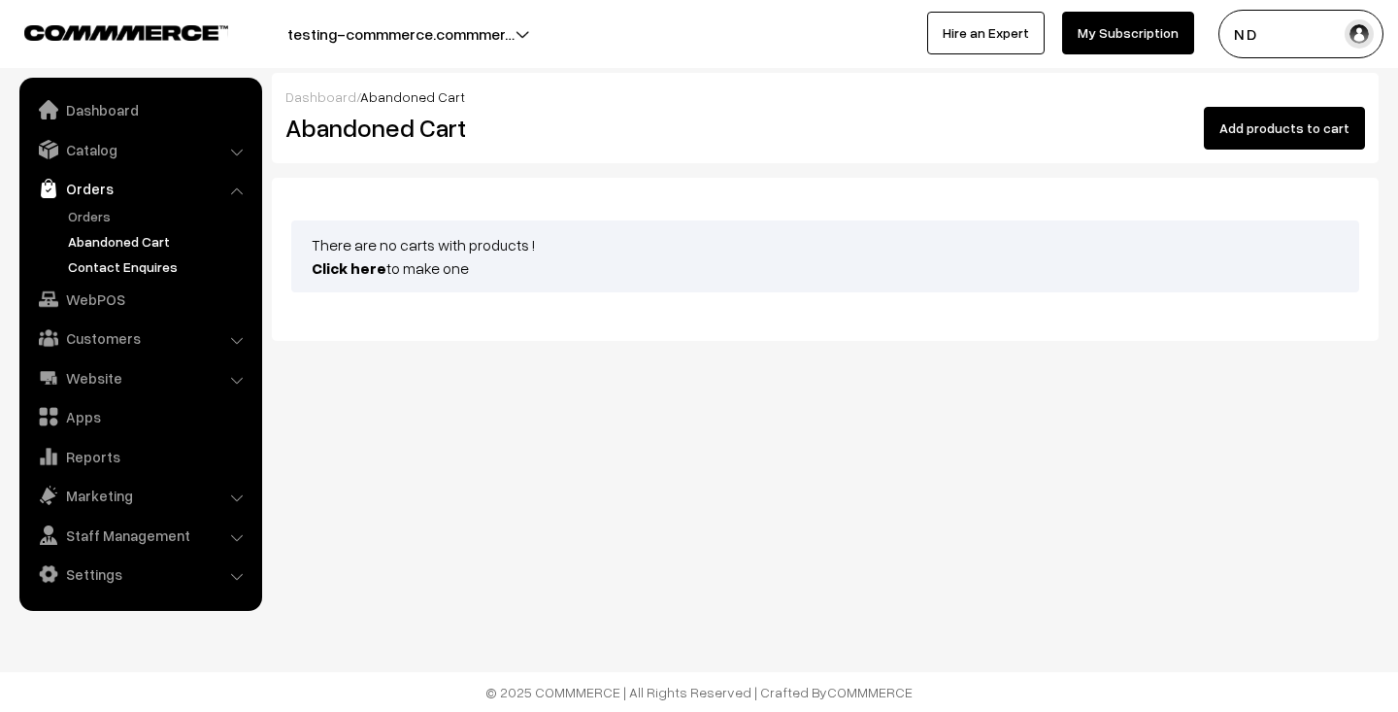
click at [139, 264] on link "Contact Enquires" at bounding box center [159, 266] width 192 height 20
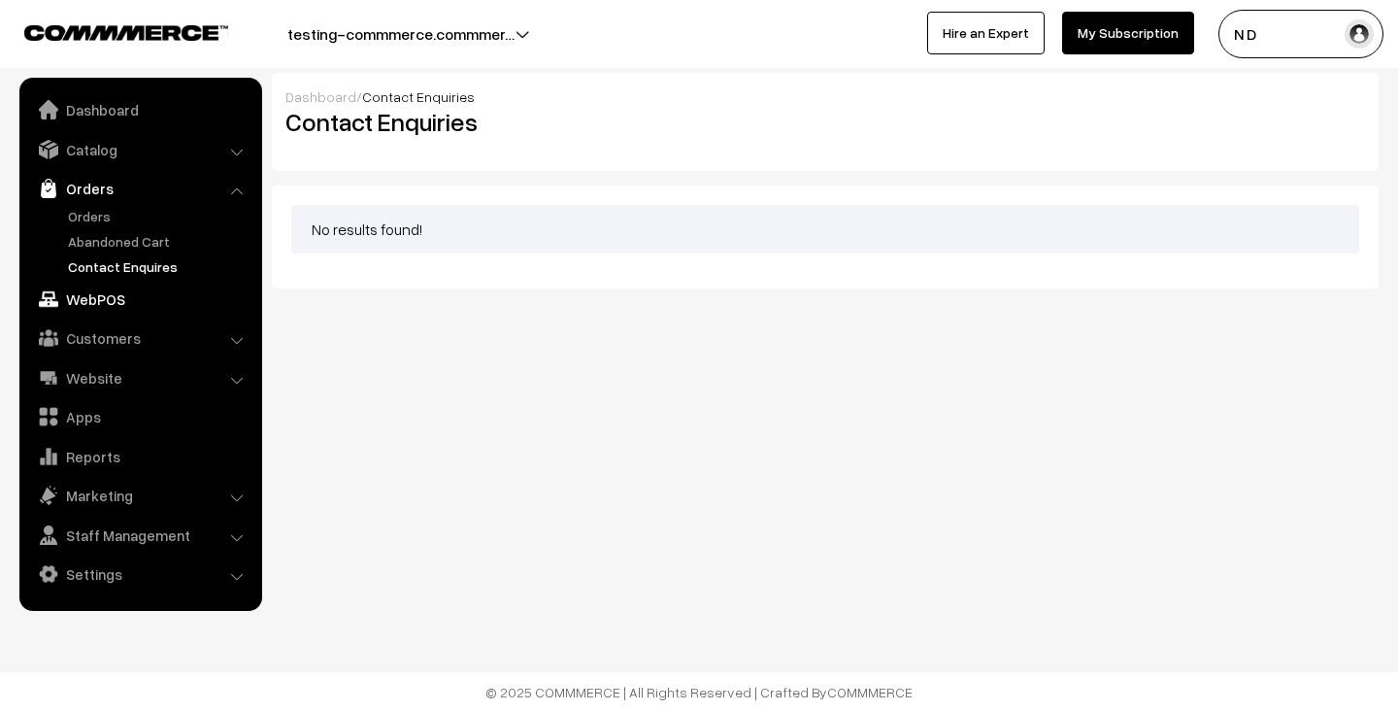
click at [98, 297] on link "WebPOS" at bounding box center [139, 299] width 231 height 35
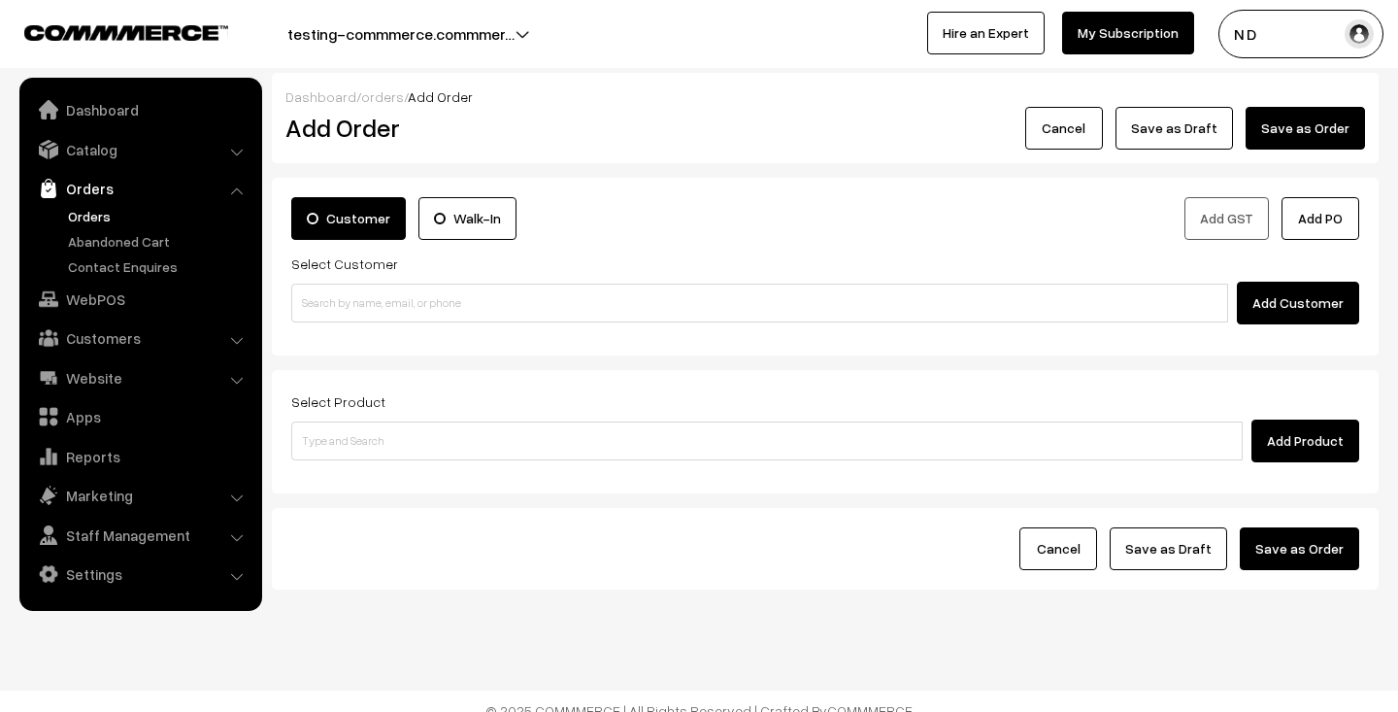
click at [506, 37] on button "testing-commmerce.commmer…" at bounding box center [400, 34] width 363 height 49
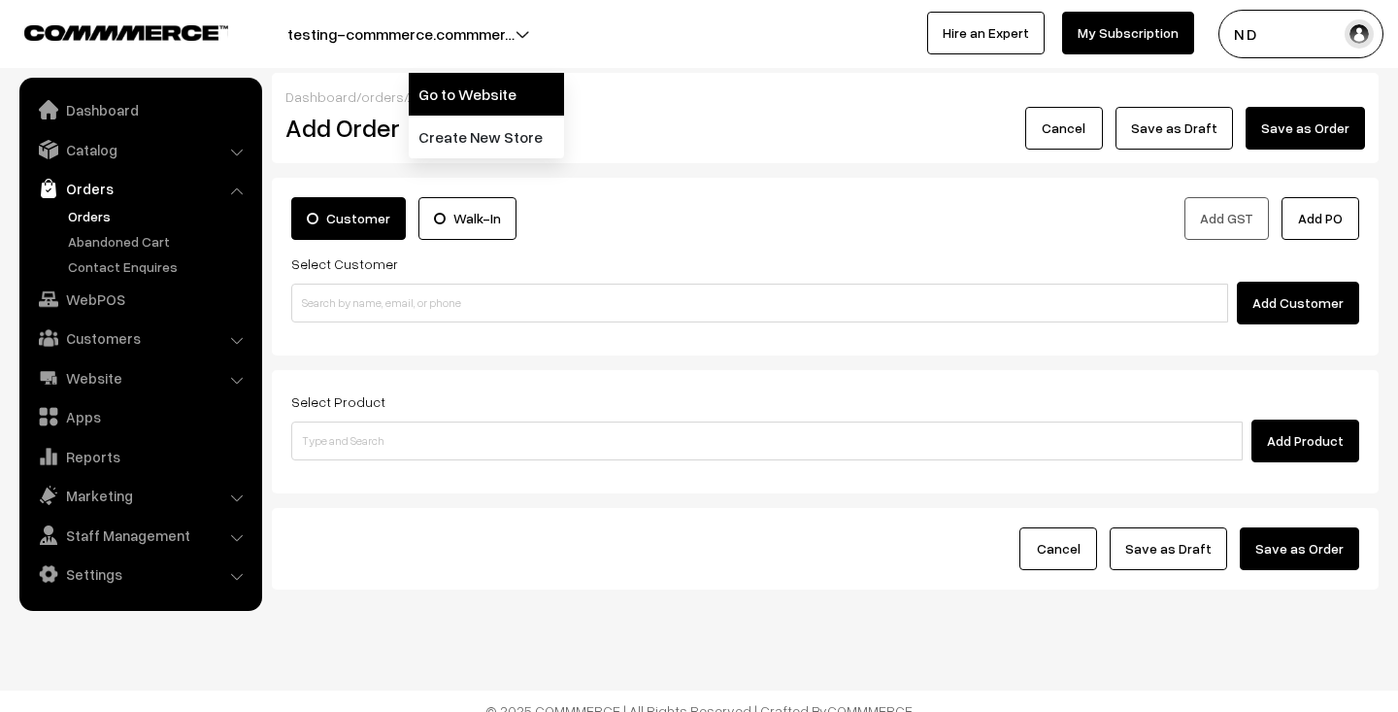
click at [501, 84] on link "Go to Website" at bounding box center [486, 94] width 155 height 43
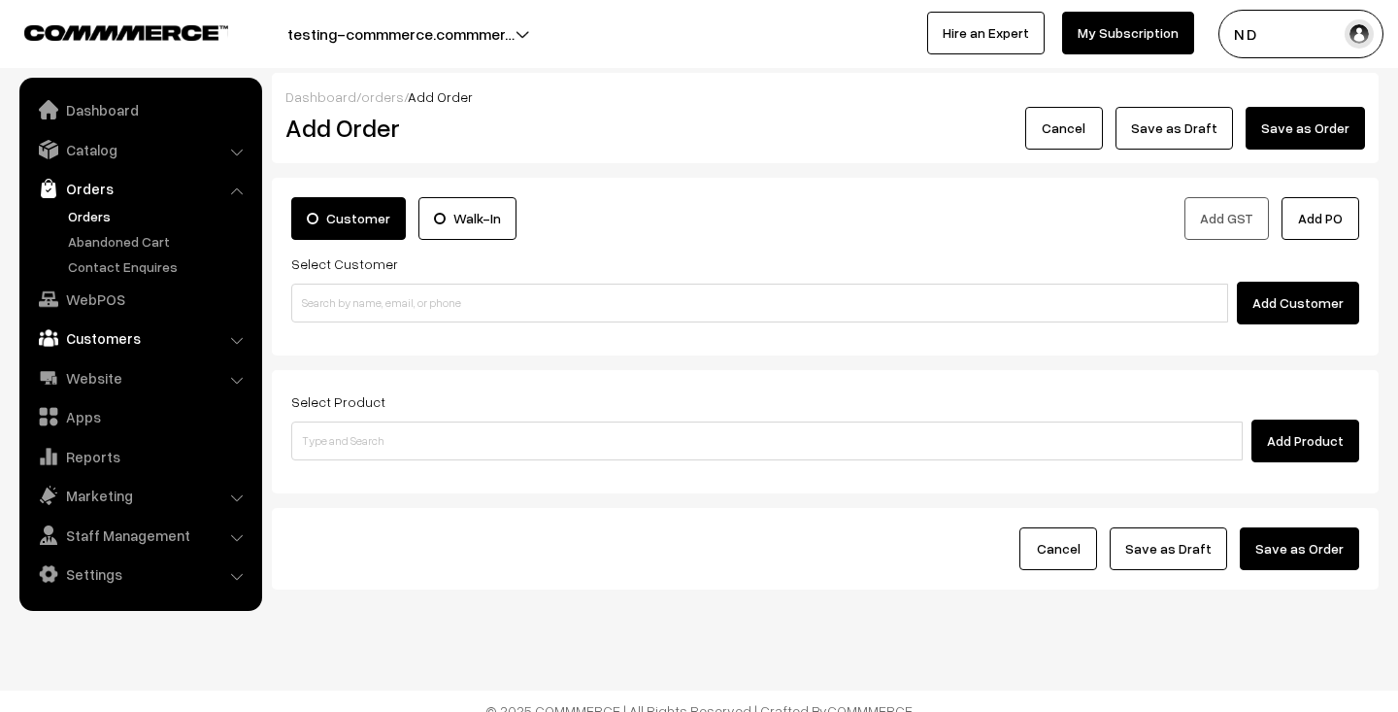
click at [109, 334] on link "Customers" at bounding box center [139, 337] width 231 height 35
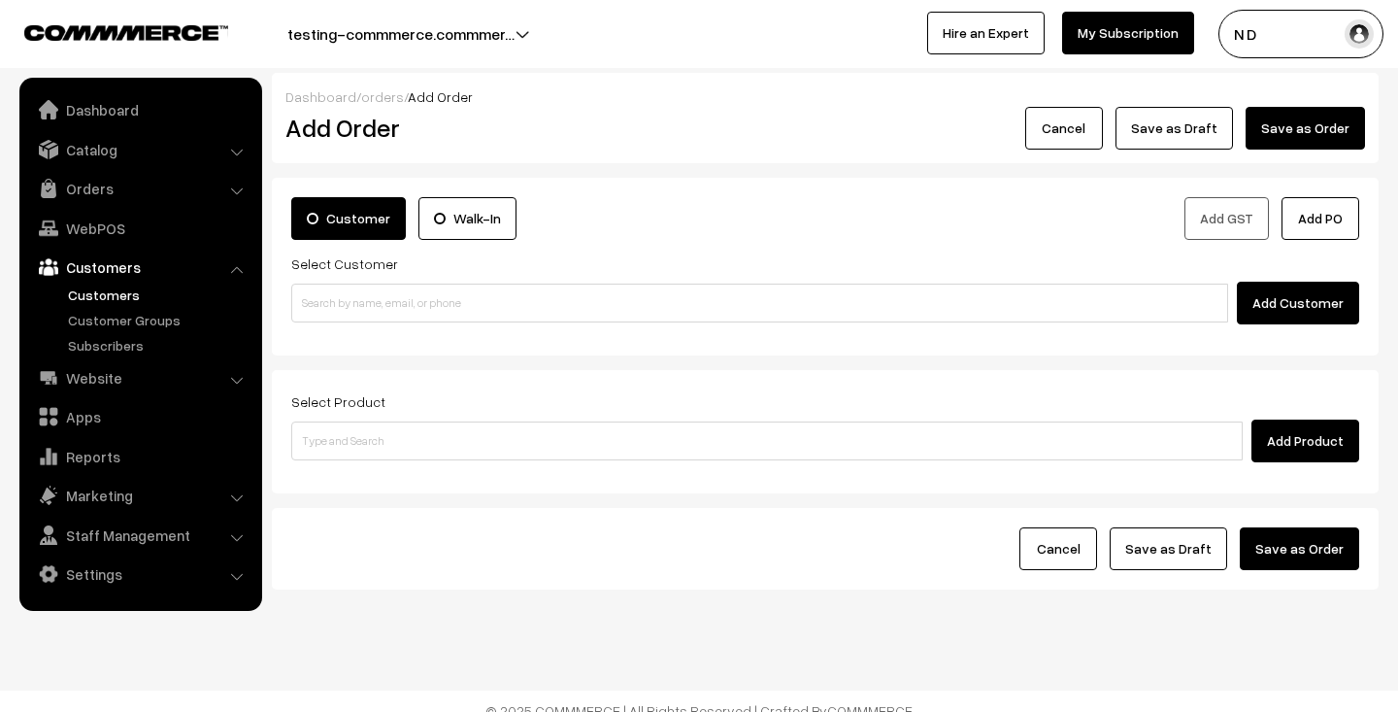
click at [116, 293] on link "Customers" at bounding box center [159, 294] width 192 height 20
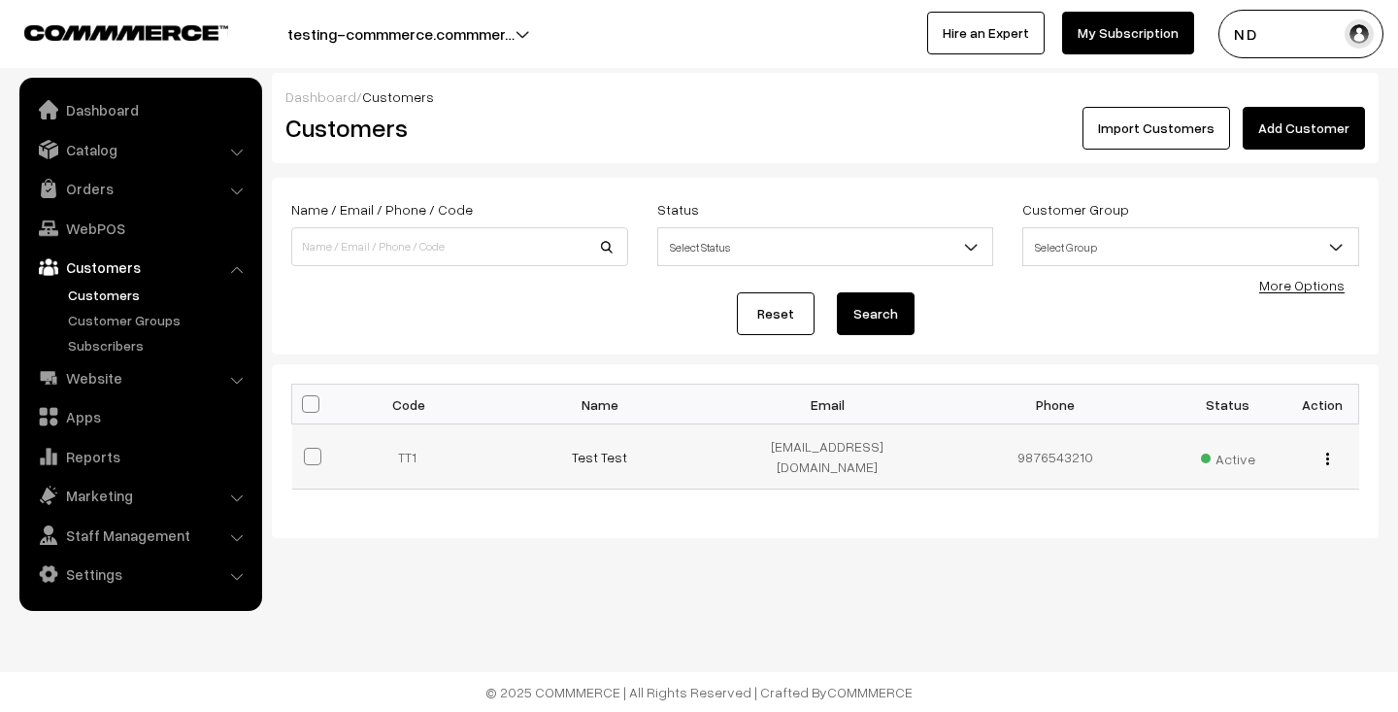
click at [1328, 452] on button "button" at bounding box center [1327, 458] width 5 height 16
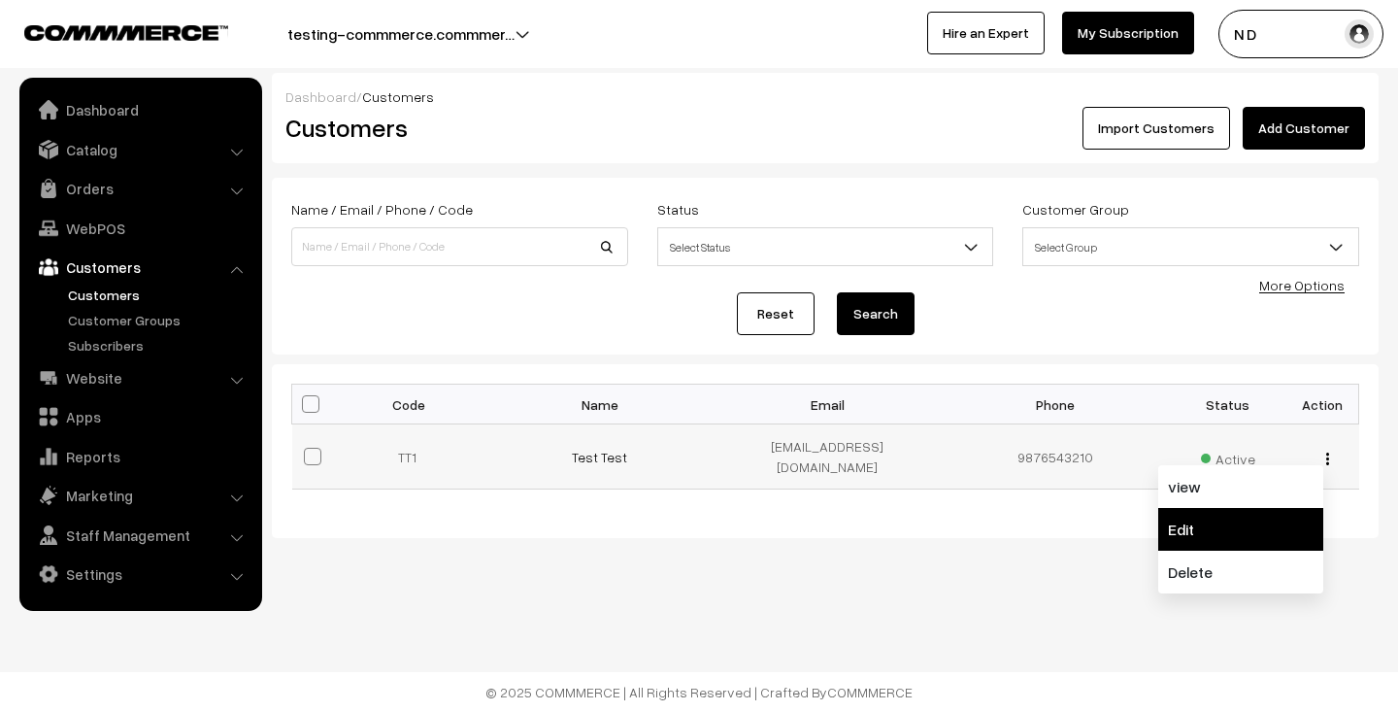
click at [1242, 515] on link "Edit" at bounding box center [1240, 529] width 165 height 43
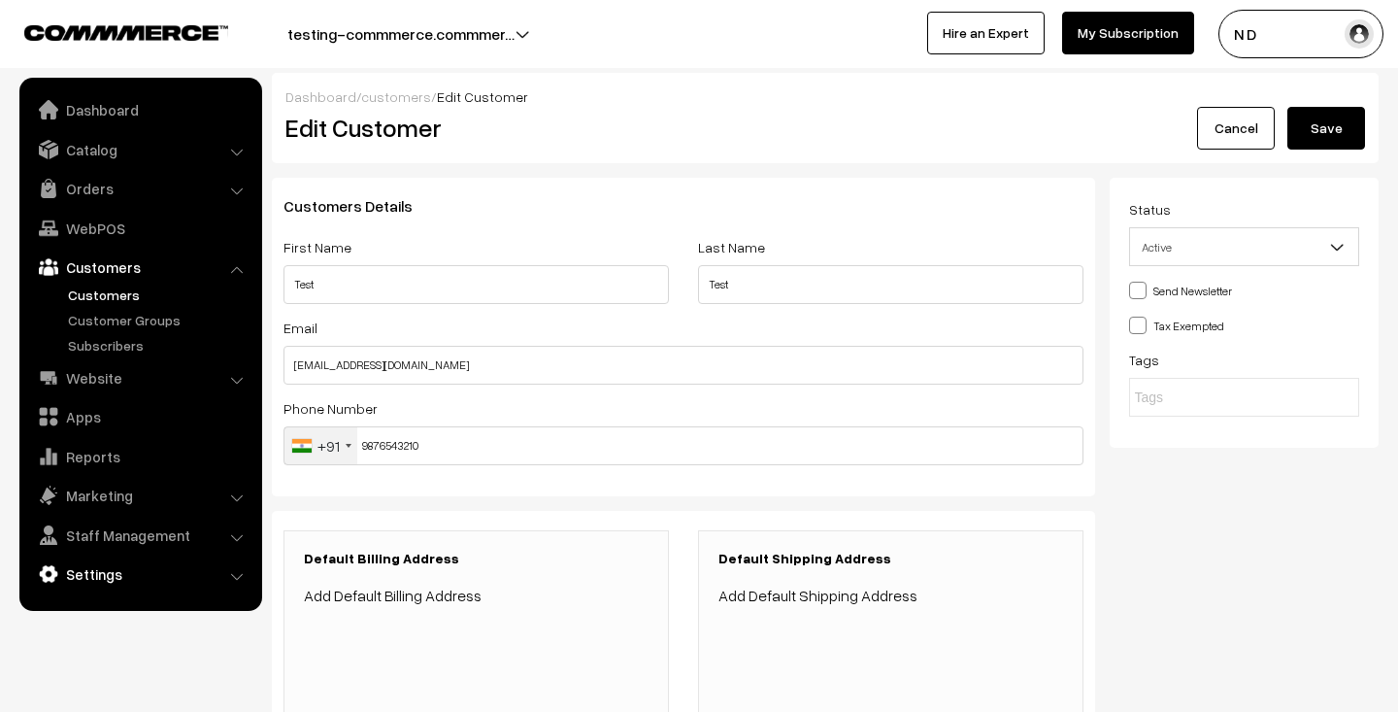
click at [156, 575] on link "Settings" at bounding box center [139, 573] width 231 height 35
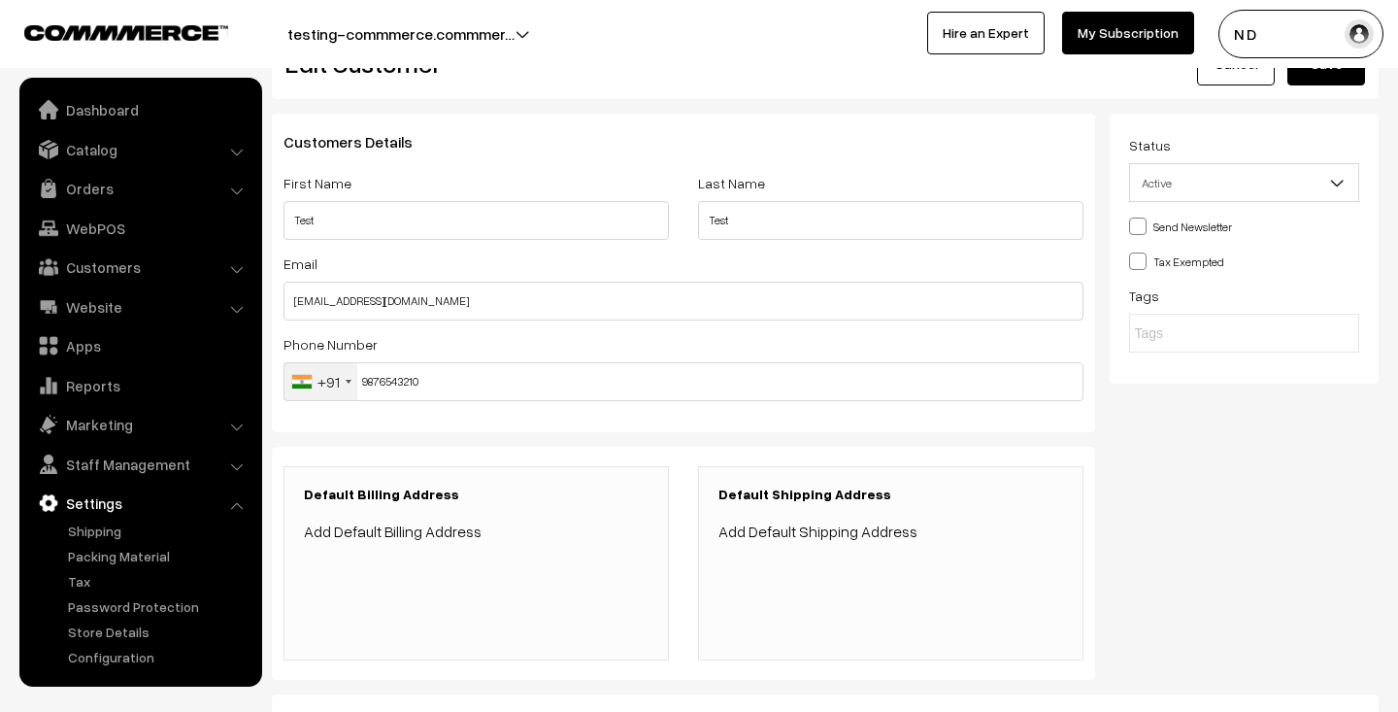
scroll to position [128, 0]
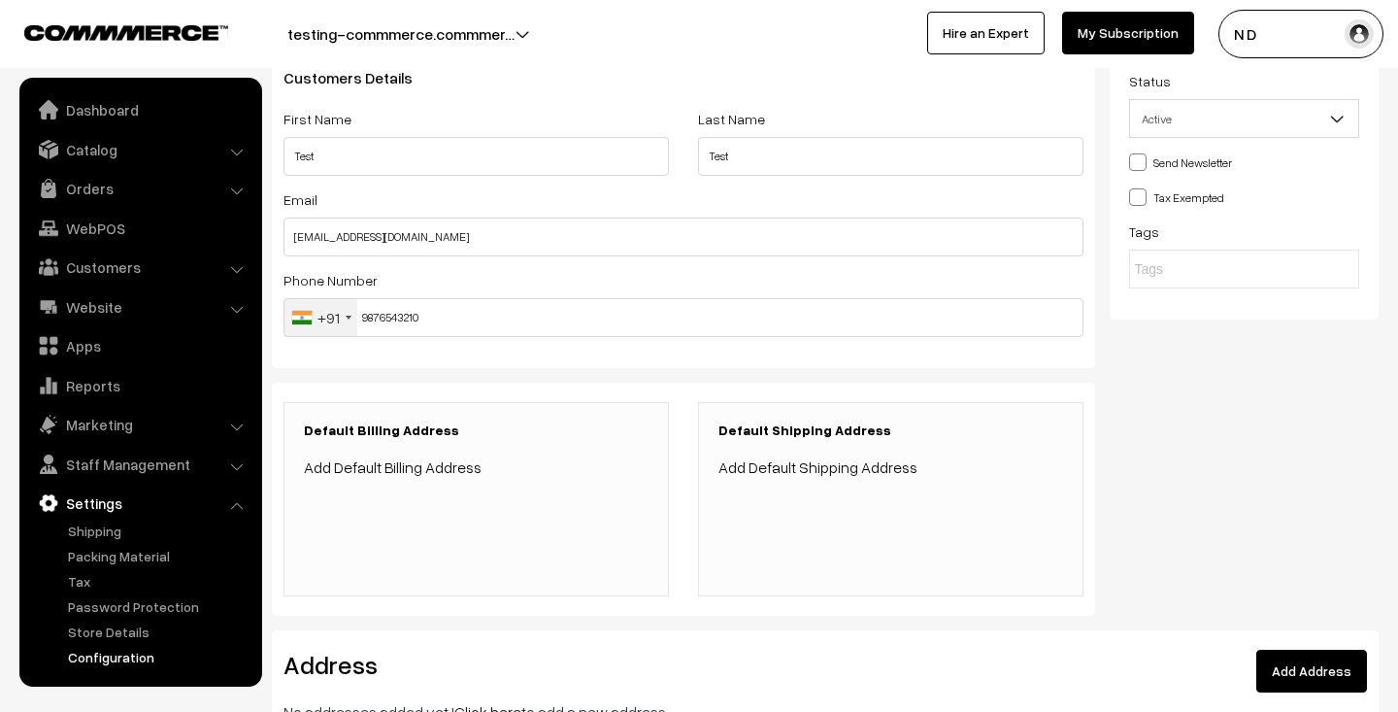
click at [130, 657] on link "Configuration" at bounding box center [159, 657] width 192 height 20
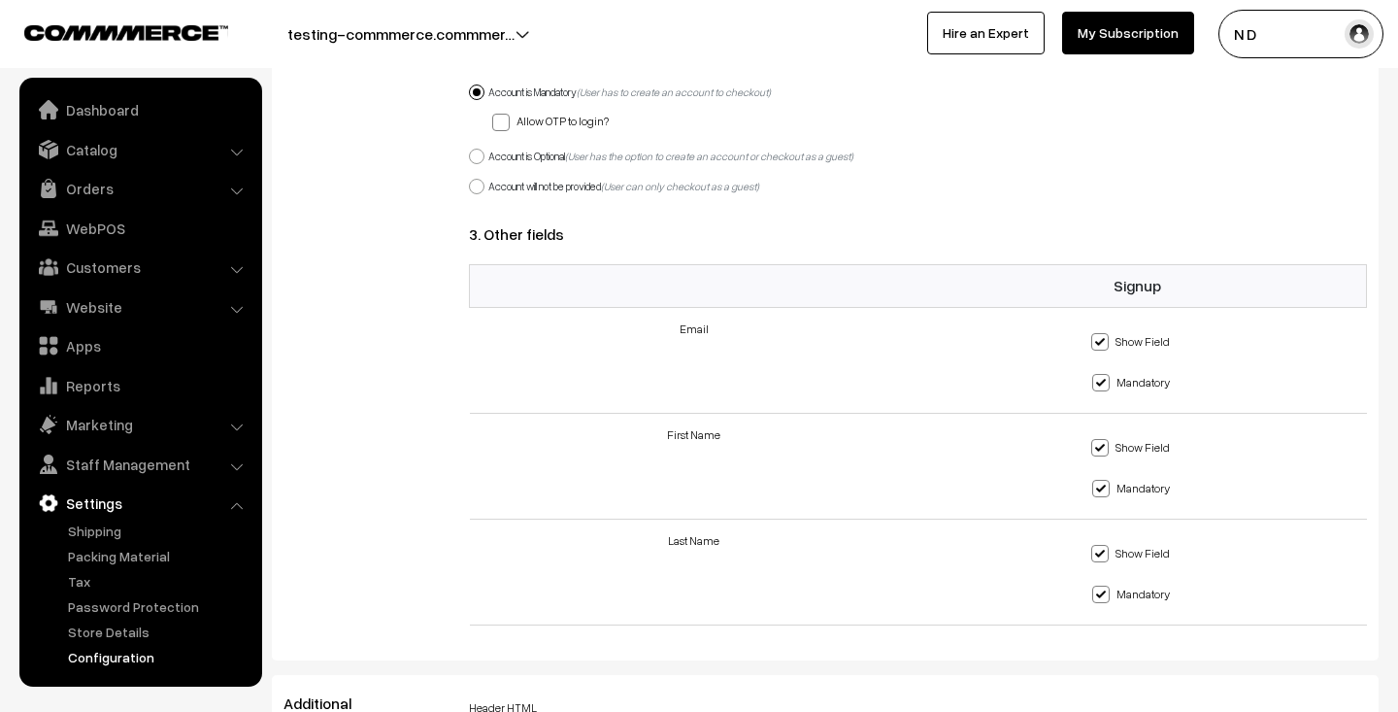
scroll to position [1562, 0]
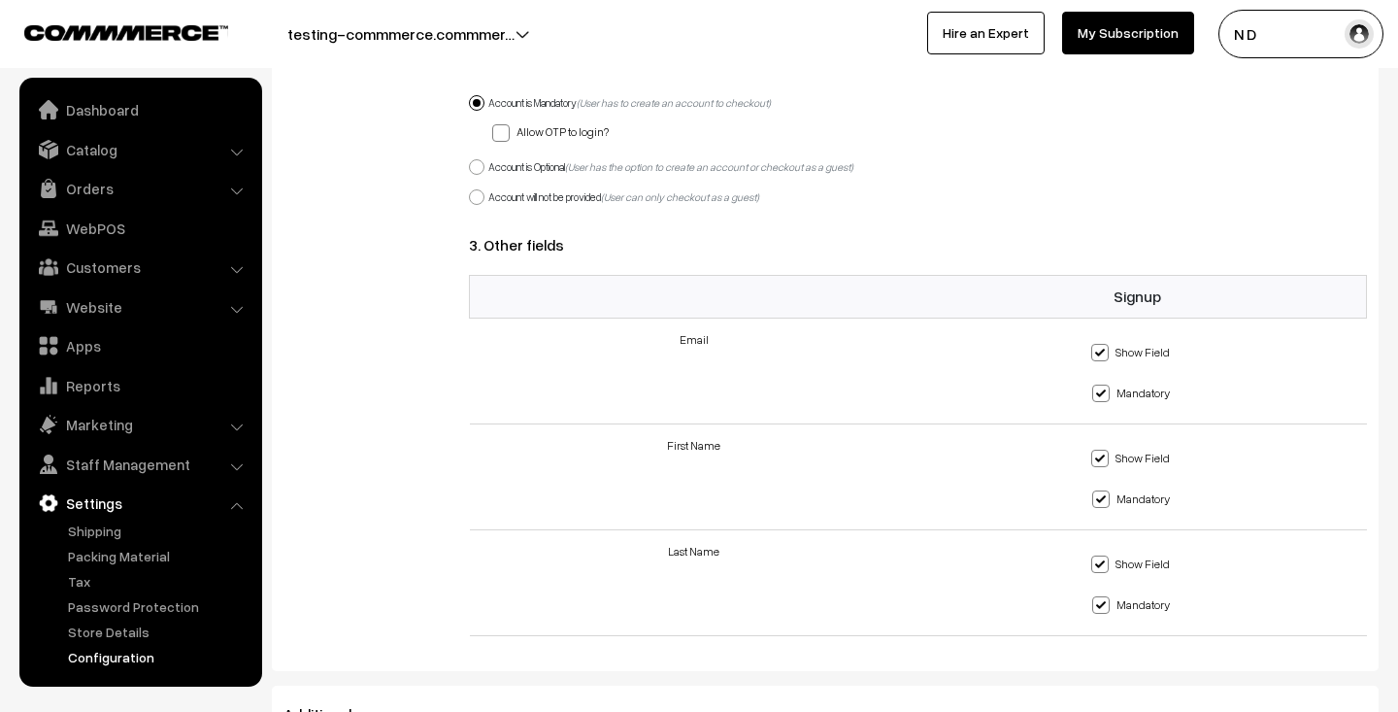
click at [479, 165] on span at bounding box center [477, 167] width 16 height 16
click at [472, 162] on input "Account is Optional (User has the option to create an account or checkout as a …" at bounding box center [465, 156] width 13 height 13
radio input "true"
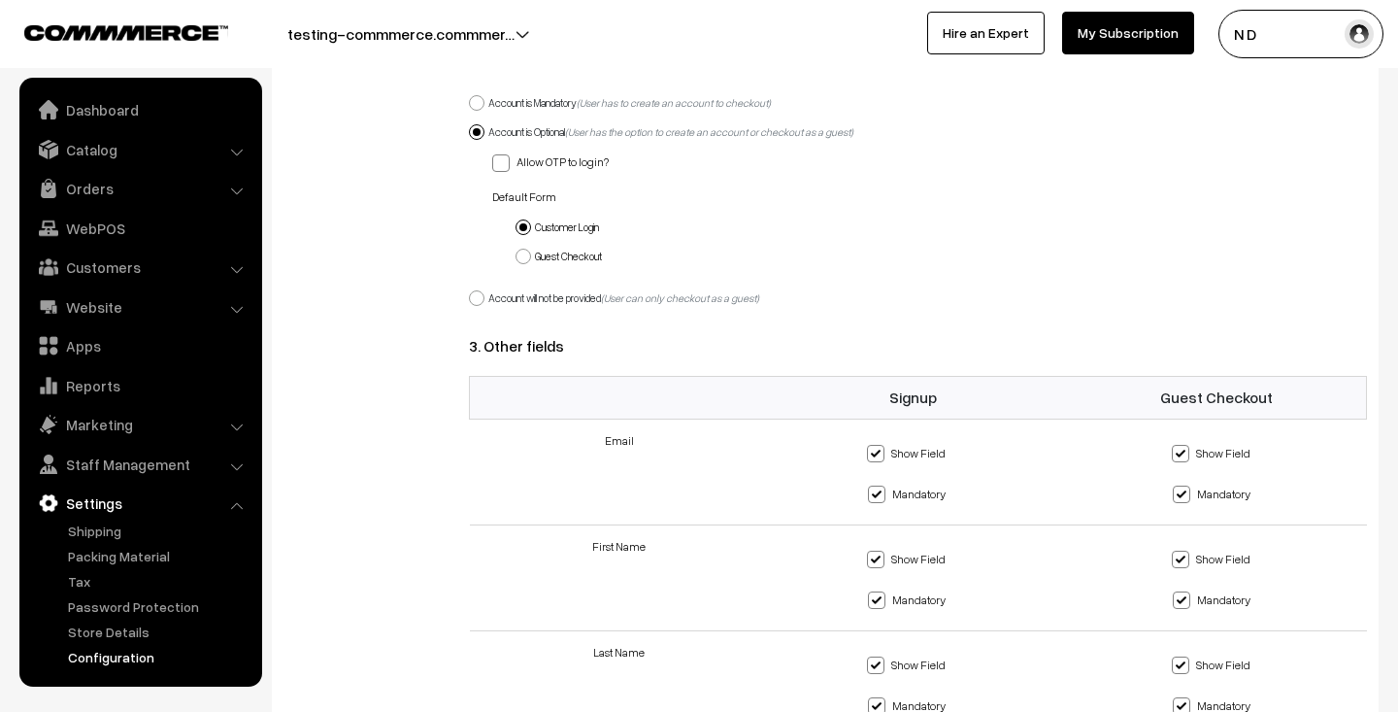
click at [477, 297] on span at bounding box center [477, 298] width 16 height 16
click at [472, 293] on input "Account will not be provided (User can only checkout as a guest)" at bounding box center [465, 287] width 13 height 13
radio input "true"
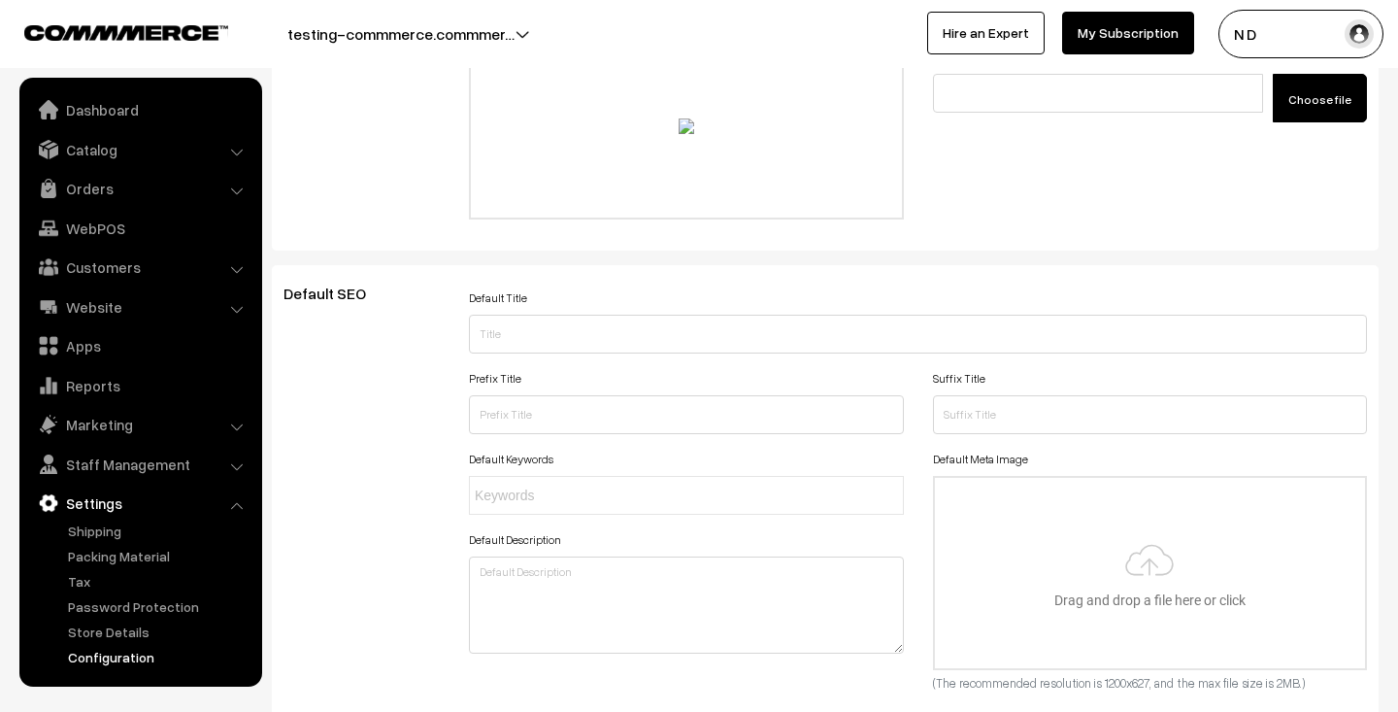
scroll to position [0, 0]
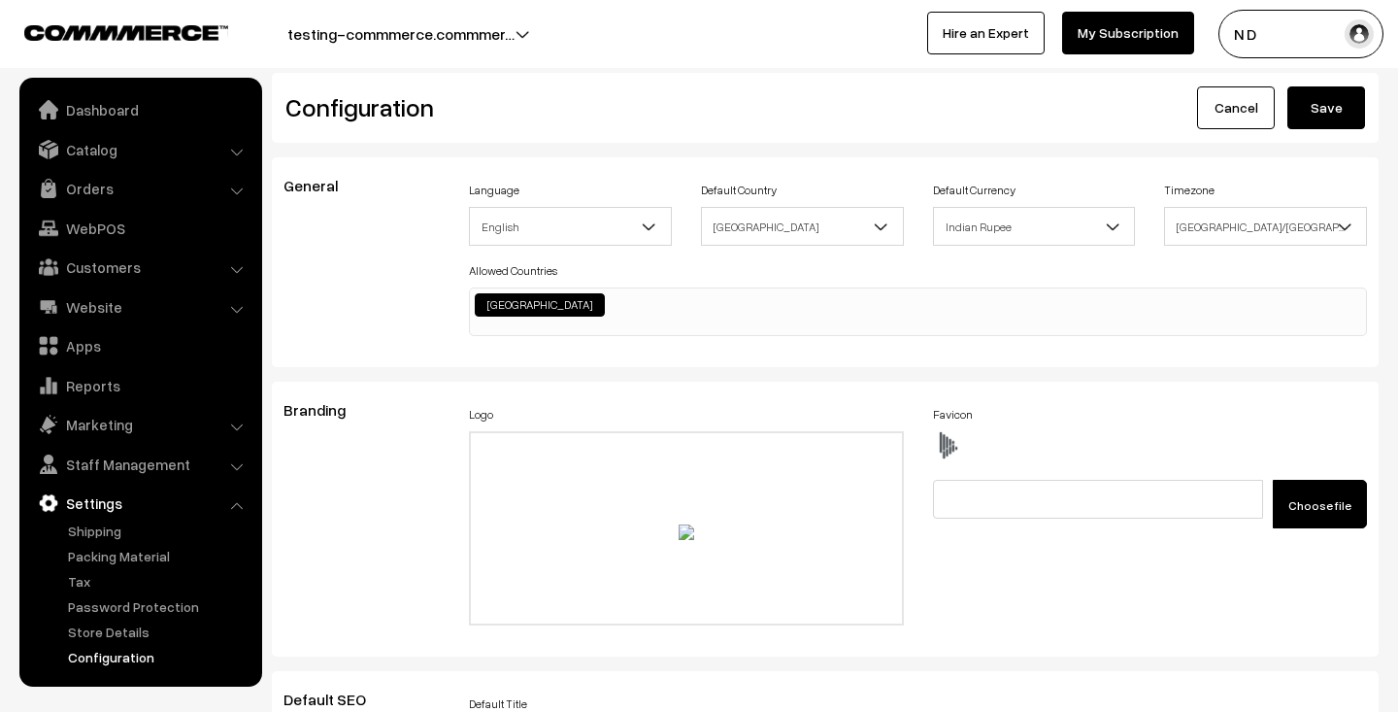
click at [1324, 104] on button "Save" at bounding box center [1326, 107] width 78 height 43
click at [183, 300] on link "Website" at bounding box center [139, 306] width 231 height 35
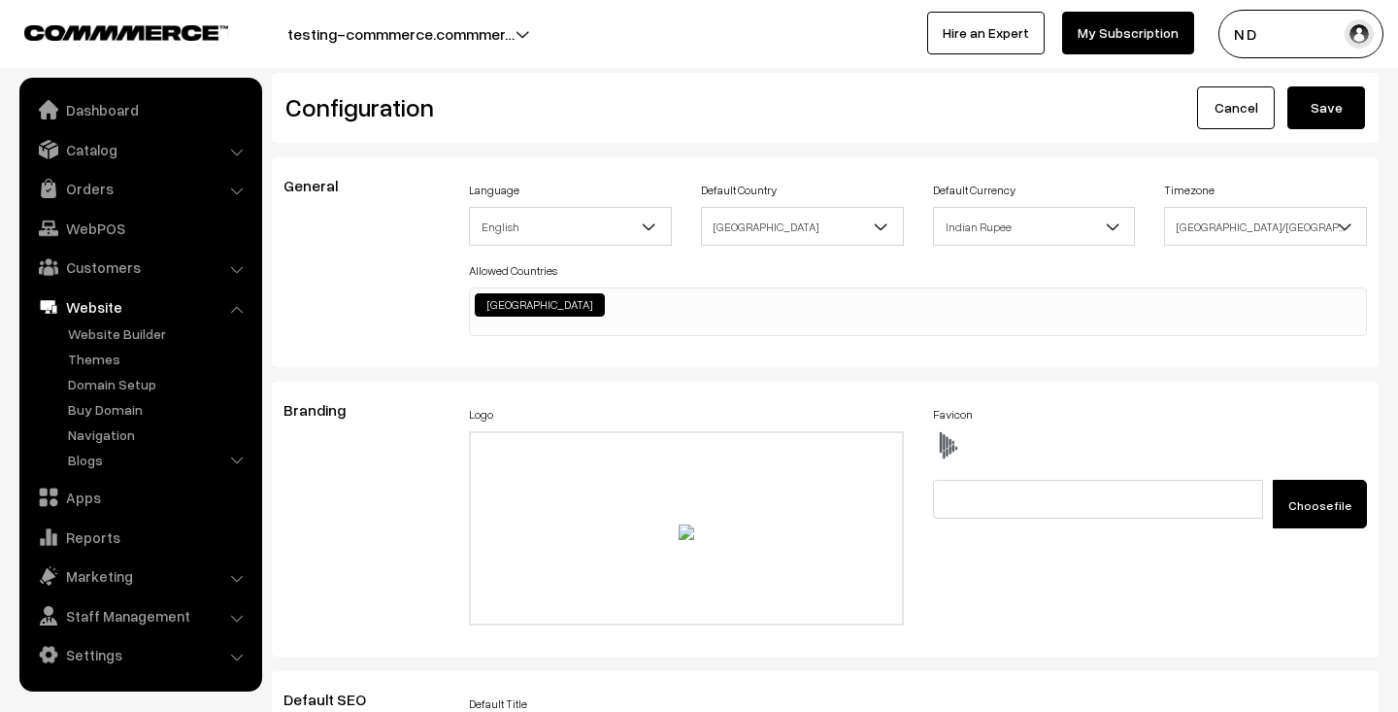
click at [113, 344] on ul "Website Builder Authors Categories" at bounding box center [140, 398] width 233 height 151
click at [114, 336] on link "Website Builder" at bounding box center [159, 333] width 192 height 20
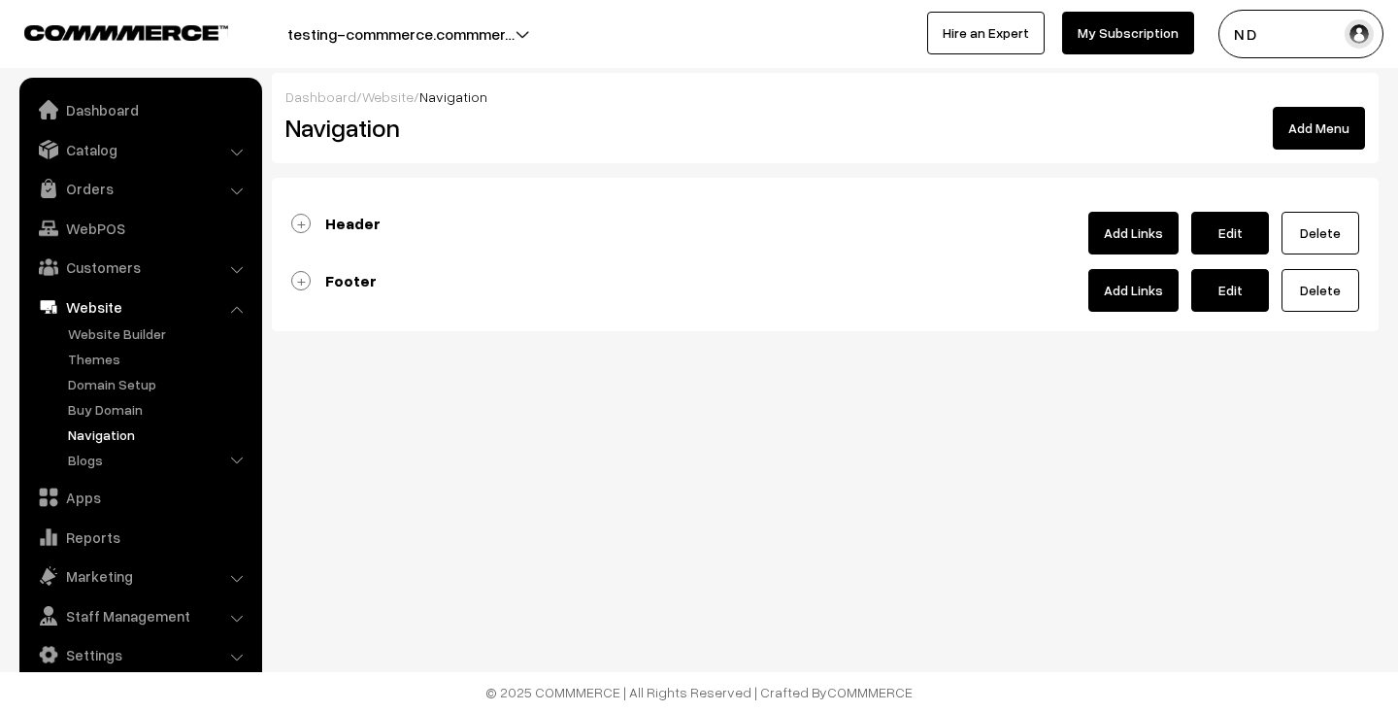
click at [297, 275] on link "Footer" at bounding box center [333, 280] width 85 height 19
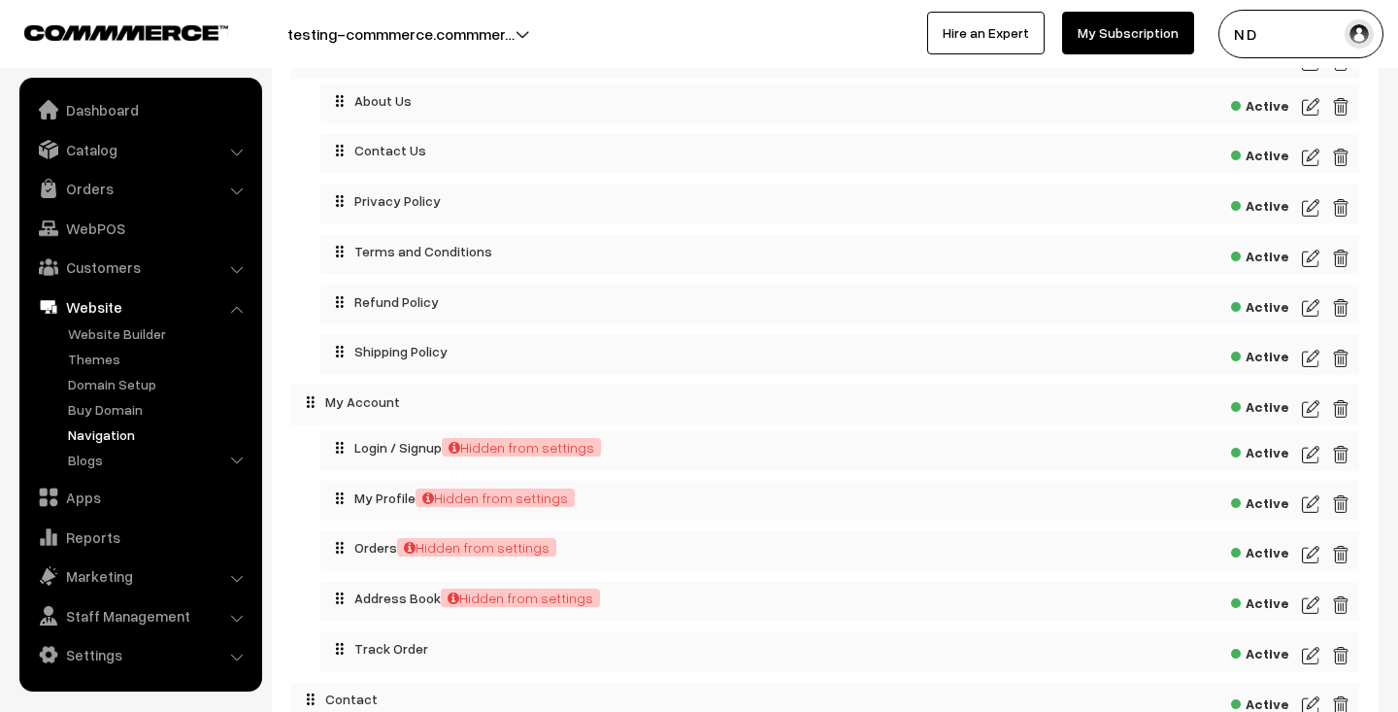
scroll to position [648, 0]
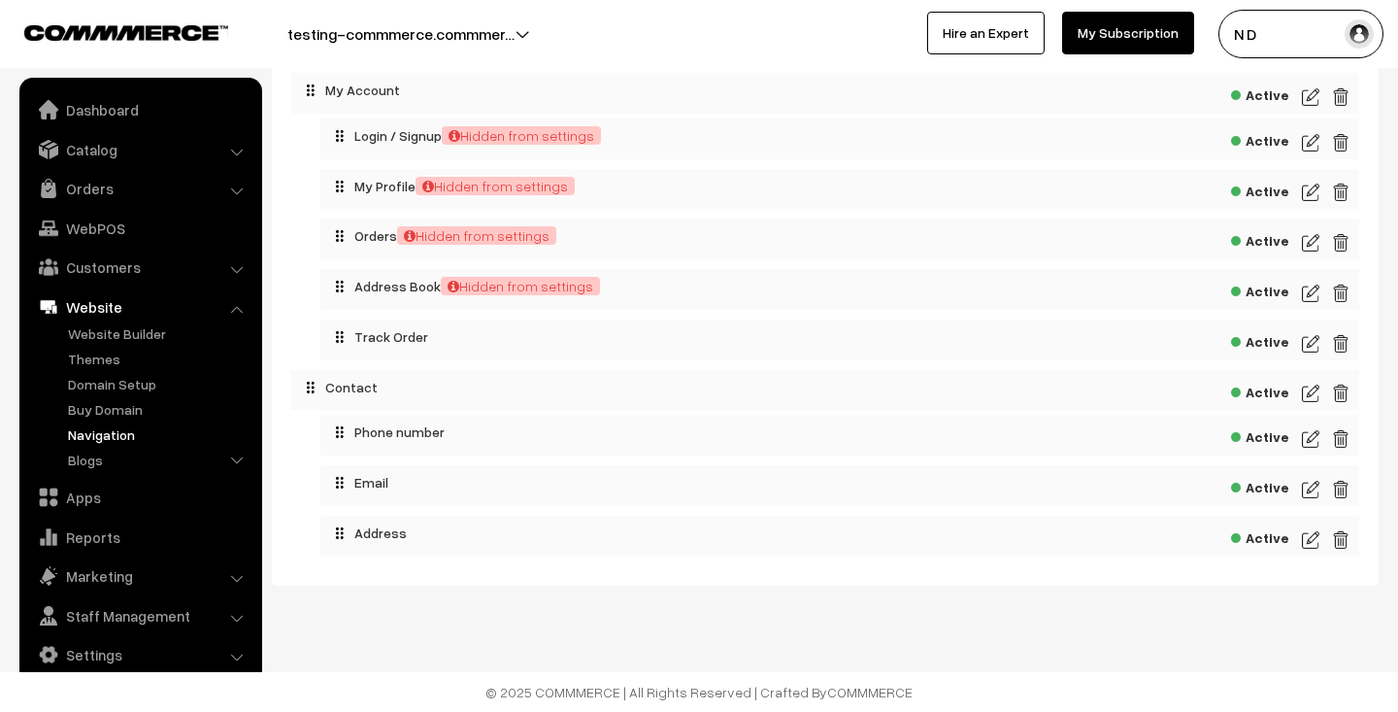
click at [1262, 438] on span "Active" at bounding box center [1260, 434] width 58 height 24
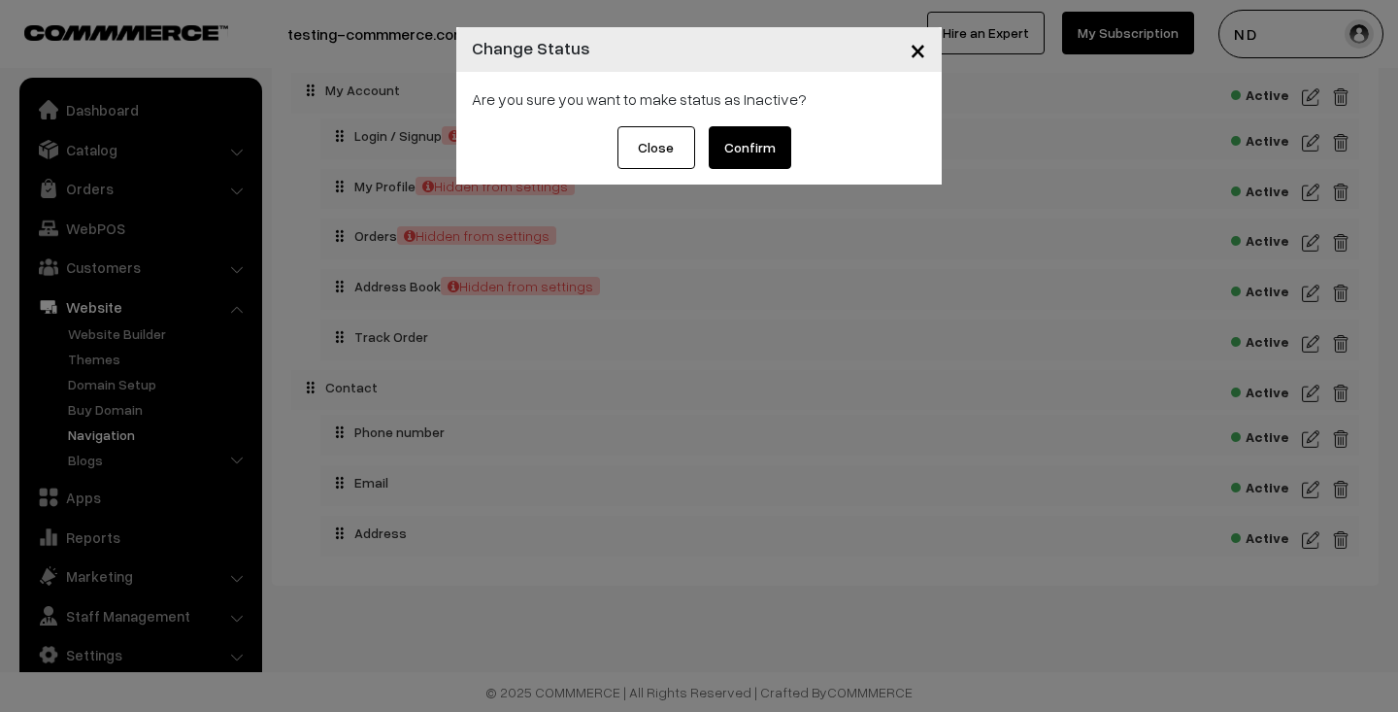
click at [754, 153] on button "Confirm" at bounding box center [750, 147] width 83 height 43
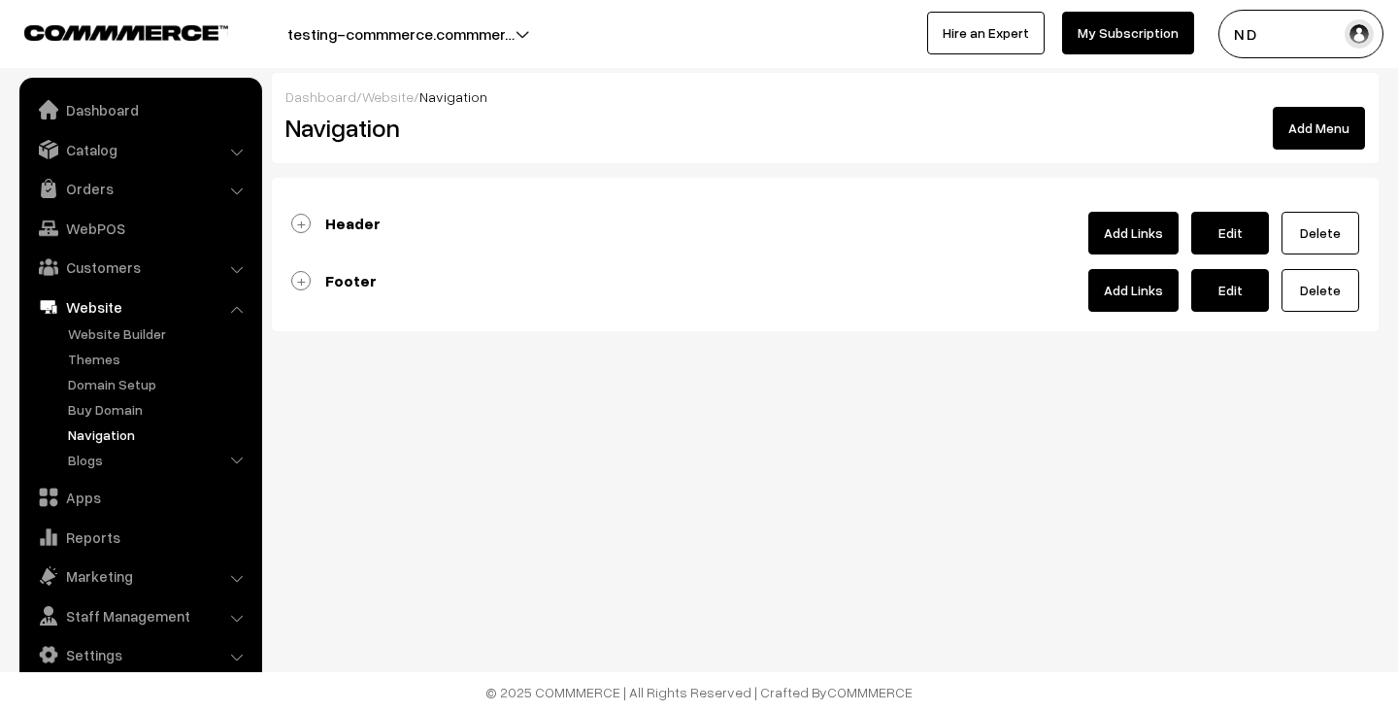
click at [928, 291] on div "Footer Add Links Edit [GEOGRAPHIC_DATA]" at bounding box center [825, 290] width 1068 height 43
click at [354, 282] on b "Footer" at bounding box center [350, 280] width 51 height 19
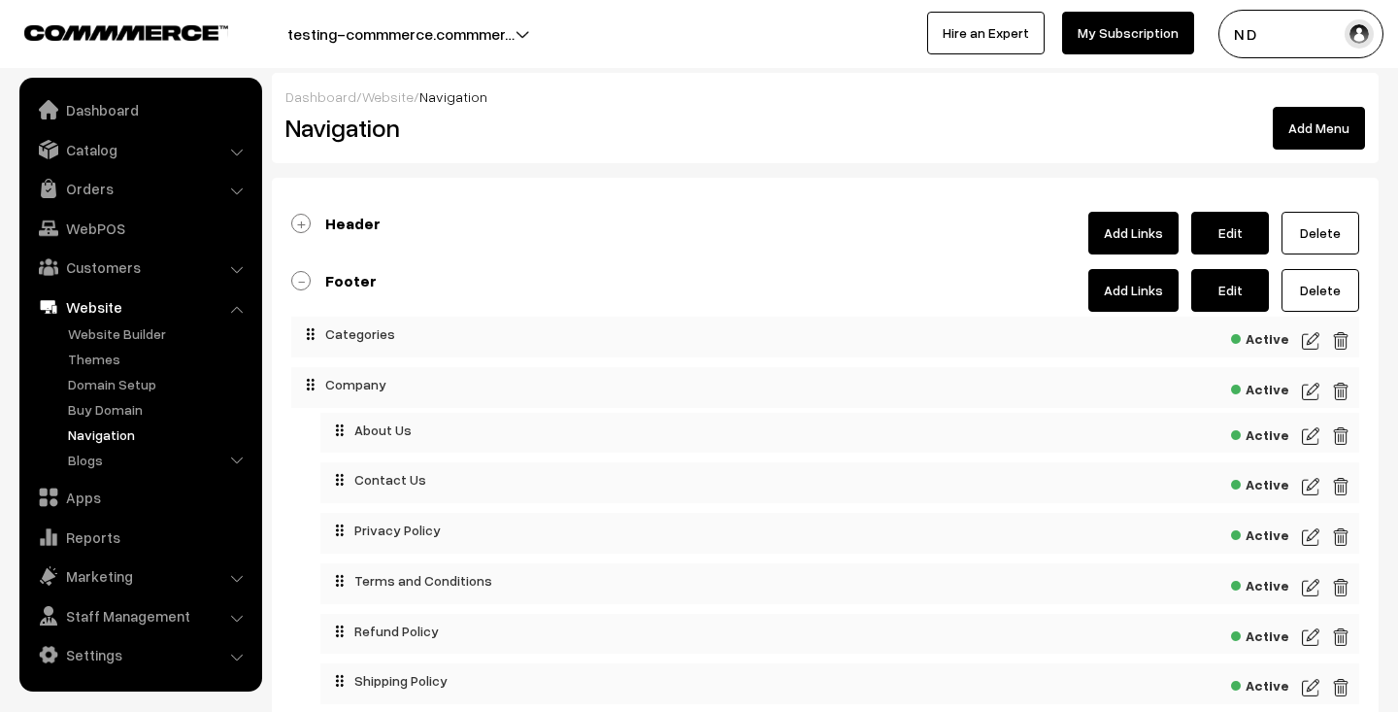
scroll to position [648, 0]
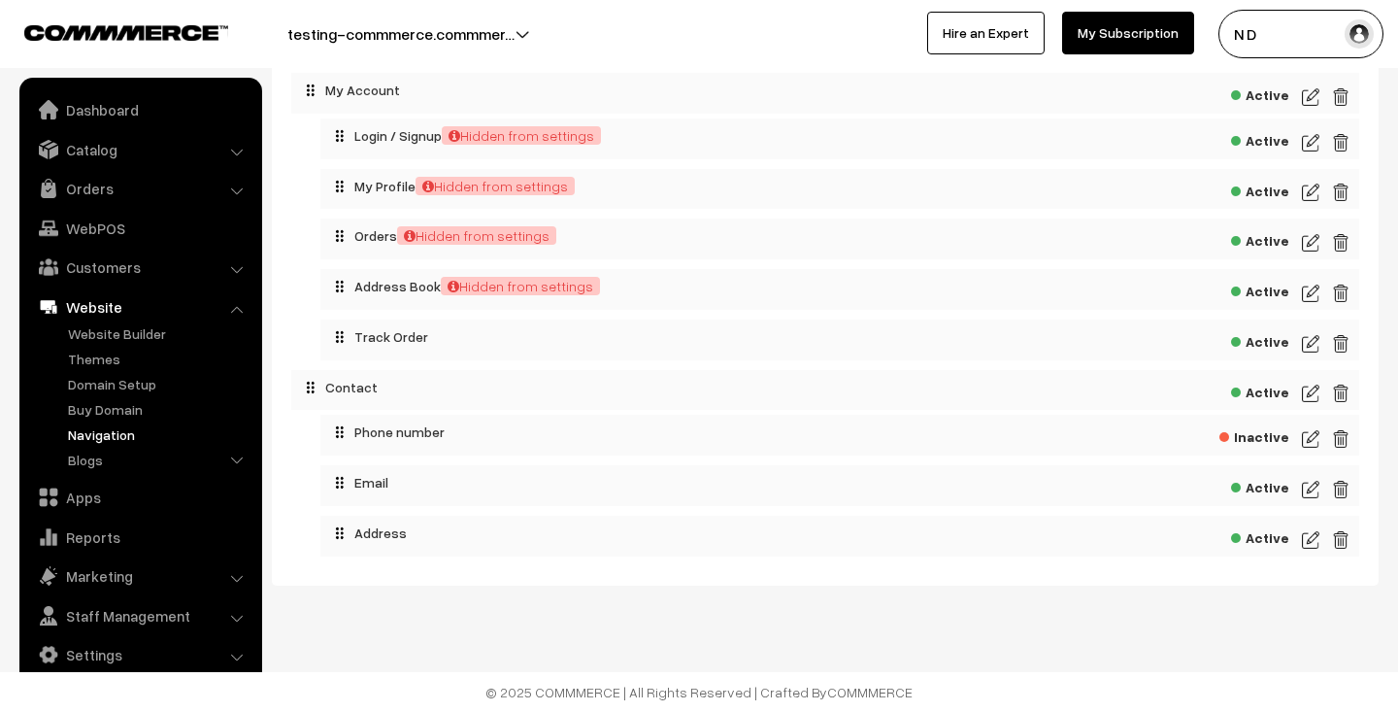
click at [1256, 488] on span "Active" at bounding box center [1260, 485] width 58 height 24
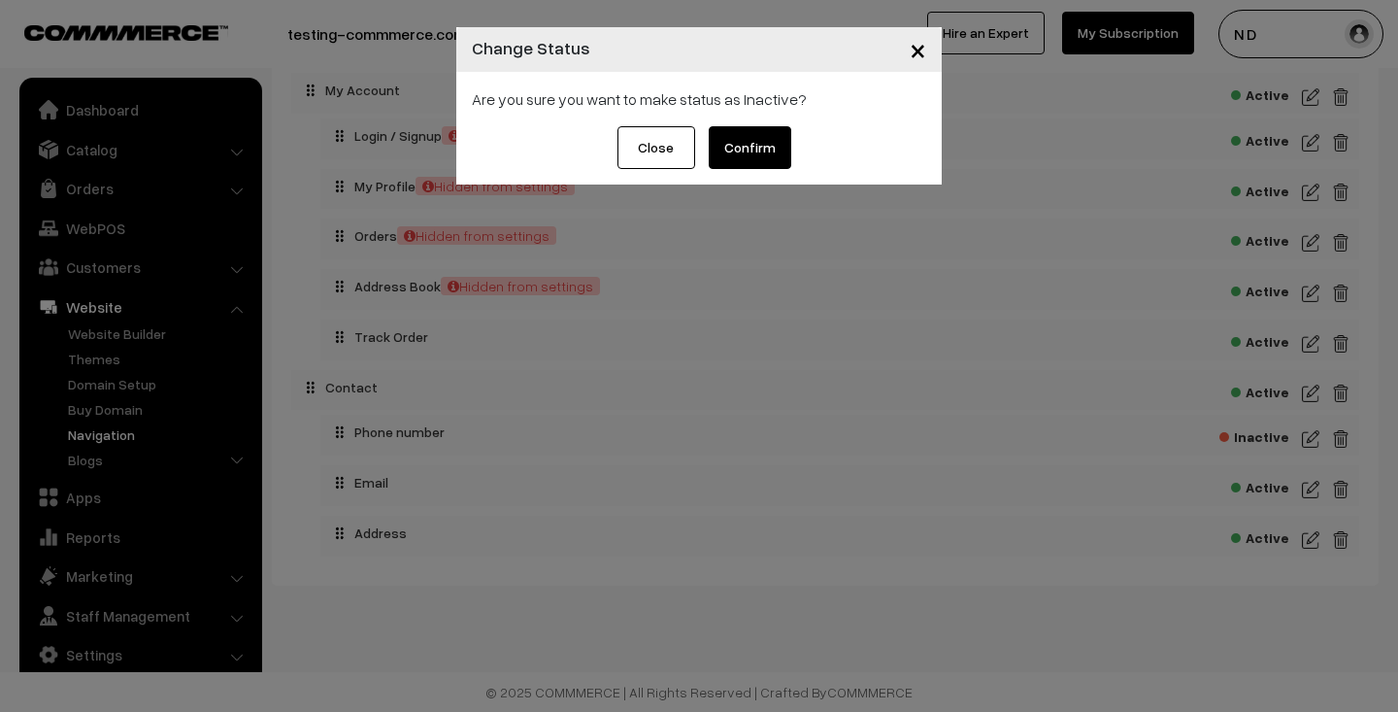
click at [747, 149] on button "Confirm" at bounding box center [750, 147] width 83 height 43
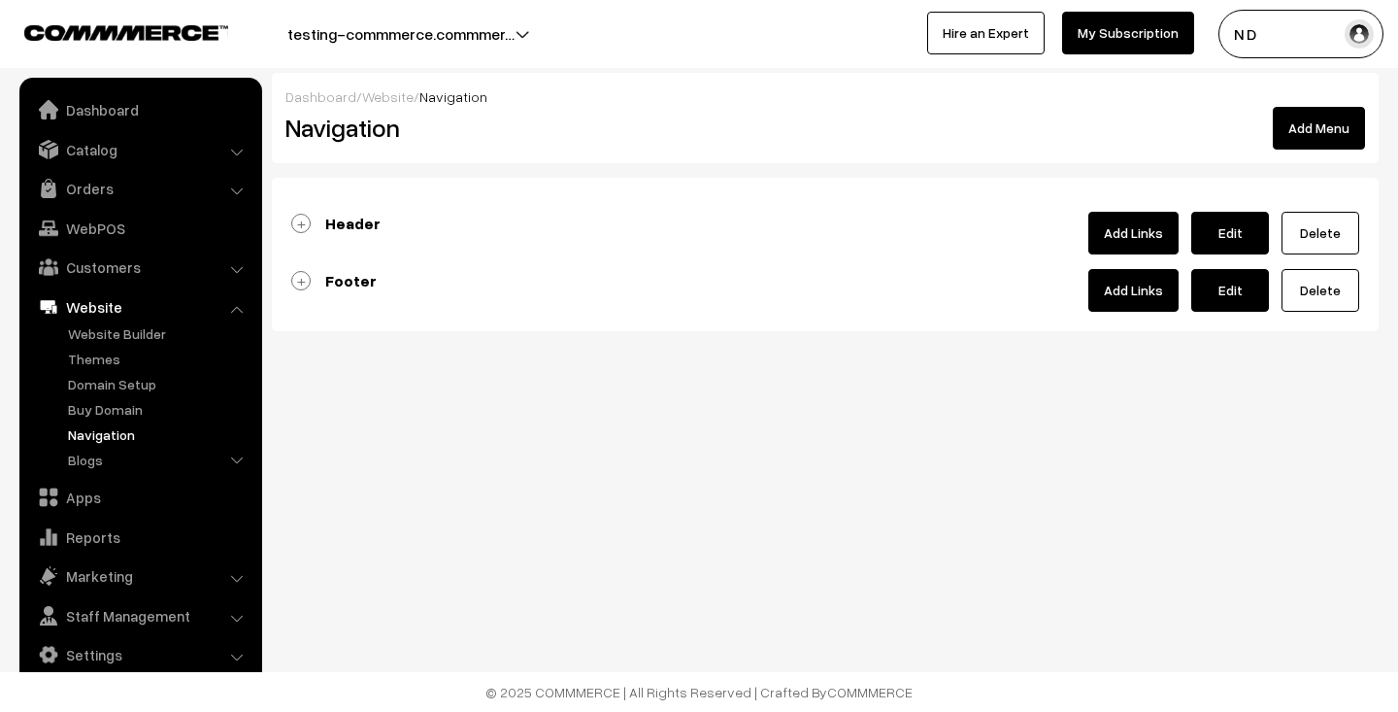
click at [355, 282] on b "Footer" at bounding box center [350, 280] width 51 height 19
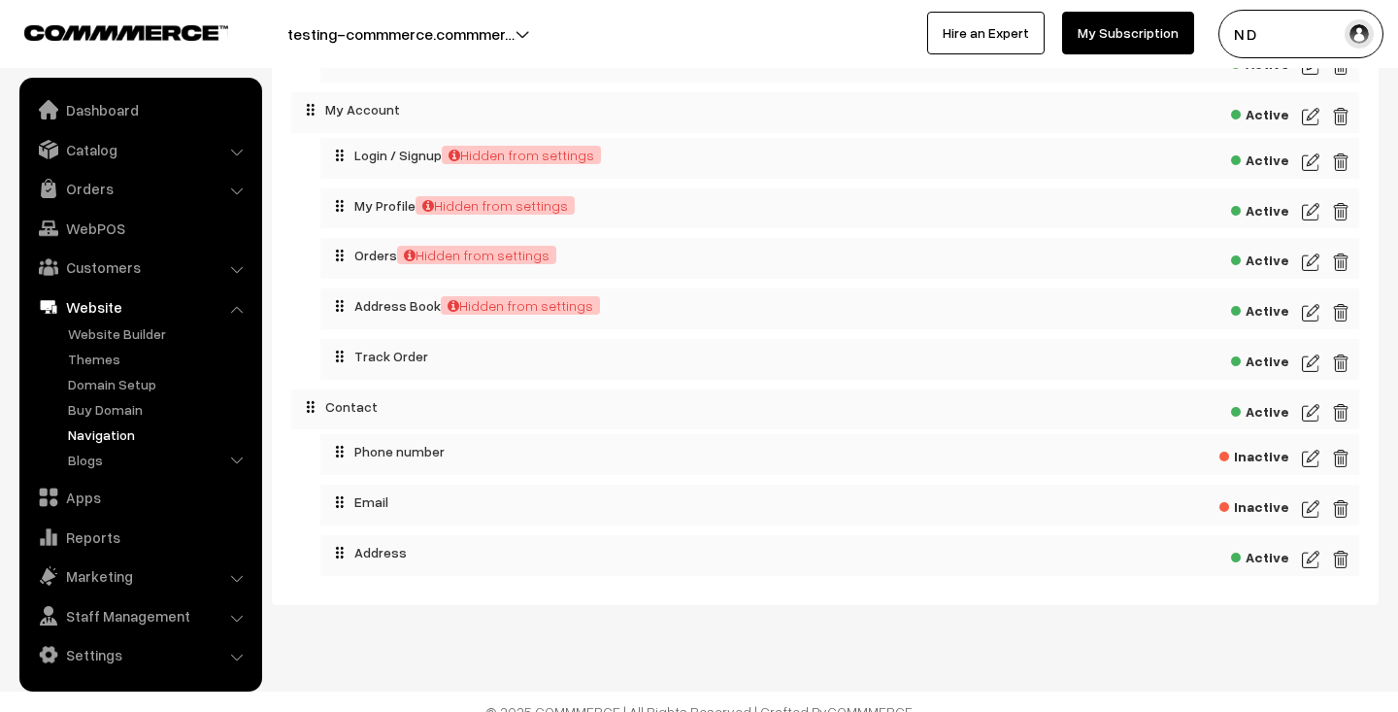
scroll to position [648, 0]
